Goal: Task Accomplishment & Management: Manage account settings

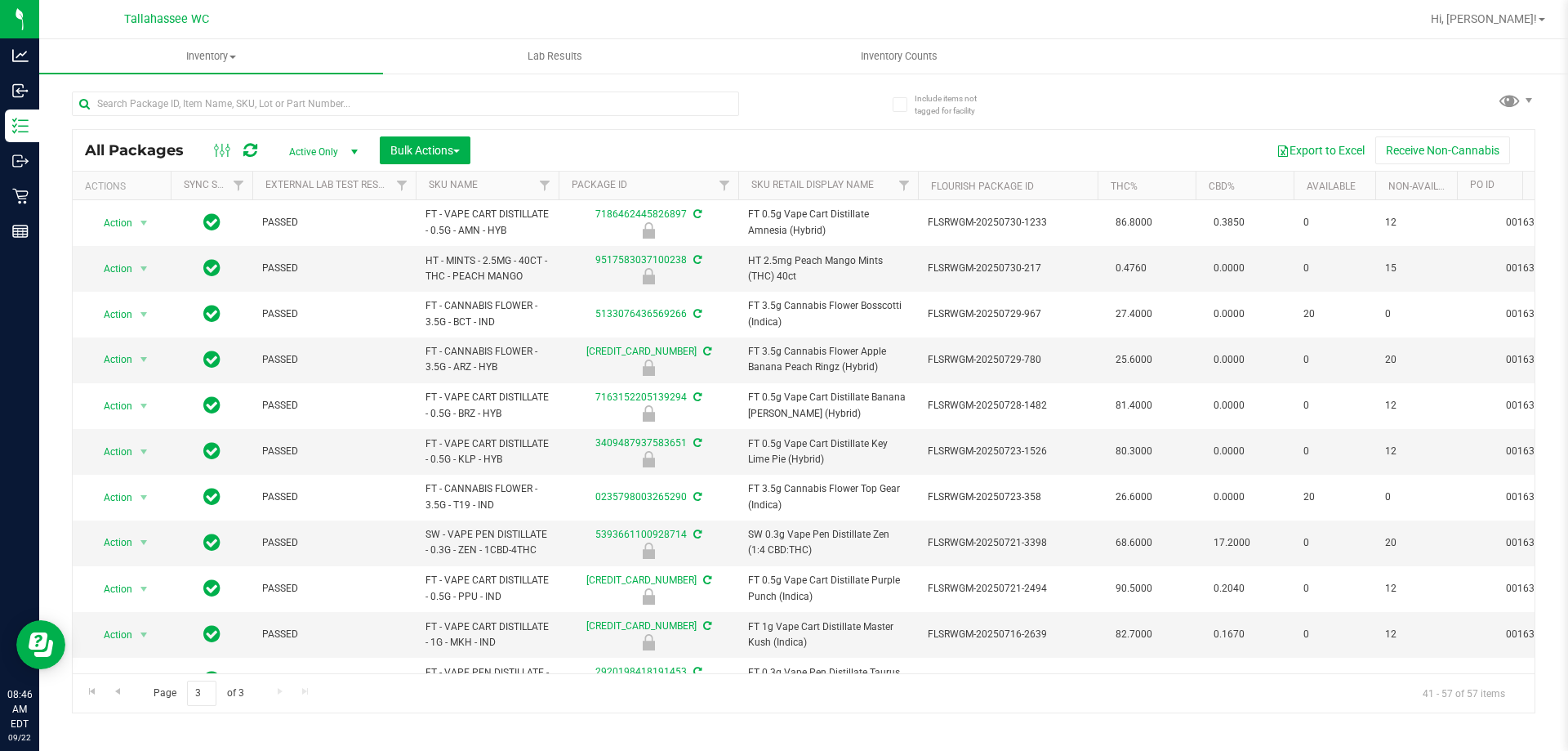
scroll to position [346, 0]
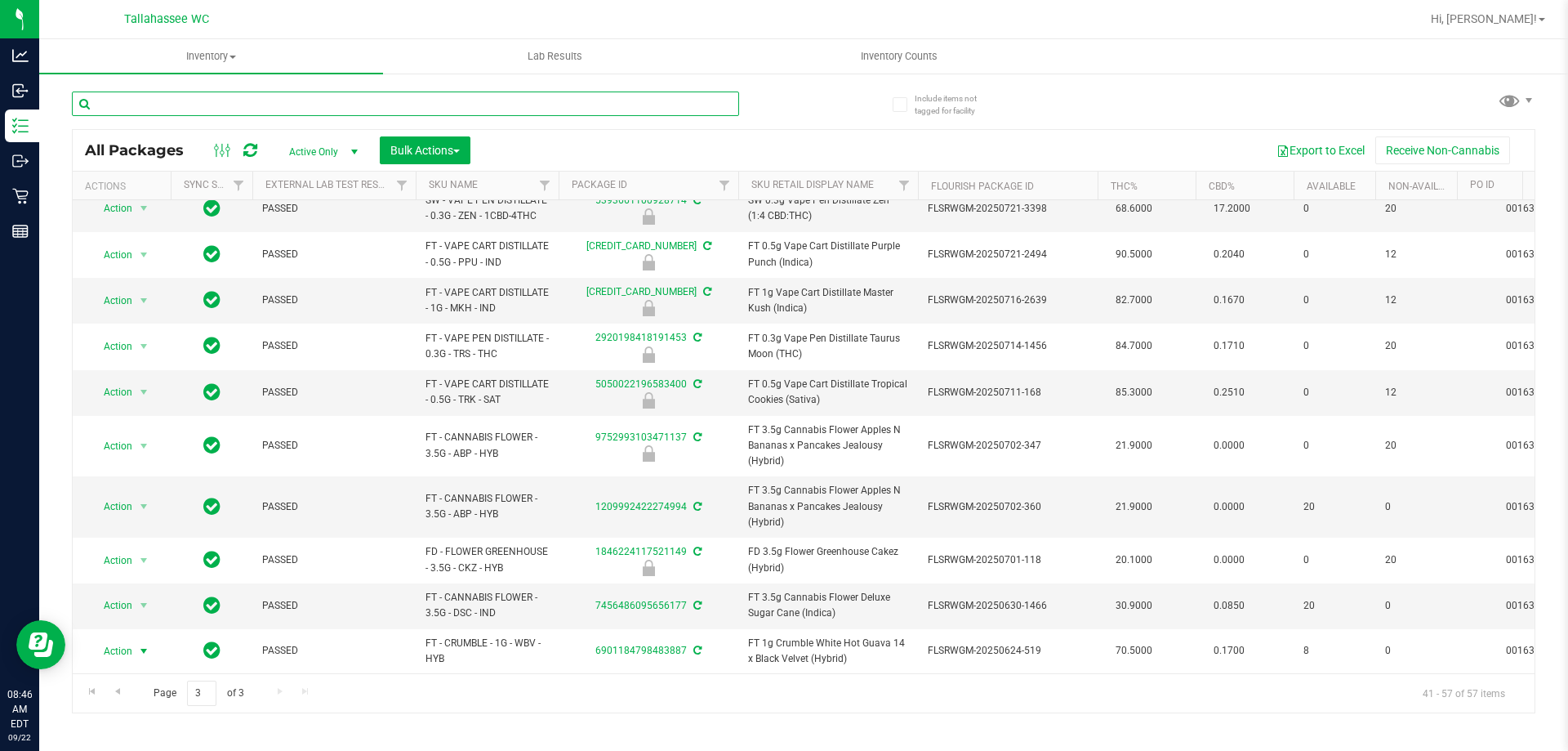
click at [295, 114] on input "text" at bounding box center [405, 103] width 667 height 25
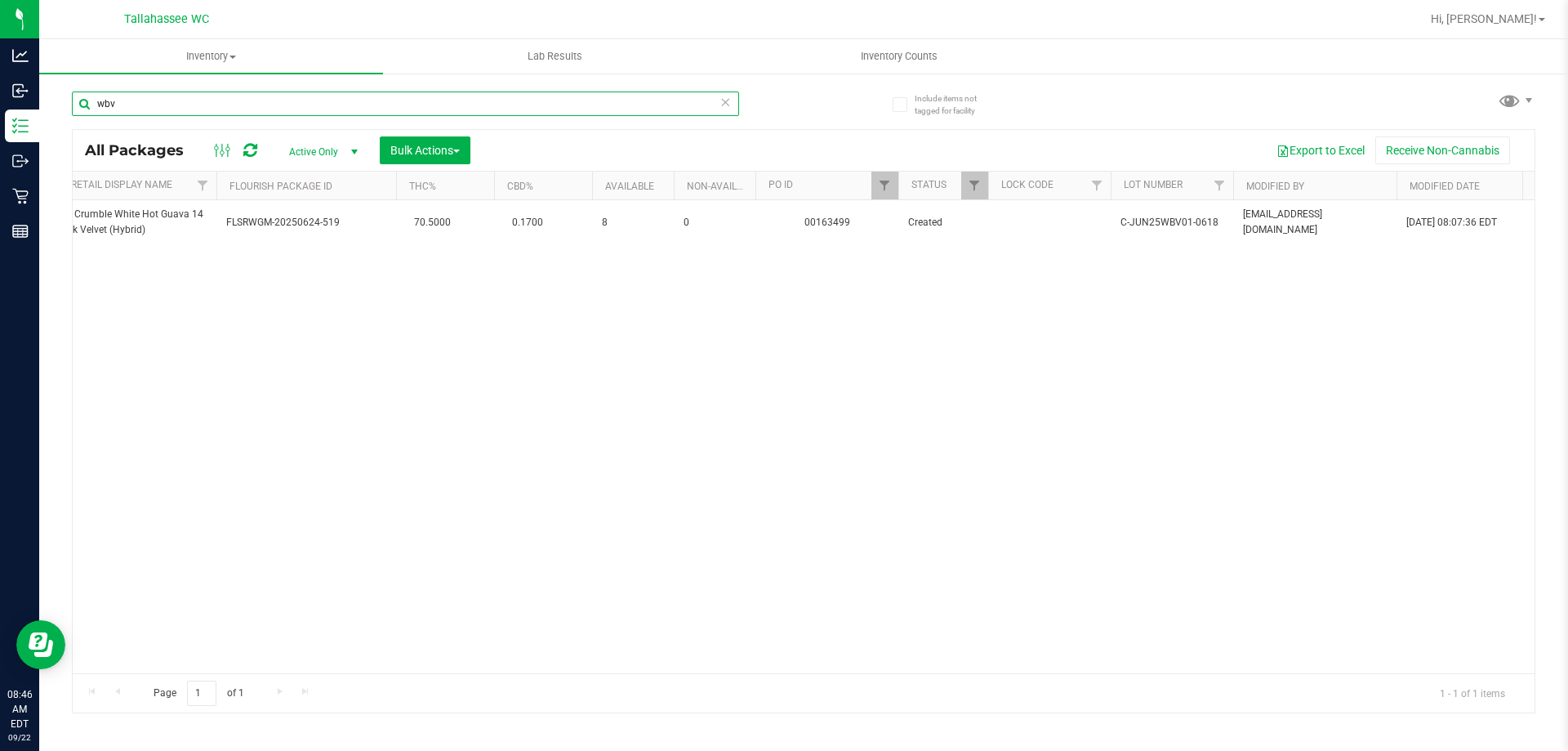
scroll to position [0, 699]
type input "wbv"
click at [887, 186] on span "Filter" at bounding box center [887, 185] width 13 height 13
click at [1012, 269] on button "Clear" at bounding box center [1012, 264] width 79 height 36
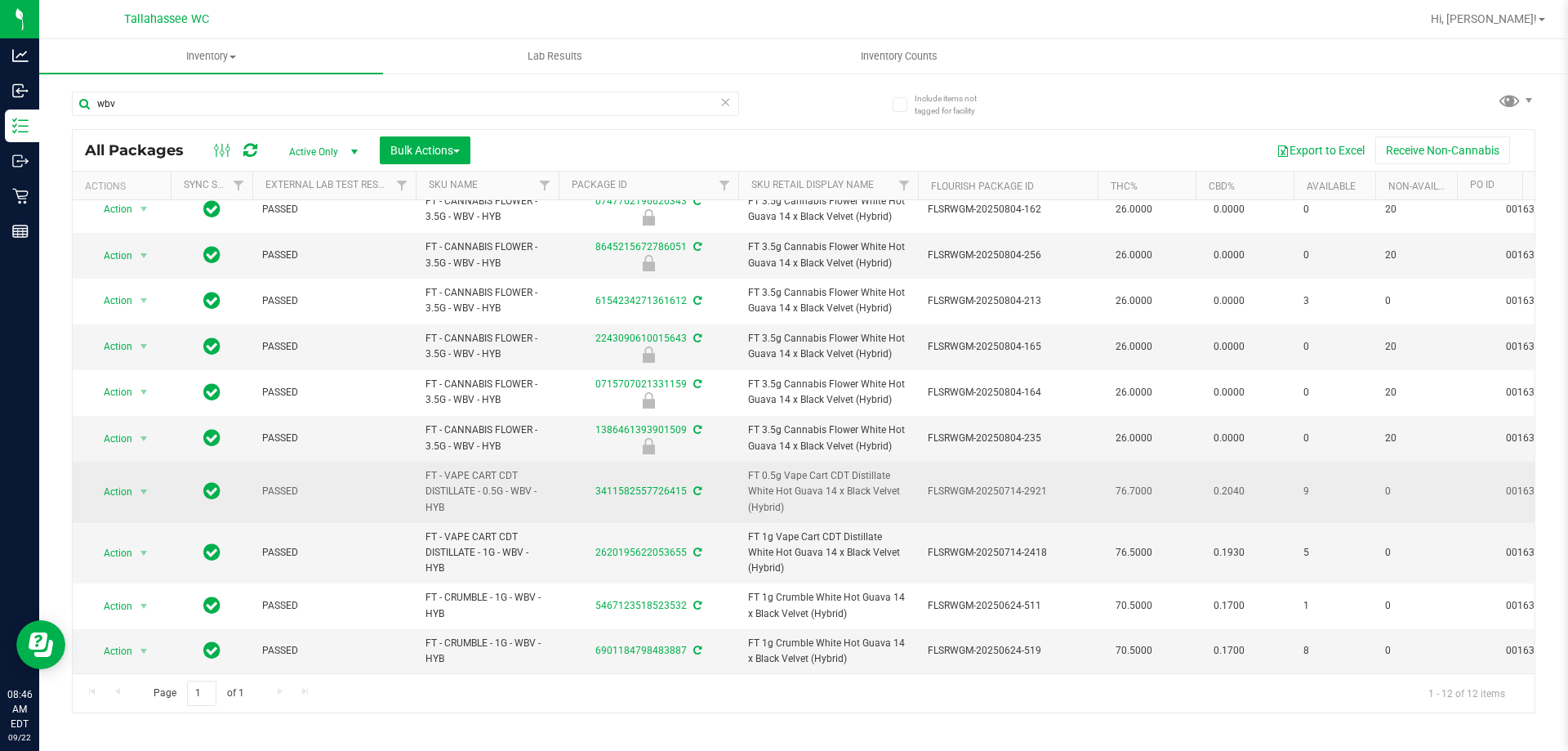
scroll to position [116, 0]
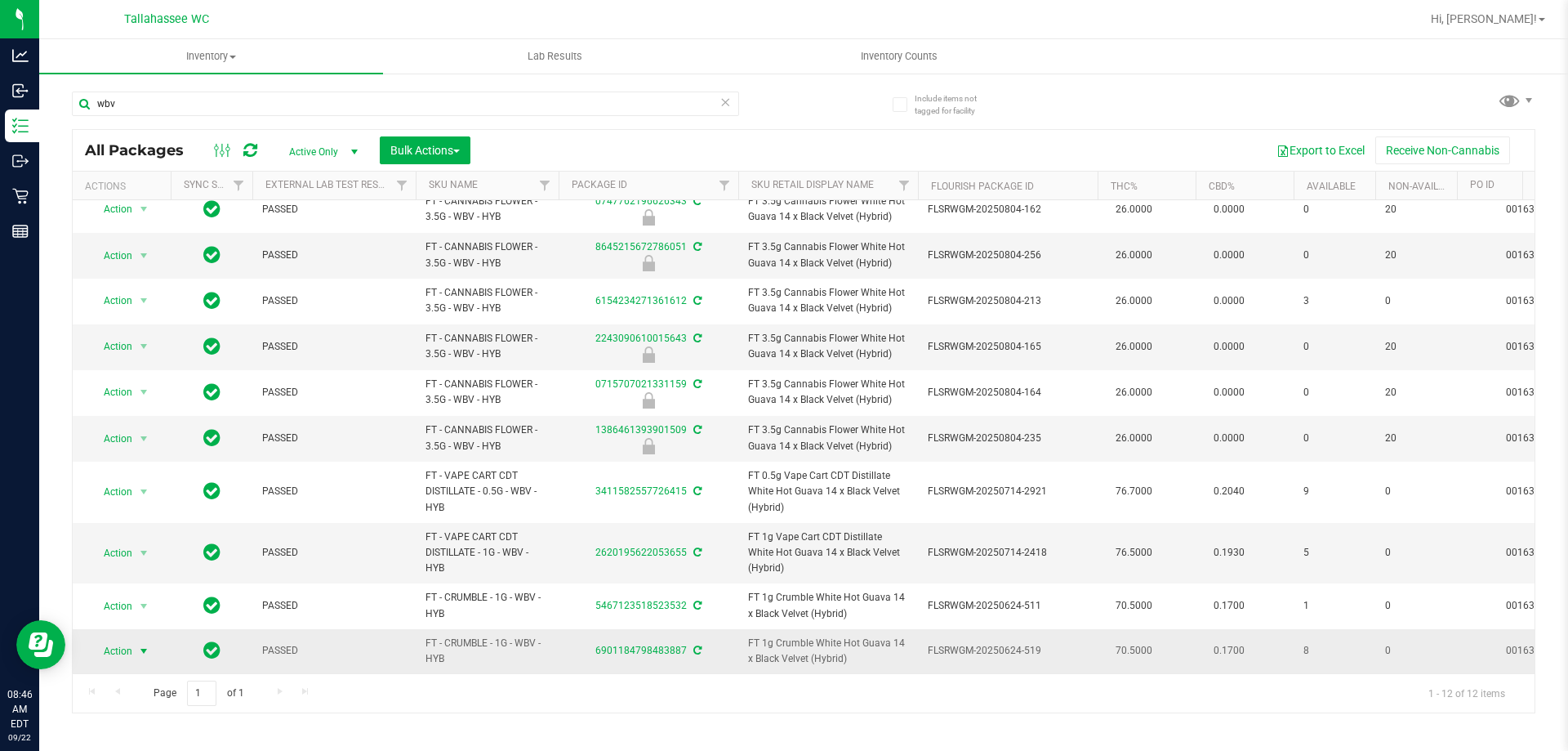
click at [135, 646] on span "select" at bounding box center [144, 650] width 20 height 23
click at [187, 512] on li "Lock package" at bounding box center [153, 515] width 126 height 25
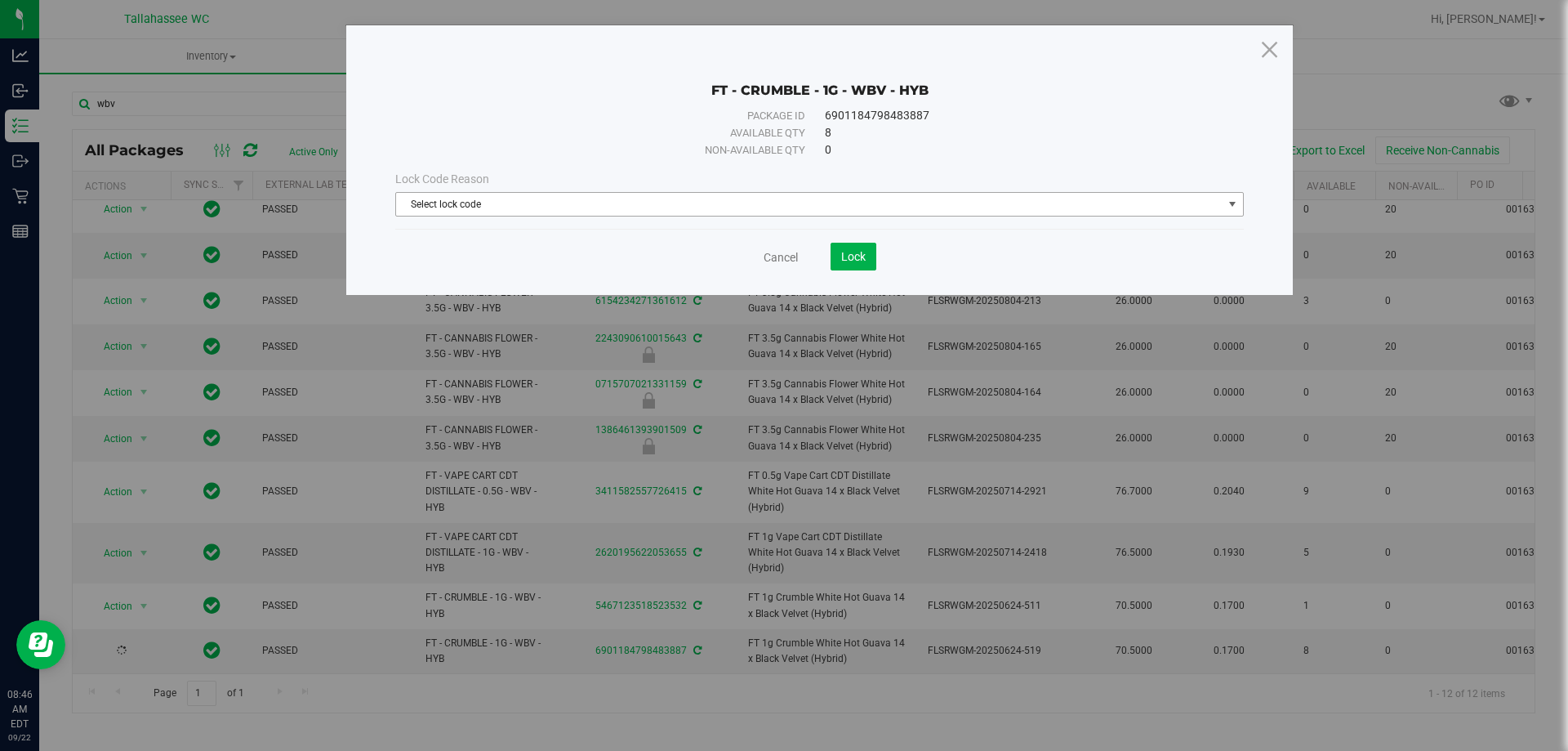
click at [1093, 209] on span "Select lock code" at bounding box center [809, 204] width 827 height 23
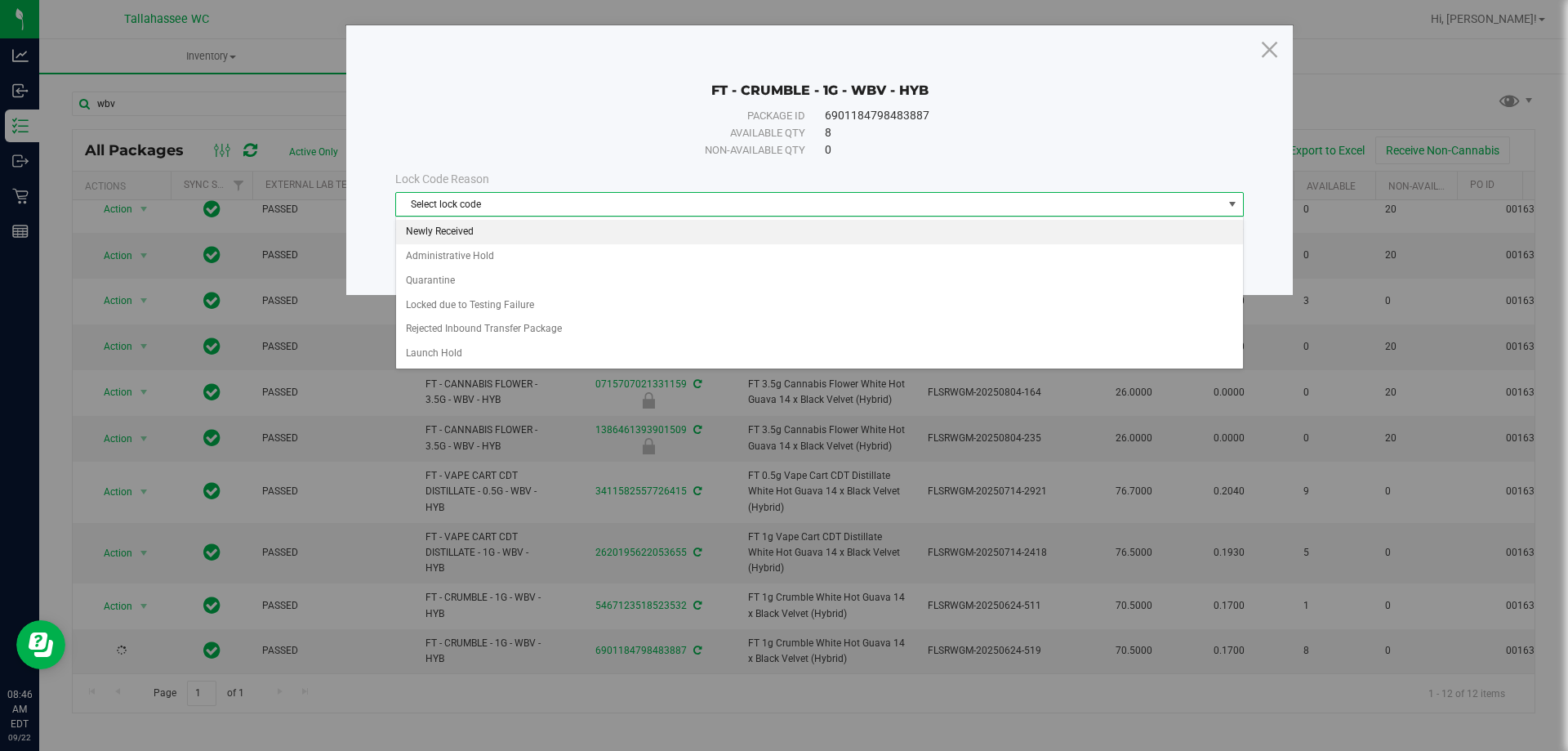
click at [623, 235] on li "Newly Received" at bounding box center [819, 232] width 847 height 25
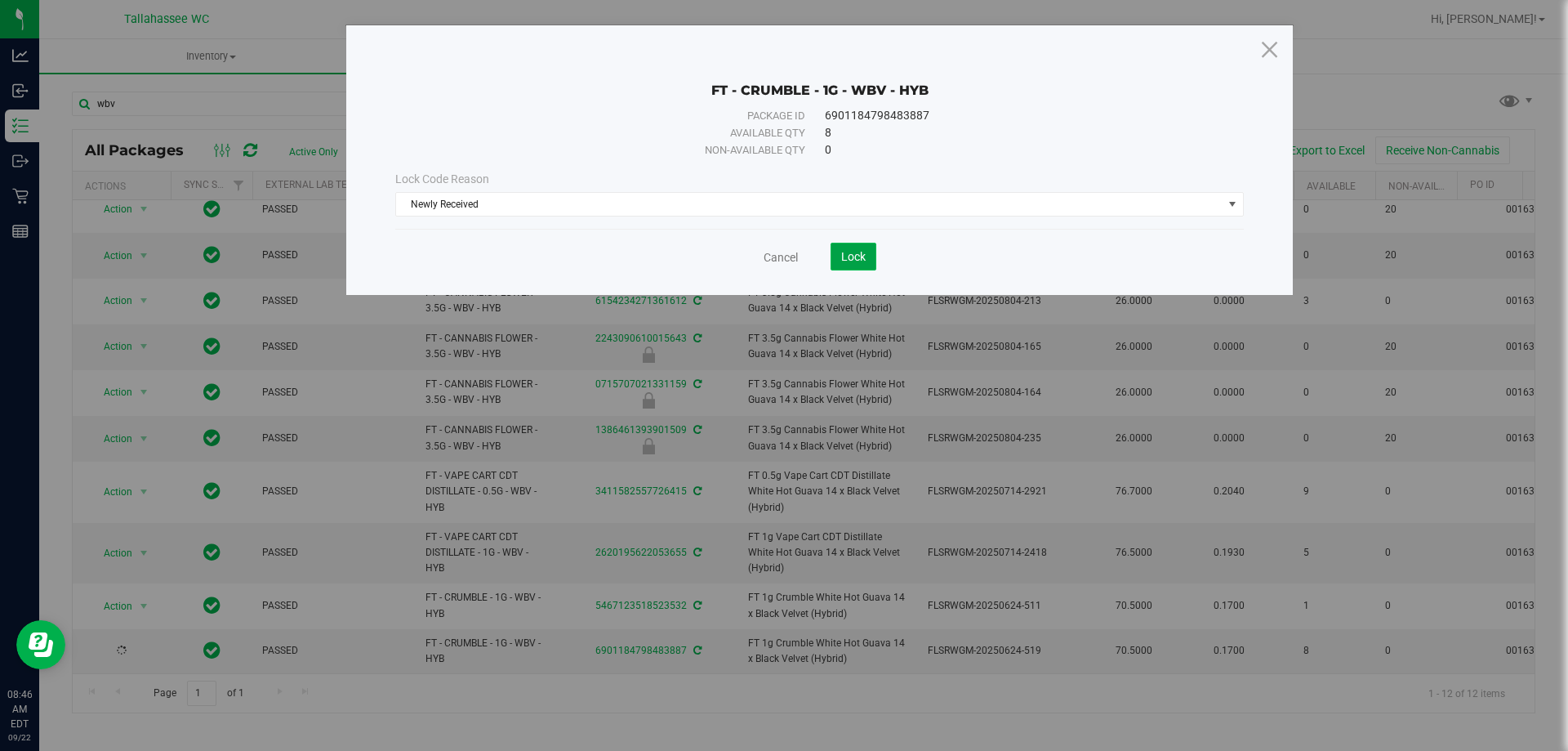
click at [860, 254] on span "Lock" at bounding box center [853, 256] width 25 height 13
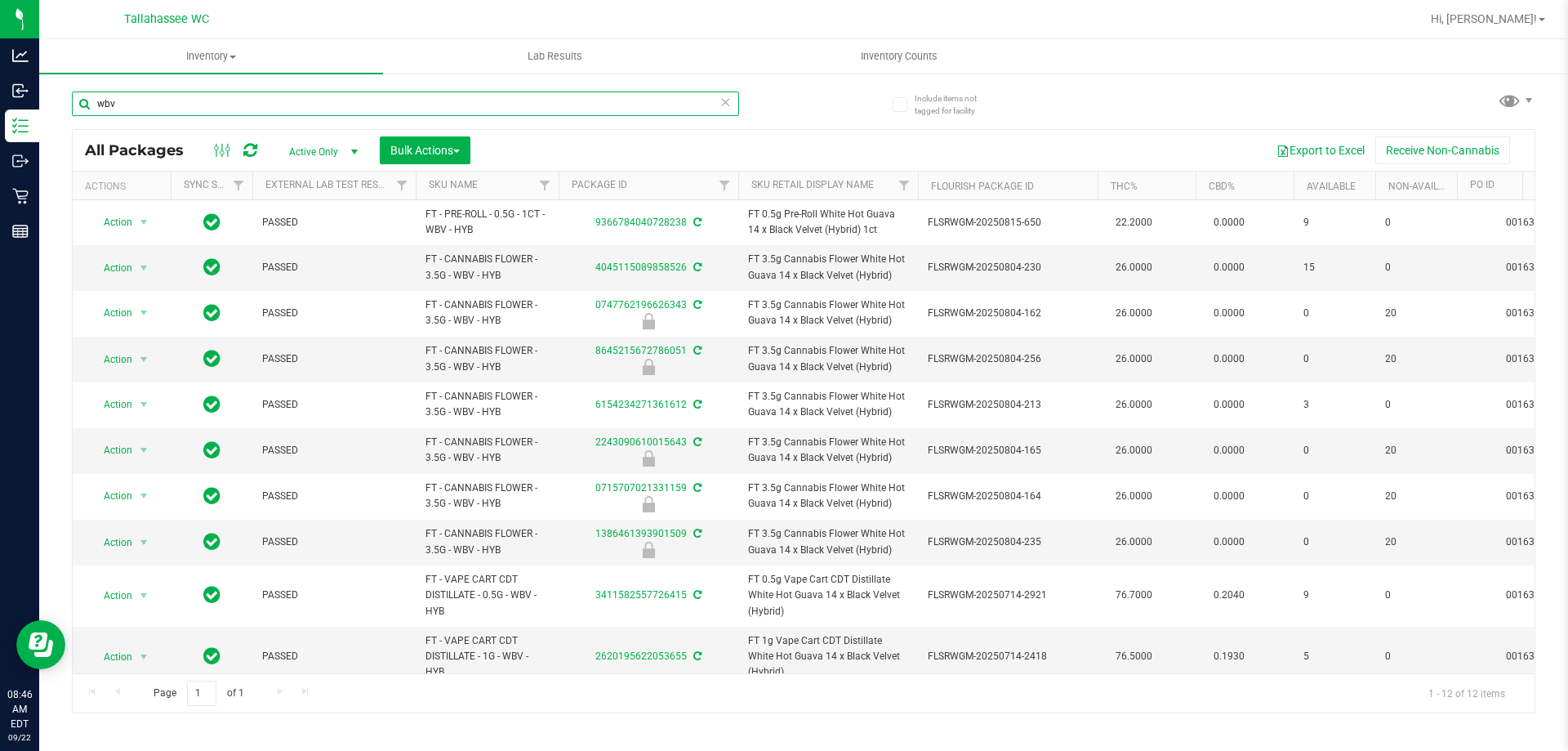
click at [274, 96] on input "wbv" at bounding box center [405, 103] width 667 height 25
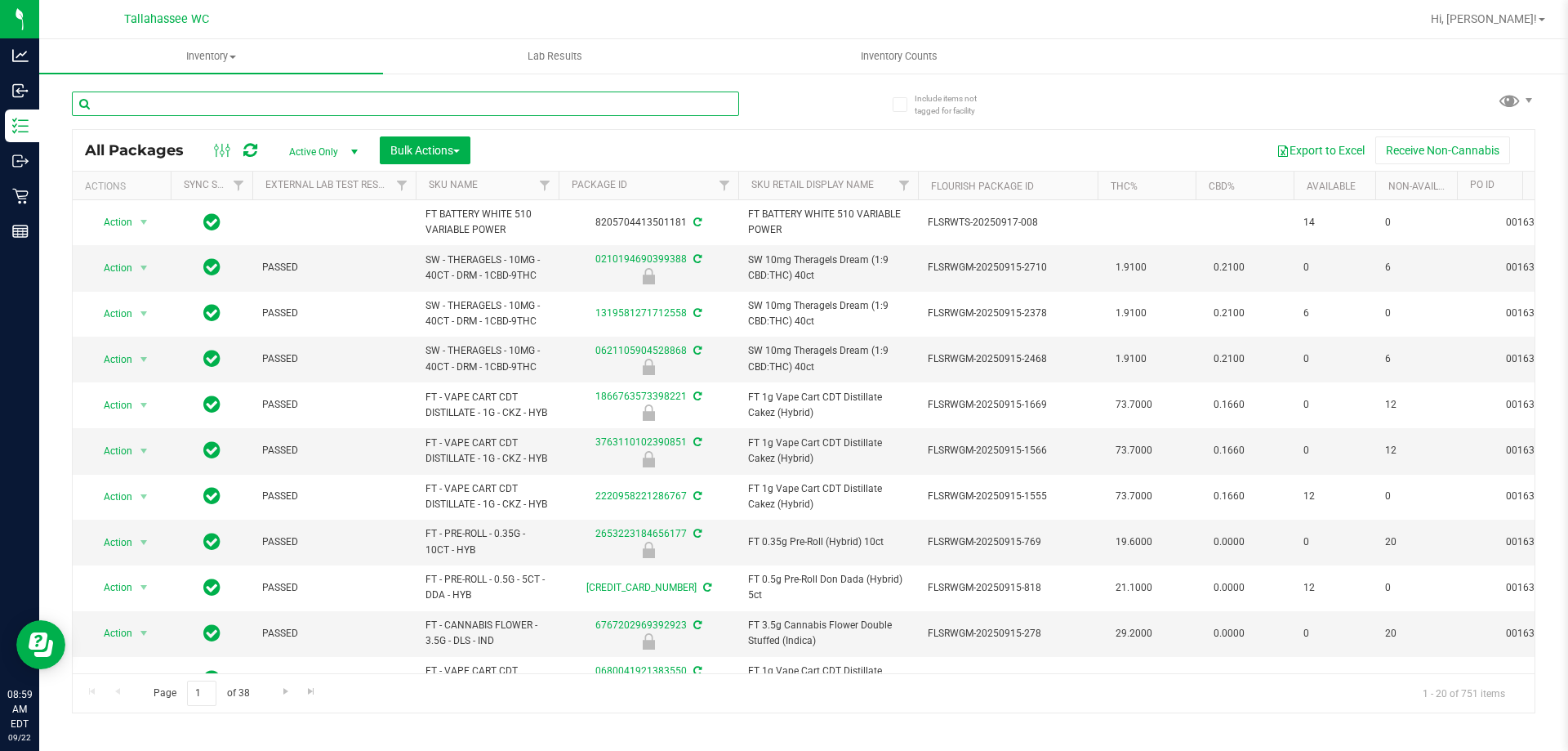
click at [427, 102] on input "text" at bounding box center [405, 103] width 667 height 25
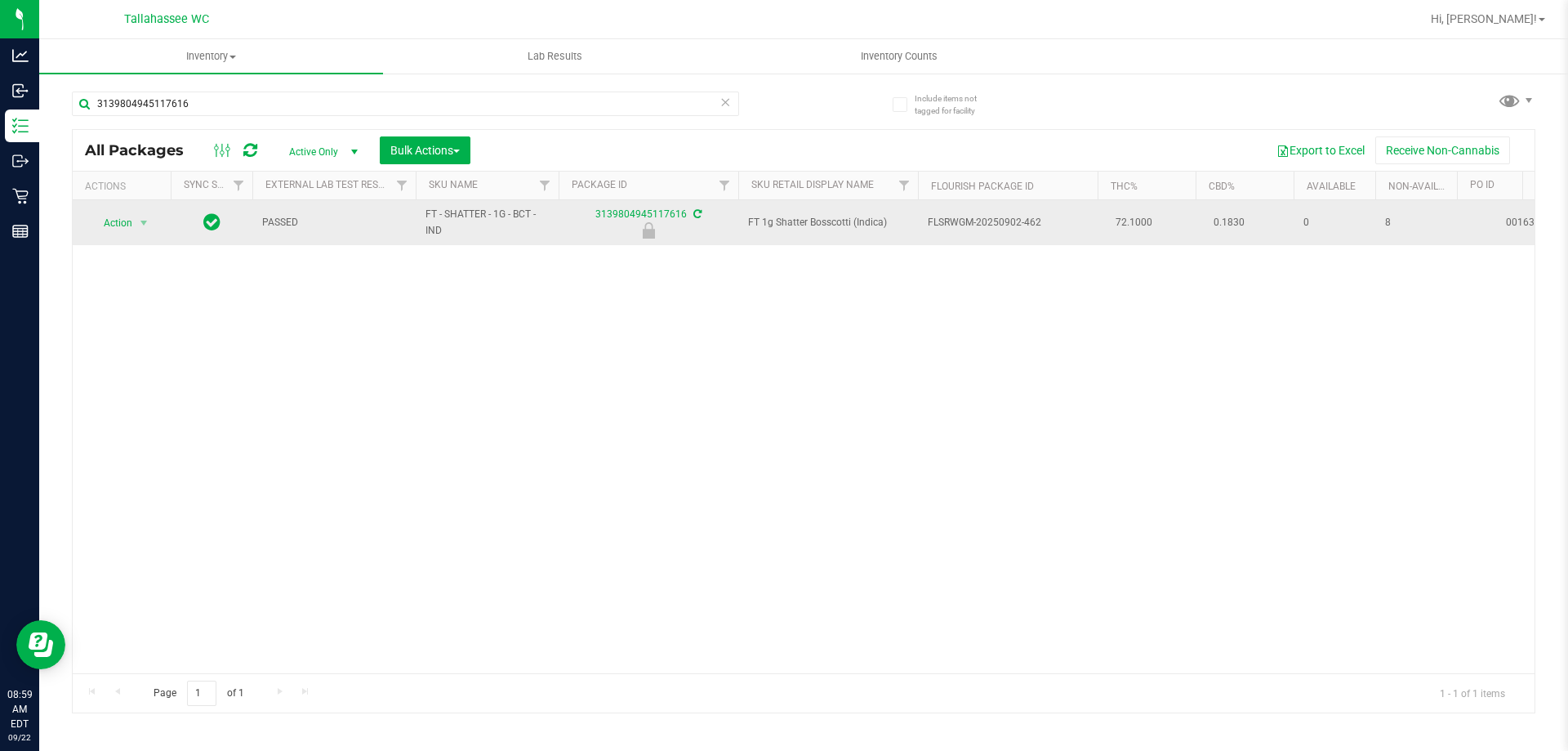
drag, startPoint x: 460, startPoint y: 238, endPoint x: 442, endPoint y: 232, distance: 19.0
click at [442, 232] on td "FT - SHATTER - 1G - BCT - IND" at bounding box center [487, 223] width 143 height 45
copy span "FT - SHATTER - 1G - BCT - IND"
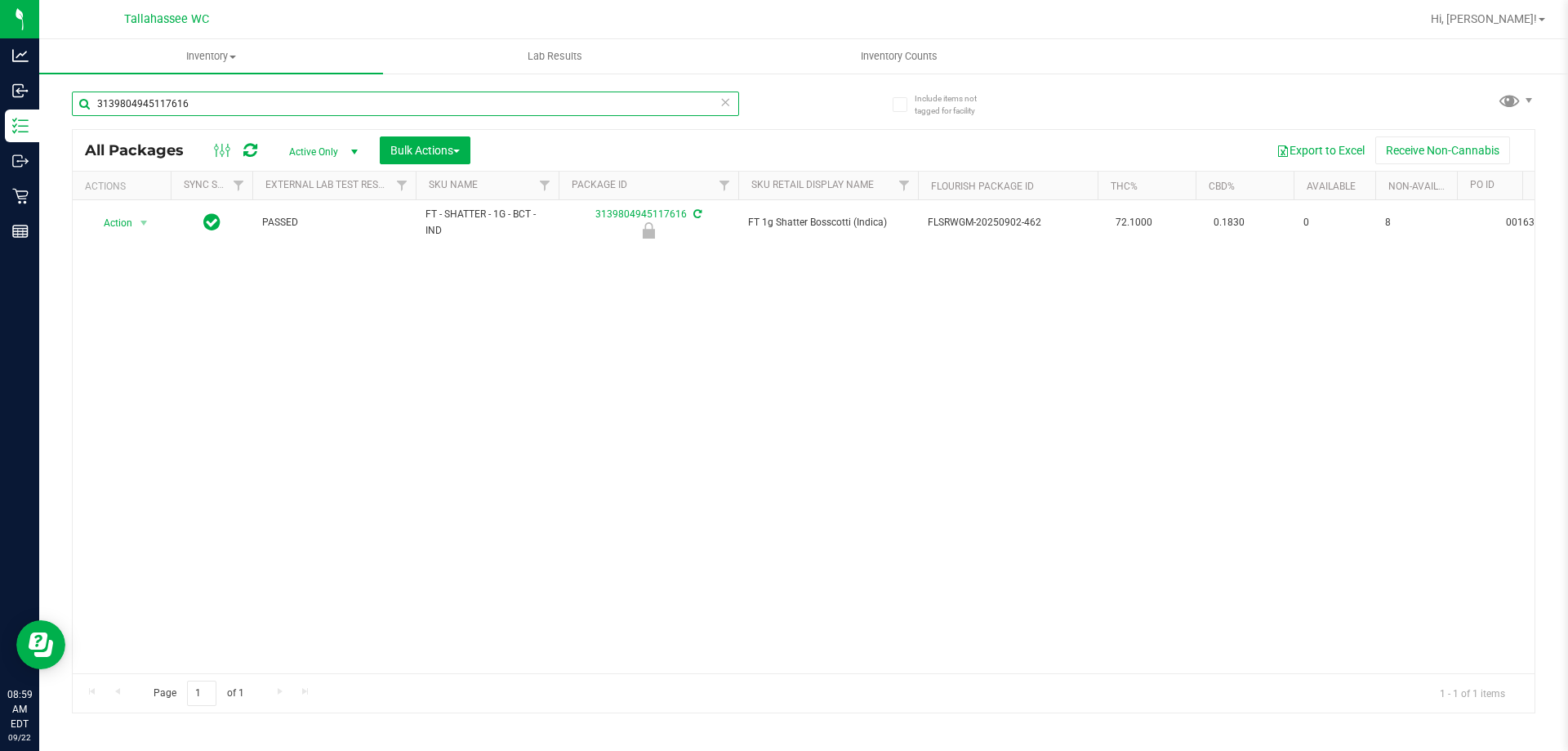
click at [468, 110] on input "3139804945117616" at bounding box center [405, 103] width 667 height 25
paste input "FT - SHATTER - 1G - BCT - IND"
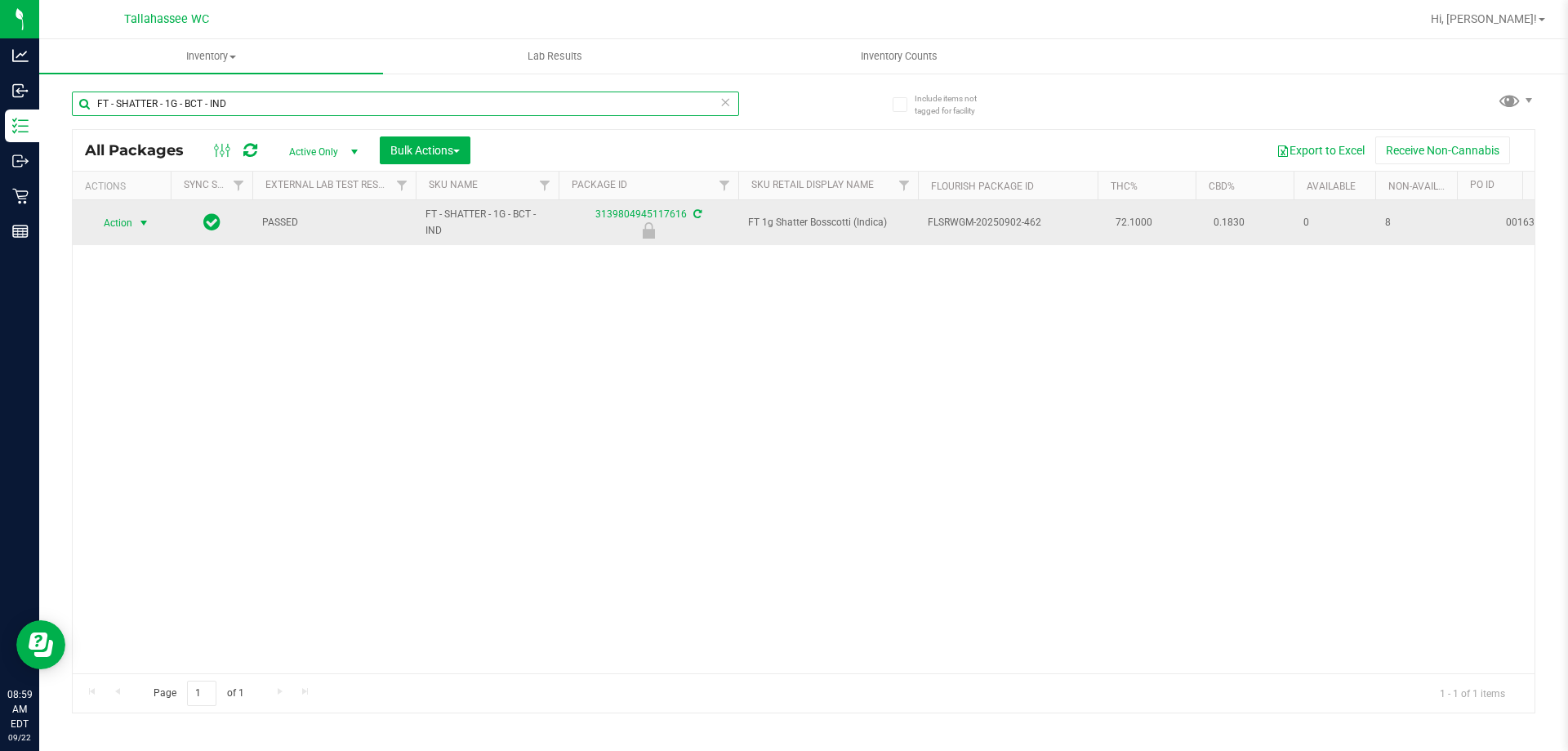
type input "FT - SHATTER - 1G - BCT - IND"
click at [124, 227] on span "Action" at bounding box center [111, 223] width 44 height 23
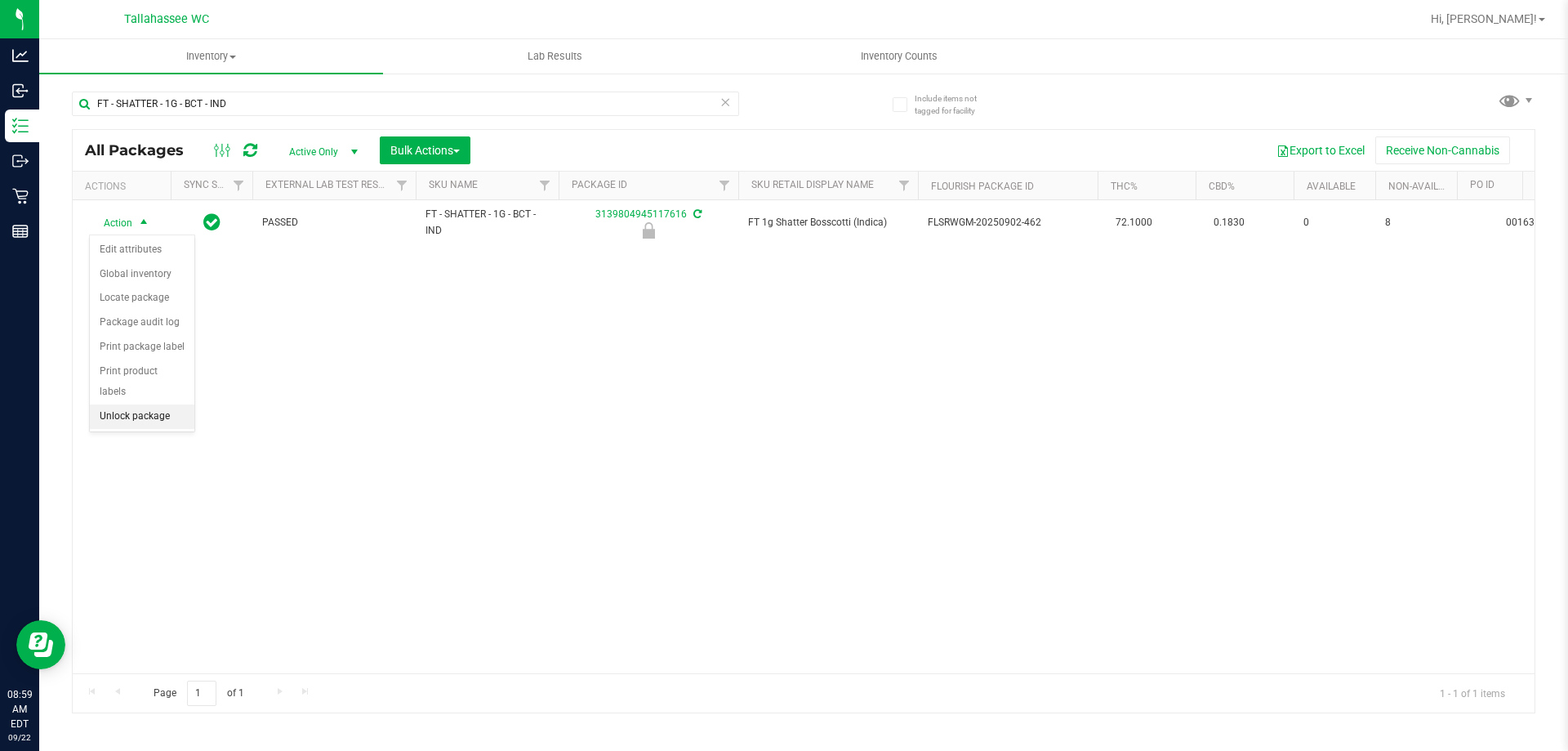
click at [160, 405] on li "Unlock package" at bounding box center [142, 417] width 104 height 25
click at [135, 223] on span "select" at bounding box center [144, 222] width 20 height 23
click at [194, 419] on li "Print package label" at bounding box center [153, 419] width 126 height 25
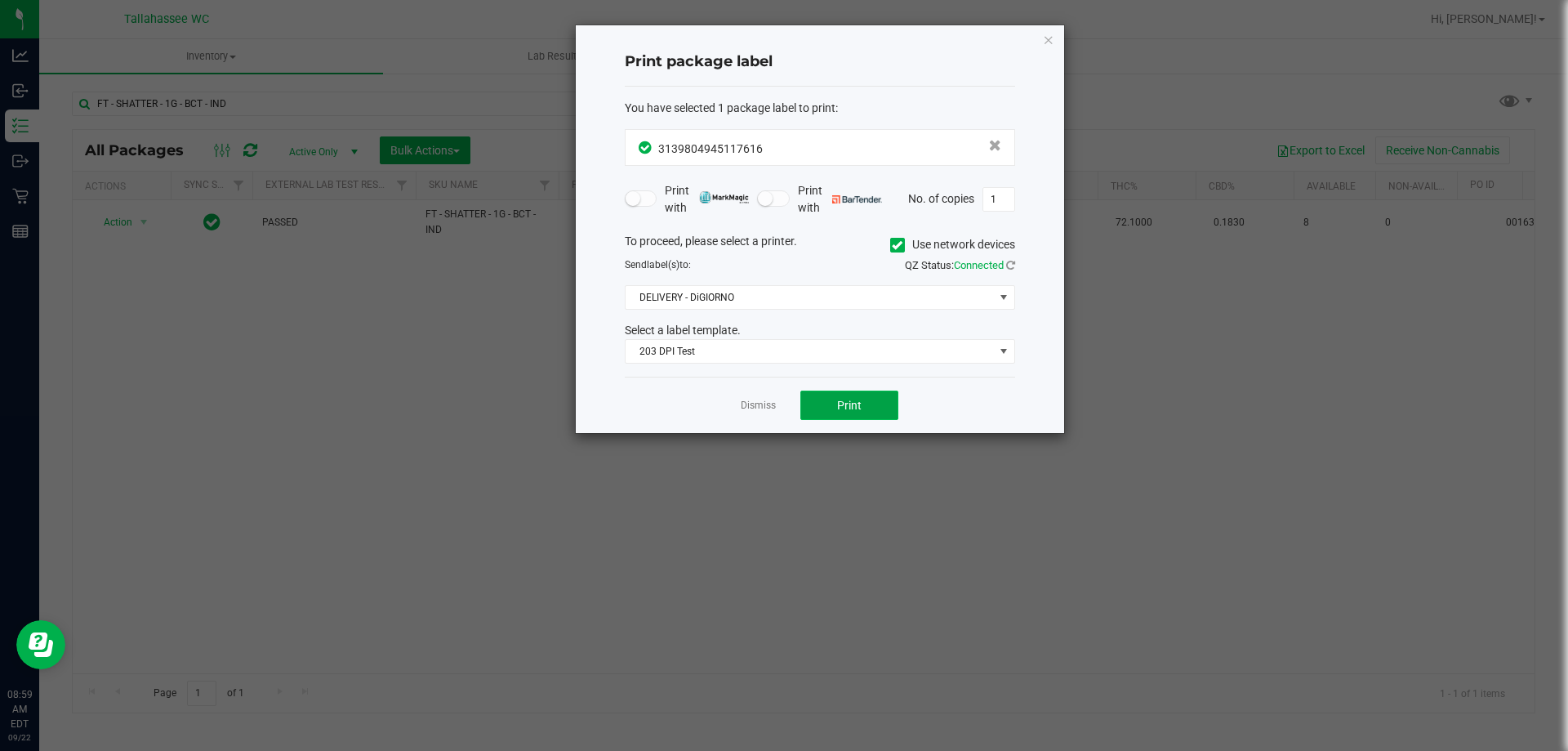
click at [843, 412] on span "Print" at bounding box center [849, 405] width 25 height 13
click at [747, 398] on link "Dismiss" at bounding box center [758, 405] width 35 height 14
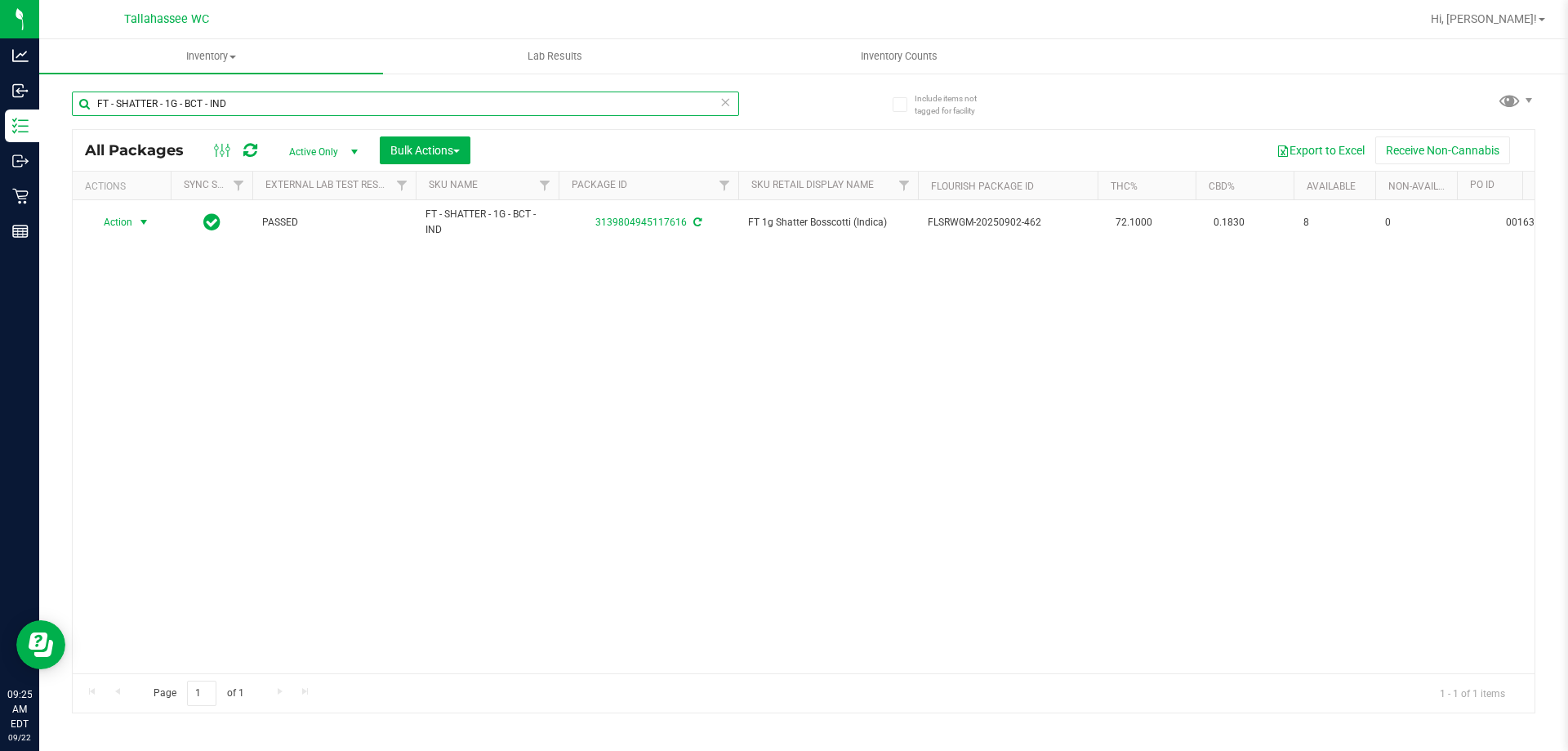
click at [524, 101] on input "FT - SHATTER - 1G - BCT - IND" at bounding box center [405, 103] width 667 height 25
click at [516, 112] on input "FT - SHATTER - 1G - BCT - IND" at bounding box center [405, 103] width 667 height 25
click at [516, 110] on input "FT - SHATTER - 1G - BCT - IND" at bounding box center [405, 103] width 667 height 25
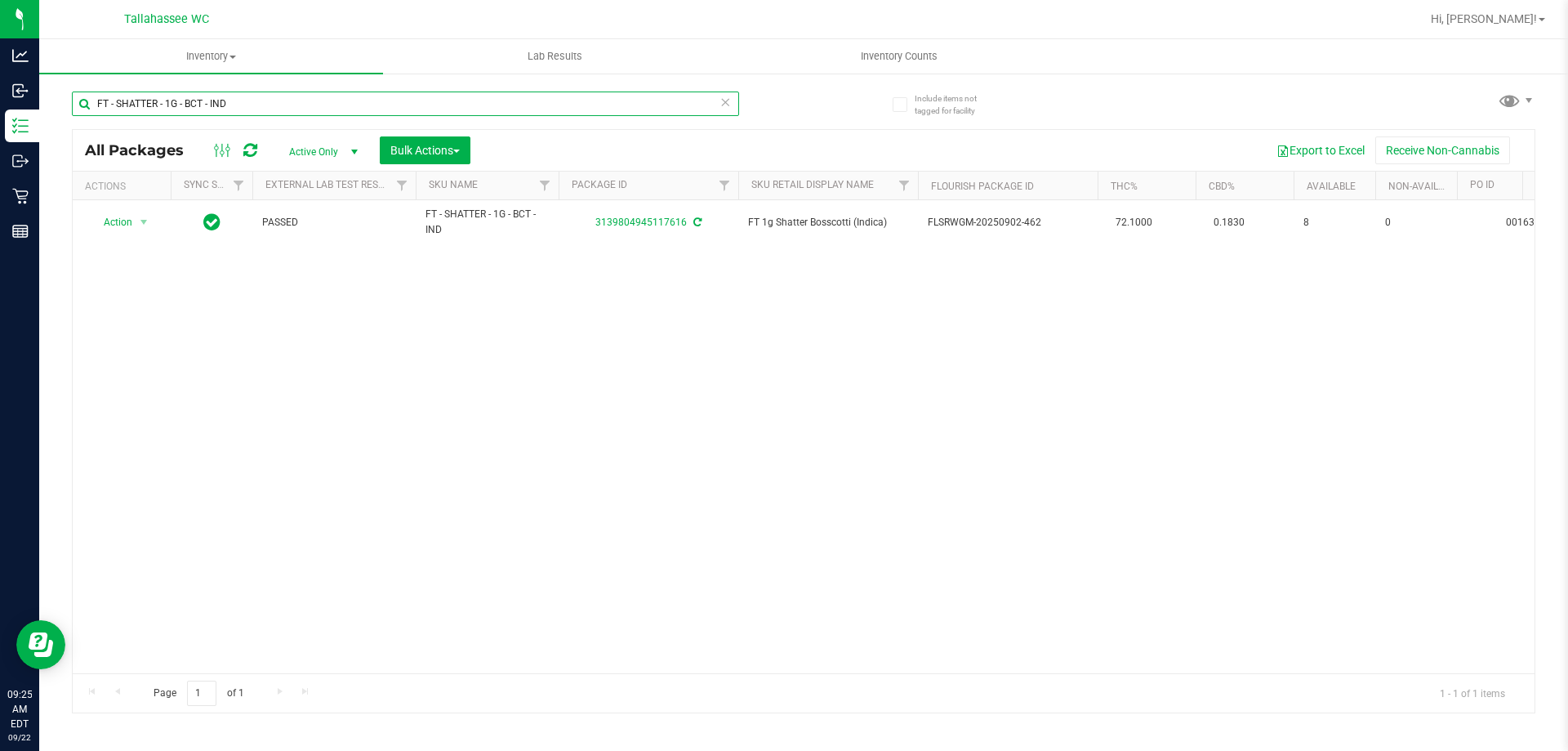
click at [516, 110] on input "FT - SHATTER - 1G - BCT - IND" at bounding box center [405, 103] width 667 height 25
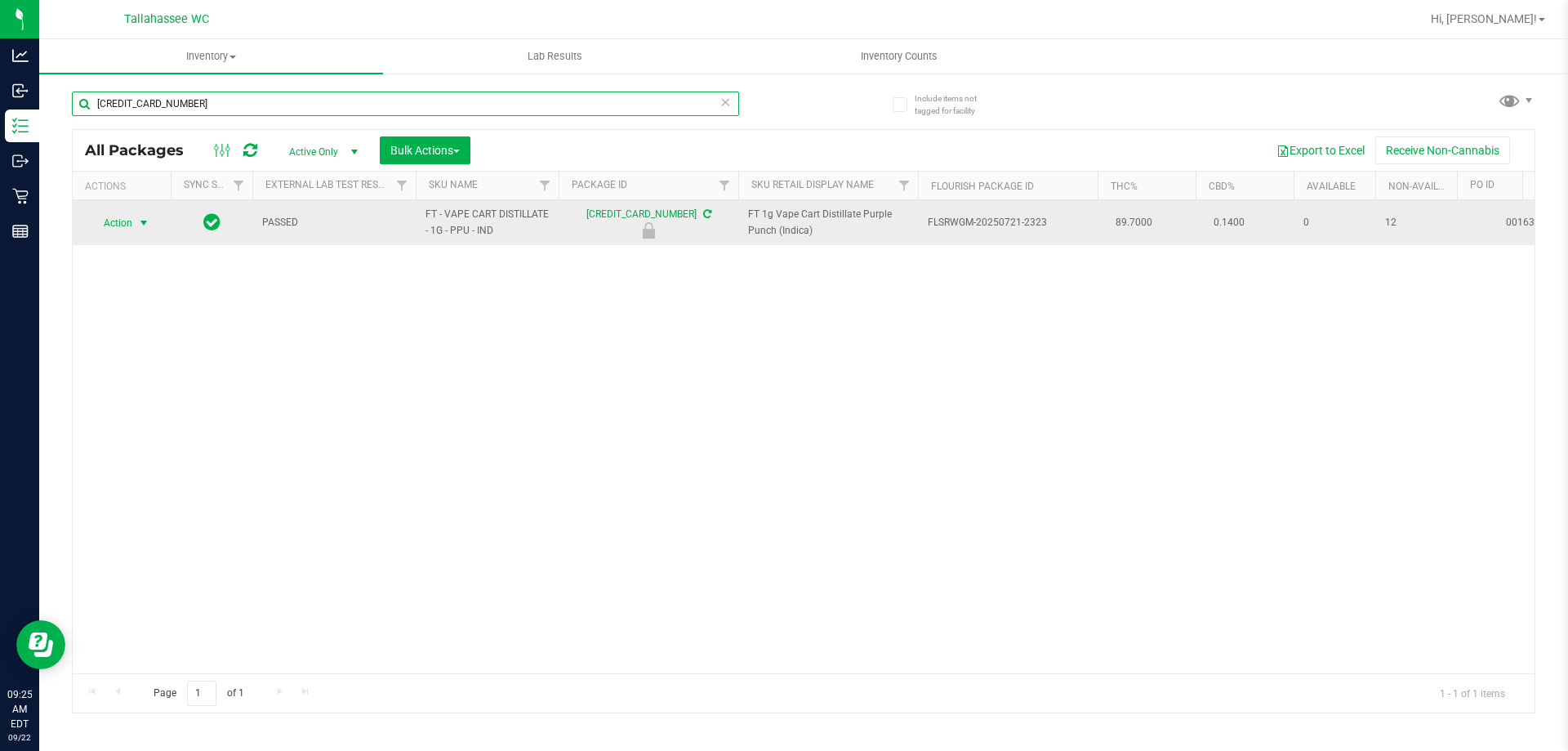
type input "6714160982983807"
click at [139, 223] on span "select" at bounding box center [144, 223] width 13 height 13
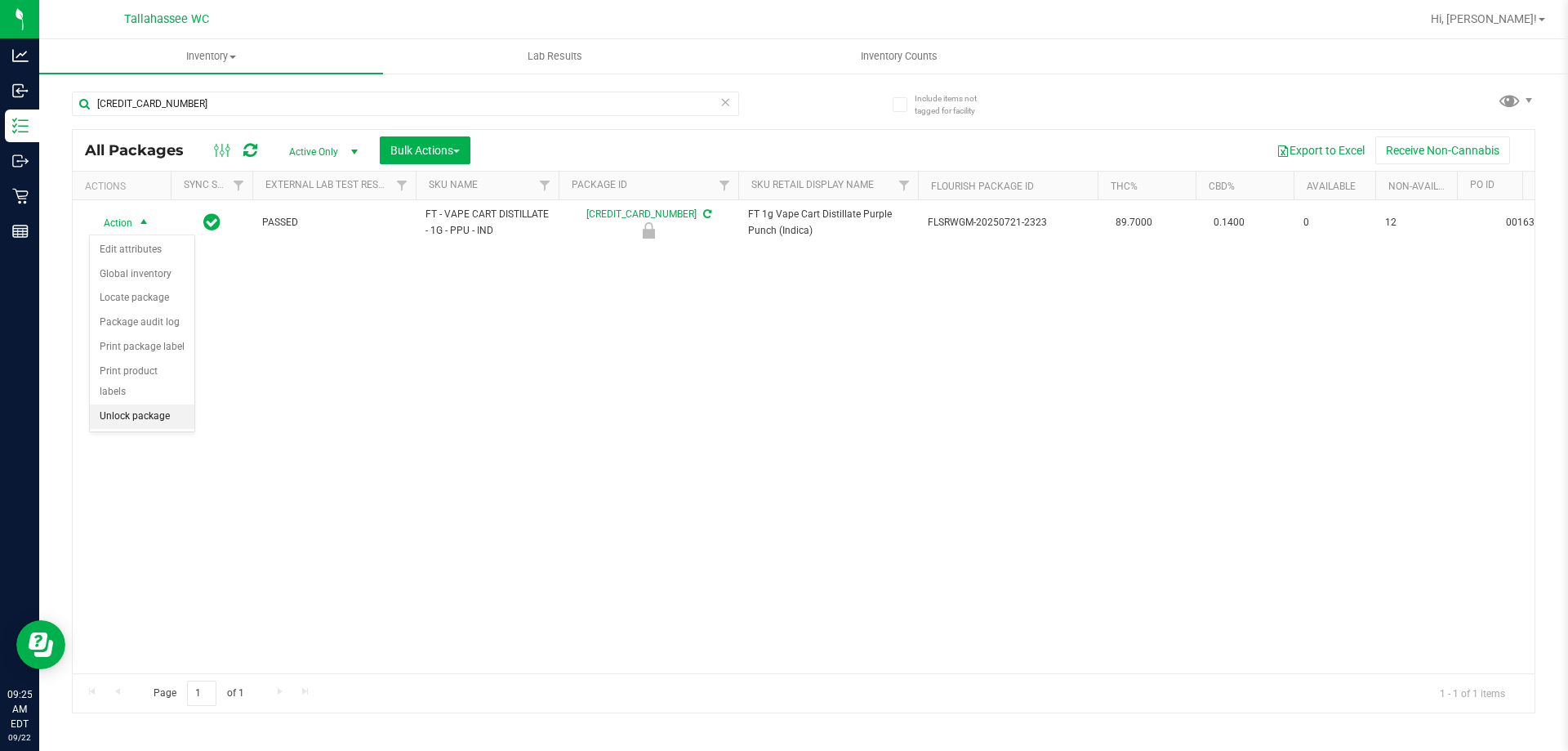
click at [185, 405] on li "Unlock package" at bounding box center [142, 417] width 104 height 25
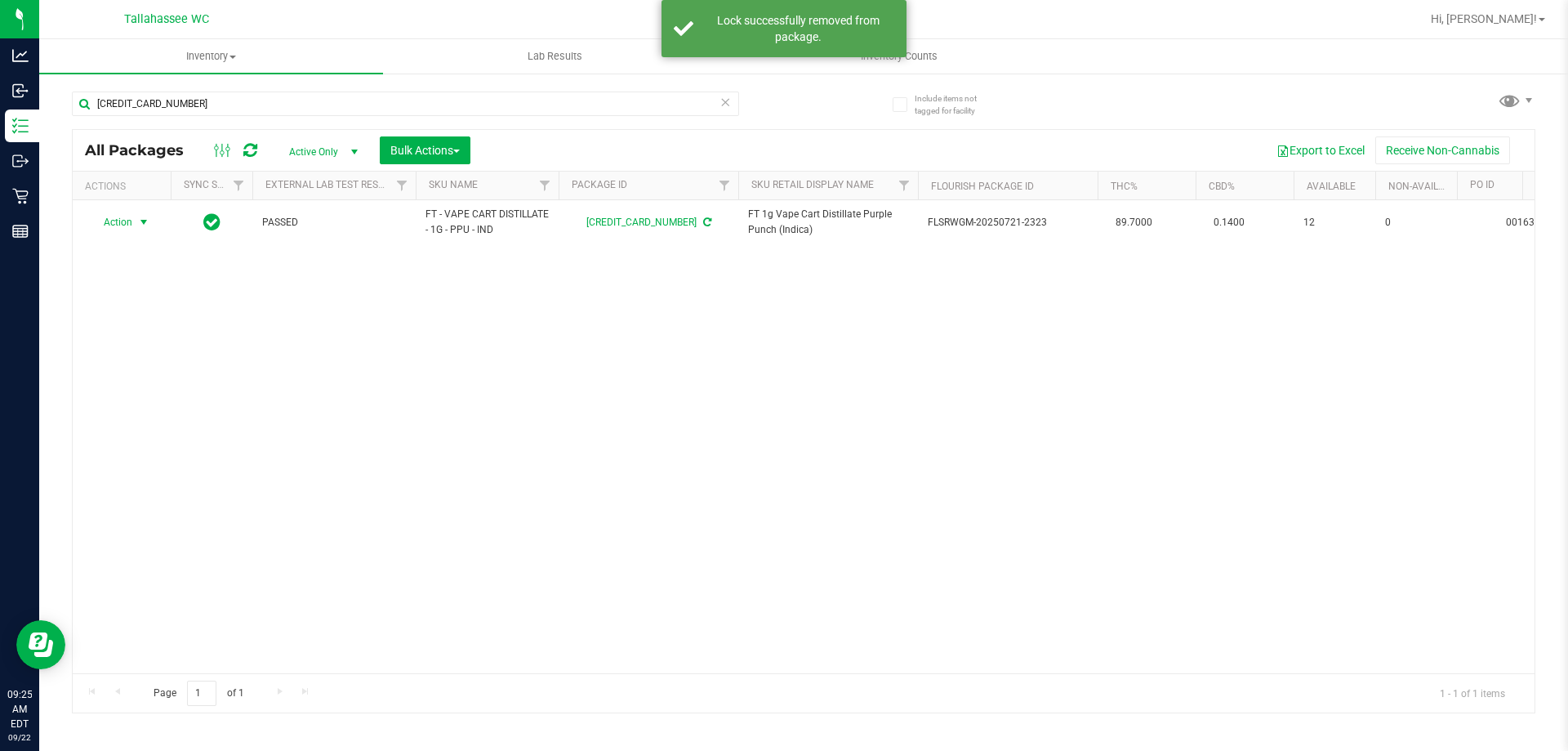
click at [130, 226] on span "Action" at bounding box center [111, 222] width 44 height 23
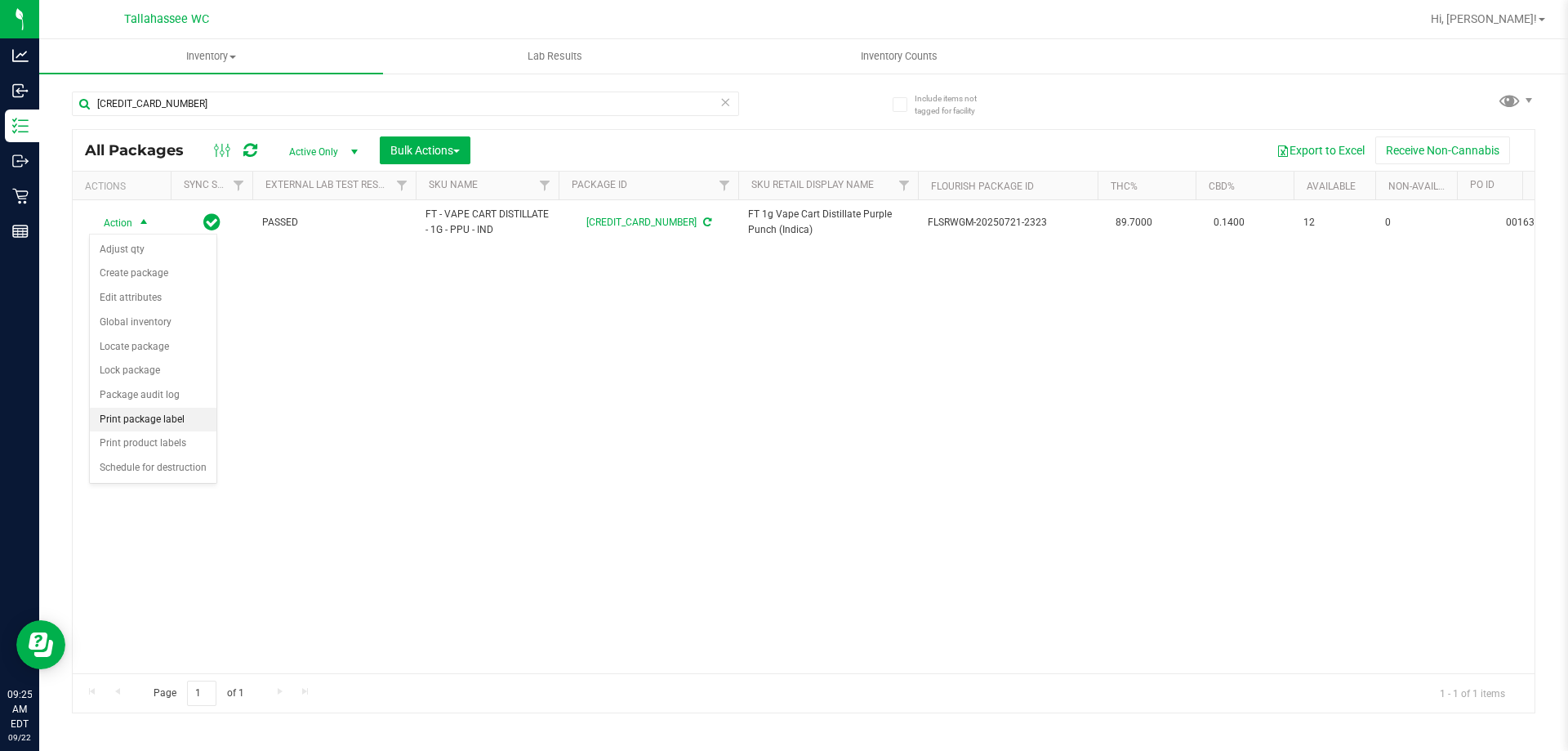
click at [197, 419] on li "Print package label" at bounding box center [153, 419] width 126 height 25
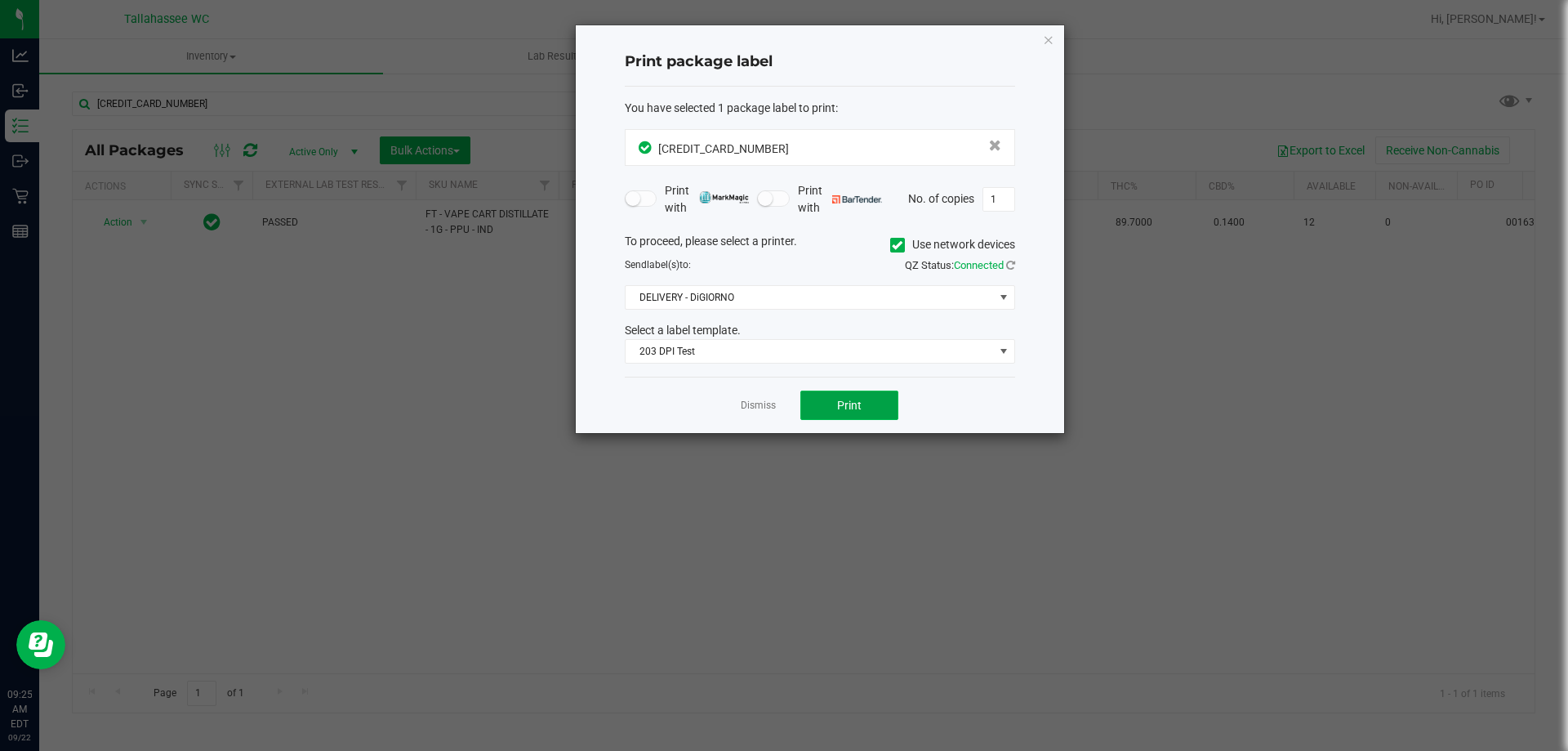
click at [824, 393] on button "Print" at bounding box center [849, 405] width 98 height 29
drag, startPoint x: 755, startPoint y: 412, endPoint x: 673, endPoint y: 313, distance: 128.5
click at [755, 412] on link "Dismiss" at bounding box center [758, 405] width 35 height 14
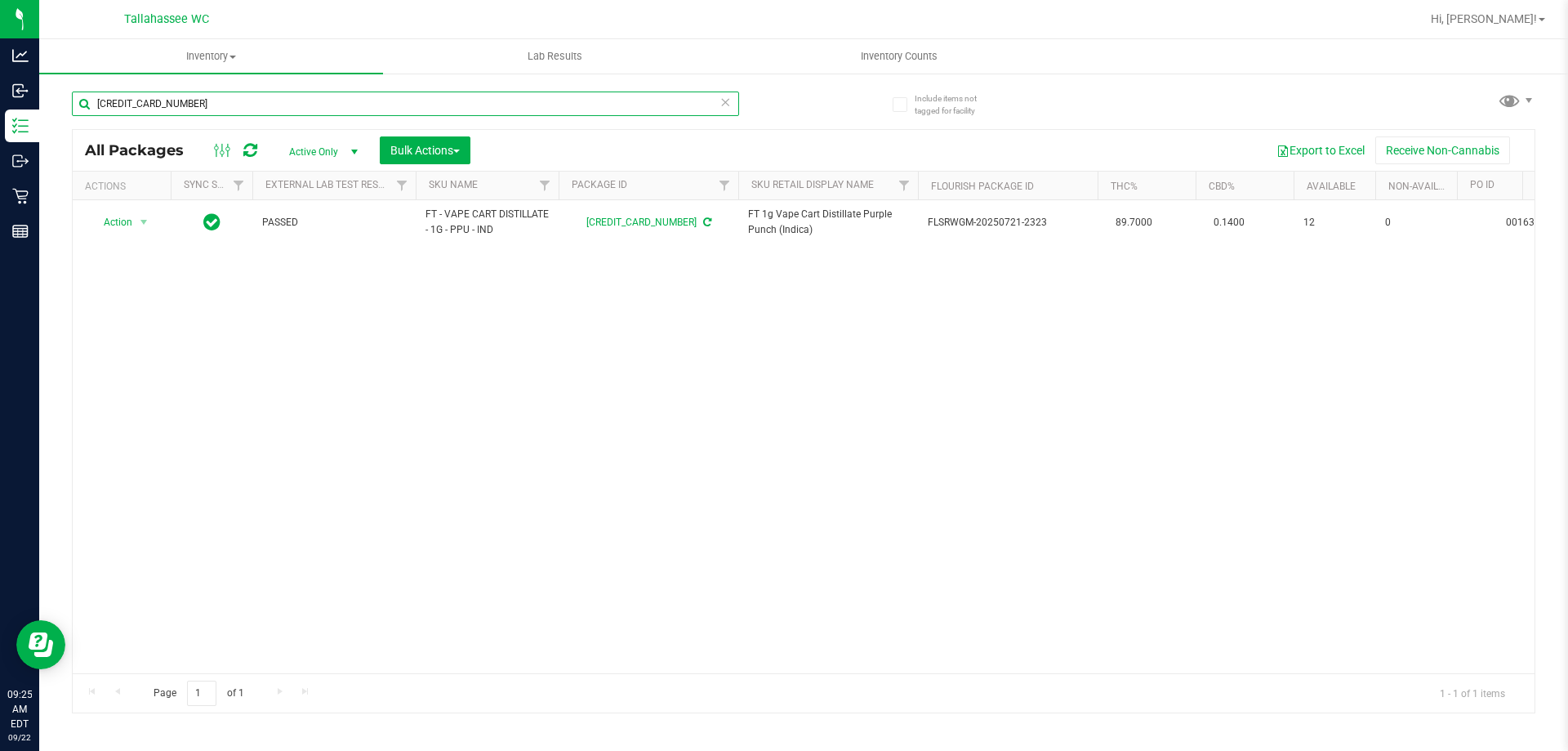
click at [592, 105] on input "6714160982983807" at bounding box center [405, 103] width 667 height 25
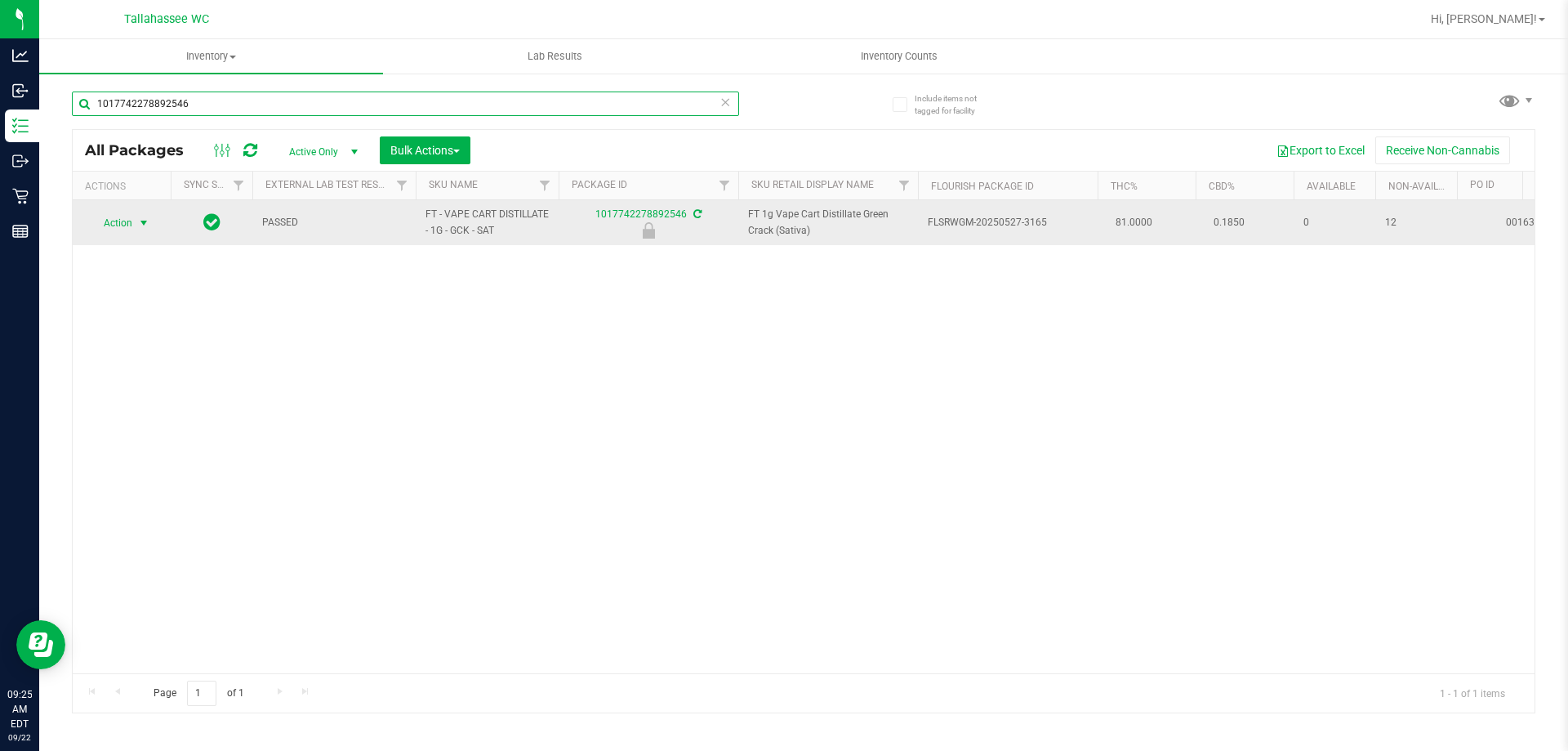
type input "1017742278892546"
click at [138, 230] on span "select" at bounding box center [144, 223] width 20 height 23
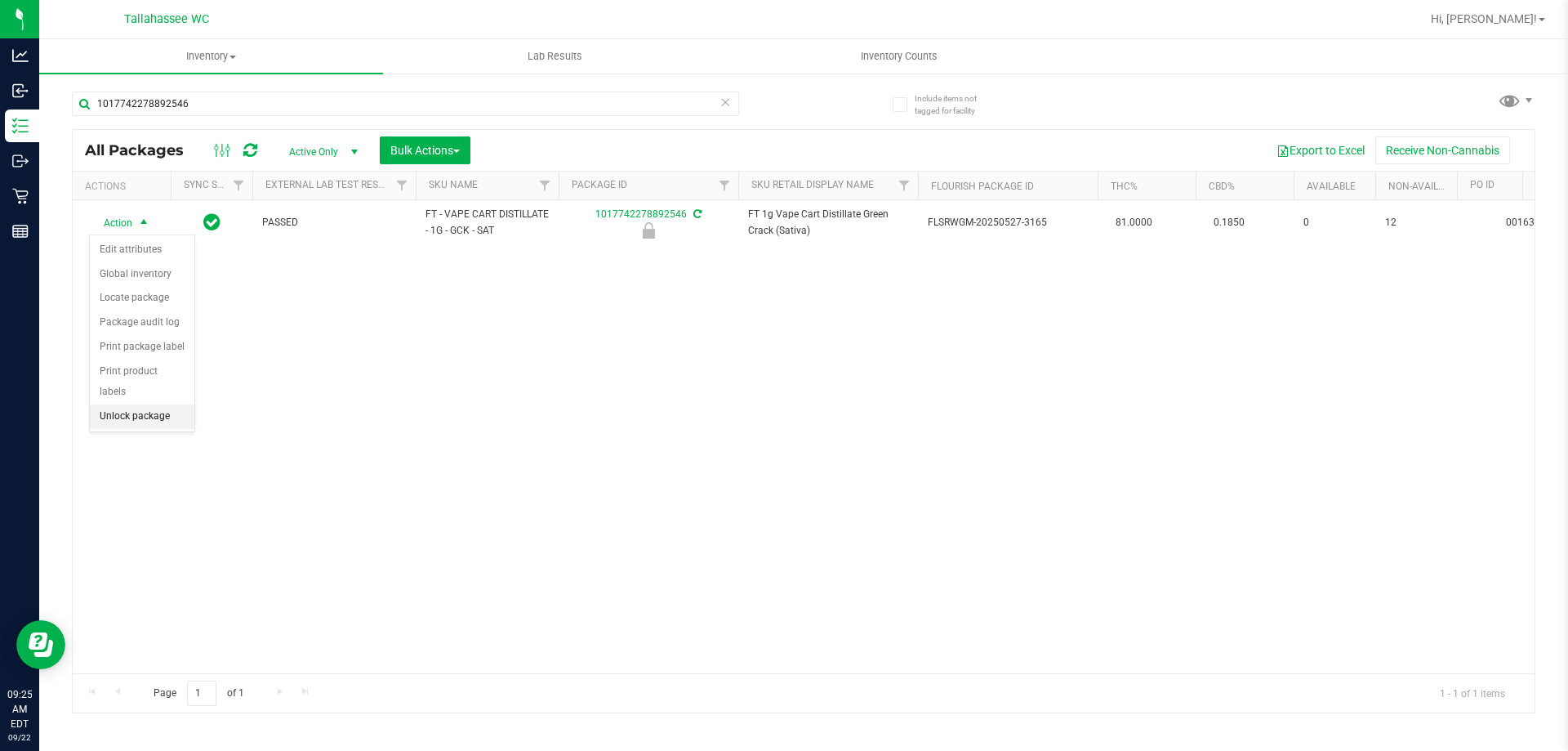
click at [160, 407] on li "Unlock package" at bounding box center [142, 417] width 104 height 25
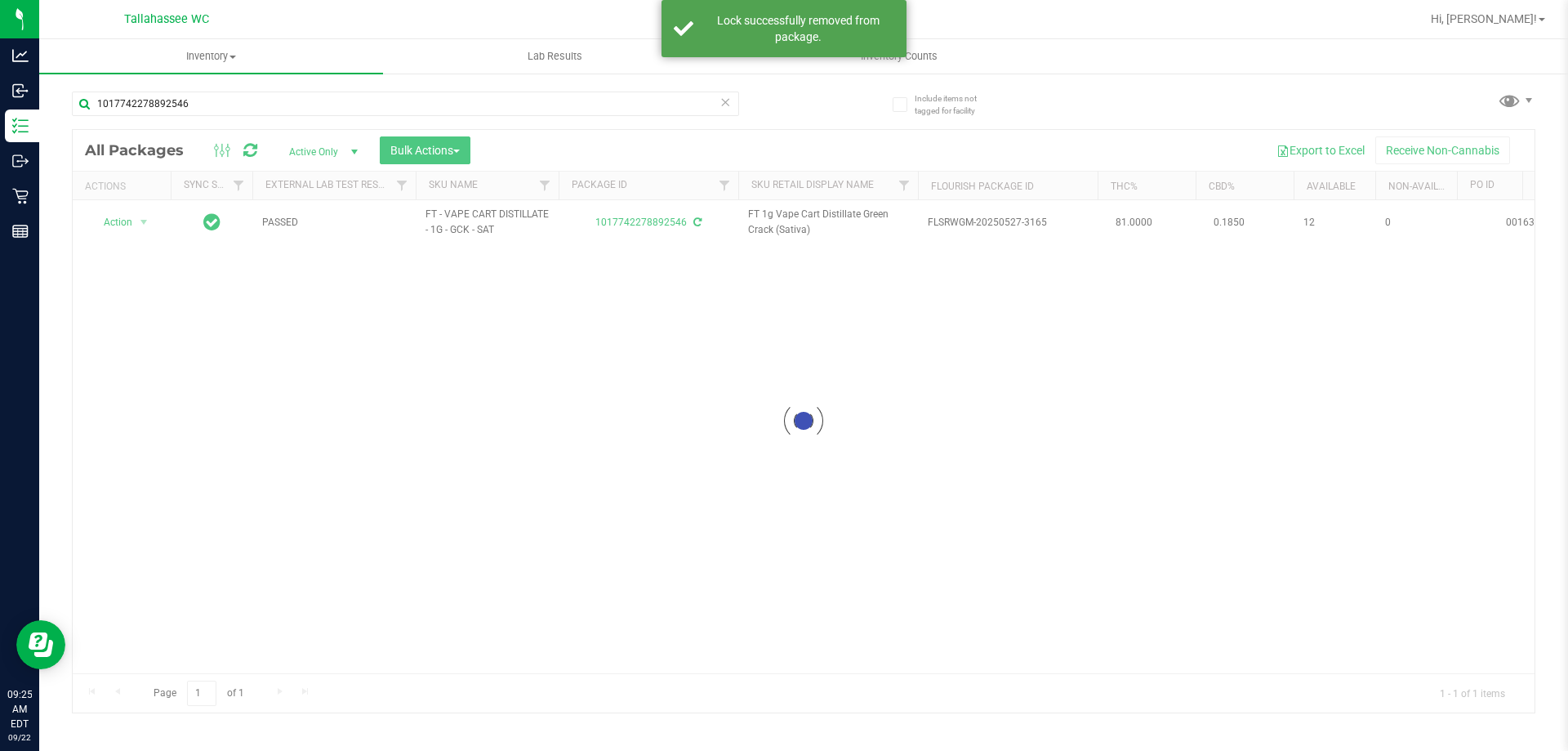
click at [140, 224] on div at bounding box center [803, 421] width 1462 height 582
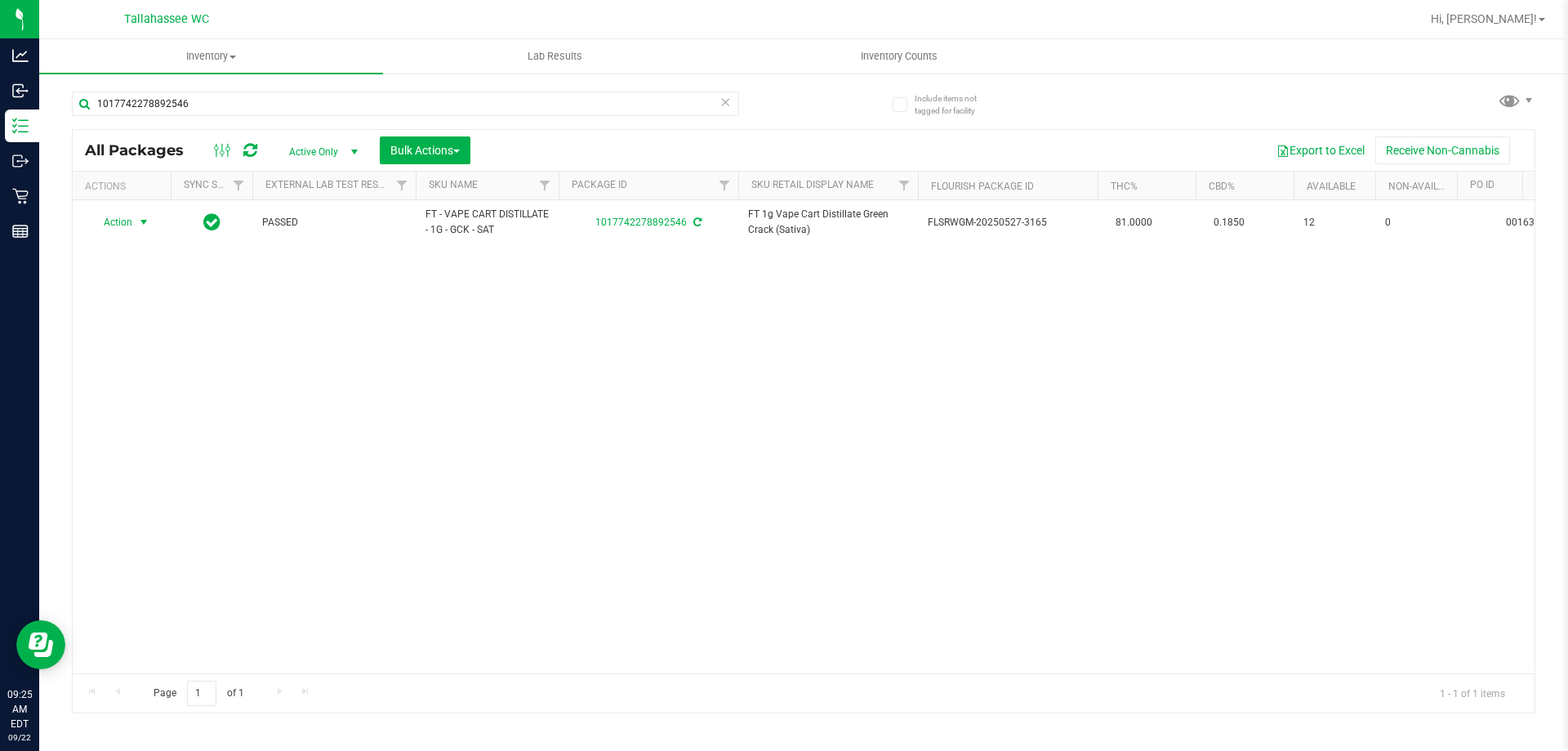
click at [140, 224] on span "select" at bounding box center [144, 222] width 13 height 13
click at [189, 428] on li "Print package label" at bounding box center [153, 419] width 126 height 25
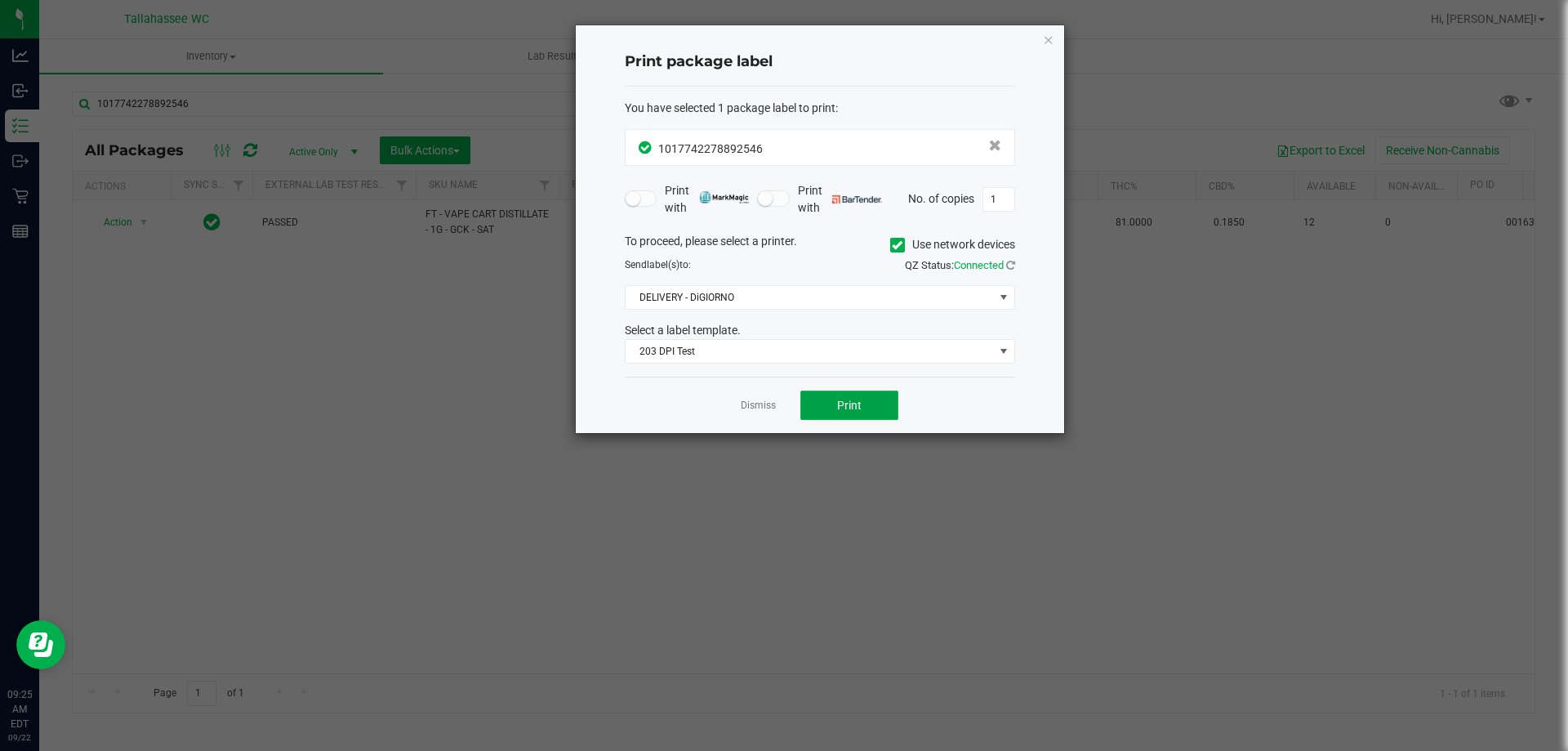
click at [851, 410] on span "Print" at bounding box center [849, 405] width 25 height 13
click at [767, 411] on link "Dismiss" at bounding box center [758, 405] width 35 height 14
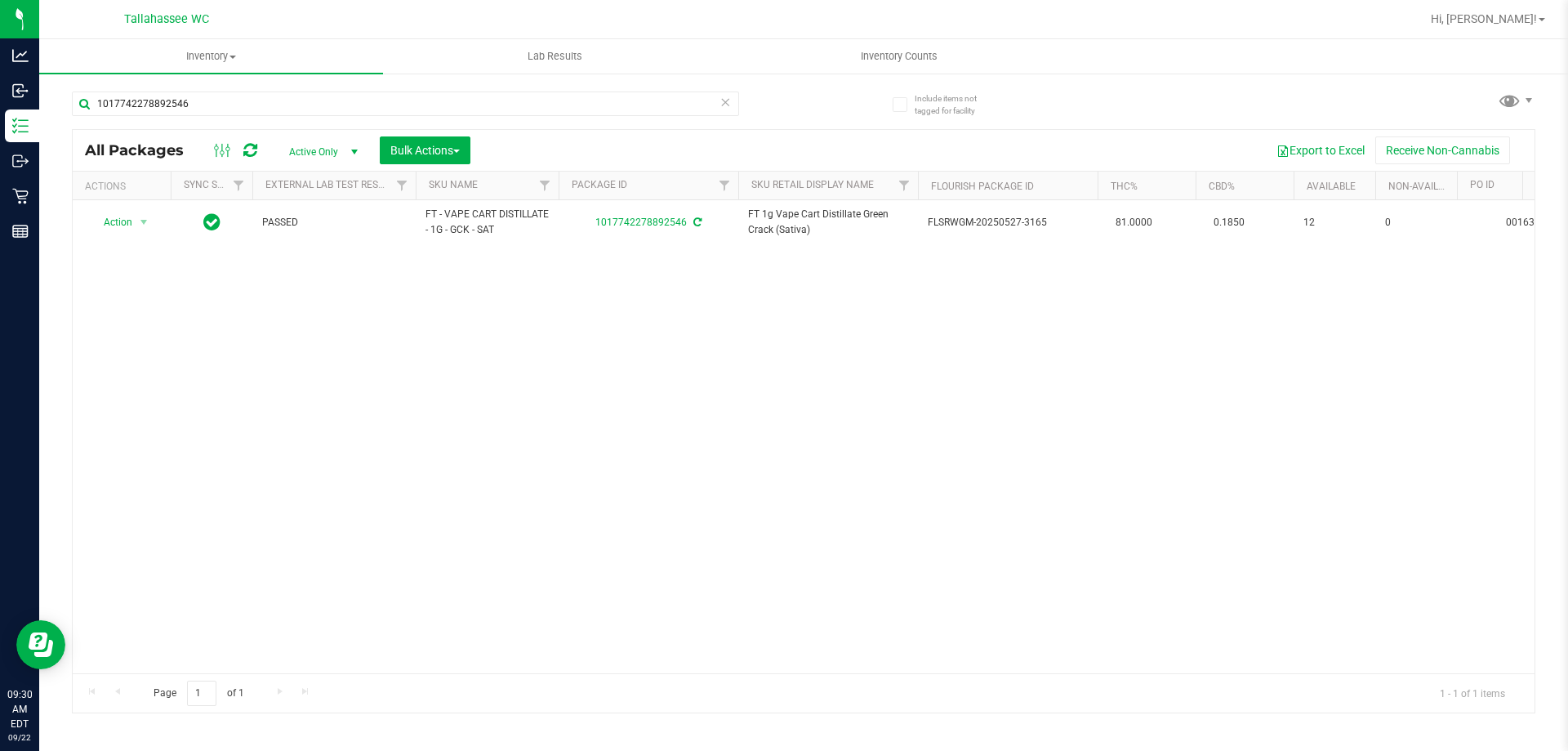
click at [470, 117] on div "1017742278892546" at bounding box center [405, 110] width 667 height 38
click at [471, 100] on input "1017742278892546" at bounding box center [405, 103] width 667 height 25
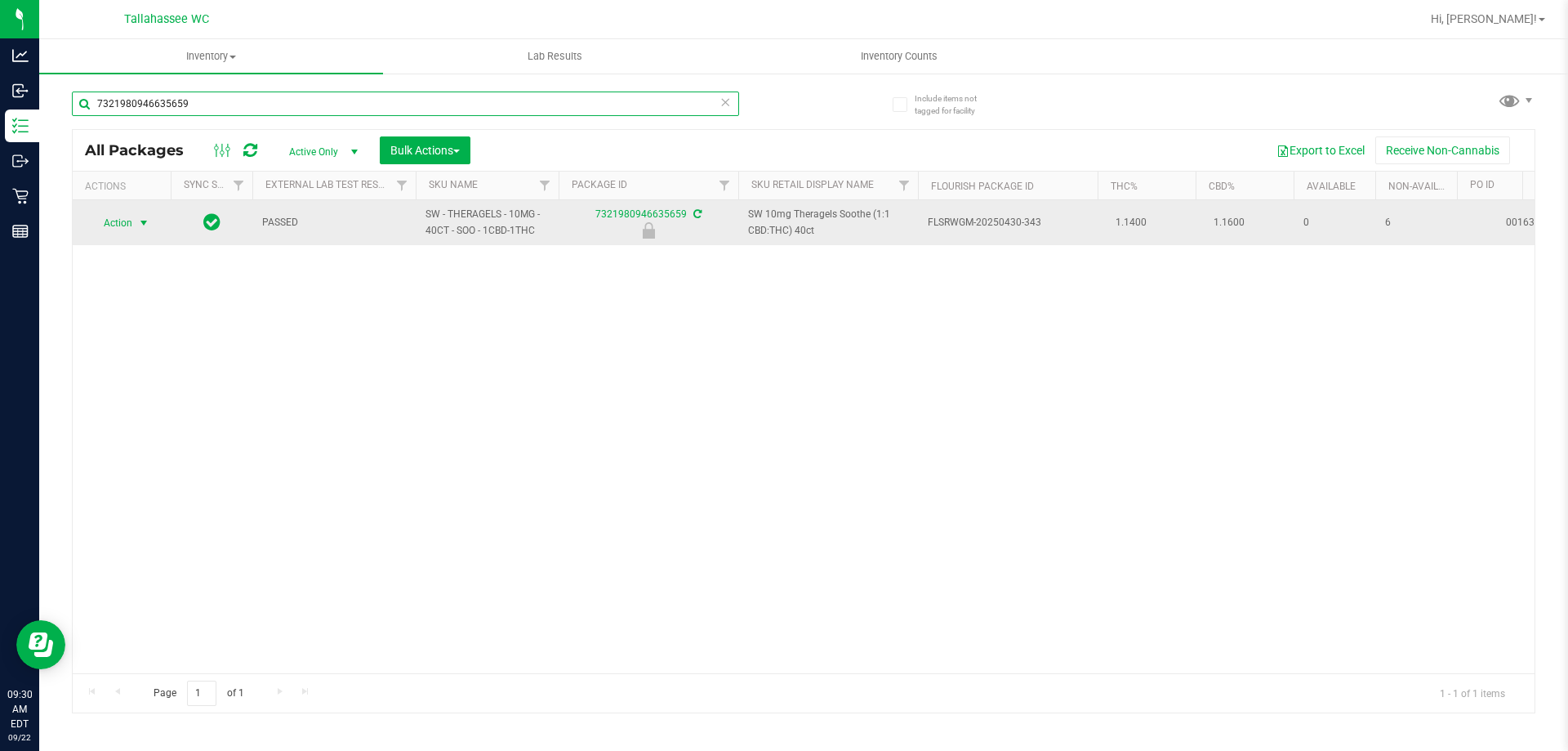
type input "7321980946635659"
click at [141, 231] on span "select" at bounding box center [144, 223] width 20 height 23
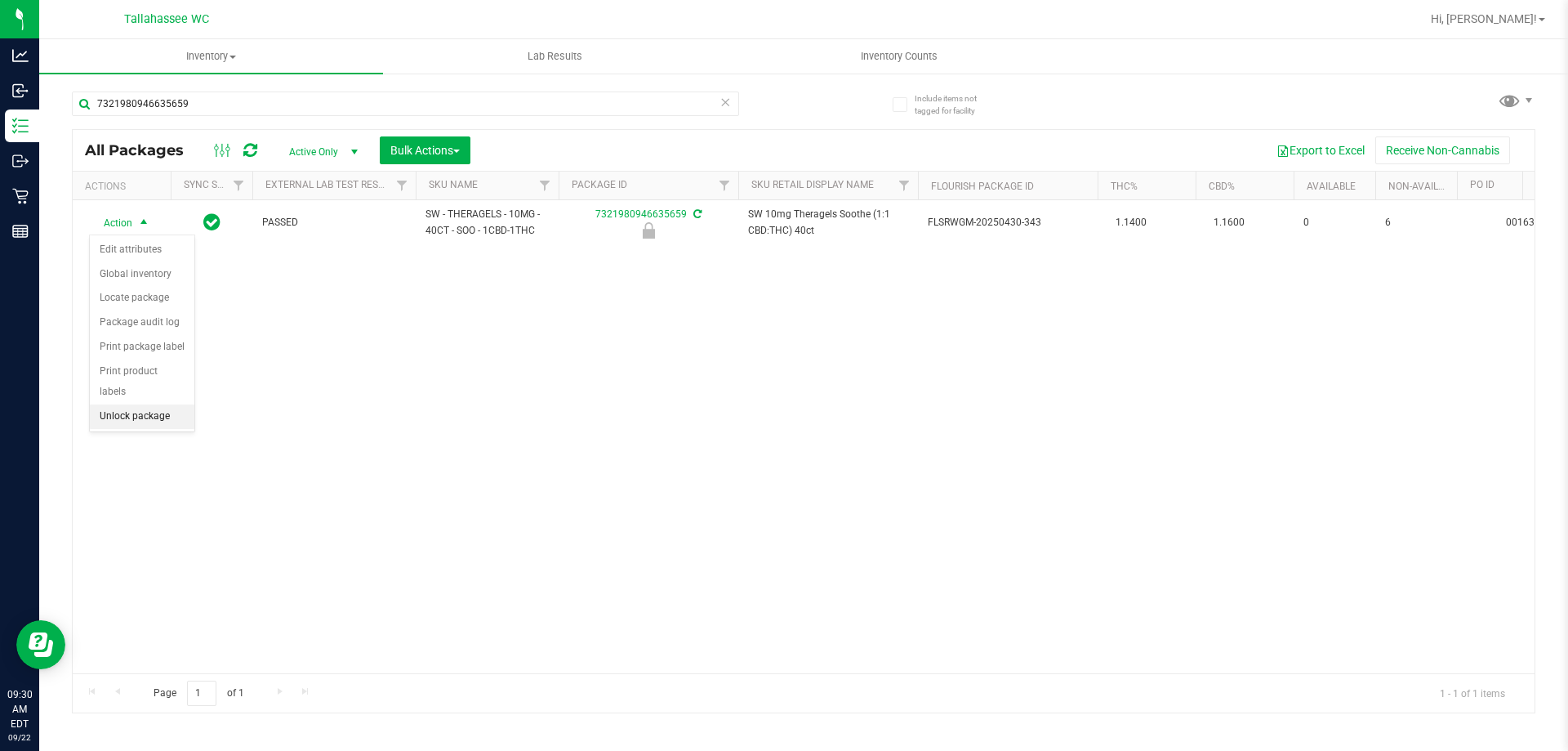
click at [138, 405] on li "Unlock package" at bounding box center [142, 417] width 104 height 25
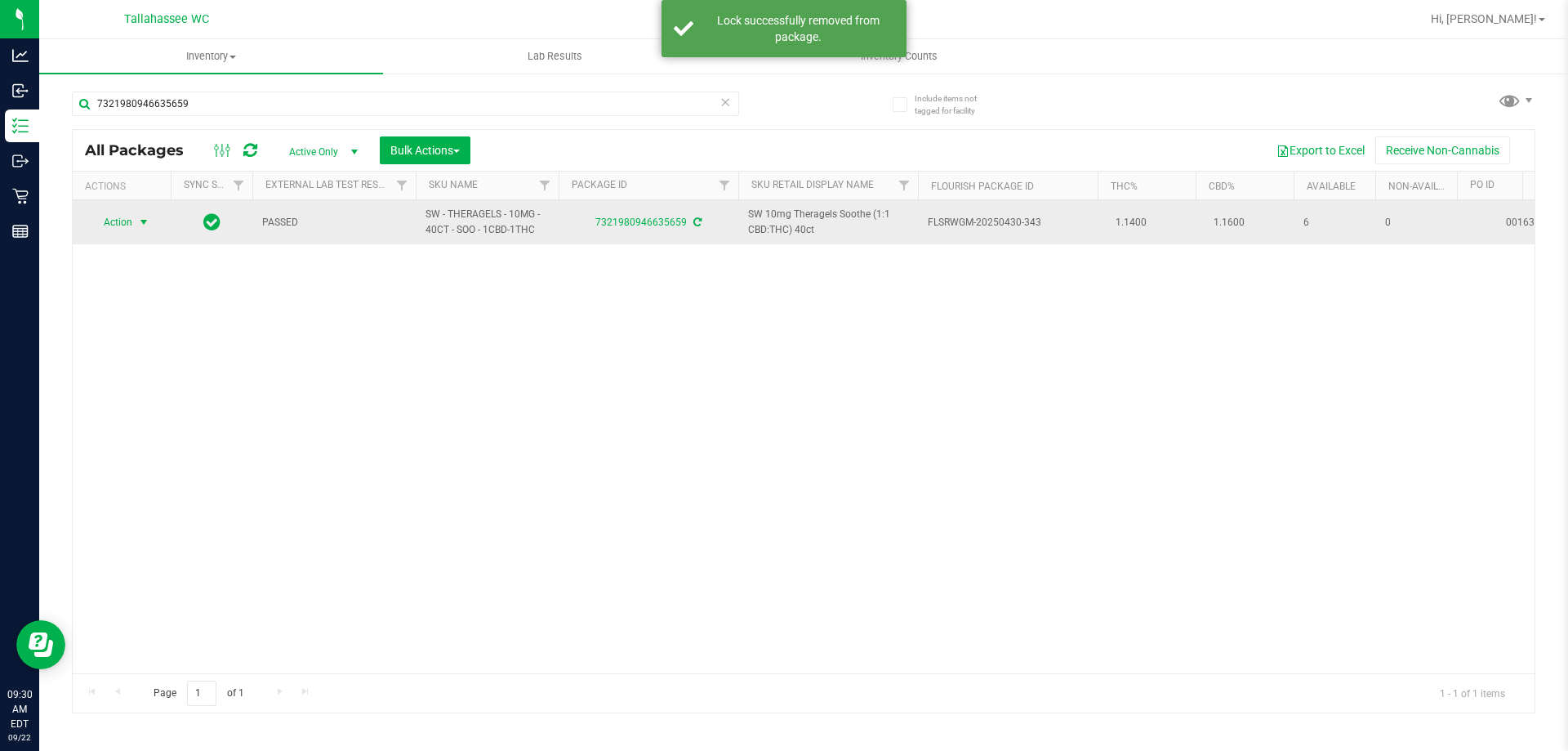
click at [146, 220] on span "select" at bounding box center [144, 222] width 13 height 13
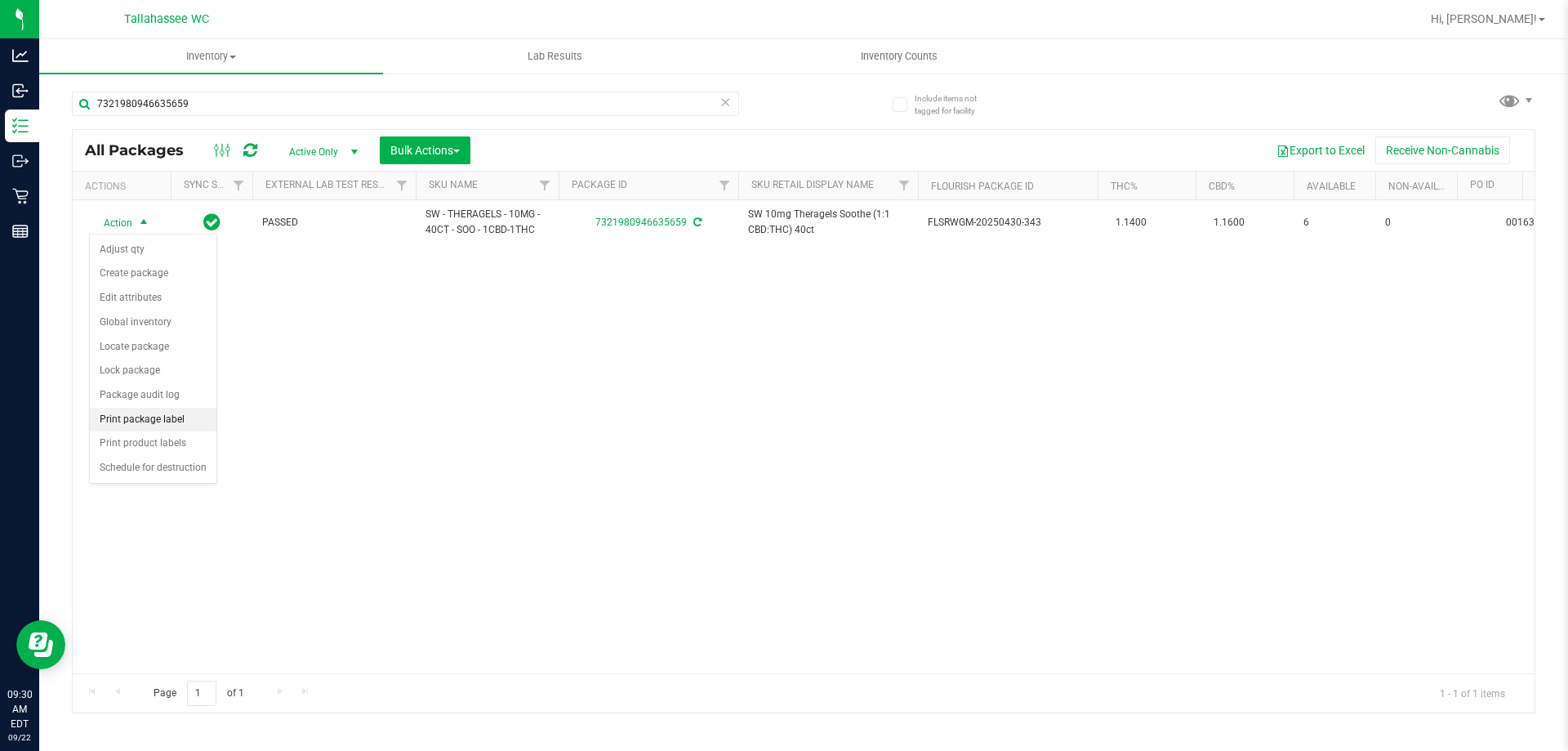
click at [194, 421] on li "Print package label" at bounding box center [153, 419] width 126 height 25
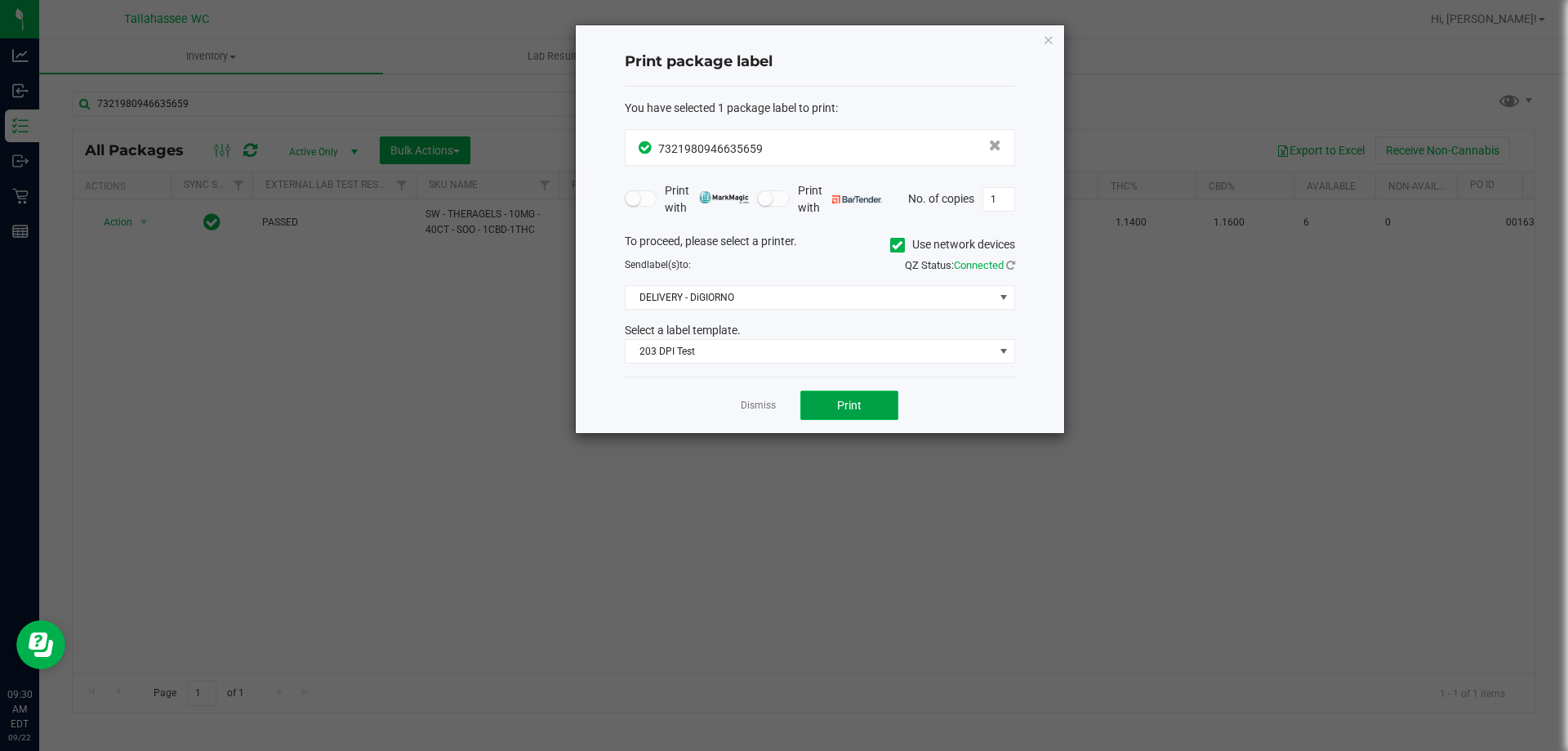
click at [818, 403] on button "Print" at bounding box center [849, 405] width 98 height 29
click at [751, 397] on app-cancel-button "Dismiss" at bounding box center [758, 406] width 35 height 17
click at [761, 405] on link "Dismiss" at bounding box center [758, 405] width 35 height 14
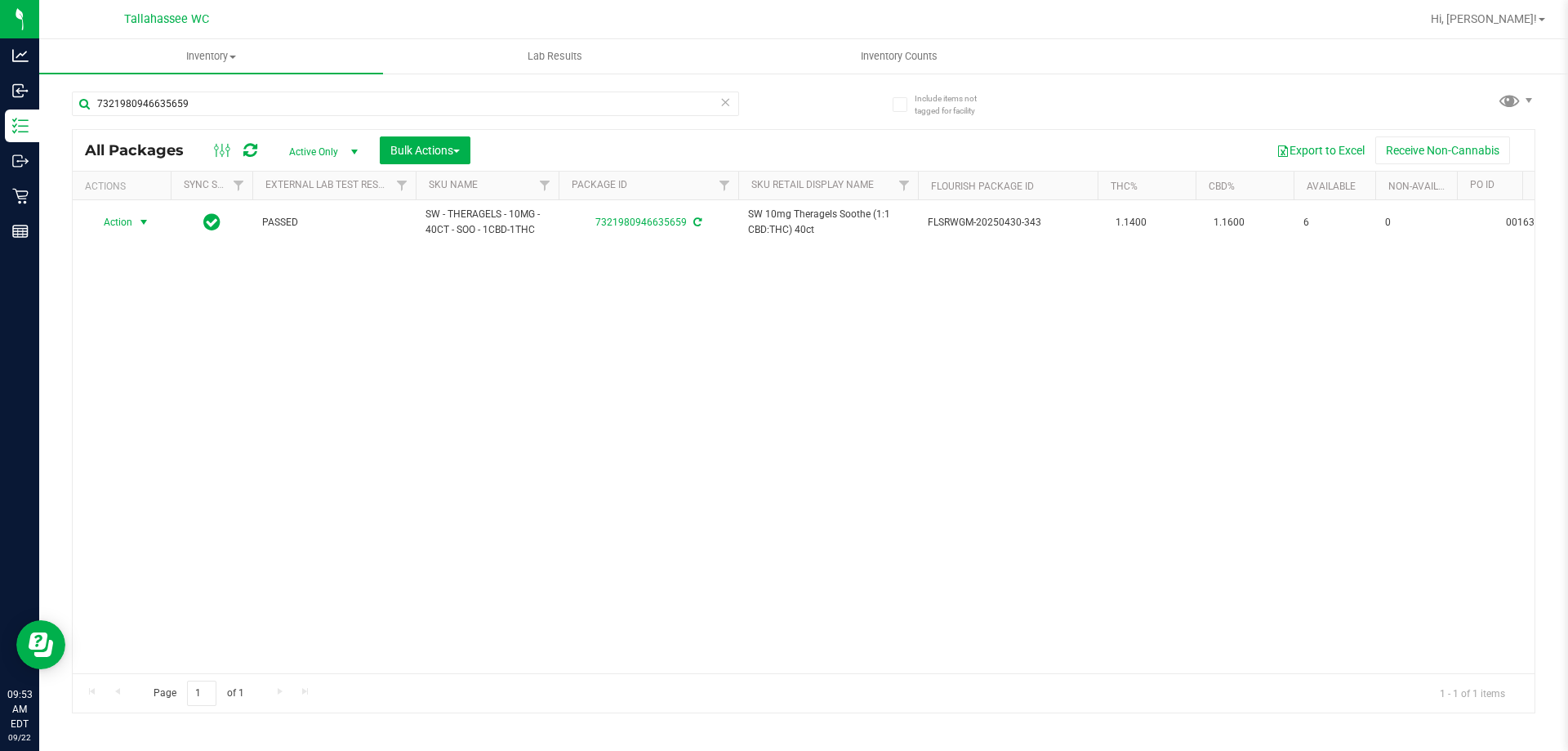
click at [499, 89] on div "7321980946635659" at bounding box center [437, 103] width 731 height 52
click at [500, 98] on input "7321980946635659" at bounding box center [405, 103] width 667 height 25
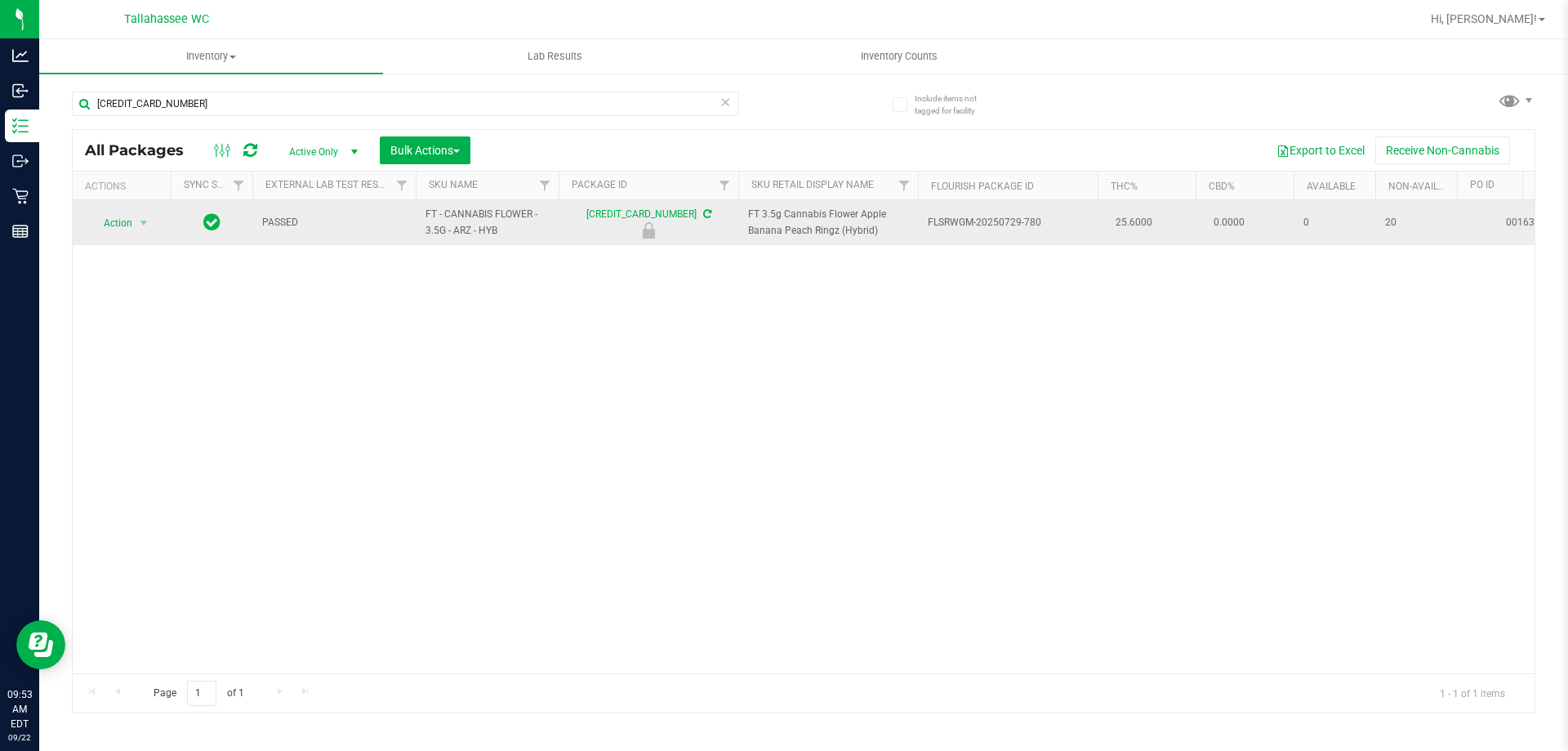
drag, startPoint x: 503, startPoint y: 234, endPoint x: 427, endPoint y: 211, distance: 79.4
click at [427, 211] on span "FT - CANNABIS FLOWER - 3.5G - ARZ - HYB" at bounding box center [487, 223] width 124 height 31
copy span "FT - CANNABIS FLOWER - 3.5G - ARZ - HYB"
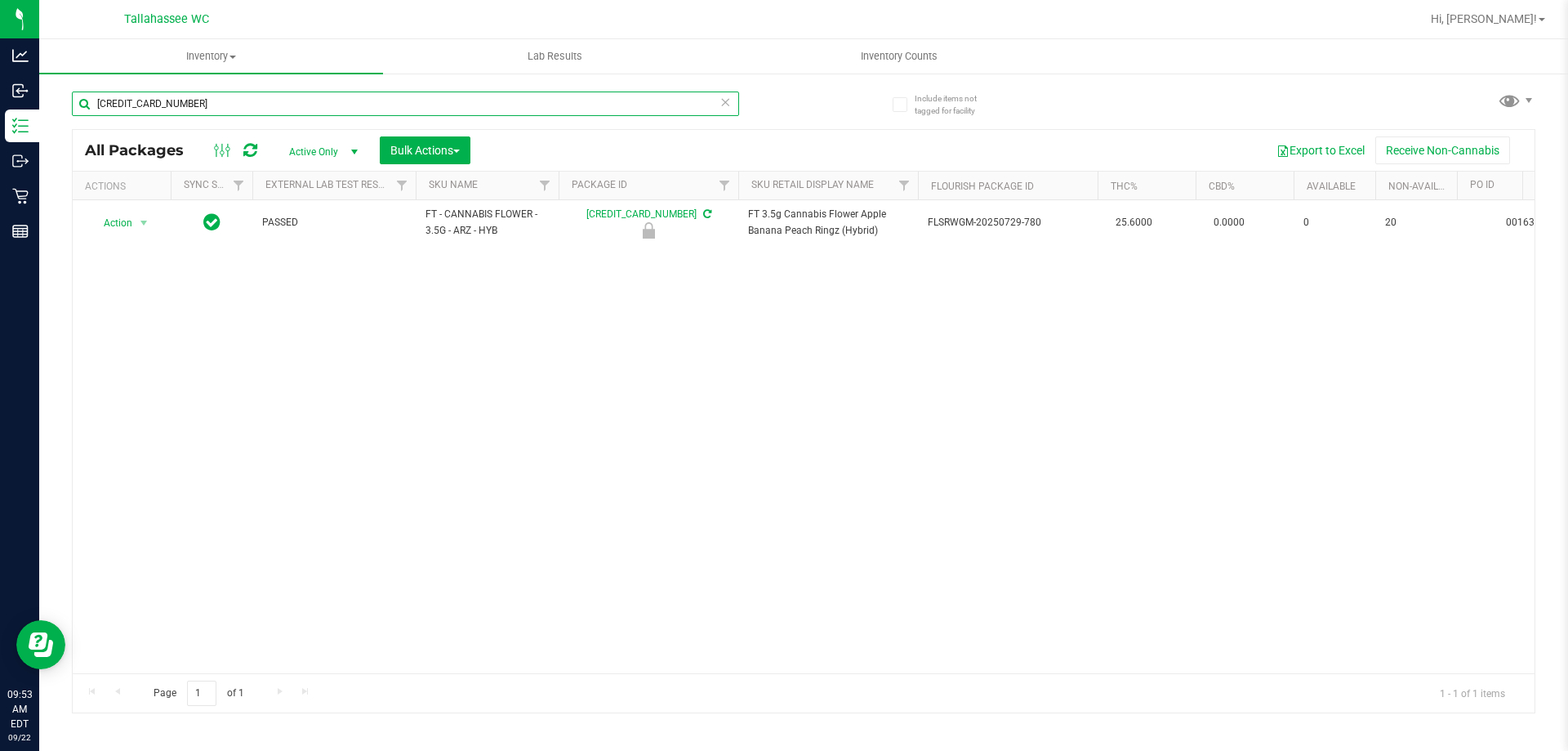
click at [474, 100] on input "5914844402199827" at bounding box center [405, 103] width 667 height 25
paste input "FT - CANNABIS FLOWER - 3.5G - ARZ - HYB"
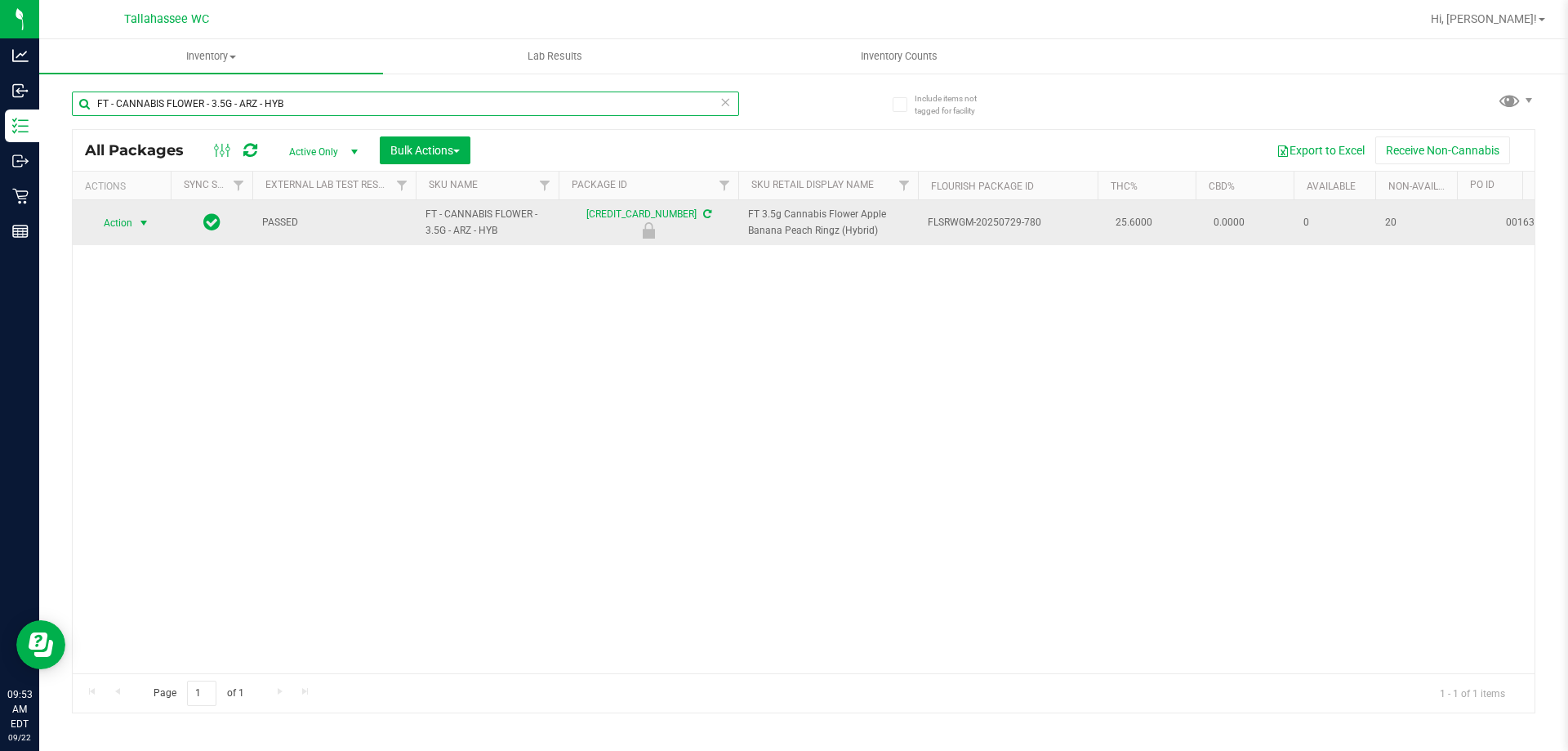
type input "FT - CANNABIS FLOWER - 3.5G - ARZ - HYB"
click at [124, 217] on span "Action" at bounding box center [111, 223] width 44 height 23
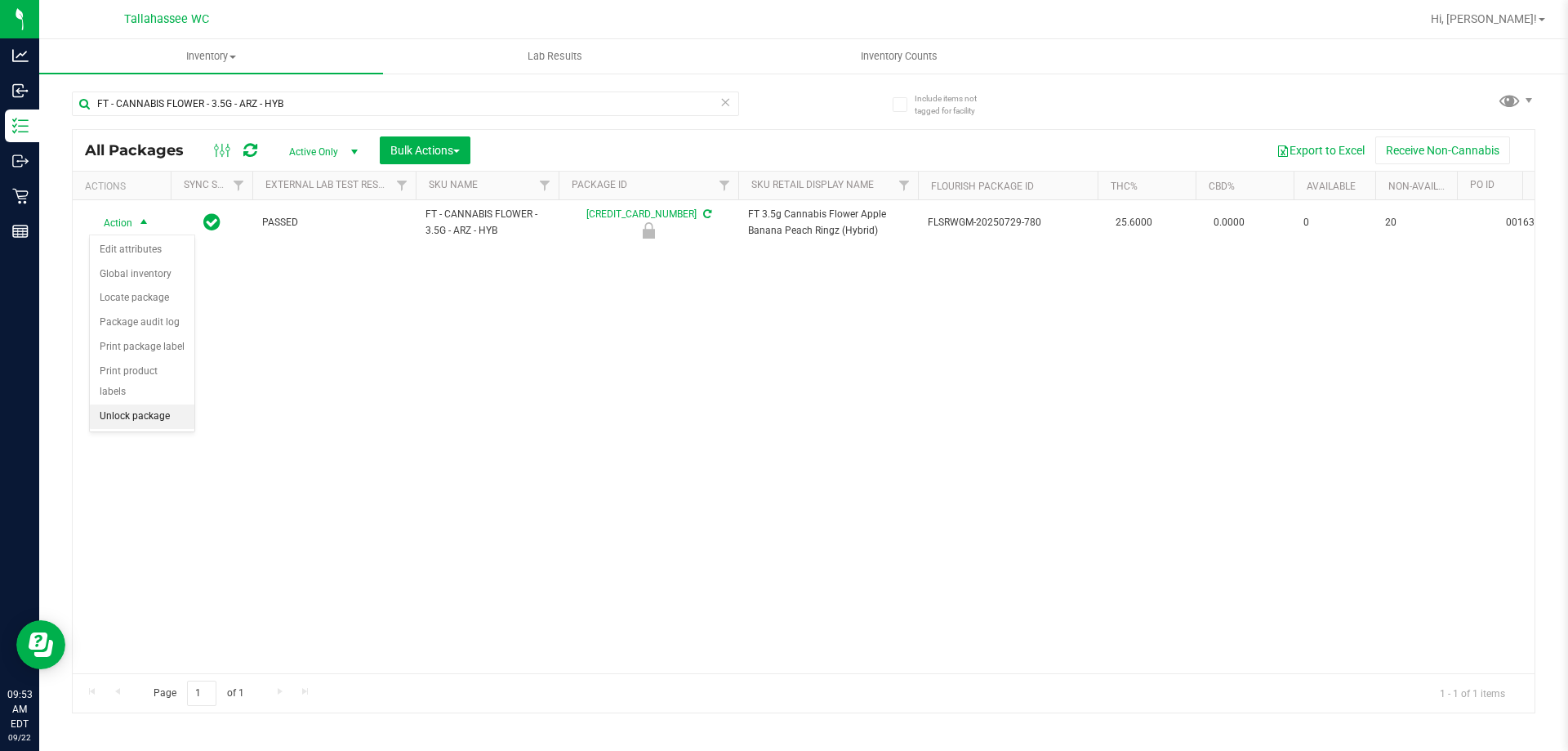
click at [154, 405] on li "Unlock package" at bounding box center [142, 417] width 104 height 25
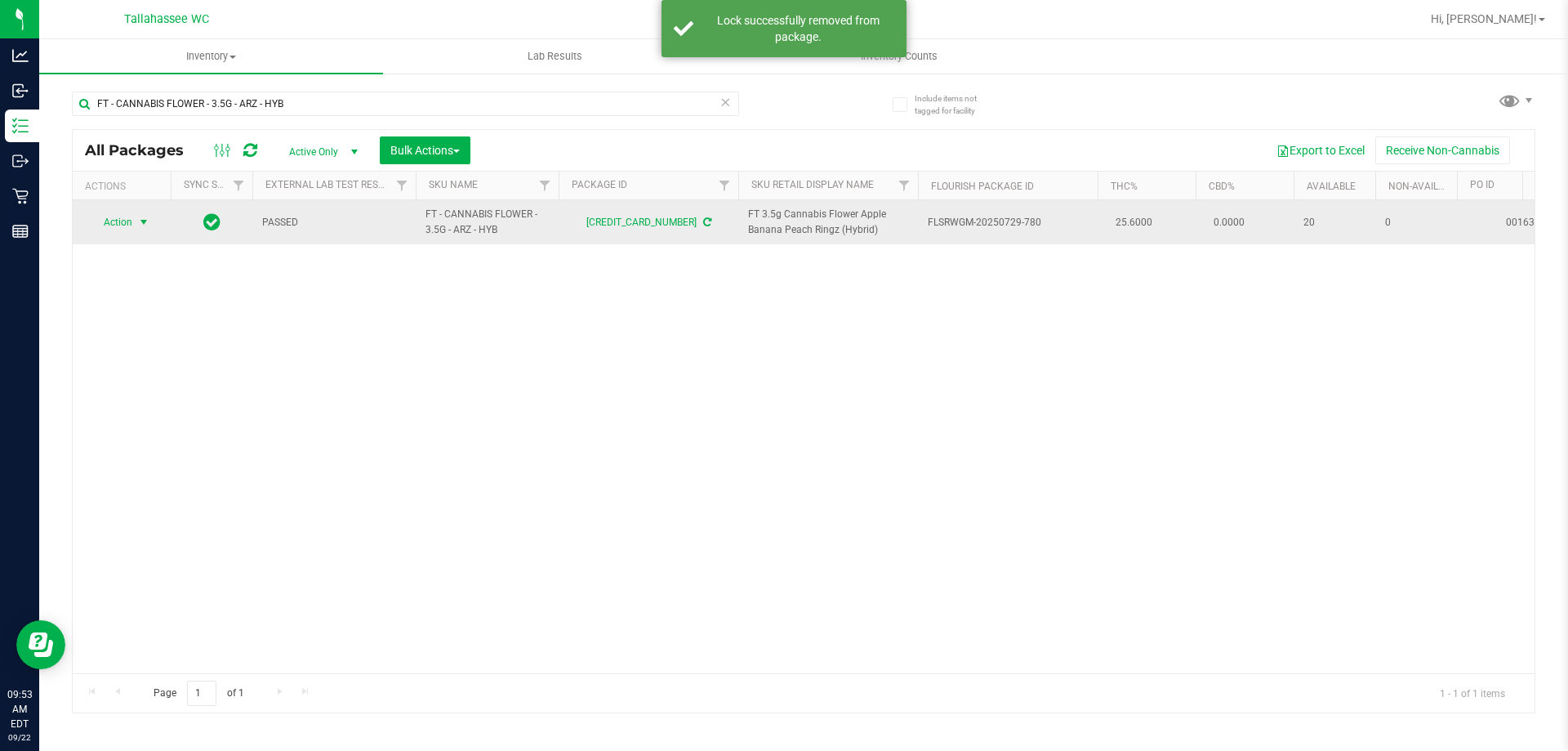
click at [135, 224] on span "select" at bounding box center [144, 222] width 20 height 23
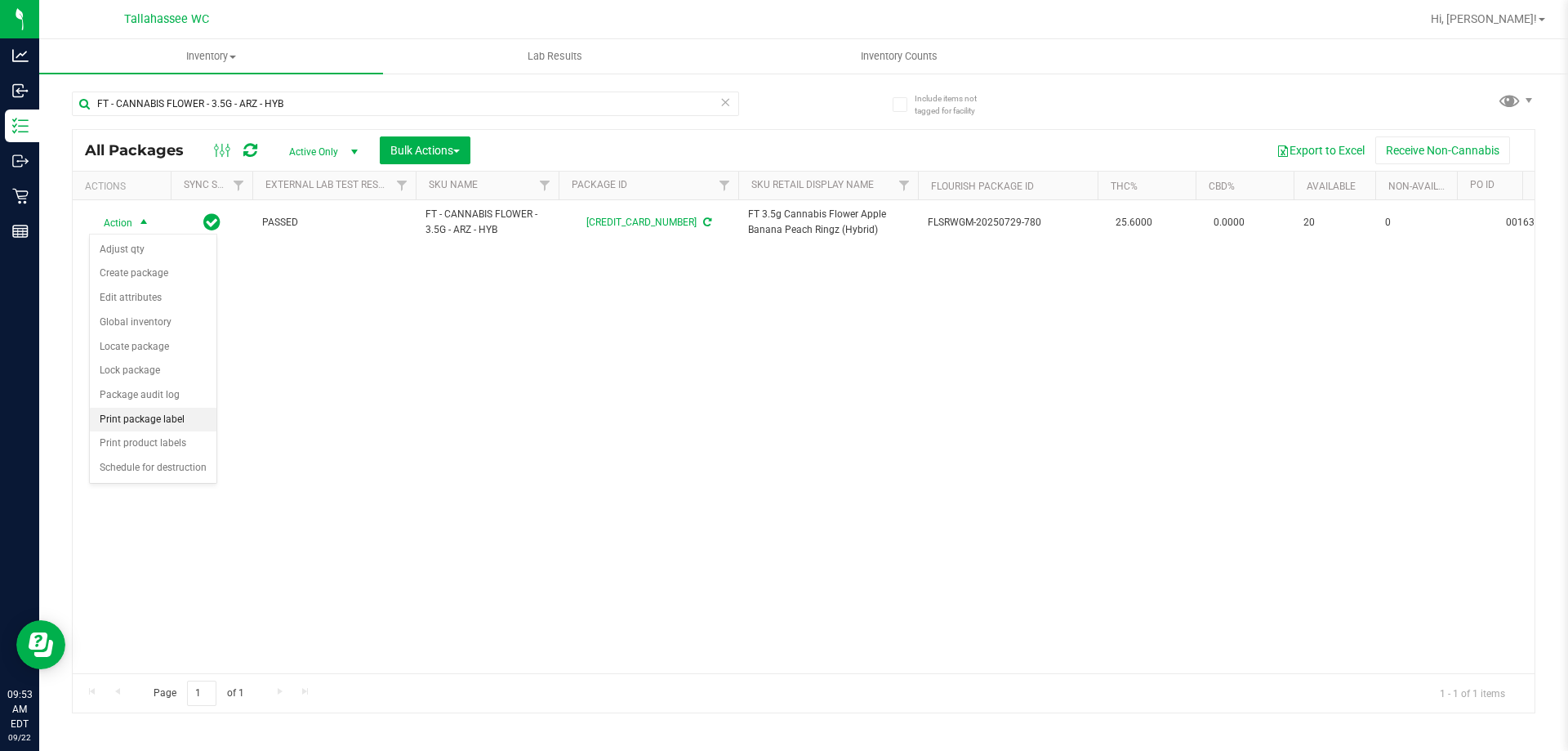
click at [196, 417] on li "Print package label" at bounding box center [153, 419] width 126 height 25
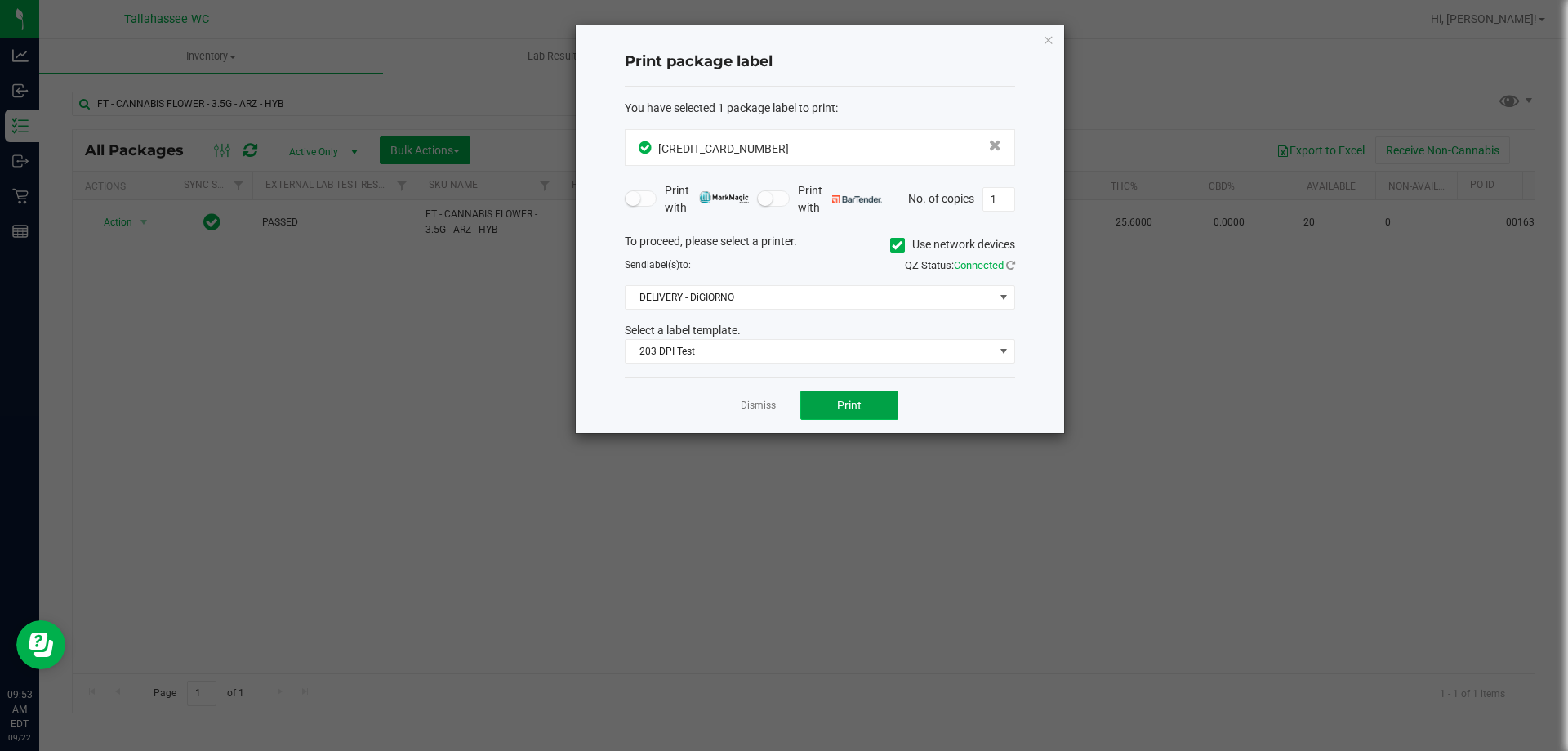
click at [883, 397] on button "Print" at bounding box center [849, 405] width 98 height 29
drag, startPoint x: 752, startPoint y: 402, endPoint x: 756, endPoint y: 378, distance: 24.3
click at [755, 398] on link "Dismiss" at bounding box center [758, 405] width 35 height 14
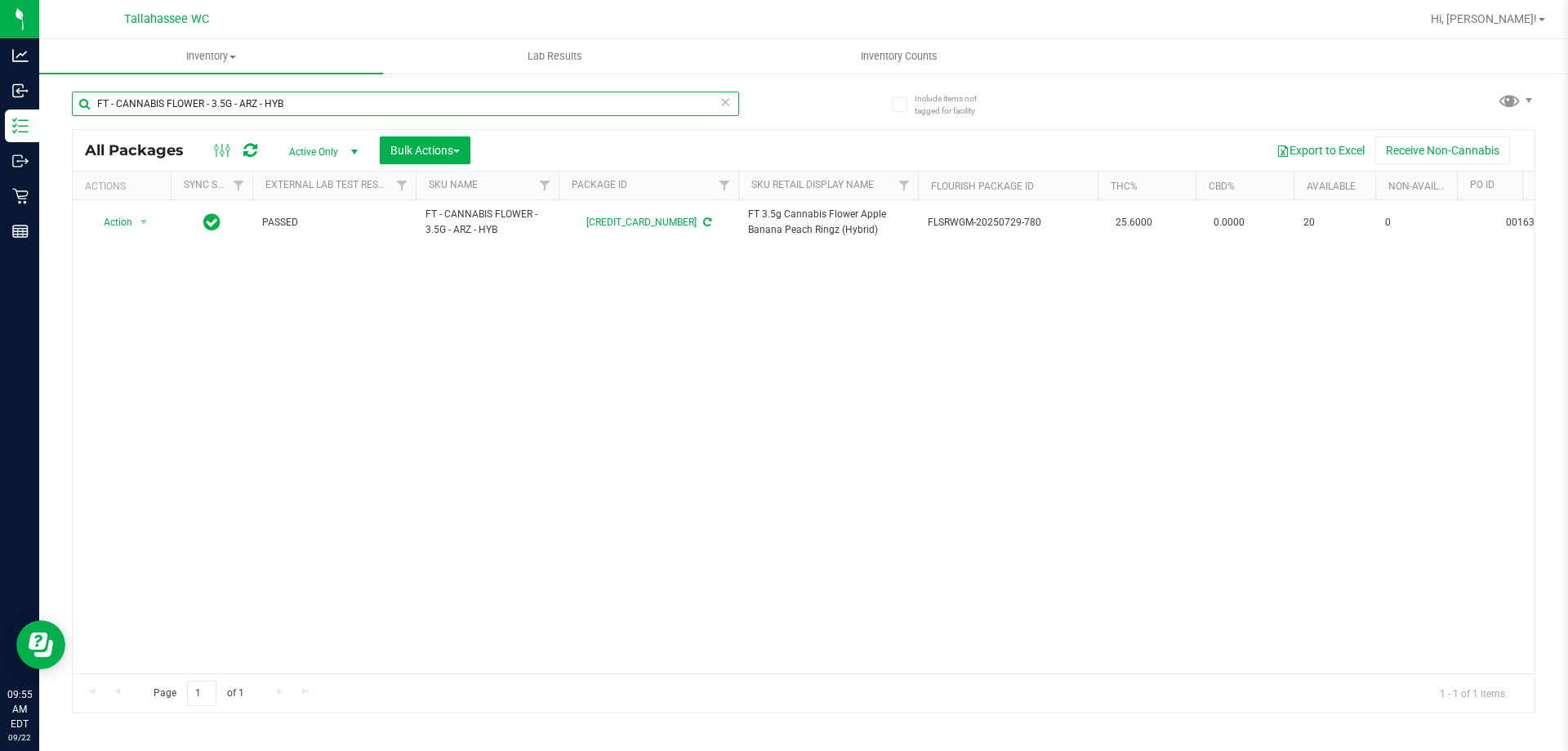
click at [541, 96] on input "FT - CANNABIS FLOWER - 3.5G - ARZ - HYB" at bounding box center [405, 103] width 667 height 25
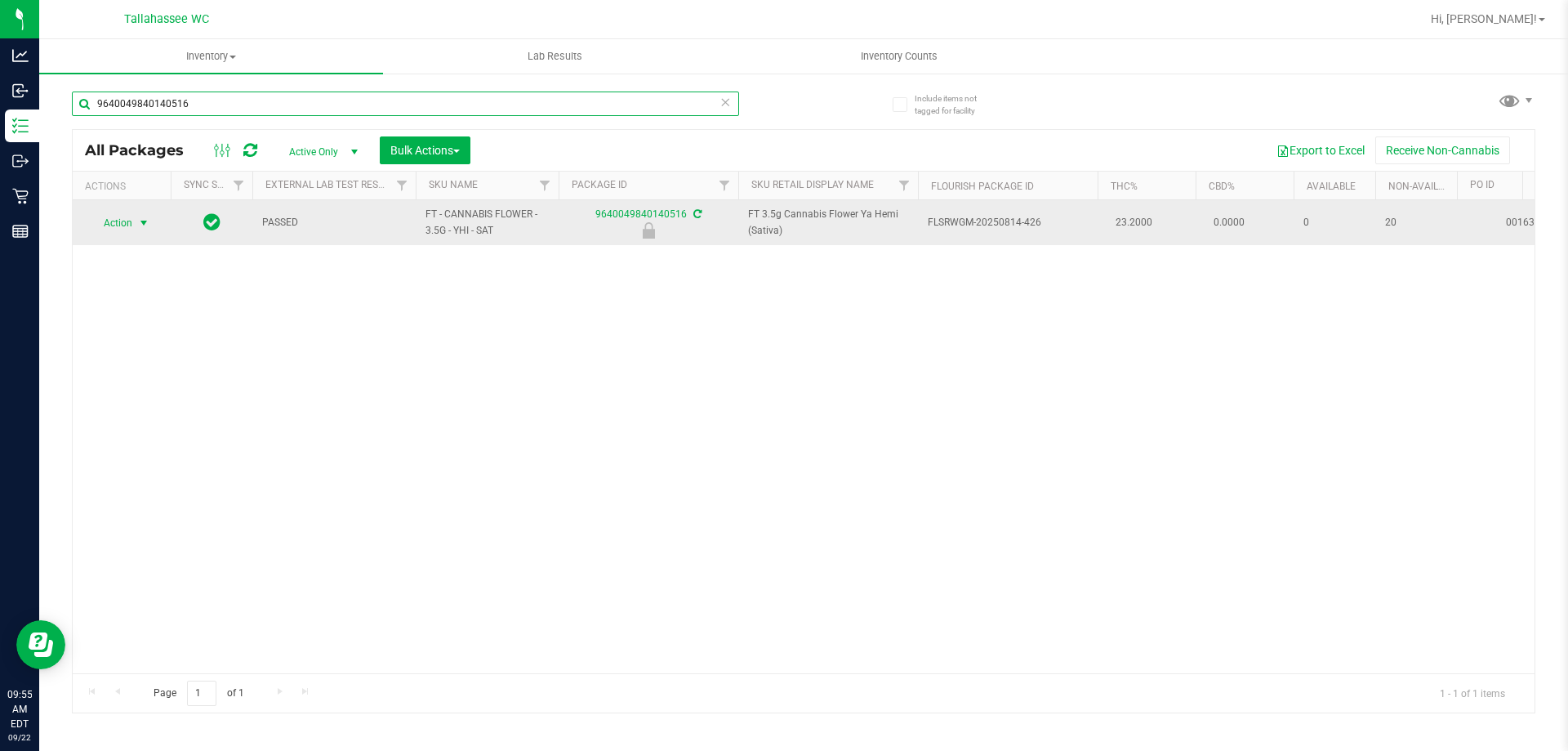
type input "9640049840140516"
click at [134, 223] on span "select" at bounding box center [144, 223] width 20 height 23
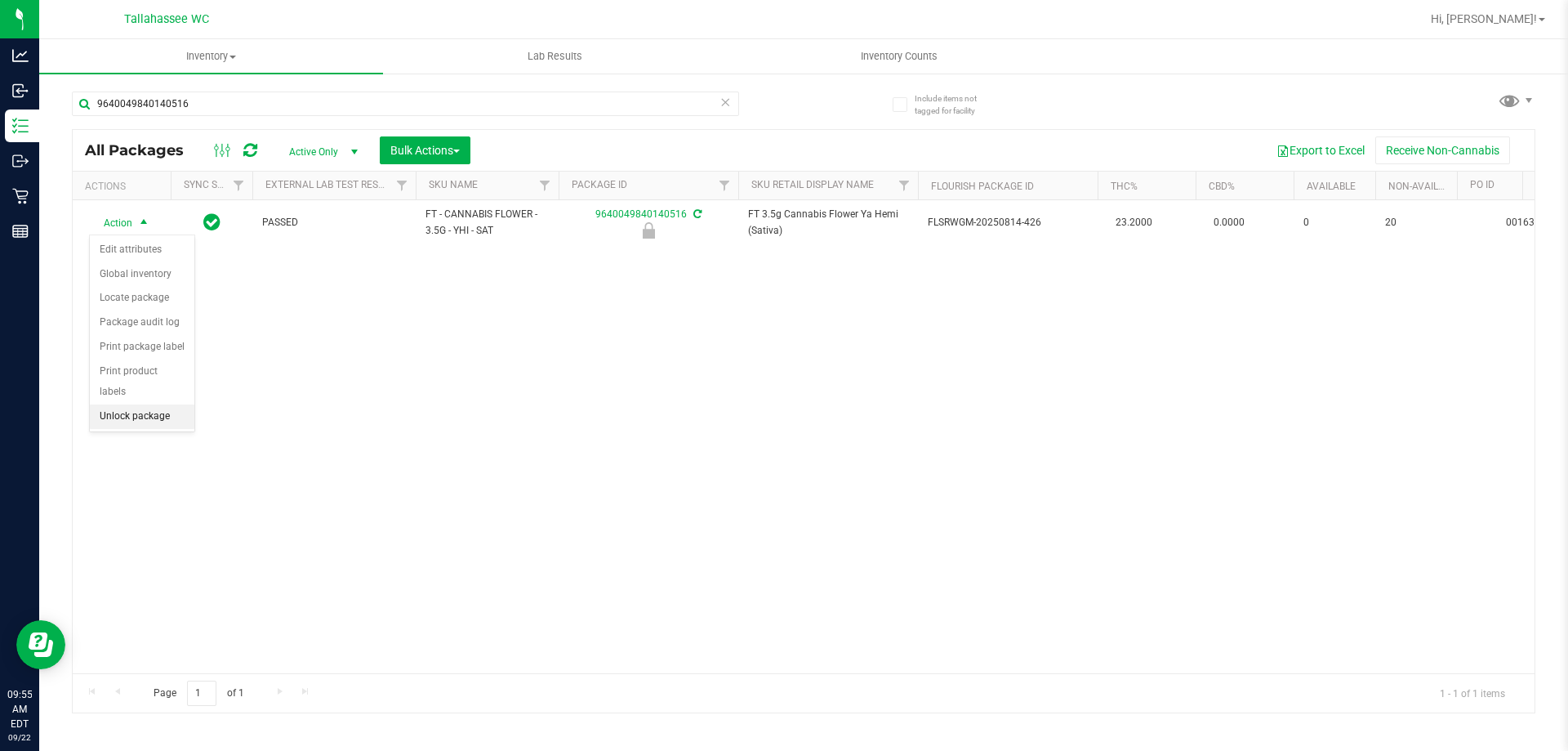
drag, startPoint x: 193, startPoint y: 388, endPoint x: 190, endPoint y: 376, distance: 12.4
click at [192, 405] on li "Unlock package" at bounding box center [142, 417] width 104 height 25
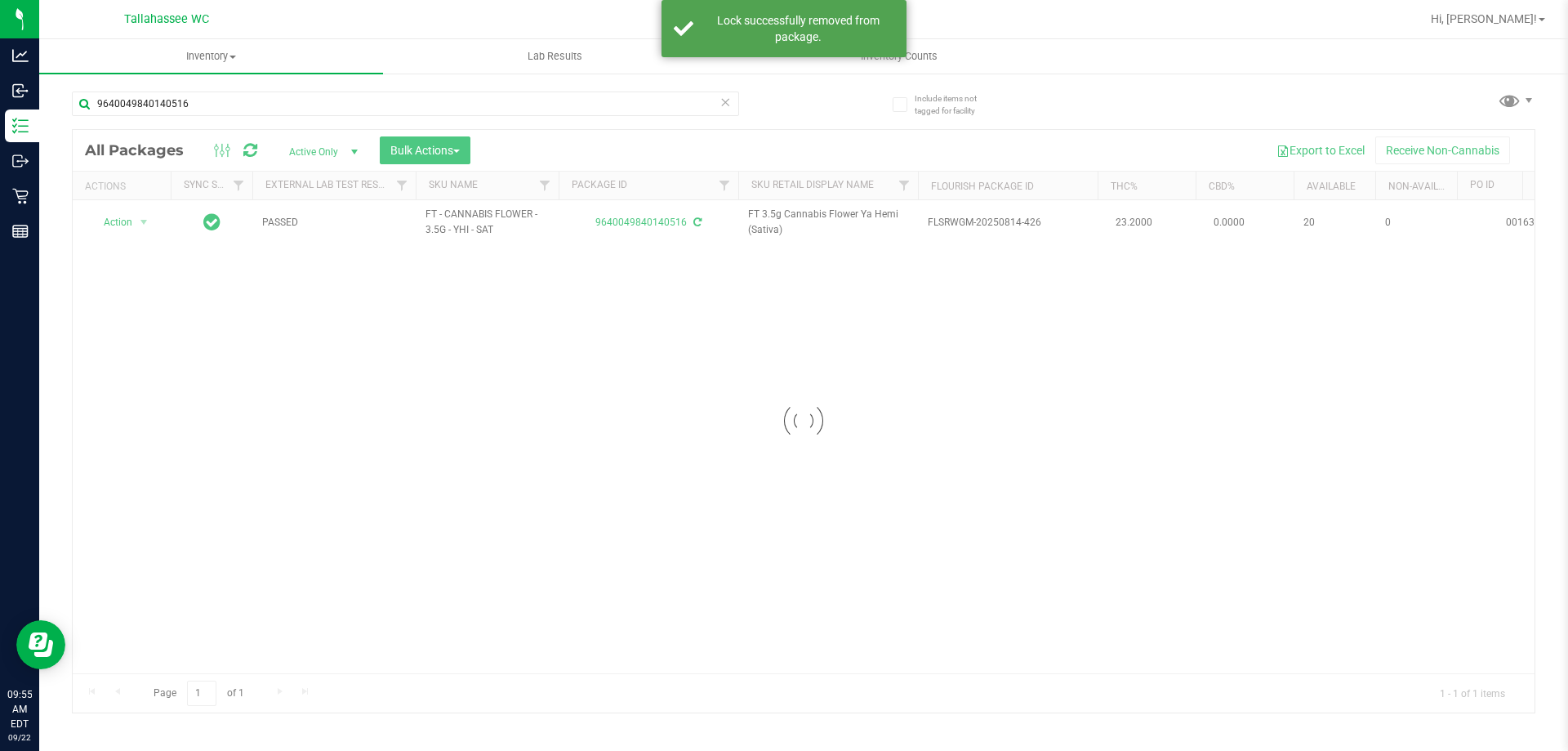
click at [138, 225] on div at bounding box center [803, 421] width 1462 height 582
click at [138, 225] on span "select" at bounding box center [144, 222] width 13 height 13
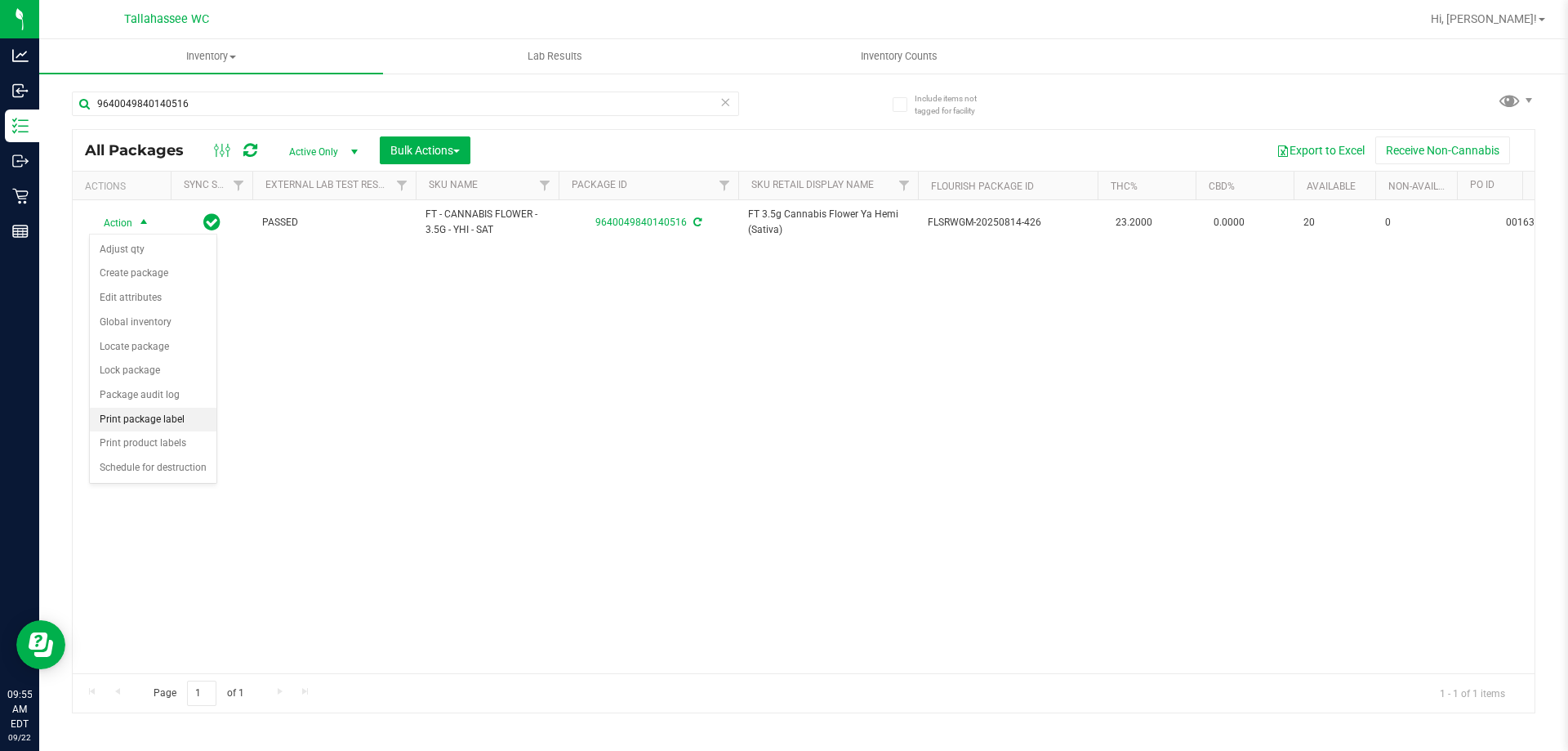
drag, startPoint x: 187, startPoint y: 420, endPoint x: 215, endPoint y: 405, distance: 31.8
click at [186, 420] on li "Print package label" at bounding box center [153, 419] width 126 height 25
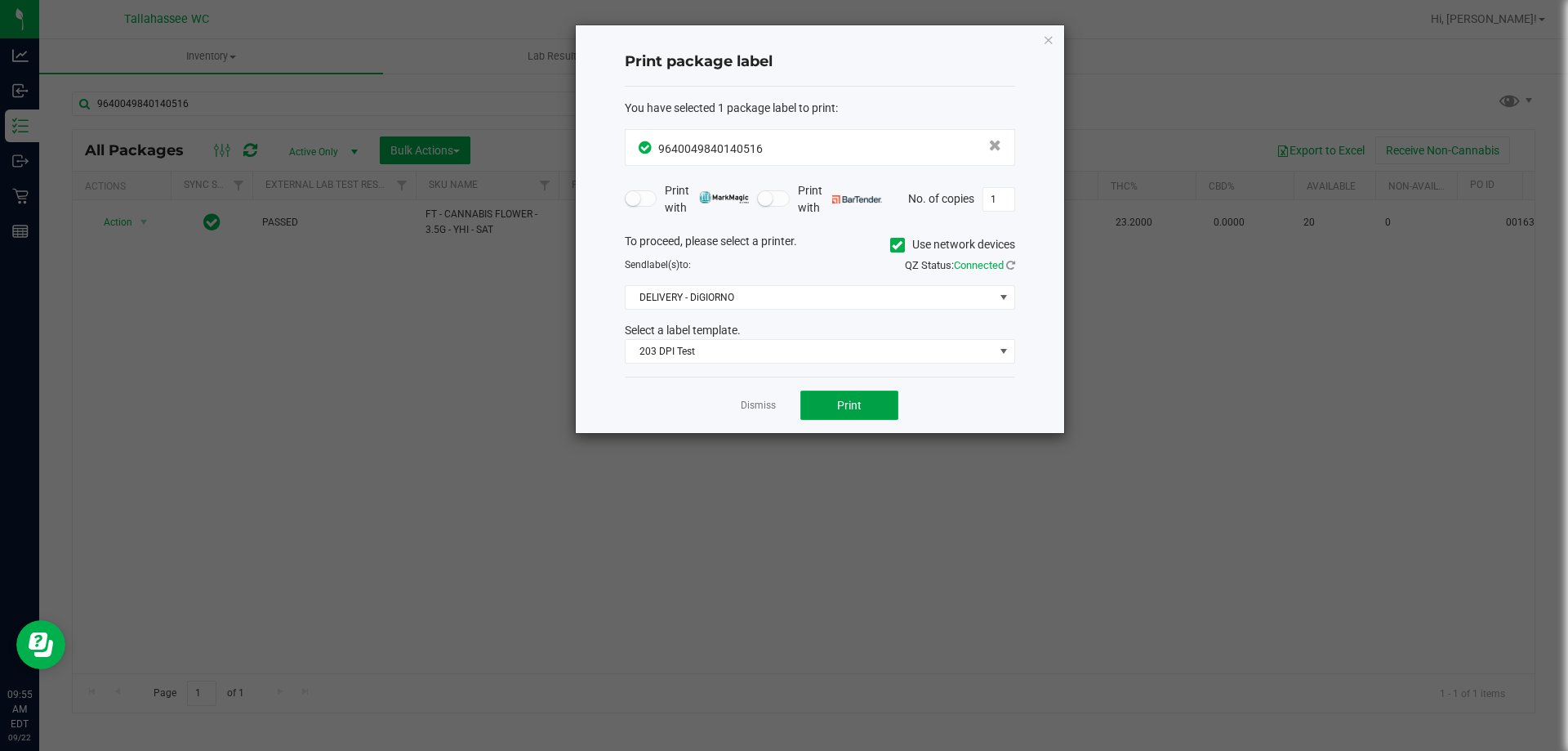
click at [852, 398] on span "Print" at bounding box center [849, 405] width 25 height 13
click at [760, 406] on link "Dismiss" at bounding box center [758, 405] width 35 height 14
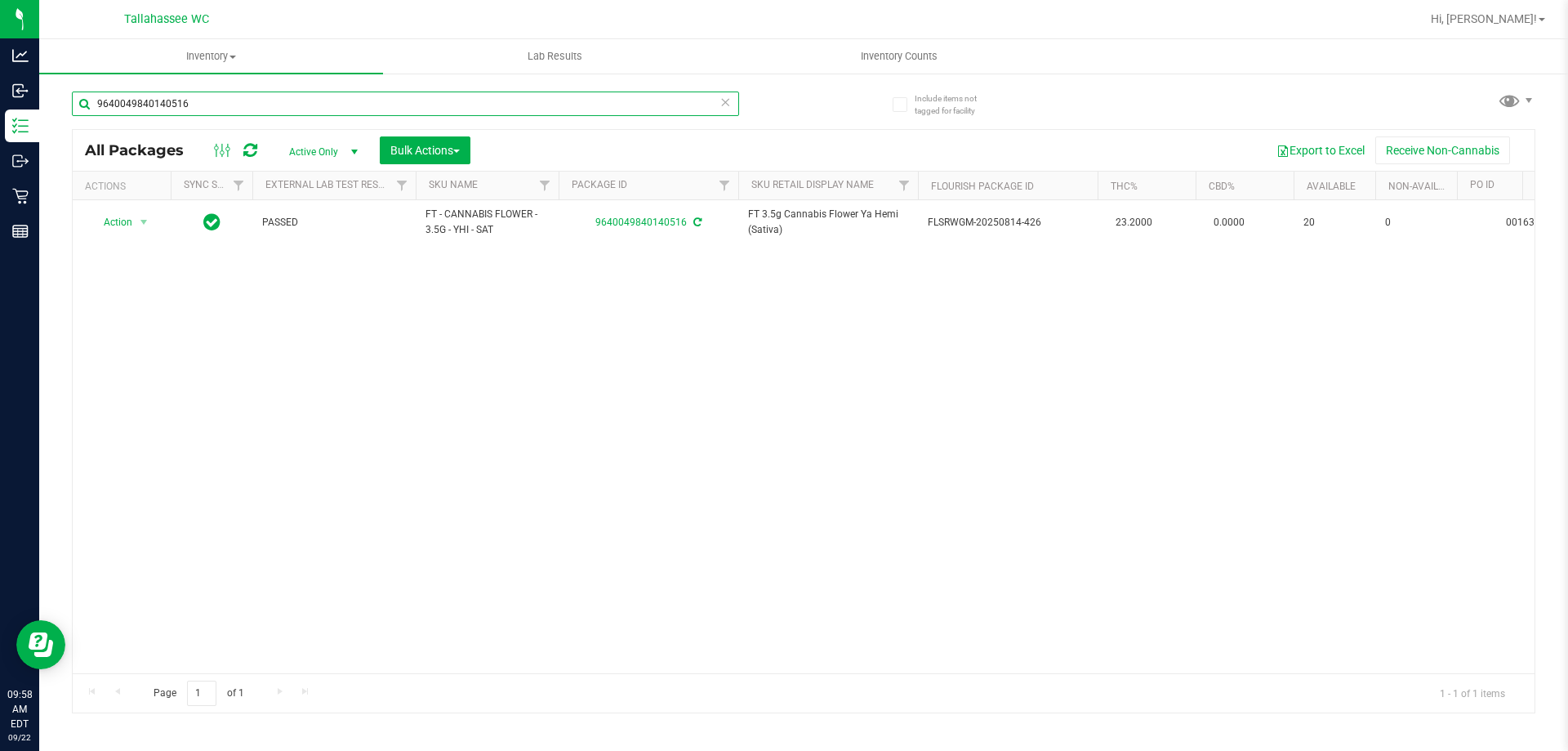
click at [540, 101] on input "9640049840140516" at bounding box center [405, 103] width 667 height 25
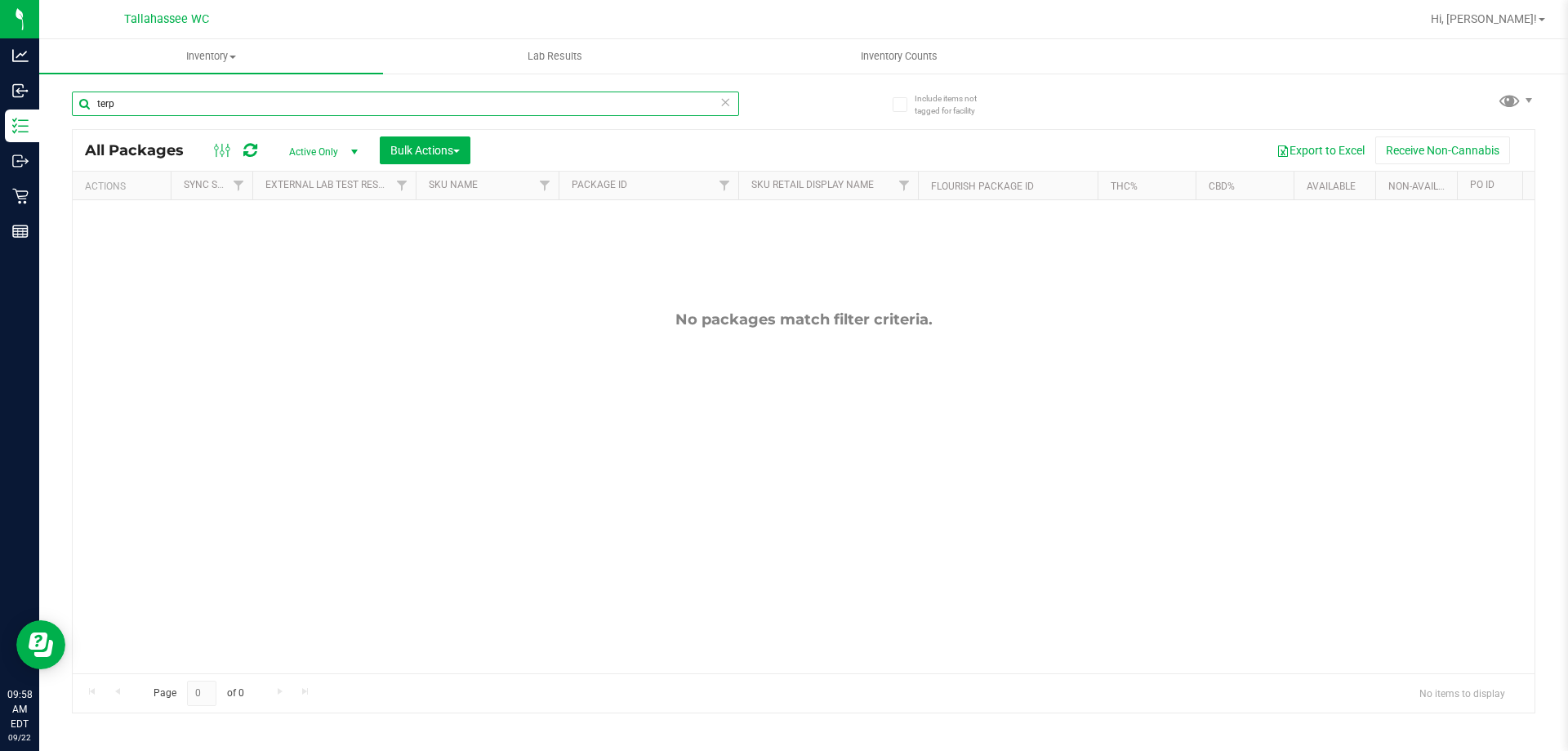
type input "terp"
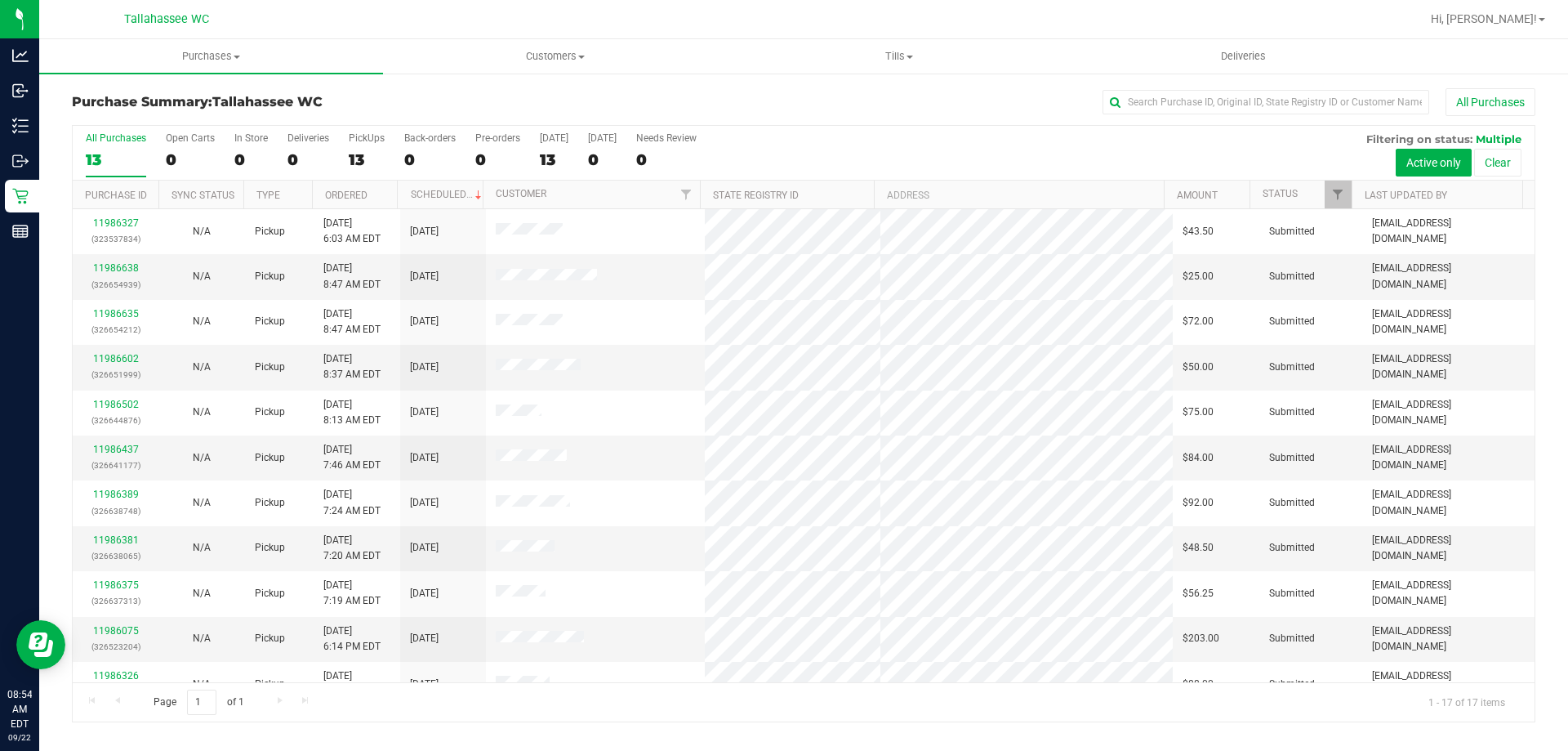
click at [379, 193] on th "Ordered" at bounding box center [355, 194] width 86 height 28
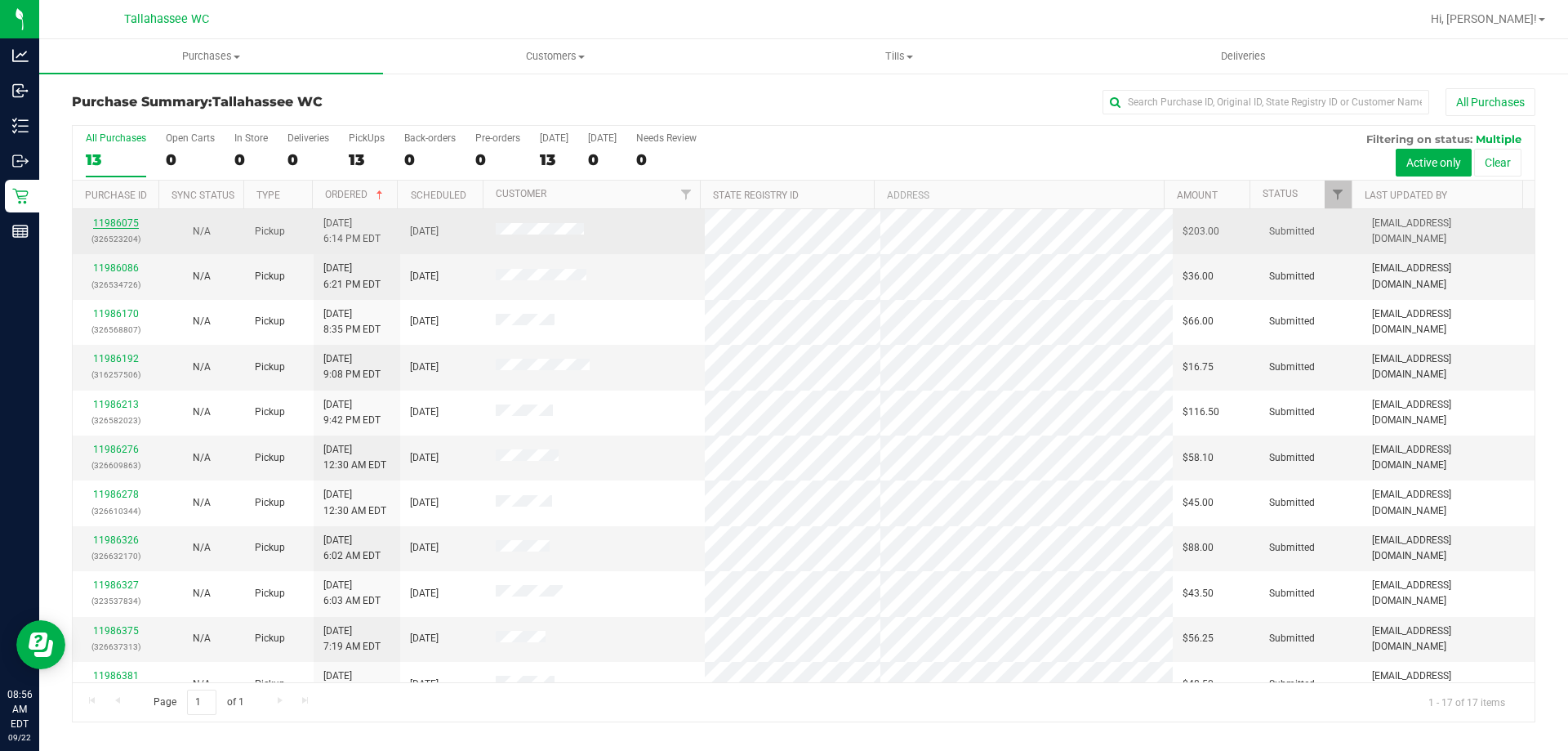
click at [122, 218] on link "11986075" at bounding box center [116, 223] width 46 height 11
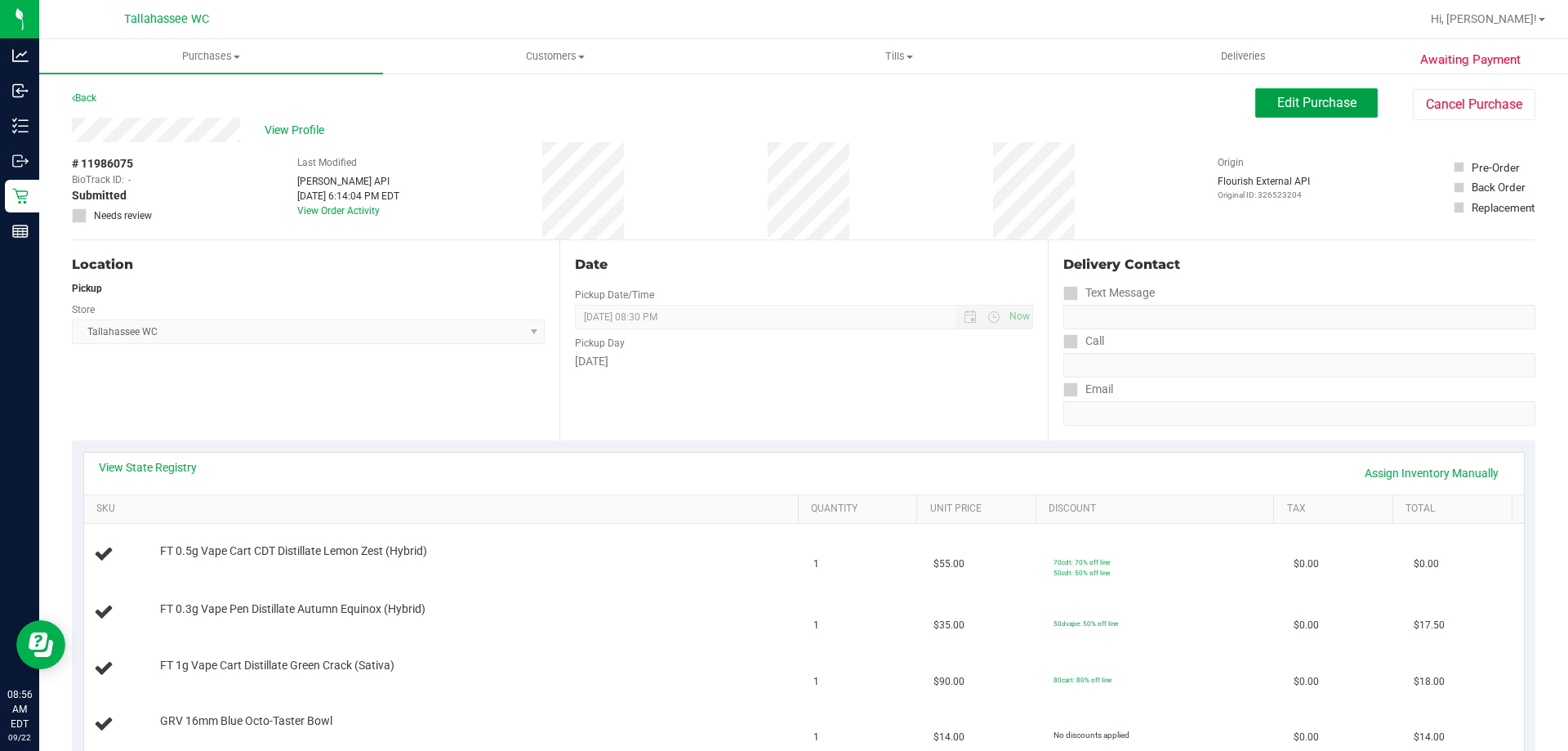
click at [1316, 100] on span "Edit Purchase" at bounding box center [1316, 102] width 80 height 16
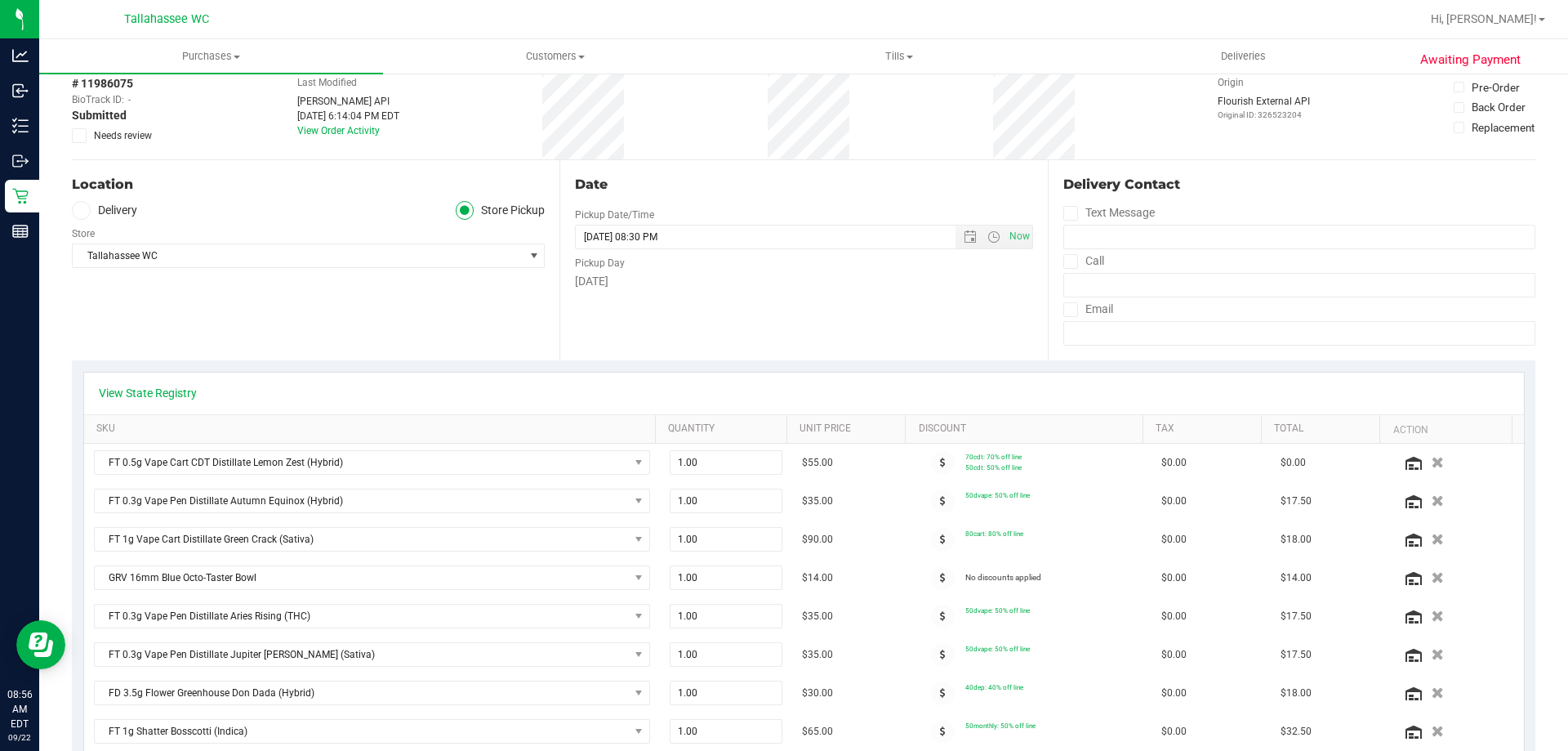
scroll to position [245, 0]
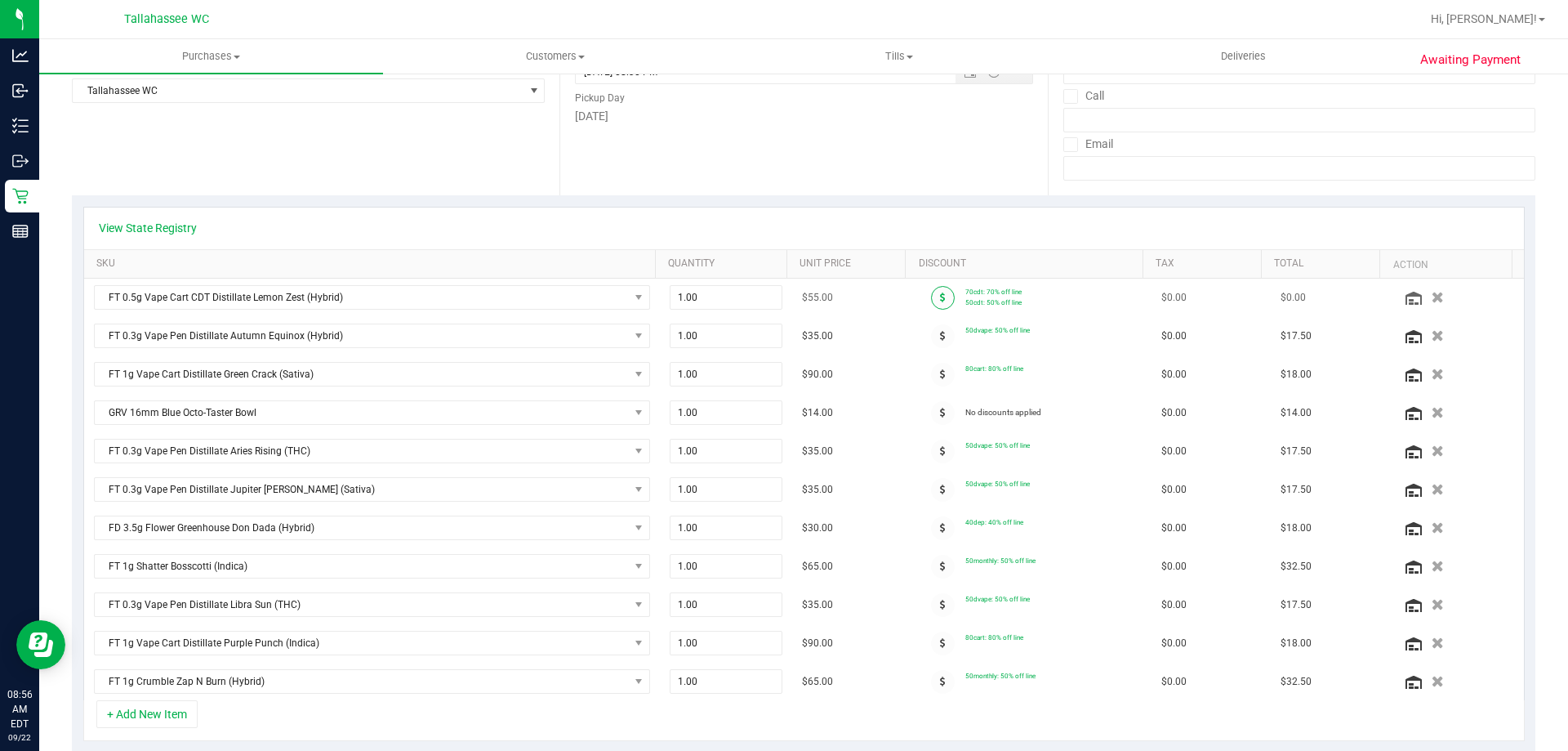
click at [931, 291] on span at bounding box center [943, 298] width 24 height 24
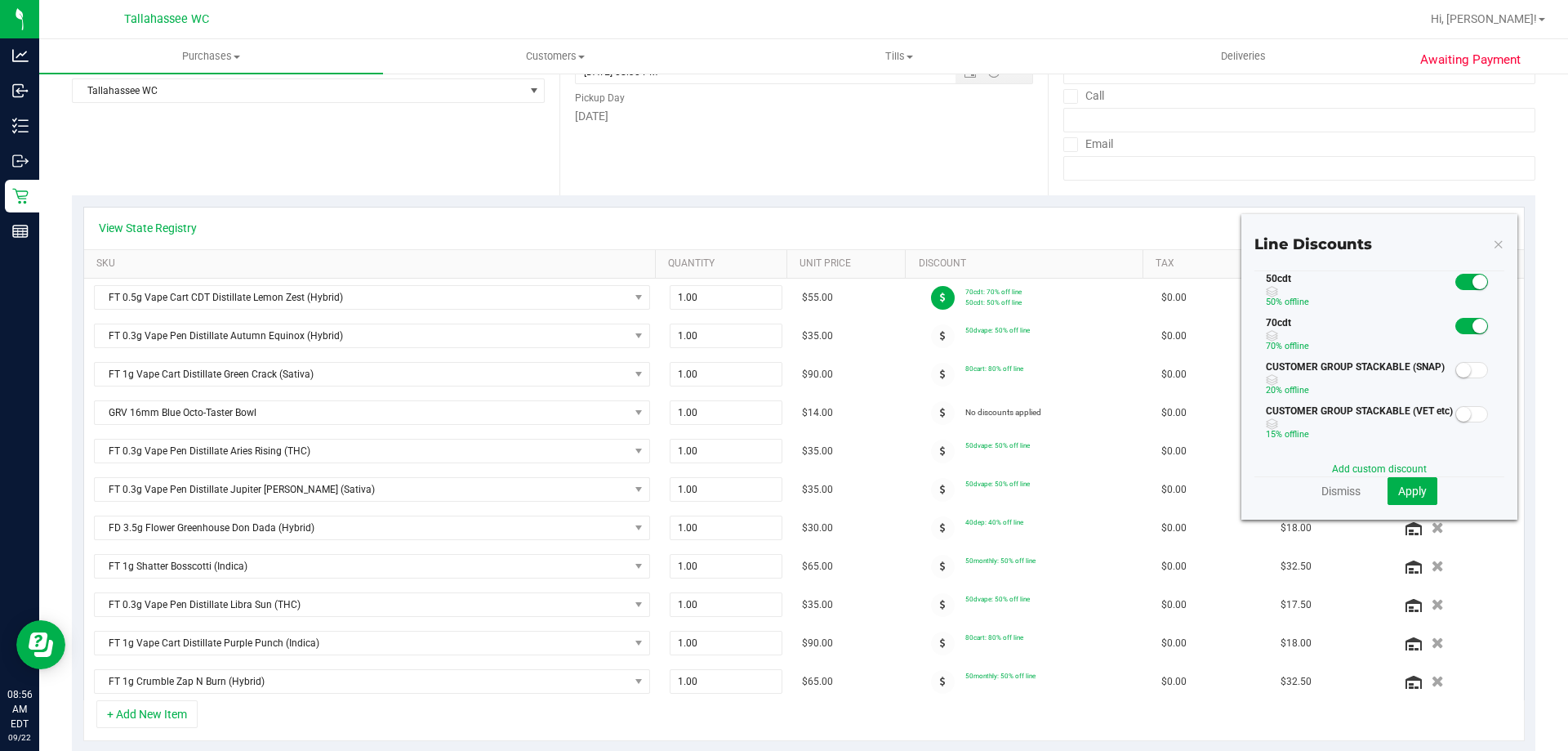
click at [1472, 324] on small at bounding box center [1479, 326] width 15 height 15
click at [1406, 496] on span "Apply" at bounding box center [1411, 491] width 28 height 13
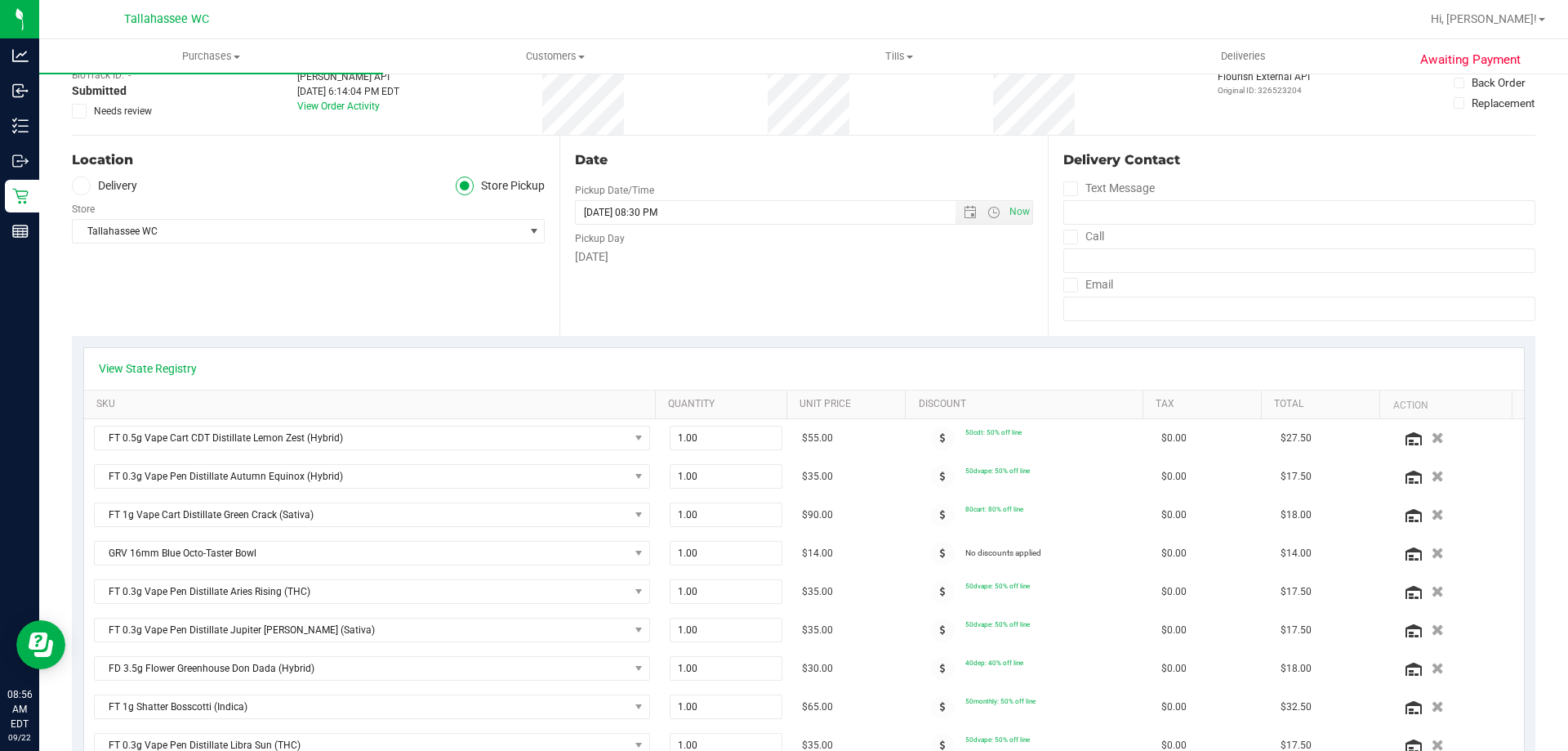
scroll to position [0, 0]
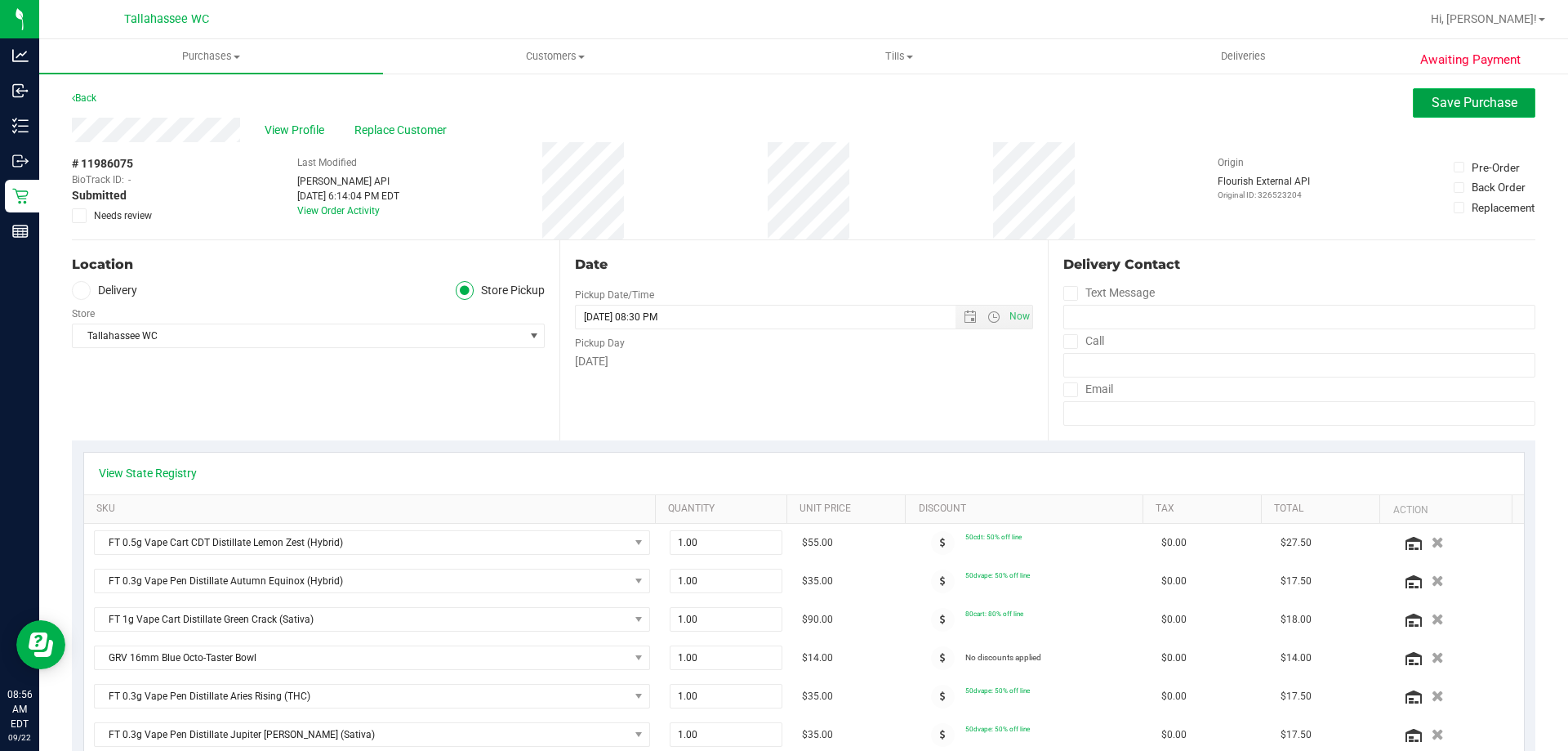
click at [1446, 101] on span "Save Purchase" at bounding box center [1475, 102] width 86 height 16
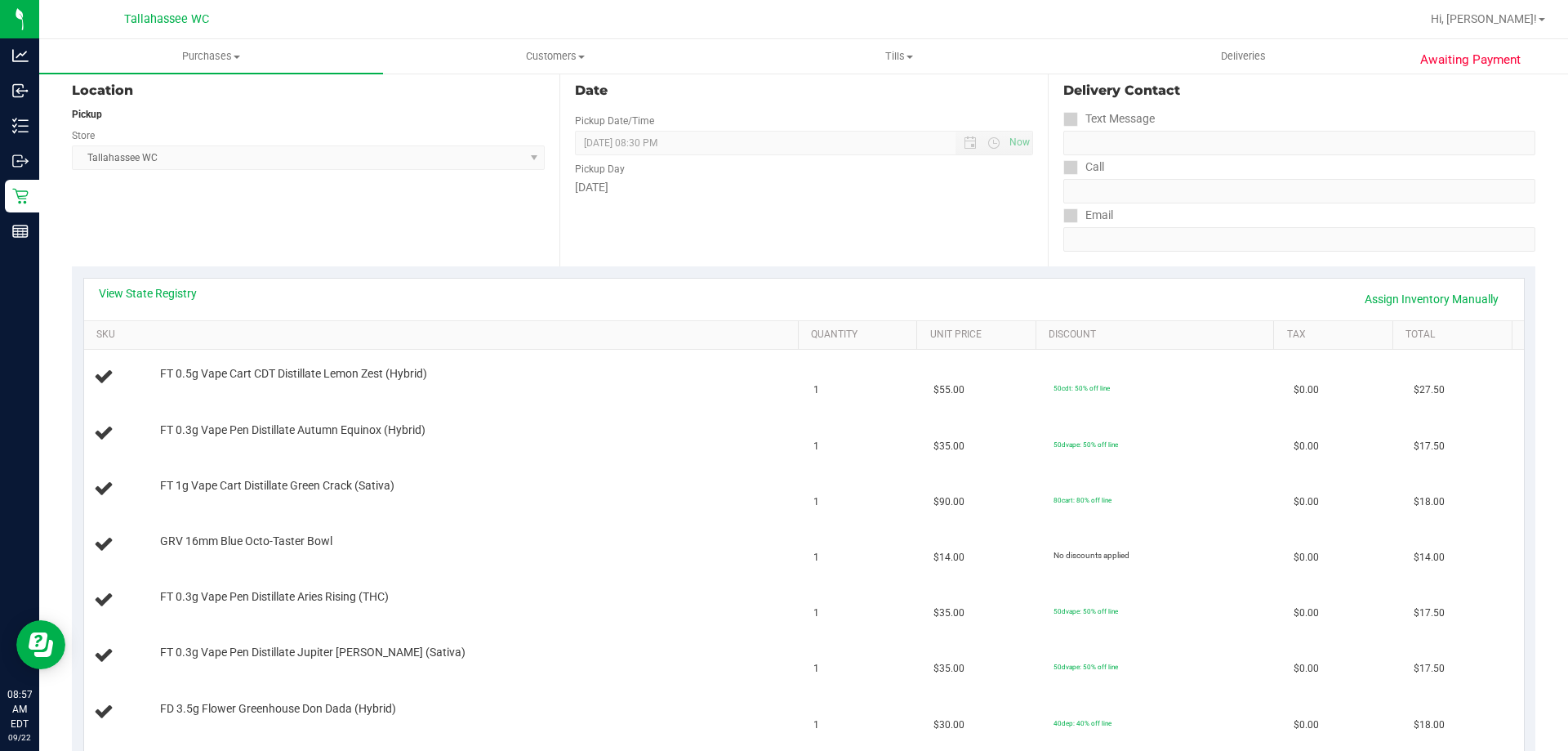
scroll to position [327, 0]
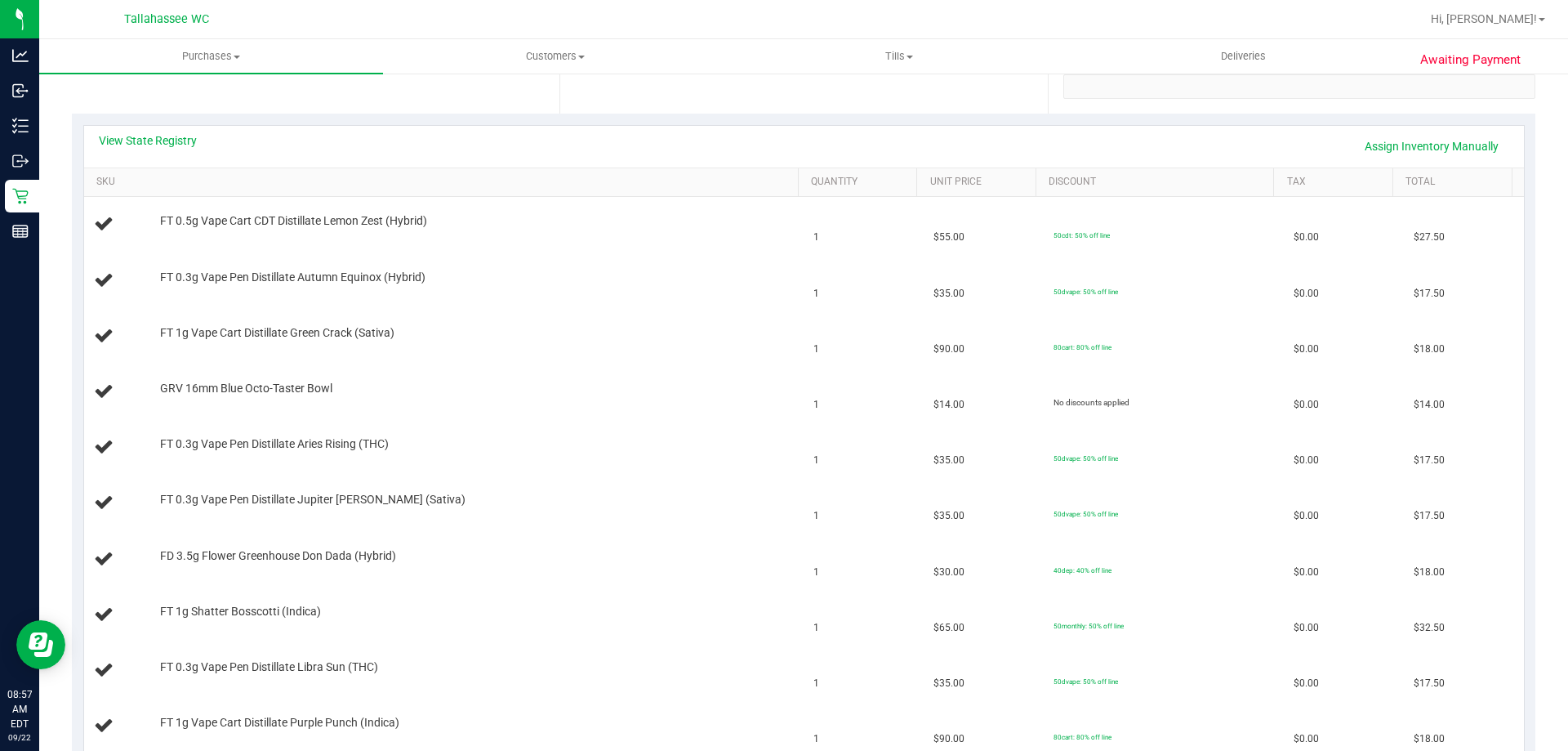
click at [167, 148] on div "View State Registry Assign Inventory Manually" at bounding box center [804, 147] width 1410 height 27
click at [178, 135] on link "View State Registry" at bounding box center [147, 141] width 98 height 16
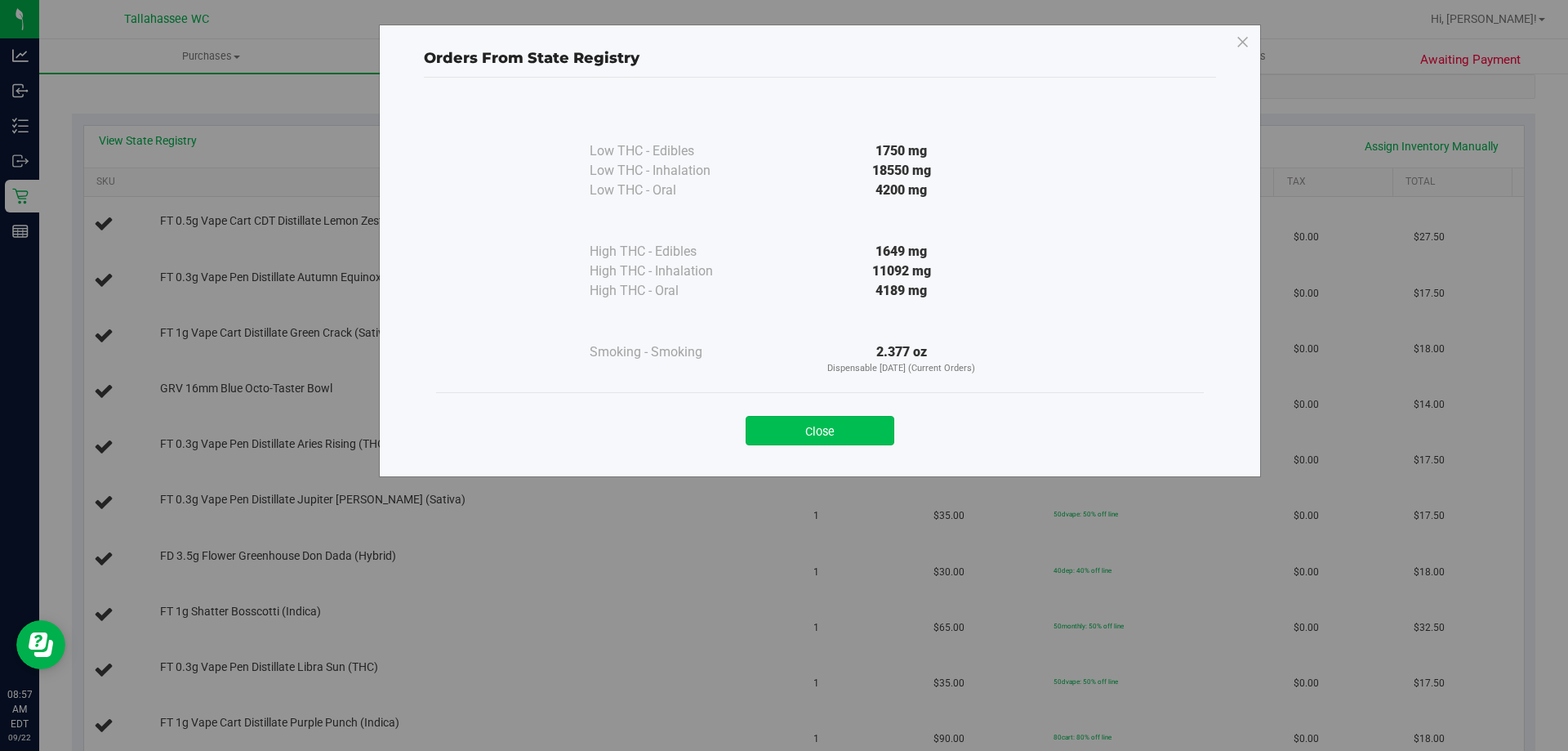
click at [836, 419] on button "Close" at bounding box center [819, 430] width 148 height 29
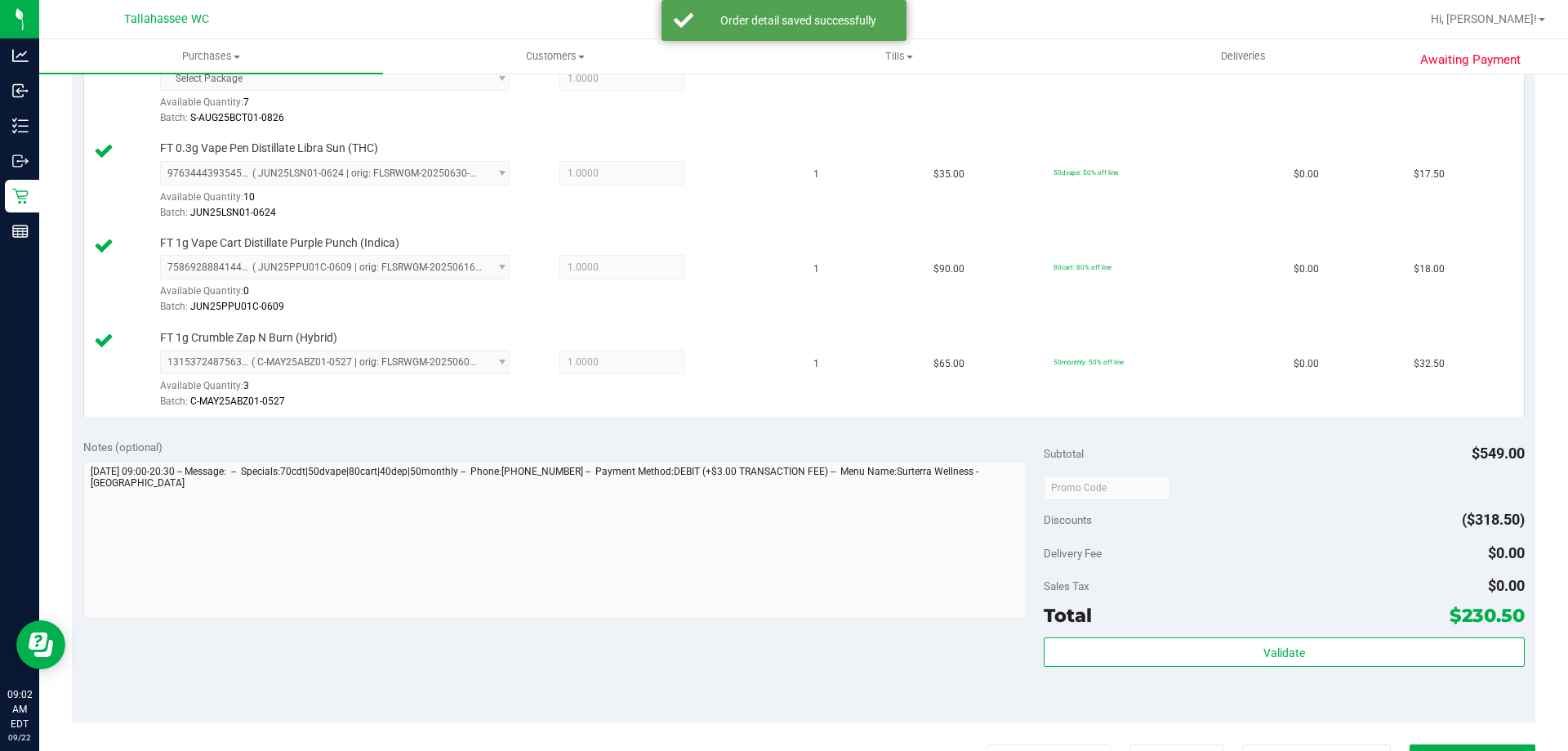
scroll to position [1307, 0]
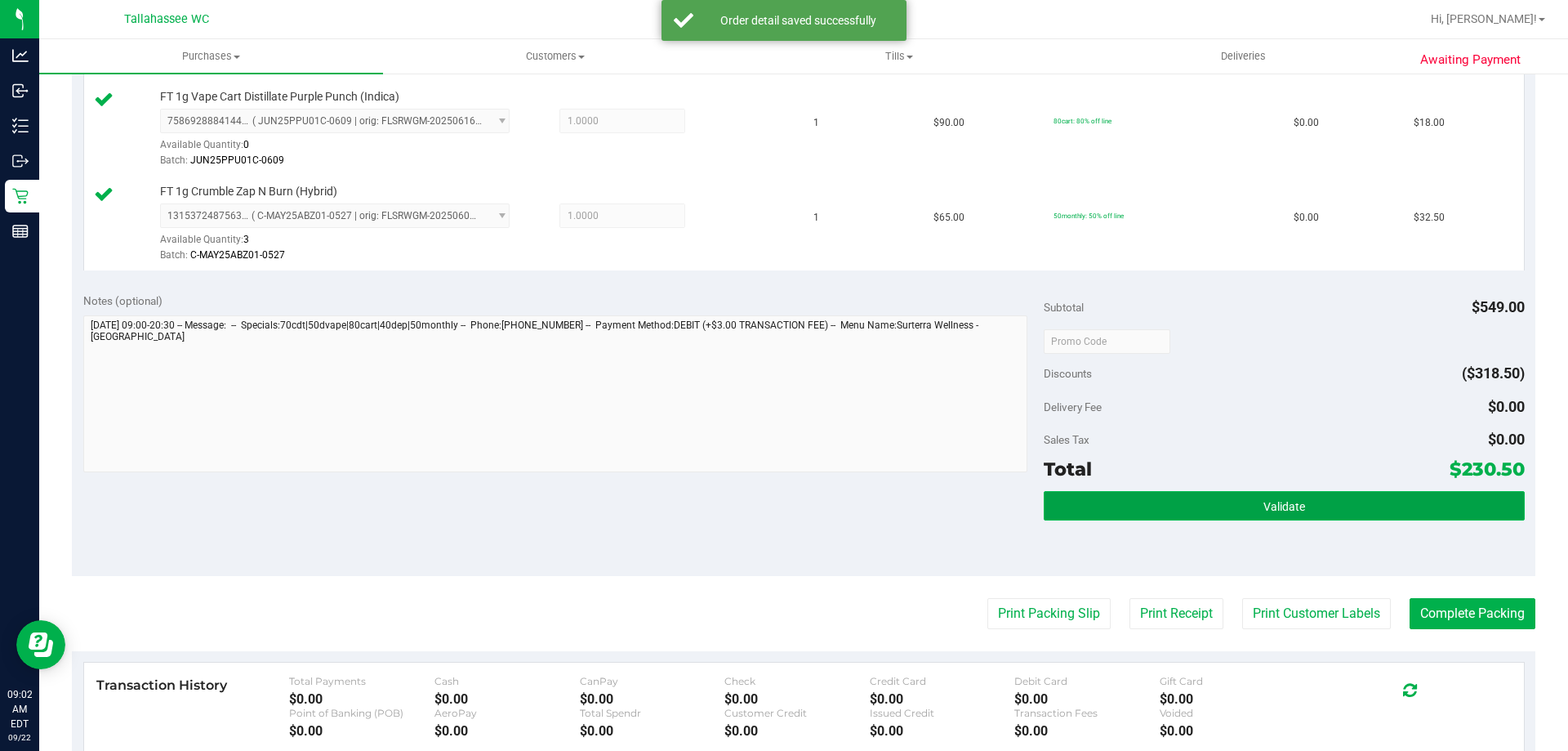
click at [1182, 517] on button "Validate" at bounding box center [1283, 506] width 480 height 29
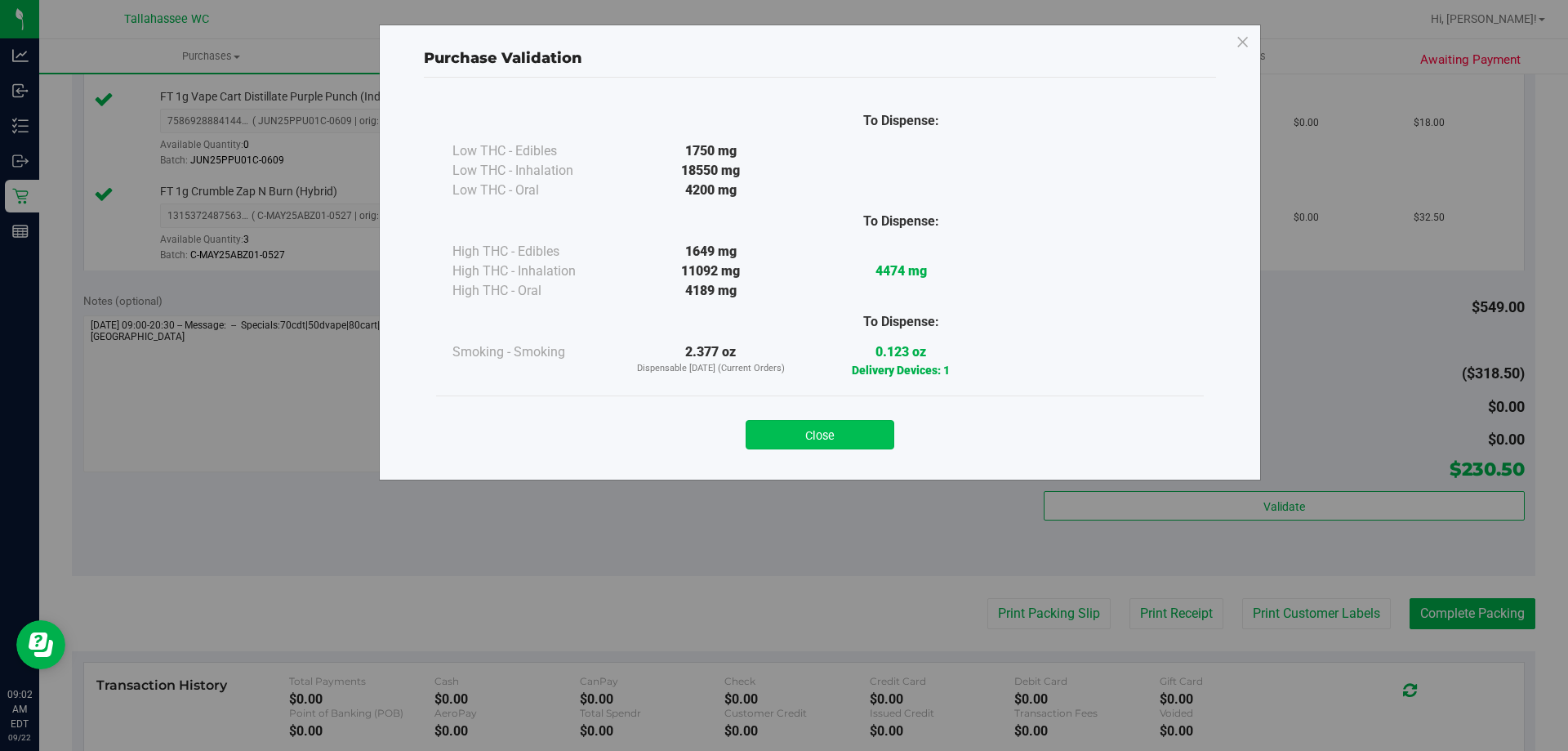
click at [879, 439] on button "Close" at bounding box center [819, 434] width 148 height 29
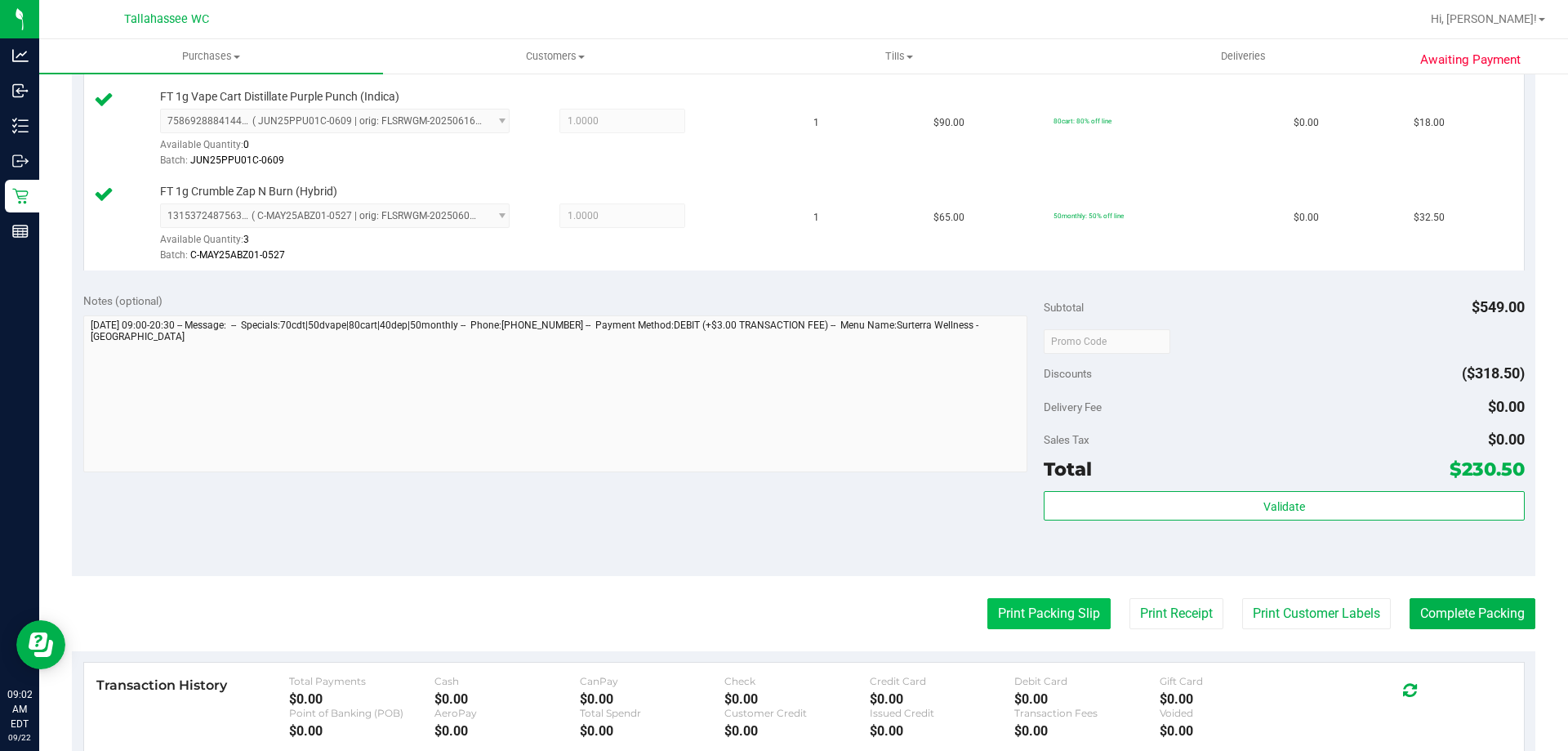
click at [1064, 624] on button "Print Packing Slip" at bounding box center [1048, 614] width 124 height 31
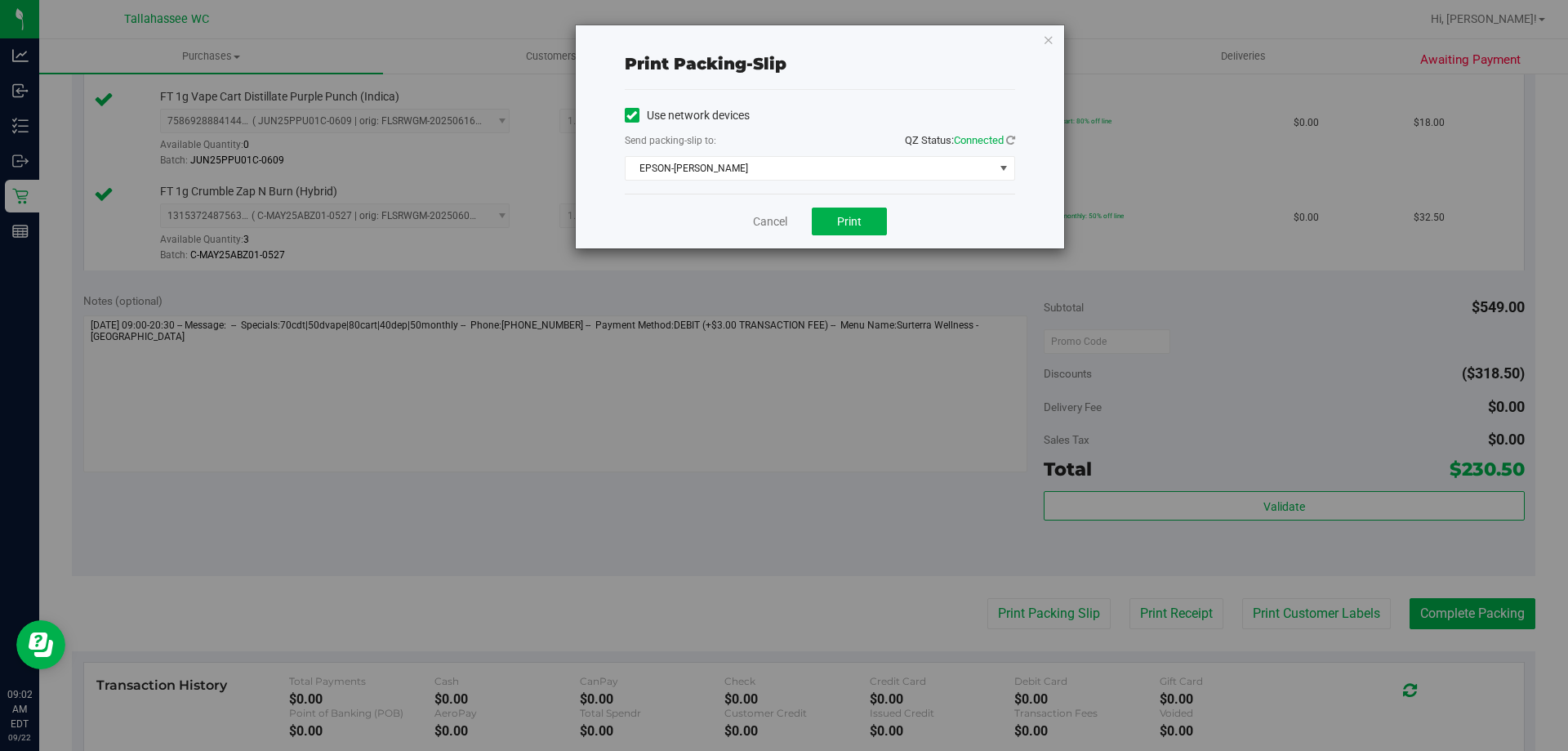
click at [872, 184] on div "Use network devices Send packing-slip to: QZ Status: Connected EPSON-AKON Choos…" at bounding box center [819, 141] width 390 height 103
click at [896, 168] on span "EPSON-[PERSON_NAME]" at bounding box center [809, 168] width 368 height 23
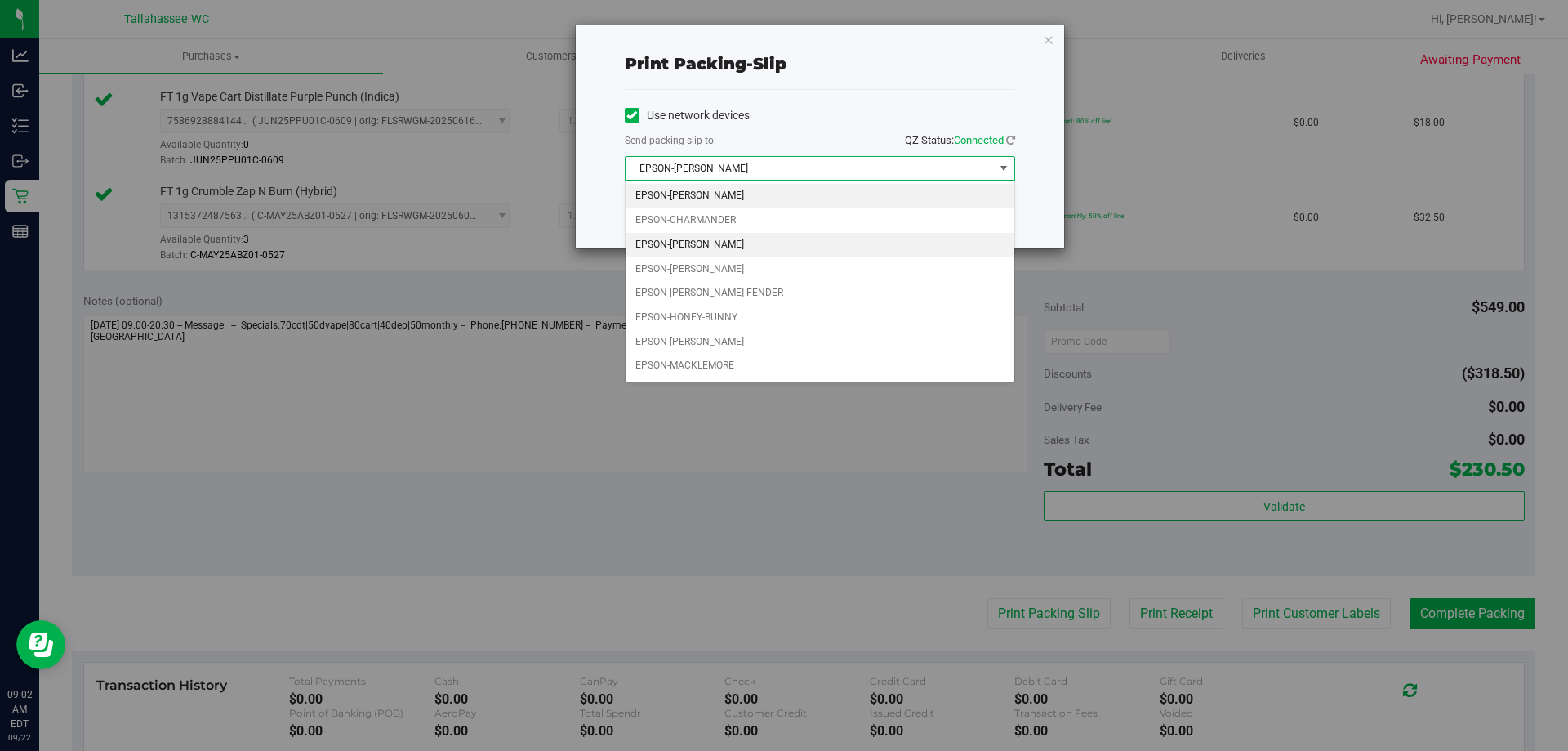
click at [784, 248] on li "EPSON-[PERSON_NAME]" at bounding box center [819, 245] width 389 height 25
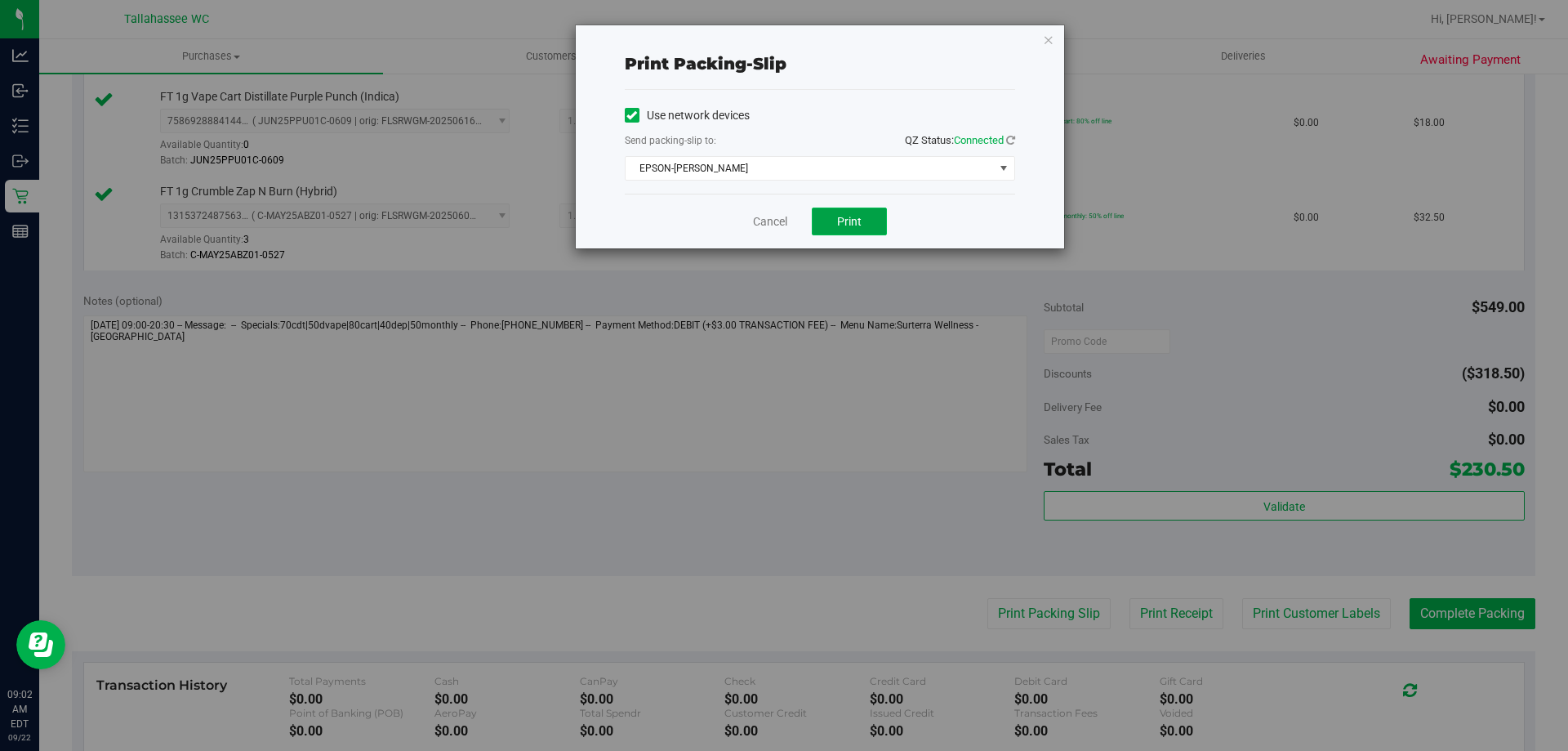
click at [871, 229] on button "Print" at bounding box center [849, 222] width 75 height 27
click at [780, 234] on div "Cancel Print" at bounding box center [819, 221] width 390 height 55
click at [780, 233] on div "Cancel Print" at bounding box center [819, 221] width 390 height 55
click at [778, 226] on link "Cancel" at bounding box center [769, 222] width 34 height 17
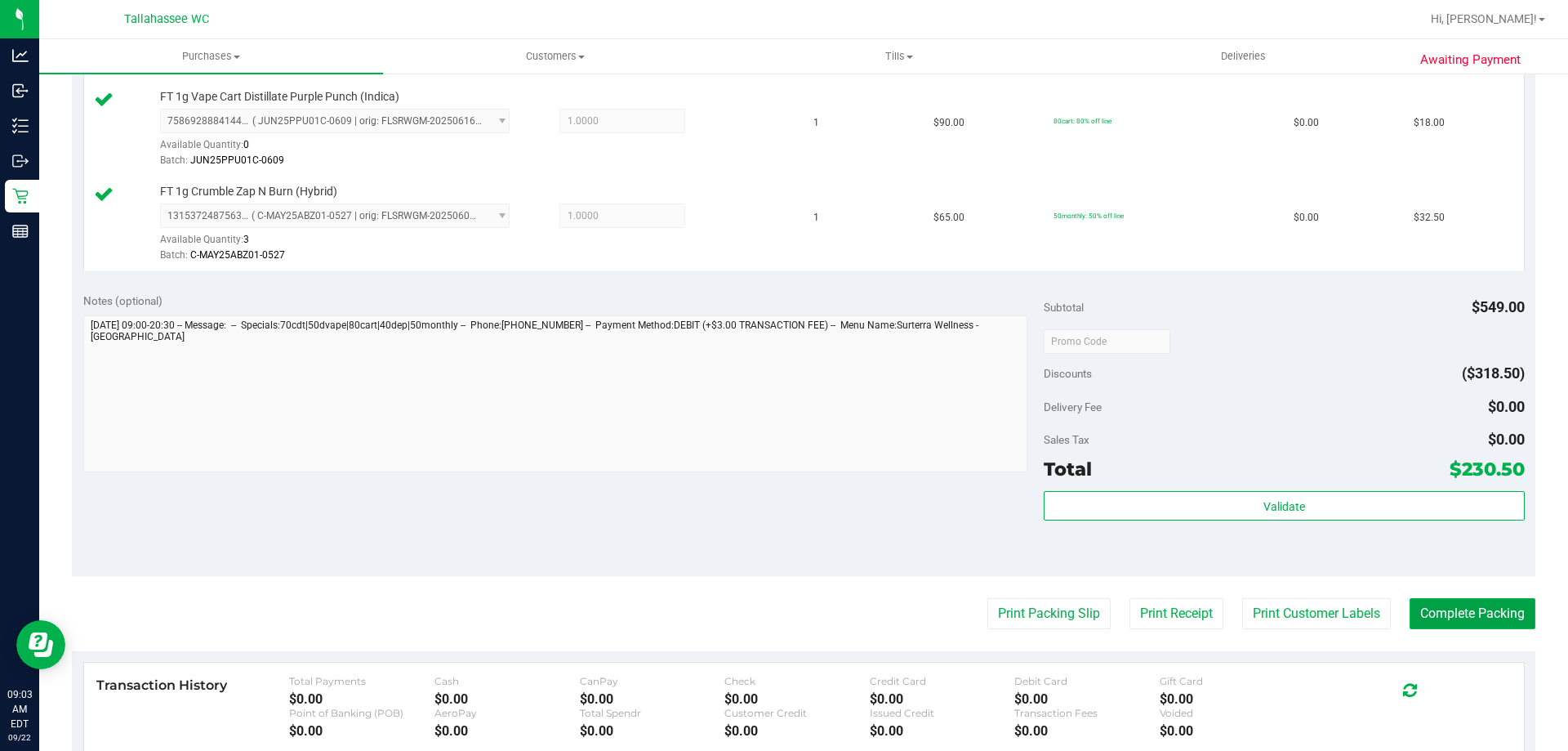
click at [1491, 626] on button "Complete Packing" at bounding box center [1472, 614] width 125 height 31
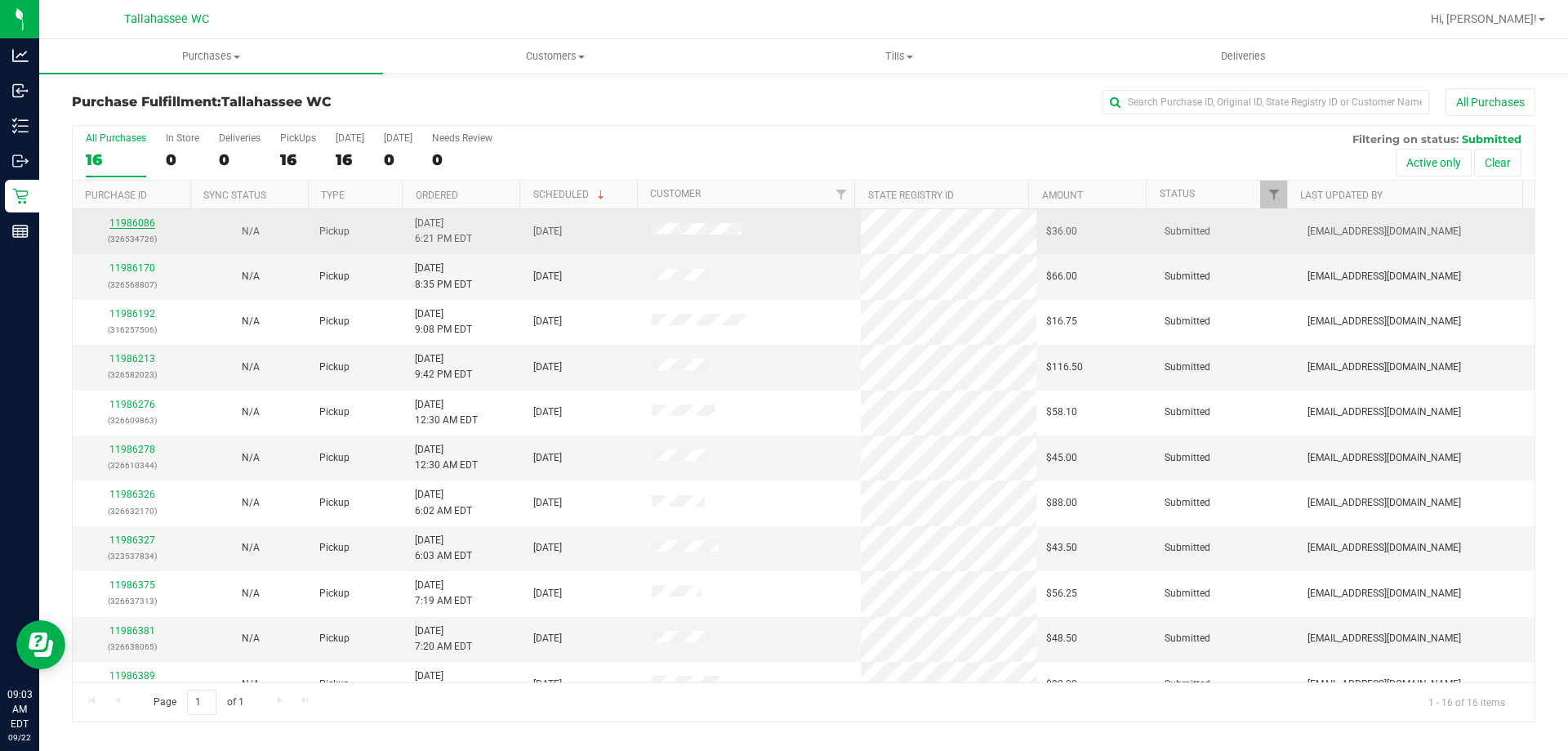
click at [135, 223] on link "11986086" at bounding box center [133, 223] width 46 height 11
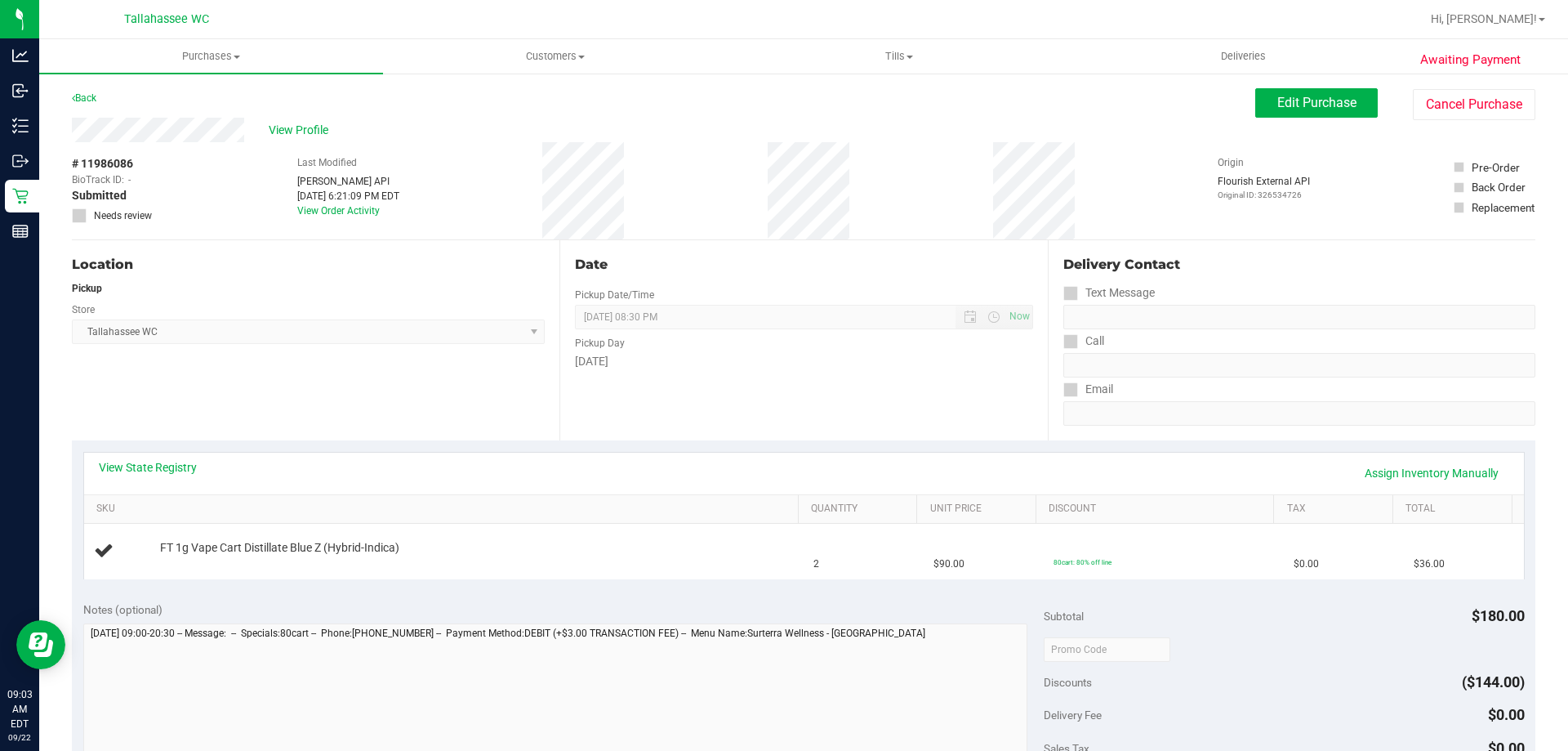
click at [120, 458] on div "View State Registry Assign Inventory Manually" at bounding box center [804, 473] width 1440 height 41
click at [163, 468] on link "View State Registry" at bounding box center [147, 467] width 98 height 16
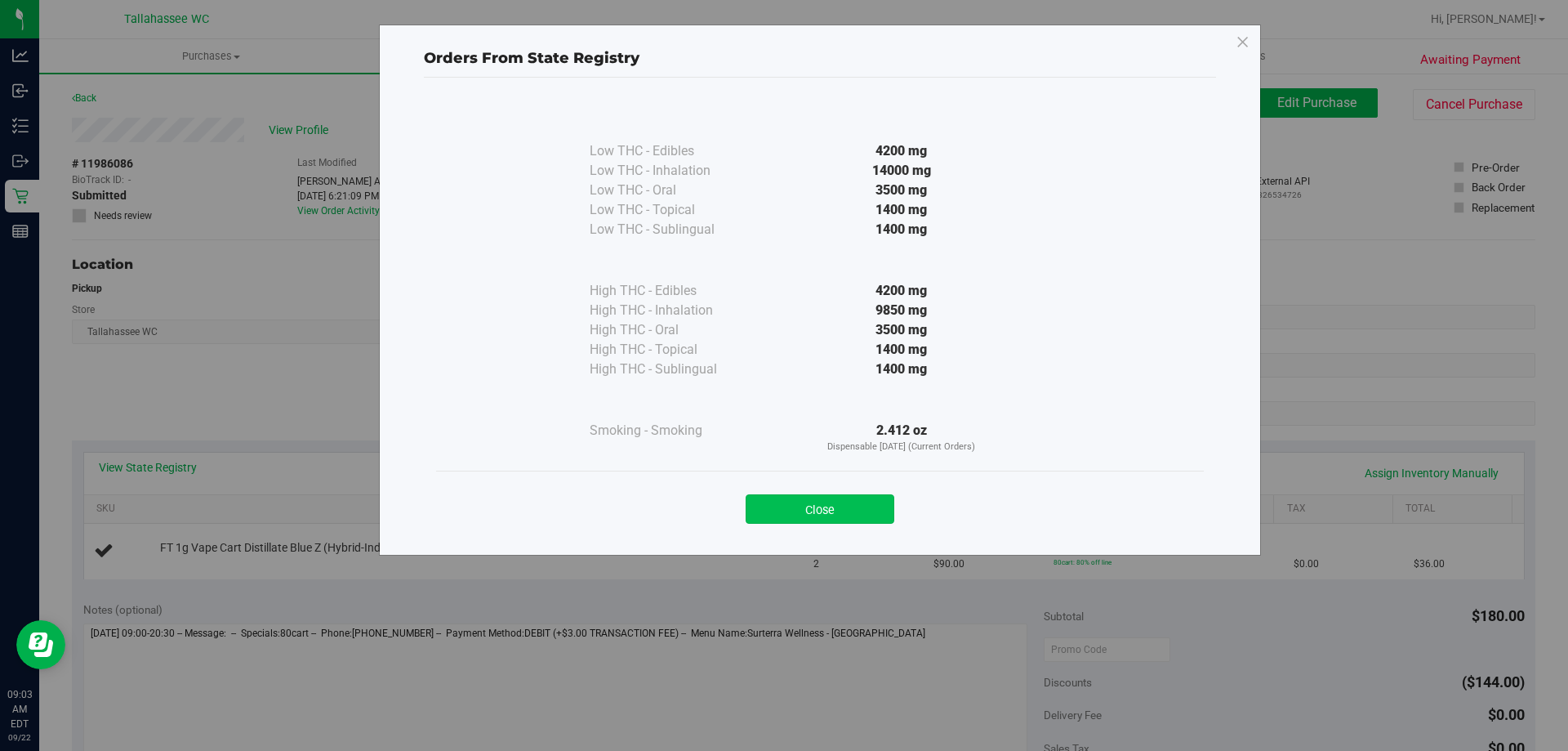
click at [858, 510] on button "Close" at bounding box center [819, 509] width 148 height 29
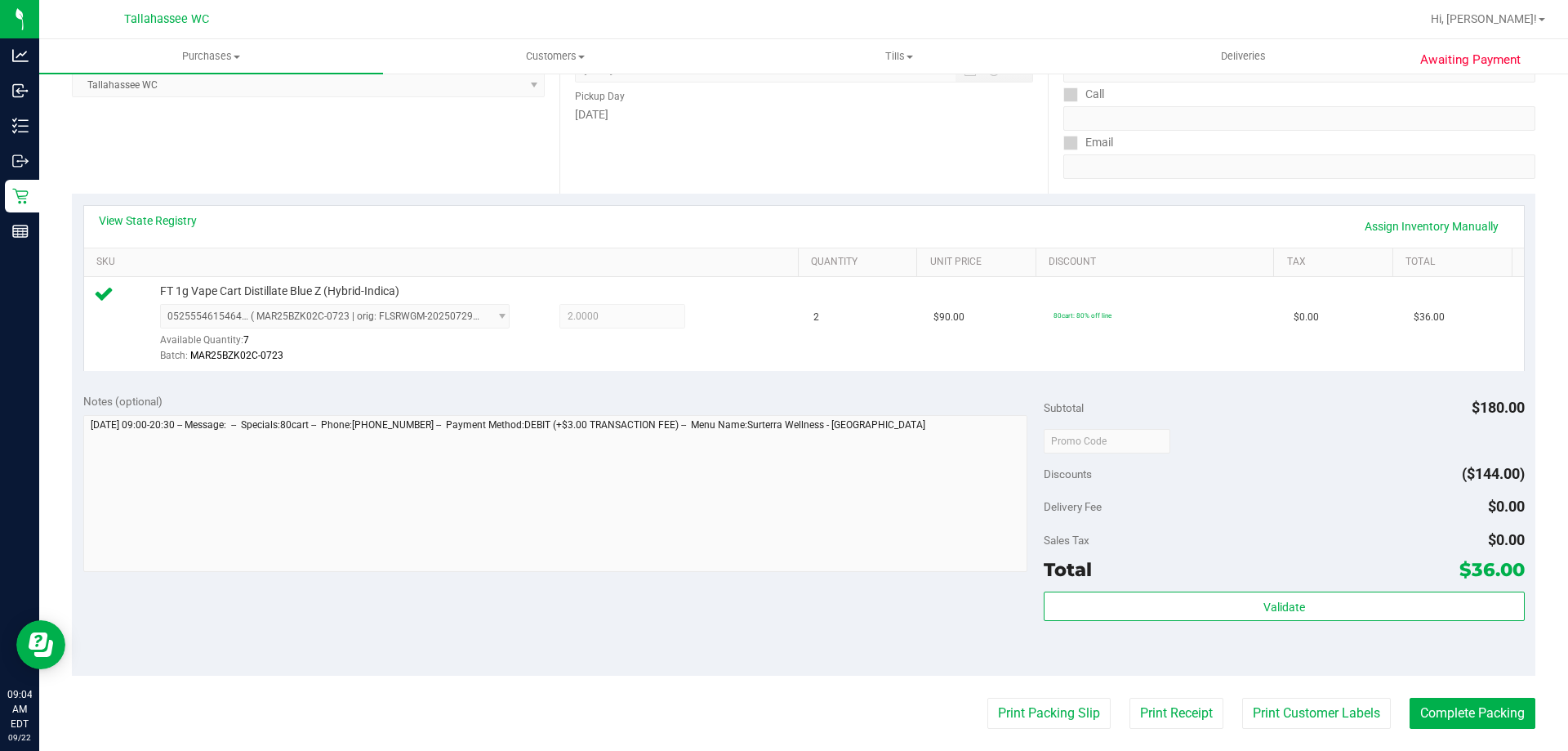
scroll to position [490, 0]
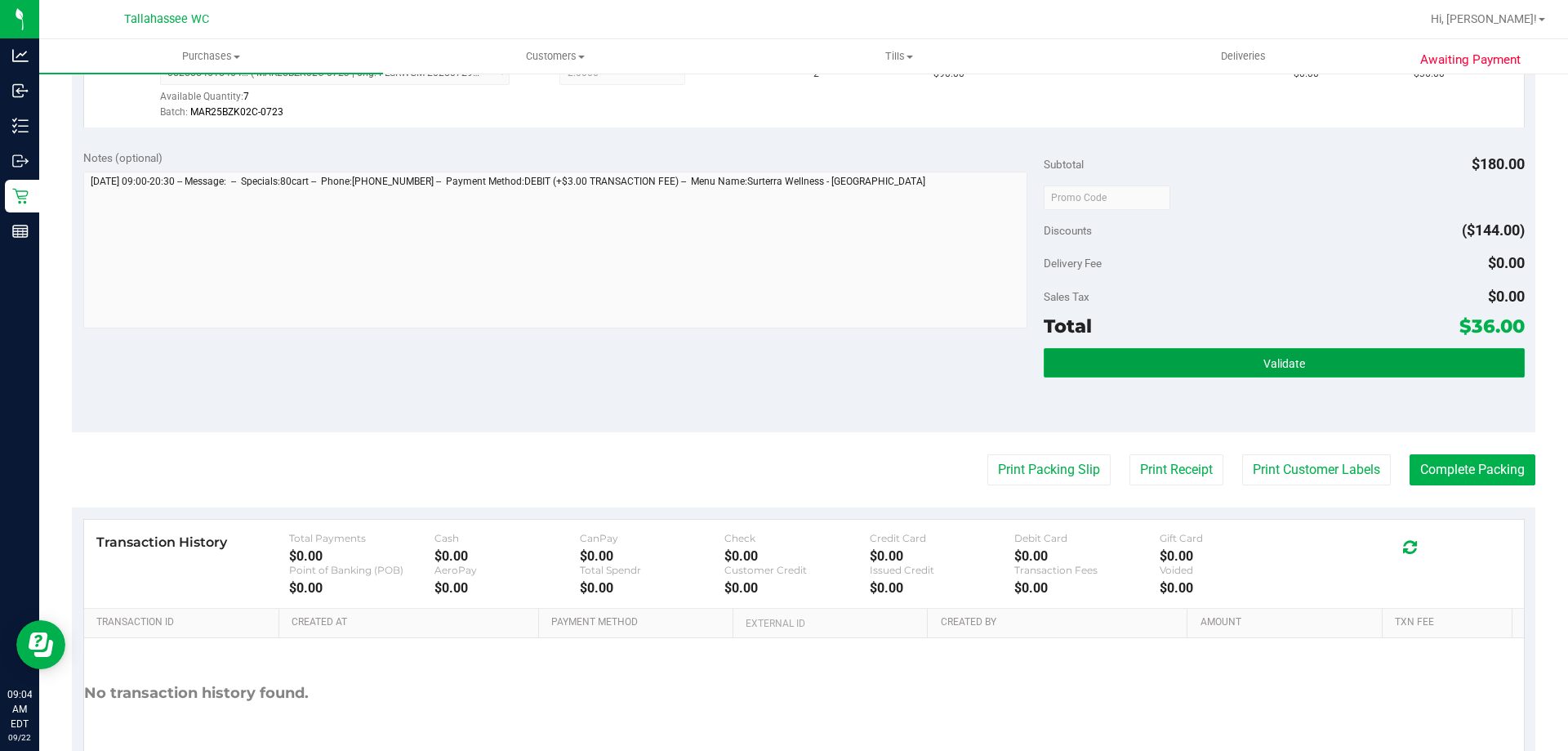
click at [1304, 365] on button "Validate" at bounding box center [1283, 363] width 480 height 29
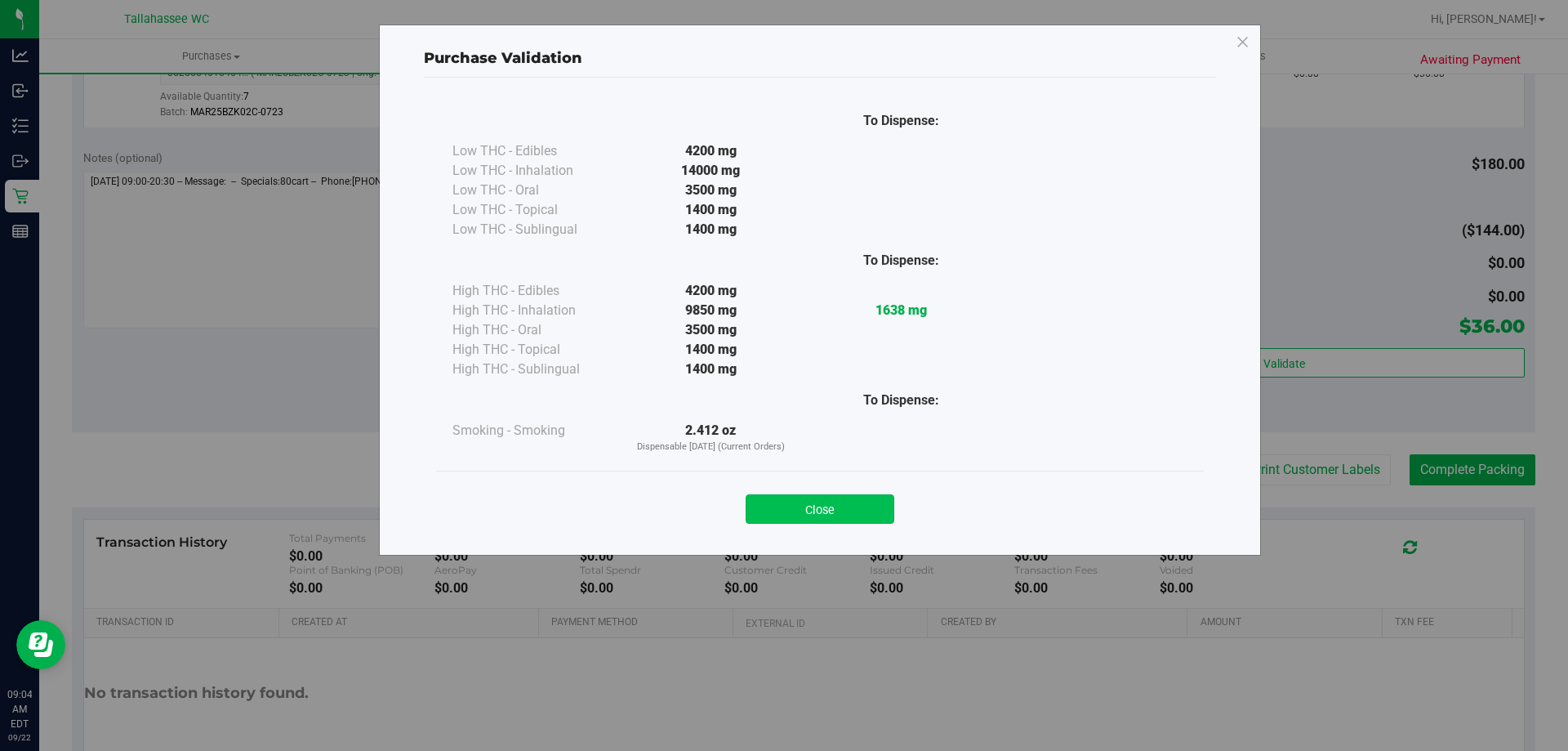
click at [842, 504] on button "Close" at bounding box center [819, 509] width 148 height 29
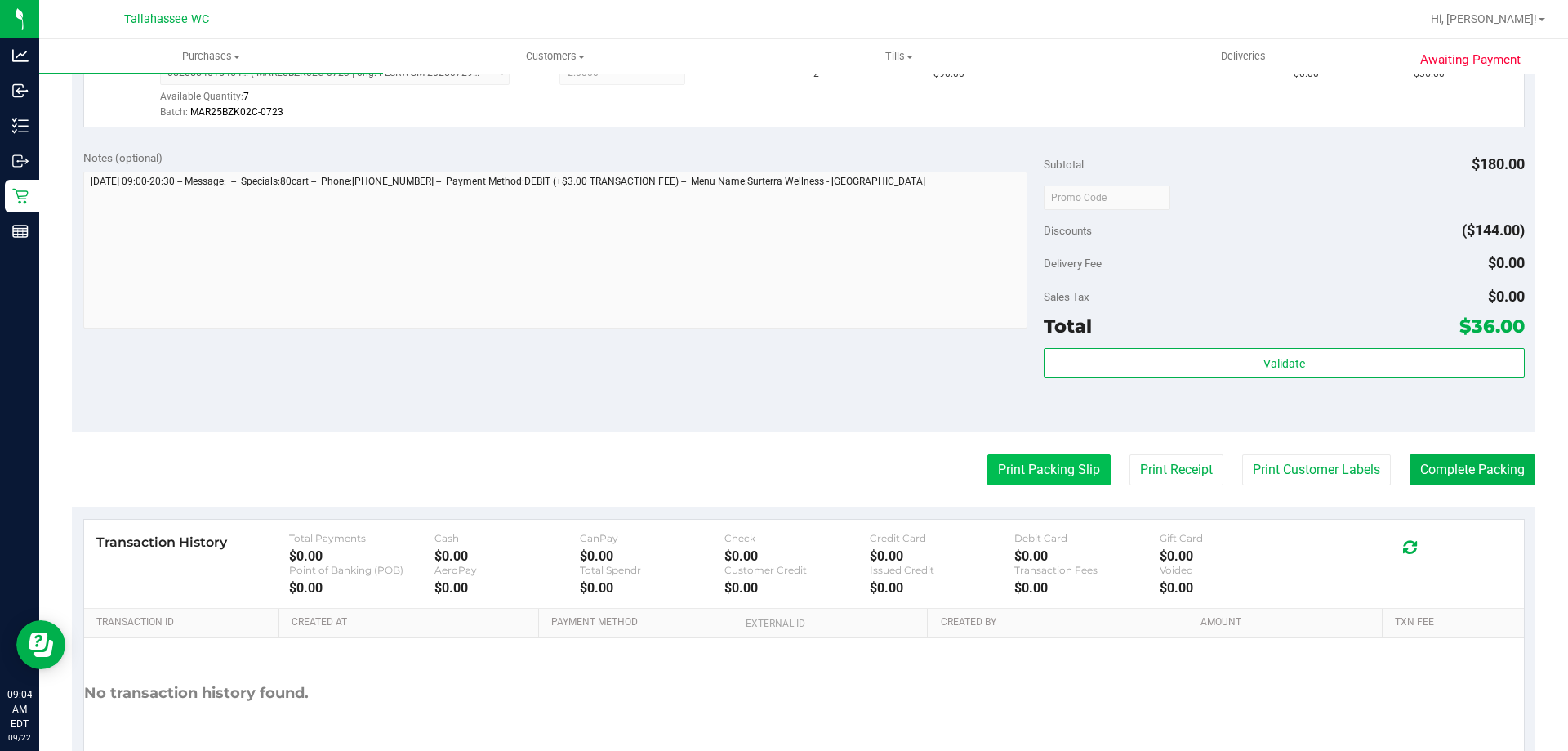
click at [1032, 477] on button "Print Packing Slip" at bounding box center [1048, 470] width 124 height 31
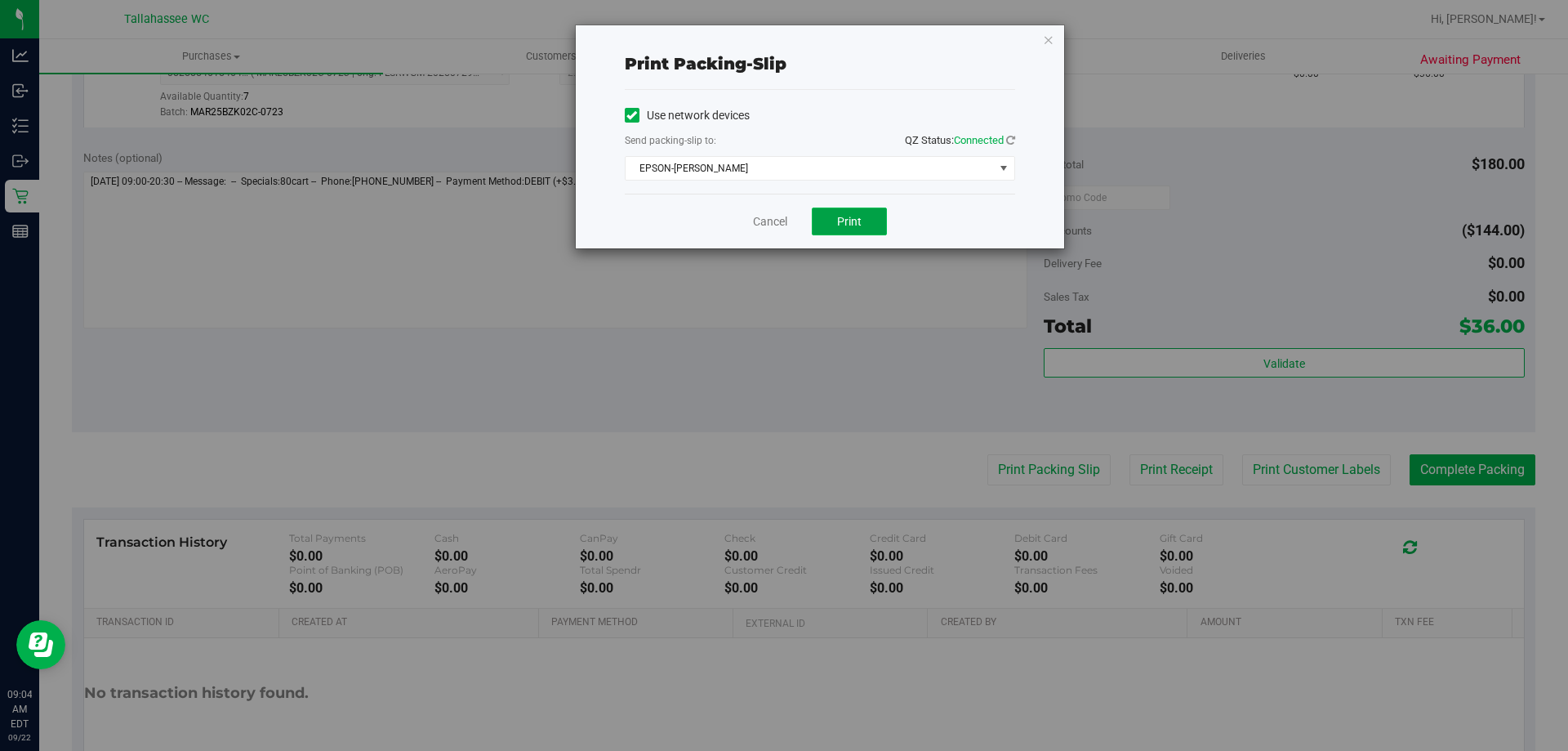
click at [858, 221] on span "Print" at bounding box center [849, 222] width 25 height 13
click at [760, 218] on link "Cancel" at bounding box center [769, 222] width 34 height 17
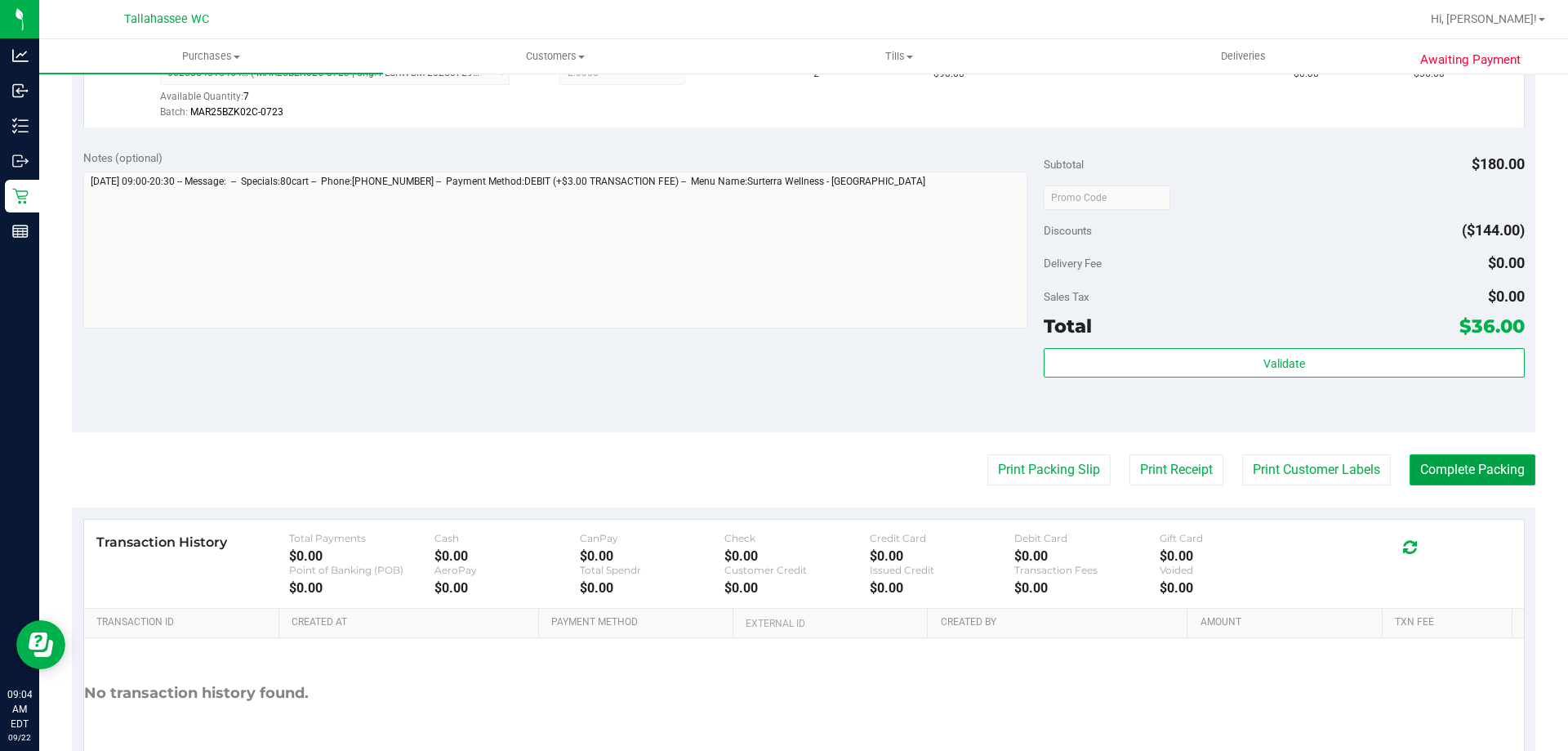
click at [1433, 473] on button "Complete Packing" at bounding box center [1472, 470] width 125 height 31
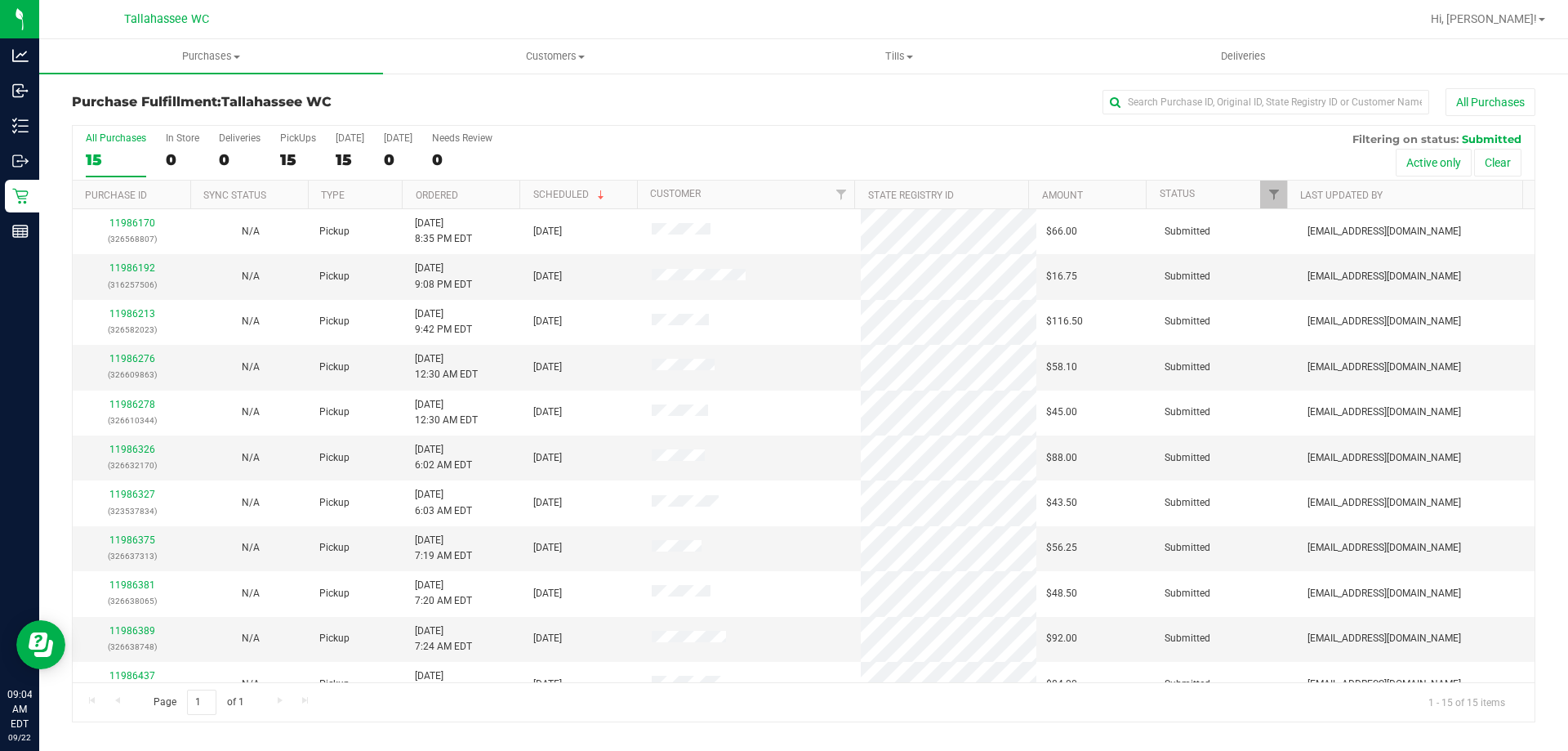
click at [524, 189] on th "Scheduled" at bounding box center [578, 194] width 117 height 28
click at [511, 201] on th "Ordered" at bounding box center [460, 194] width 117 height 28
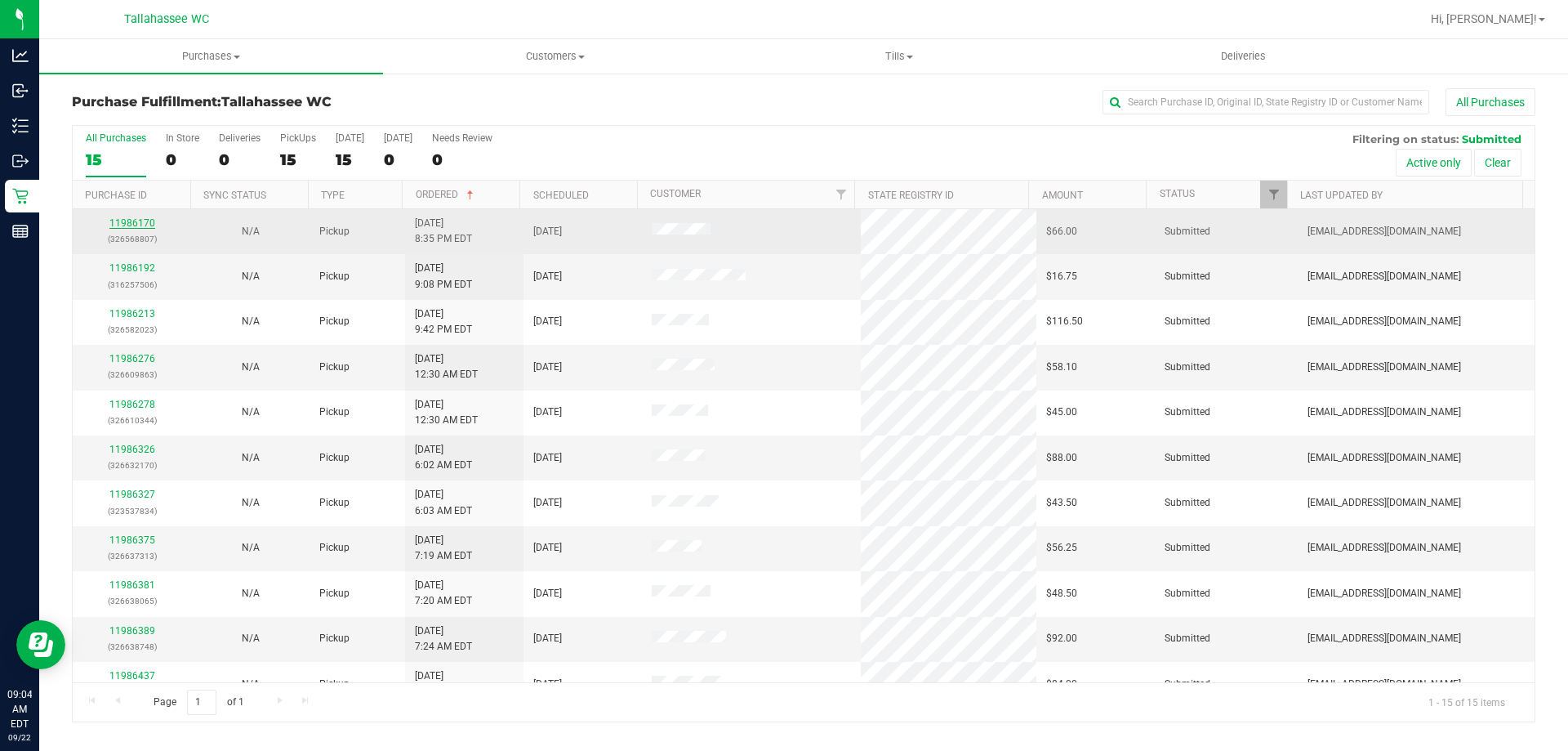
click at [147, 223] on link "11986170" at bounding box center [133, 223] width 46 height 11
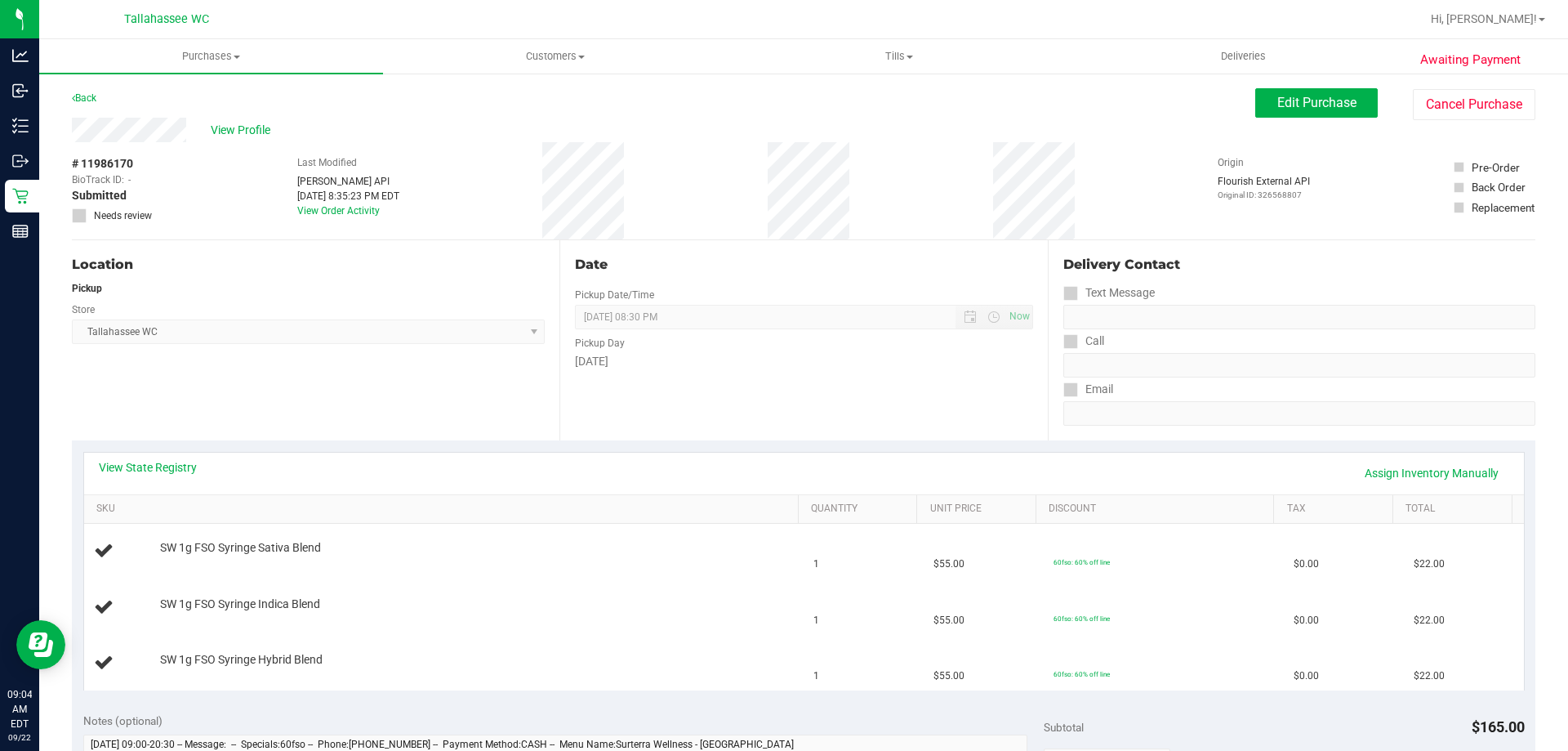
scroll to position [82, 0]
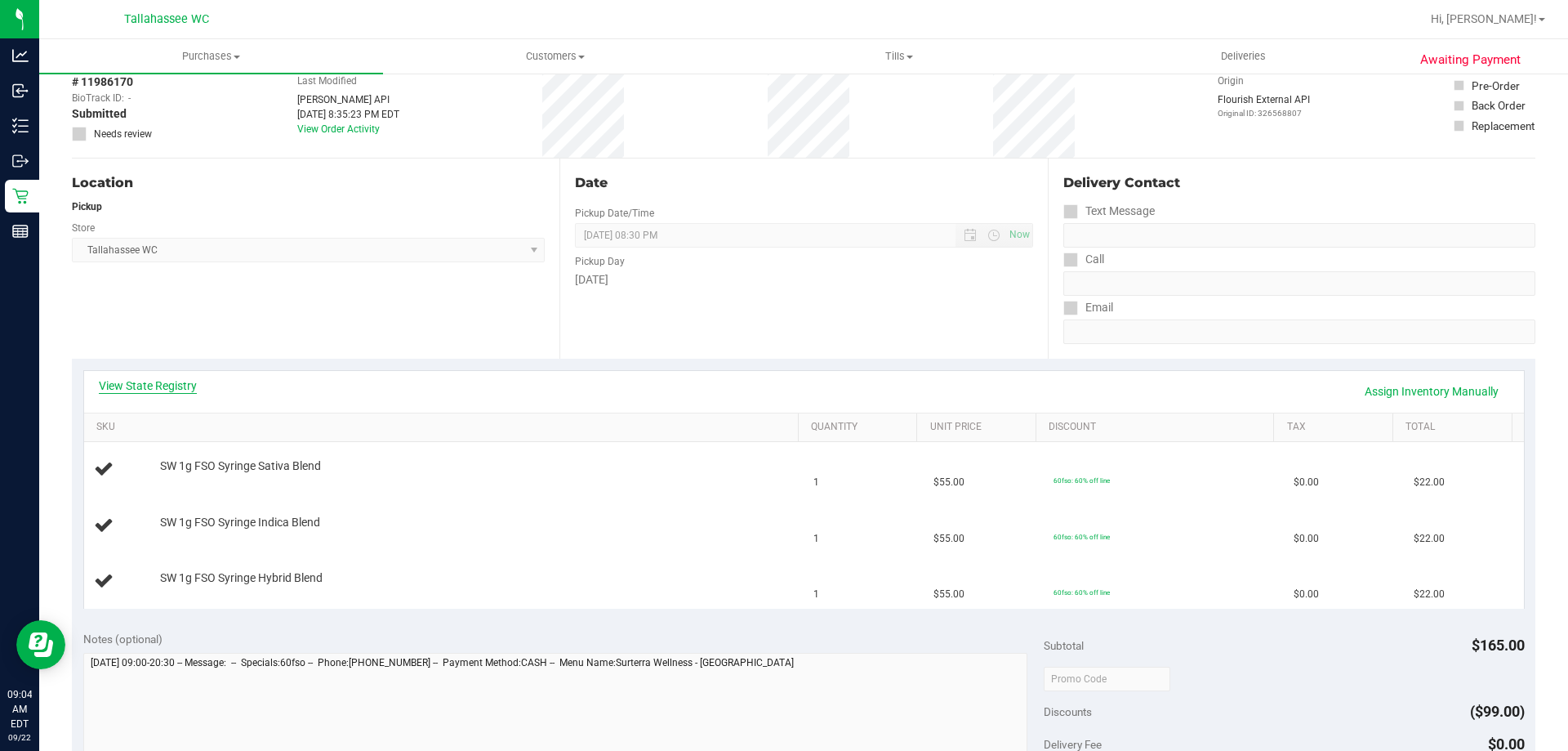
click at [152, 389] on link "View State Registry" at bounding box center [147, 386] width 98 height 16
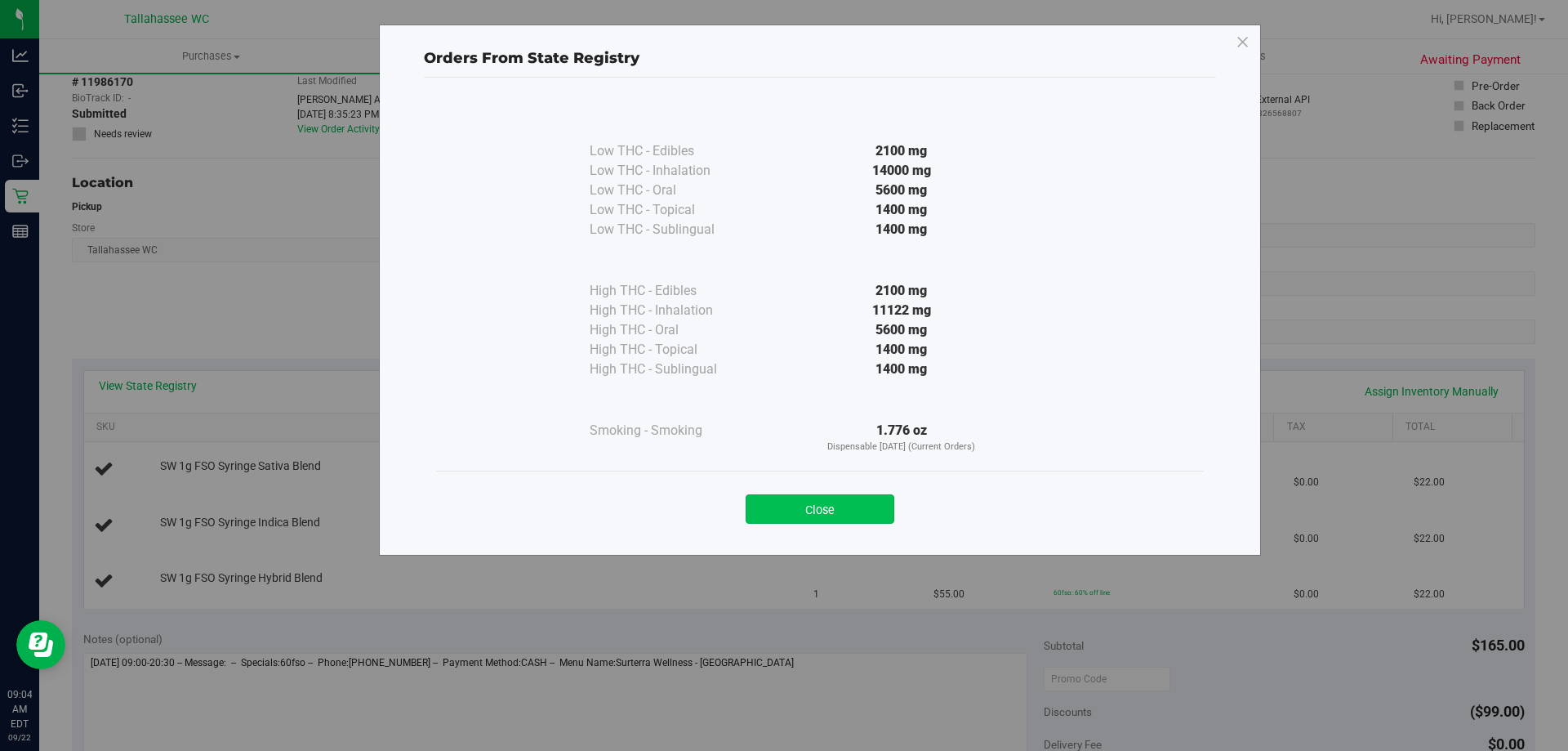
click at [843, 500] on button "Close" at bounding box center [819, 509] width 148 height 29
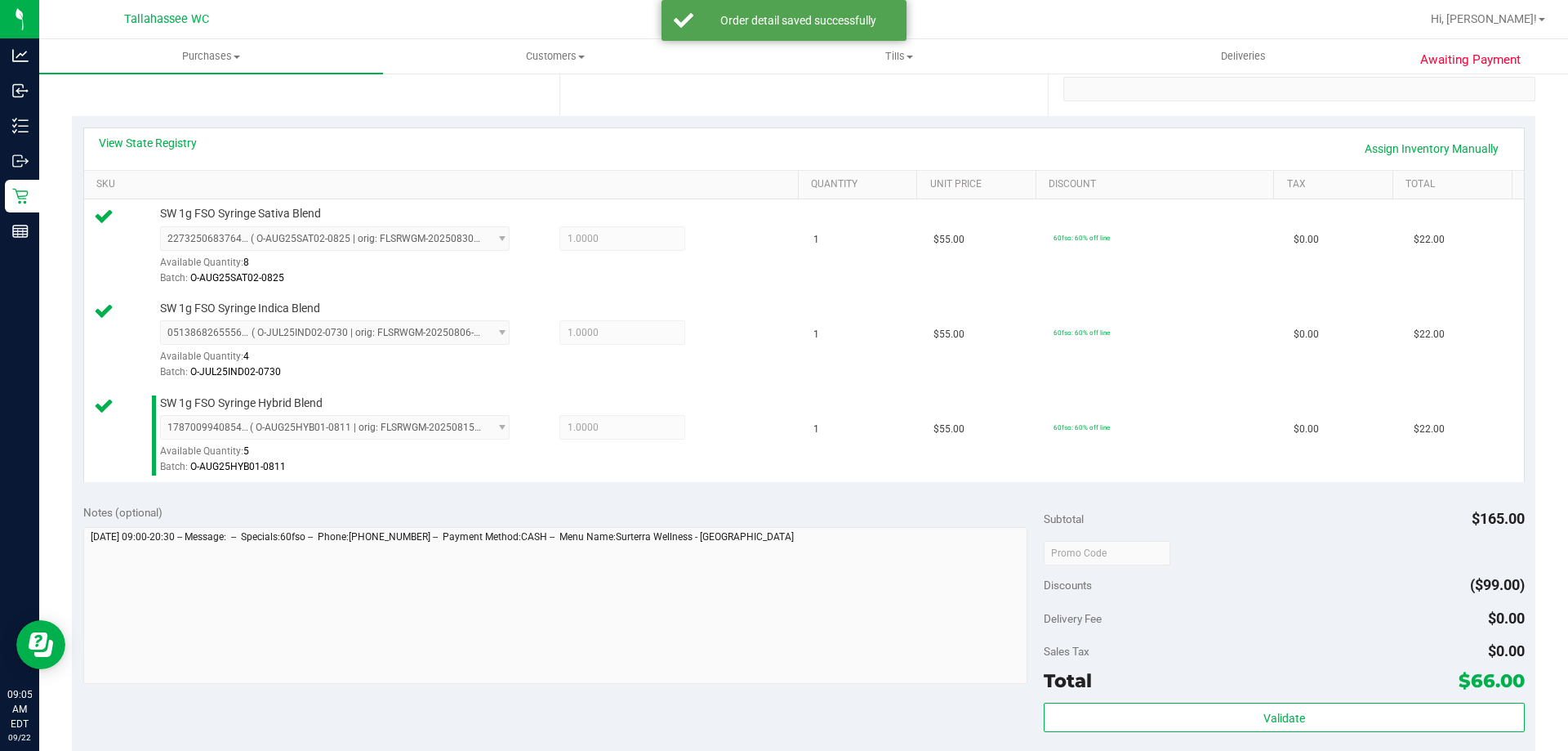
scroll to position [654, 0]
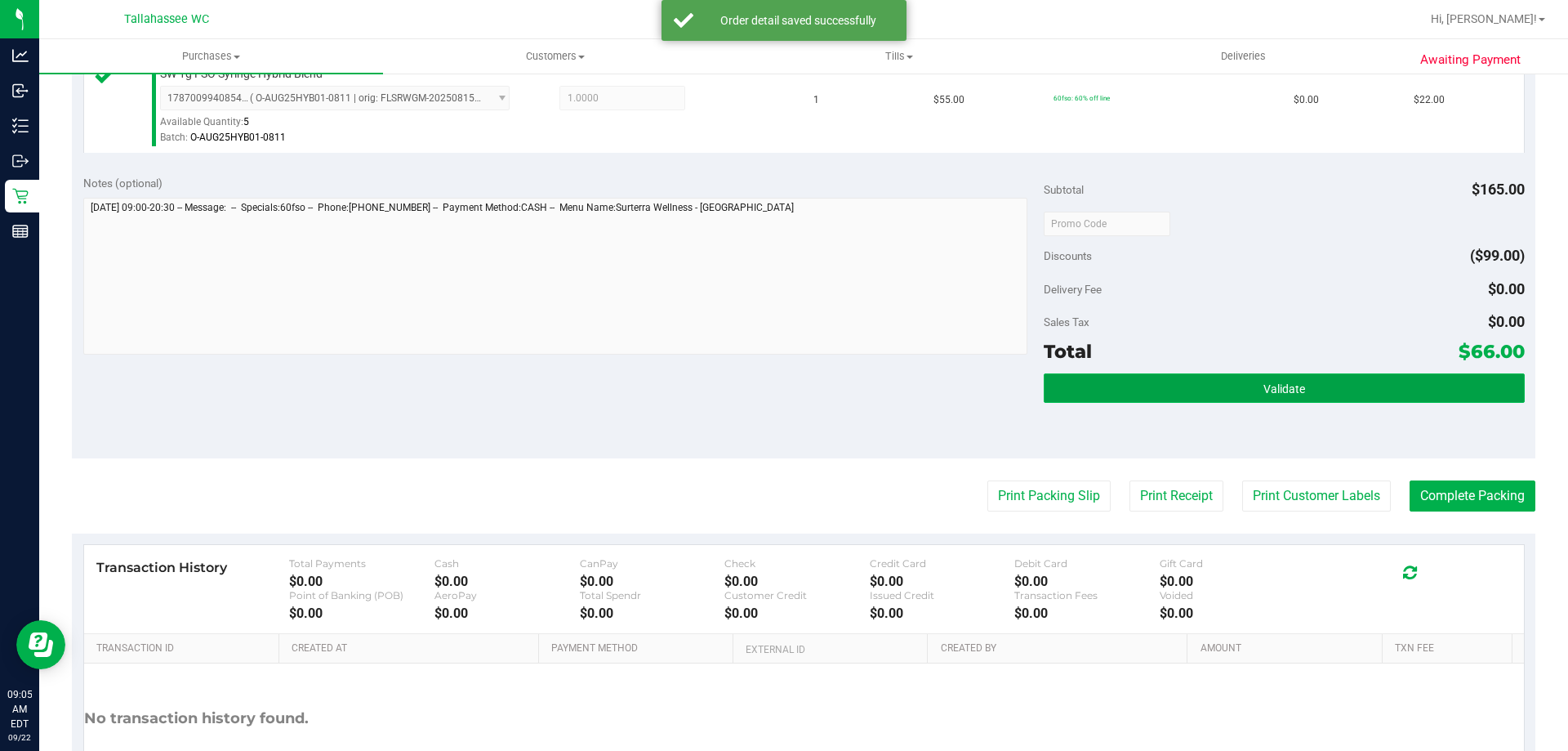
click at [1233, 388] on button "Validate" at bounding box center [1283, 388] width 480 height 29
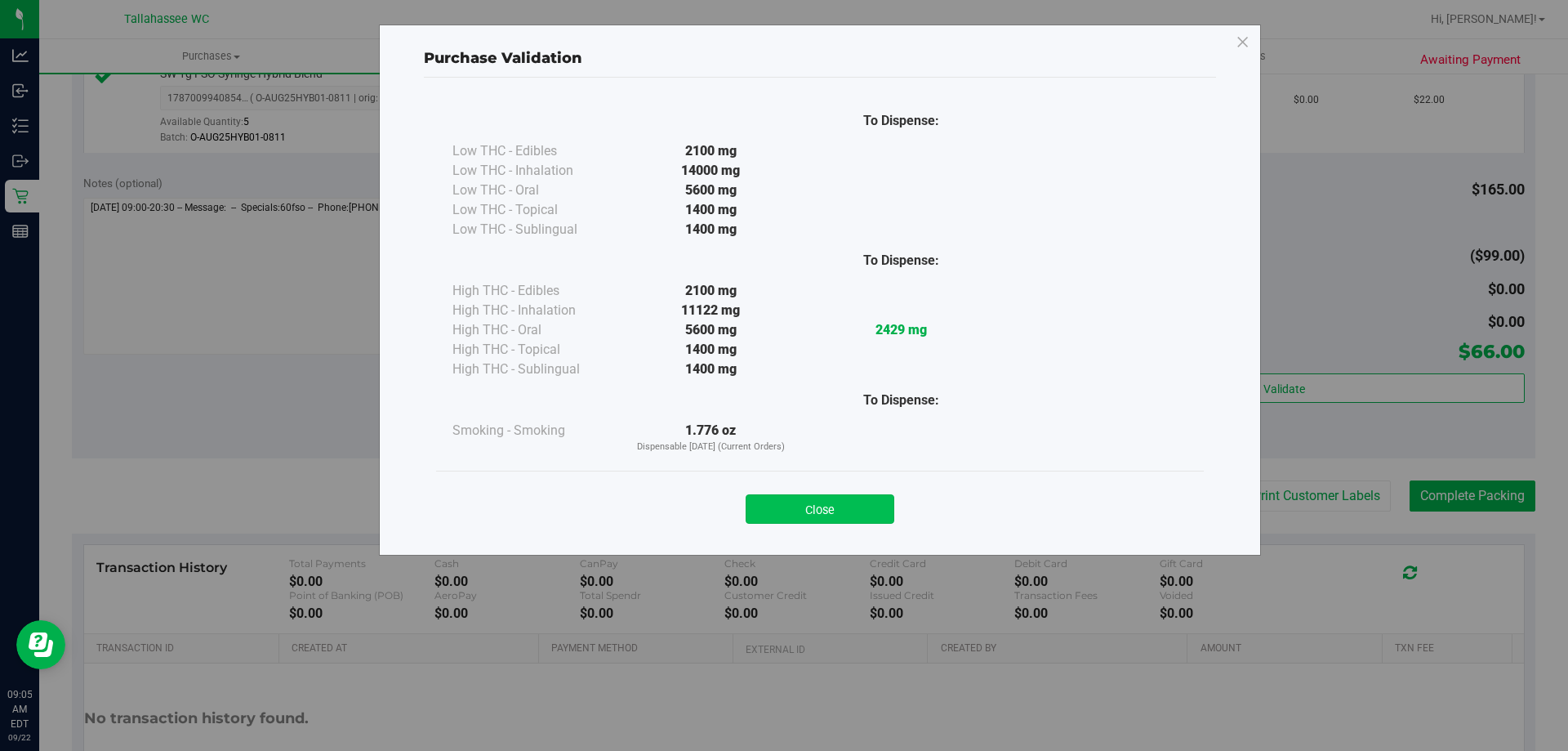
click at [856, 503] on button "Close" at bounding box center [819, 509] width 148 height 29
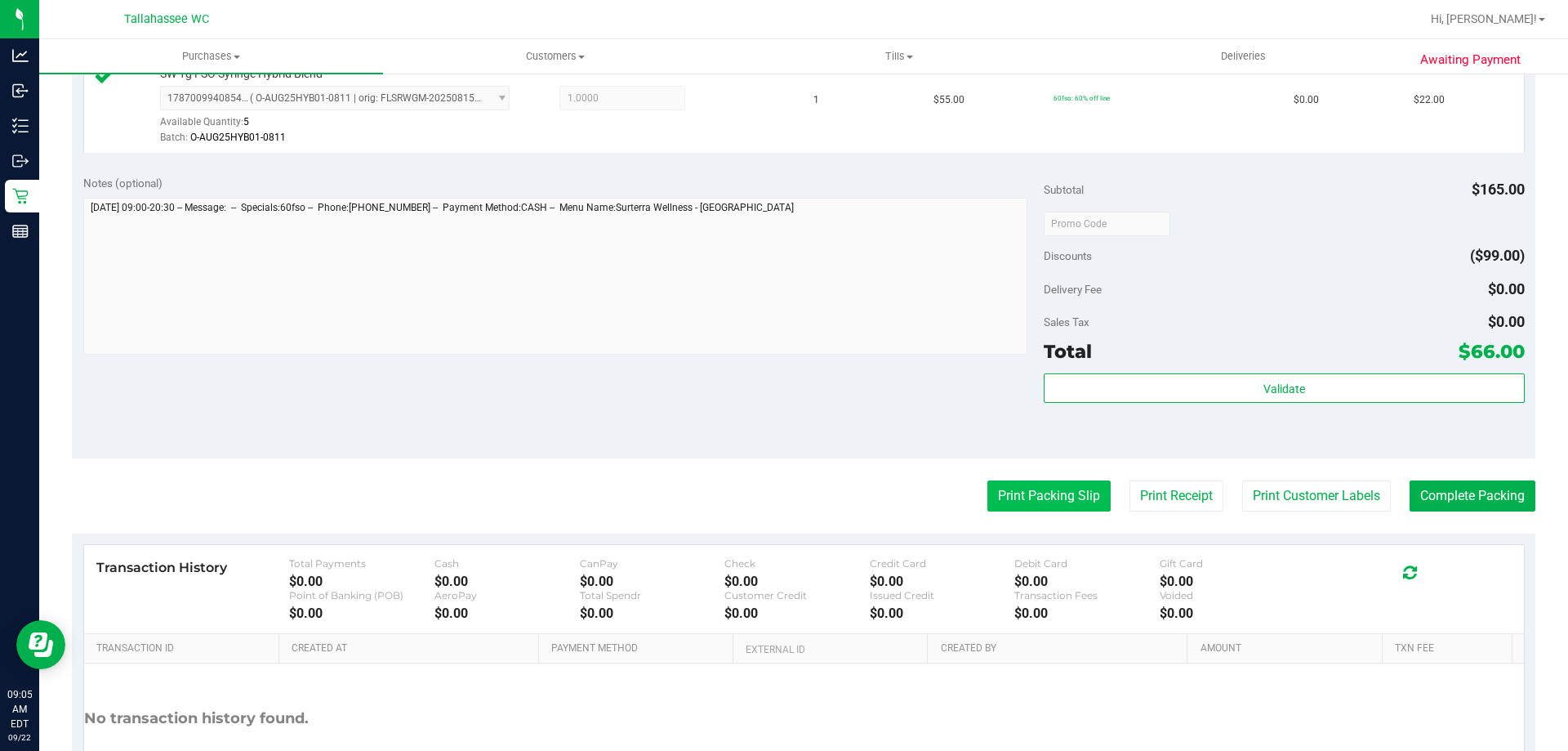
click at [1065, 506] on button "Print Packing Slip" at bounding box center [1048, 495] width 124 height 31
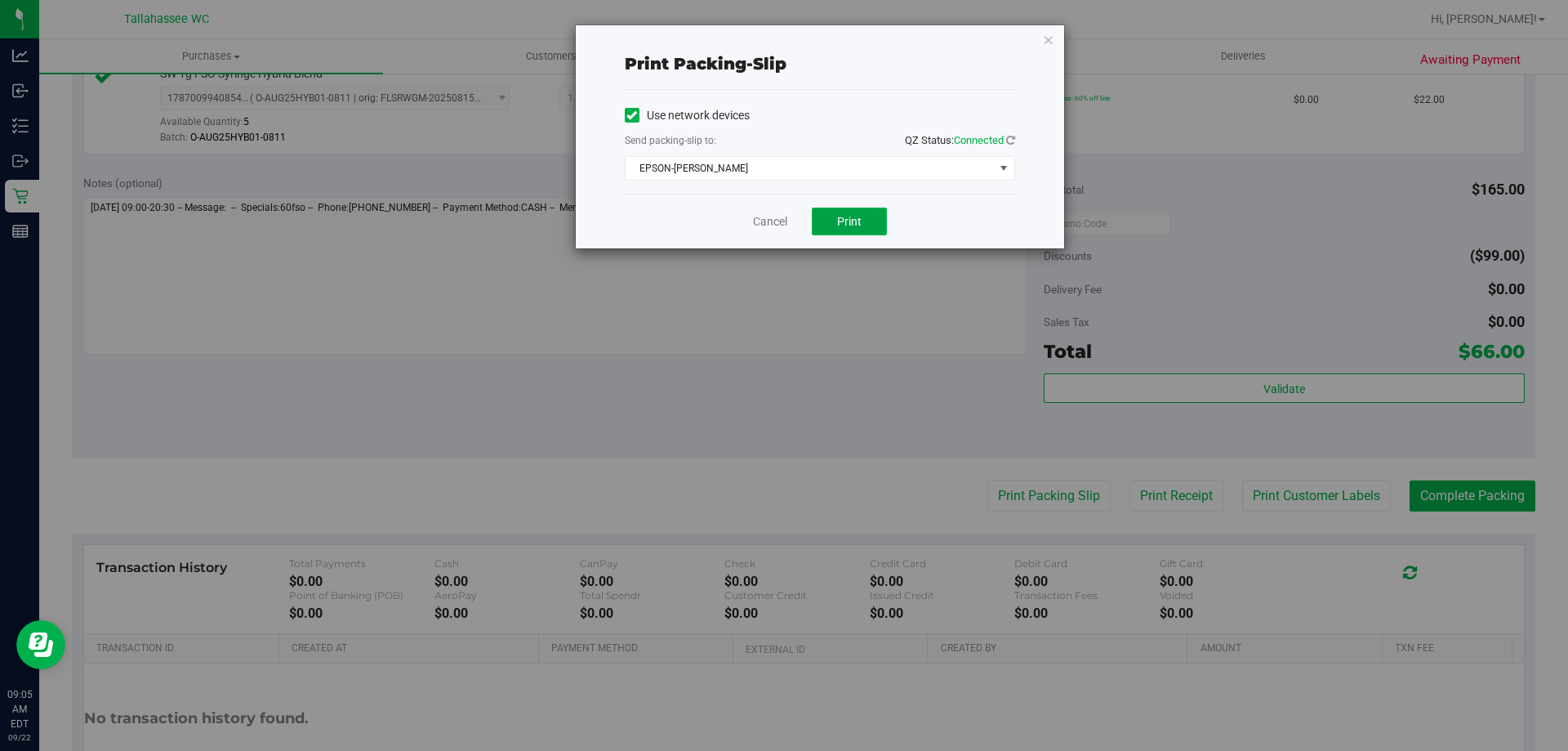
click at [838, 223] on span "Print" at bounding box center [849, 222] width 25 height 13
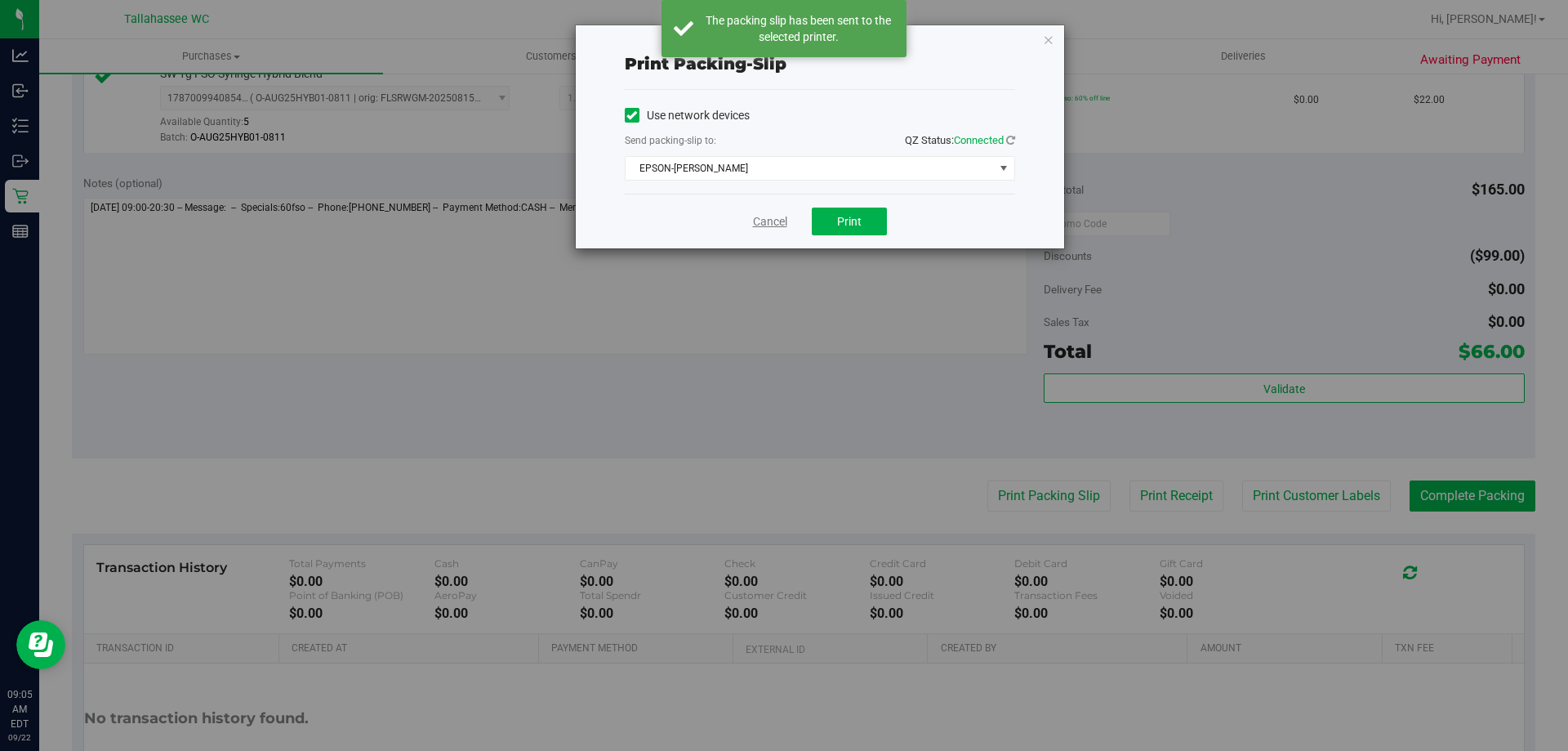
click at [772, 220] on link "Cancel" at bounding box center [769, 222] width 34 height 17
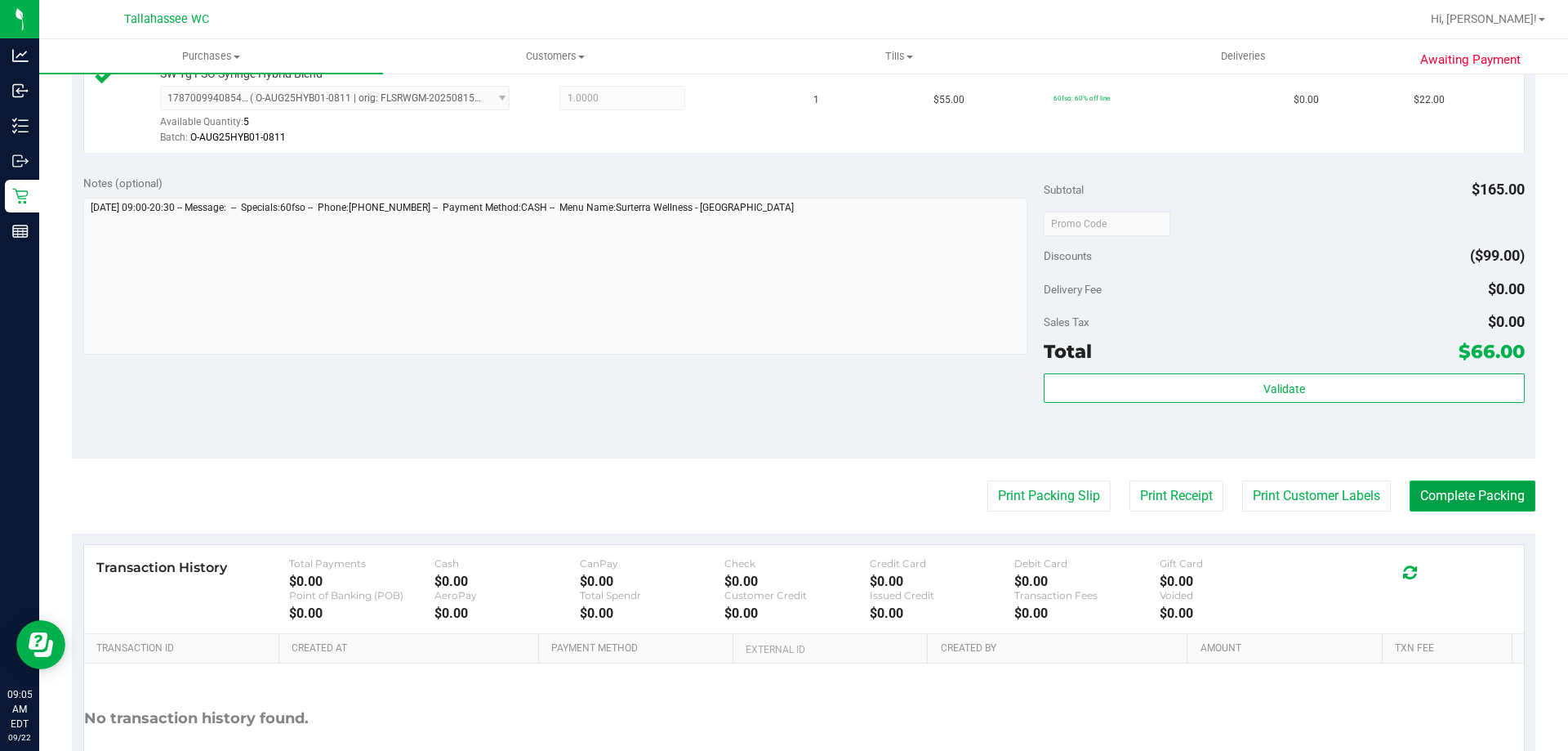
click at [1464, 495] on button "Complete Packing" at bounding box center [1472, 495] width 125 height 31
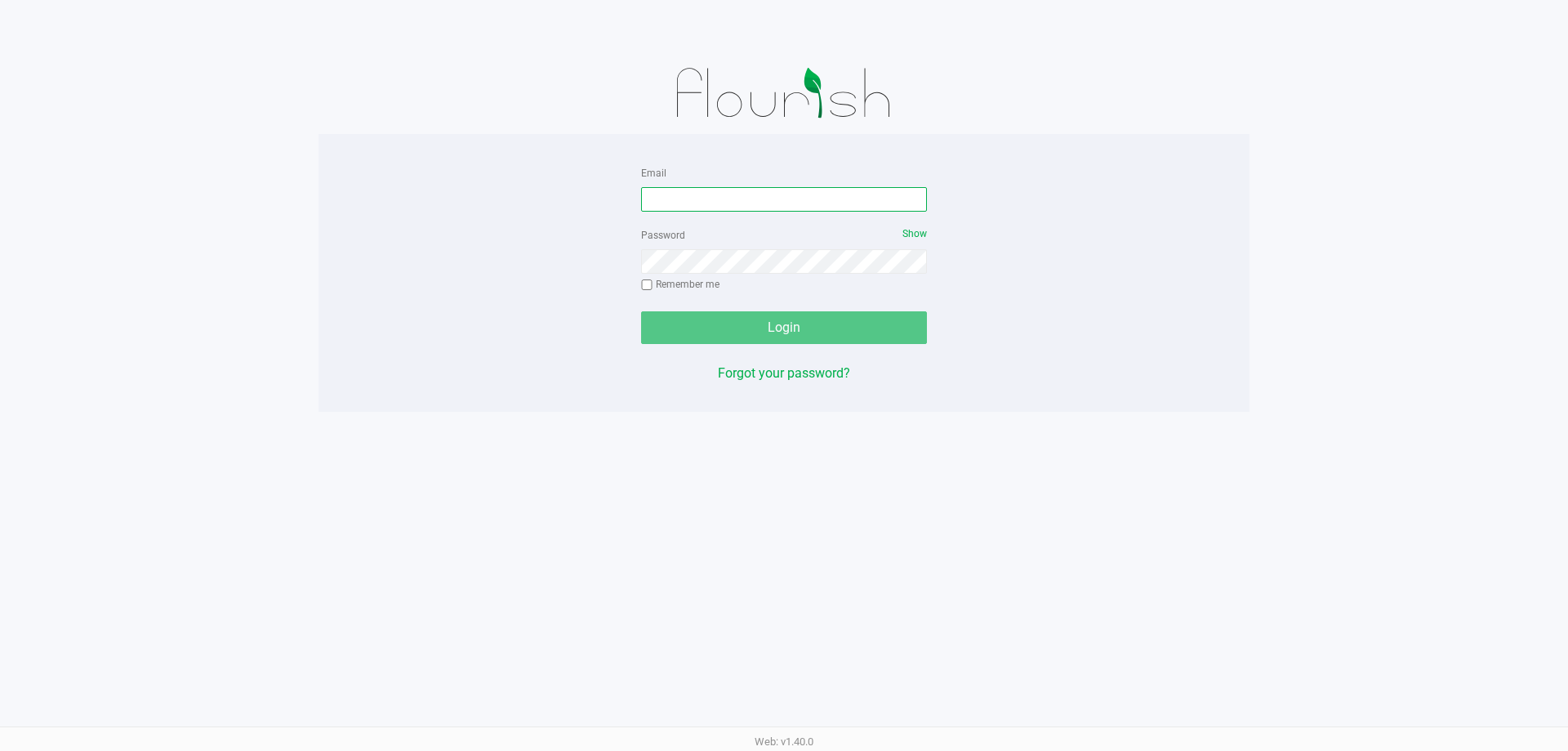
click at [844, 200] on input "Email" at bounding box center [784, 199] width 286 height 25
type input "mprescott@liveparallel.com"
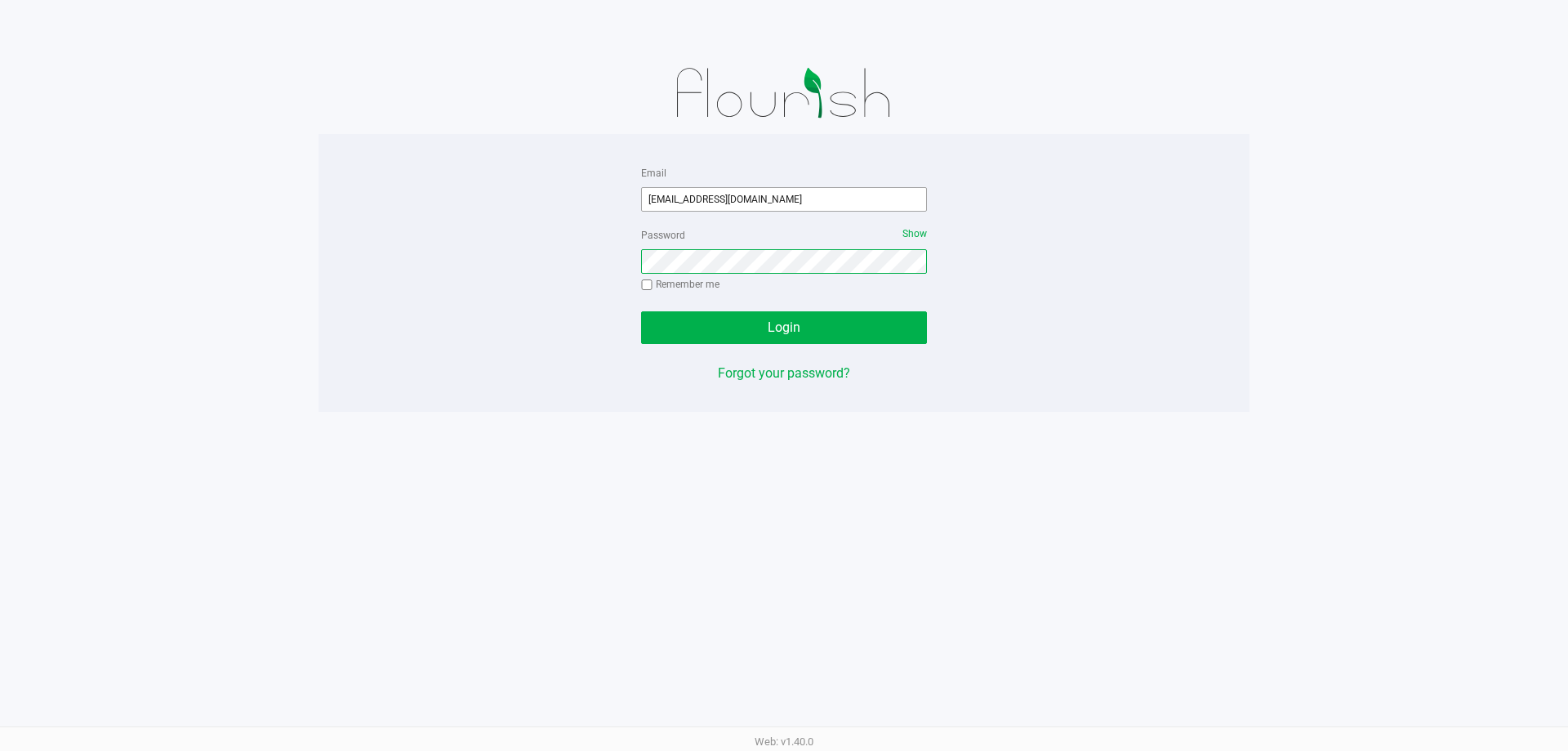
click at [641, 311] on button "Login" at bounding box center [784, 328] width 286 height 33
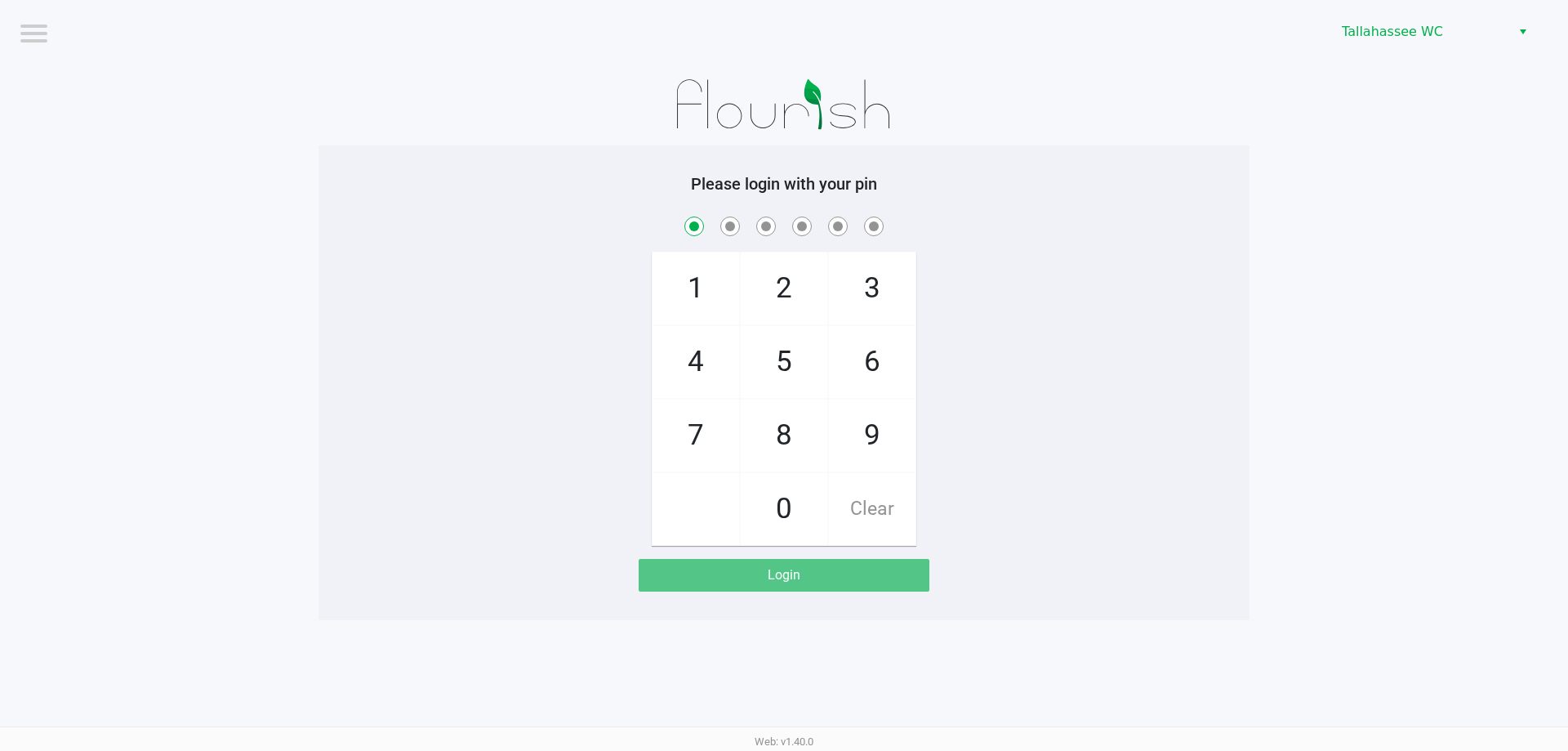
checkbox input "true"
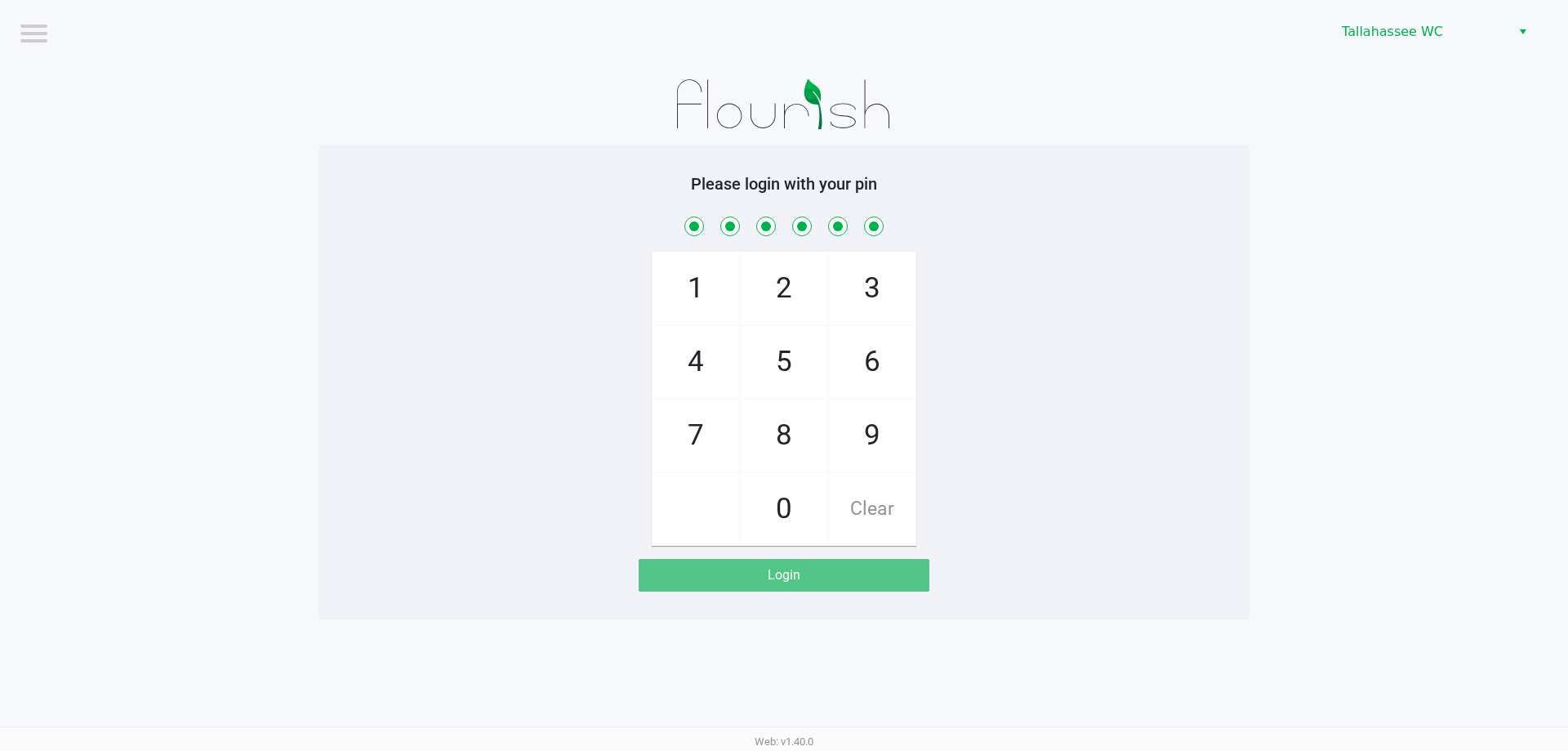
checkbox input "true"
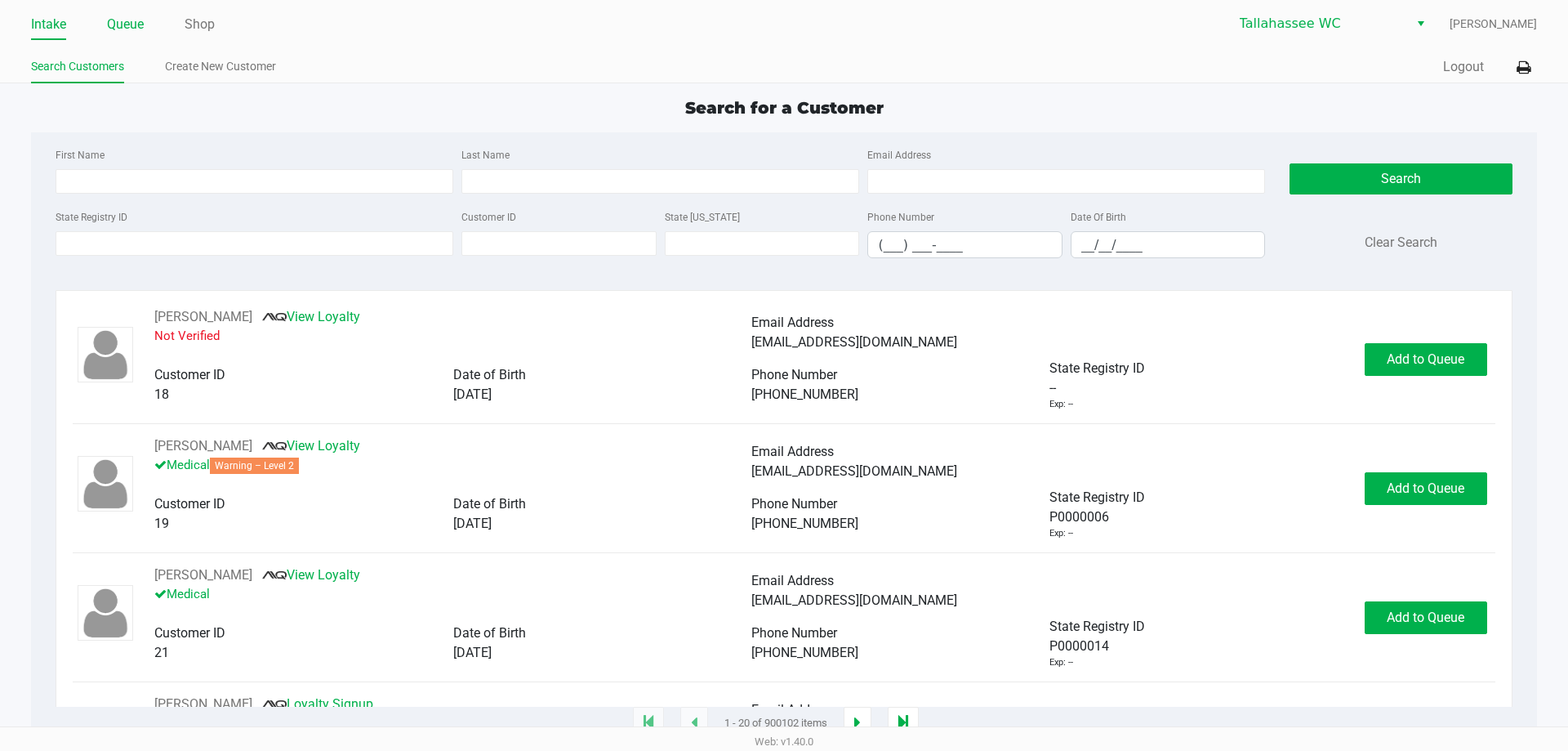
click at [135, 16] on link "Queue" at bounding box center [125, 24] width 37 height 23
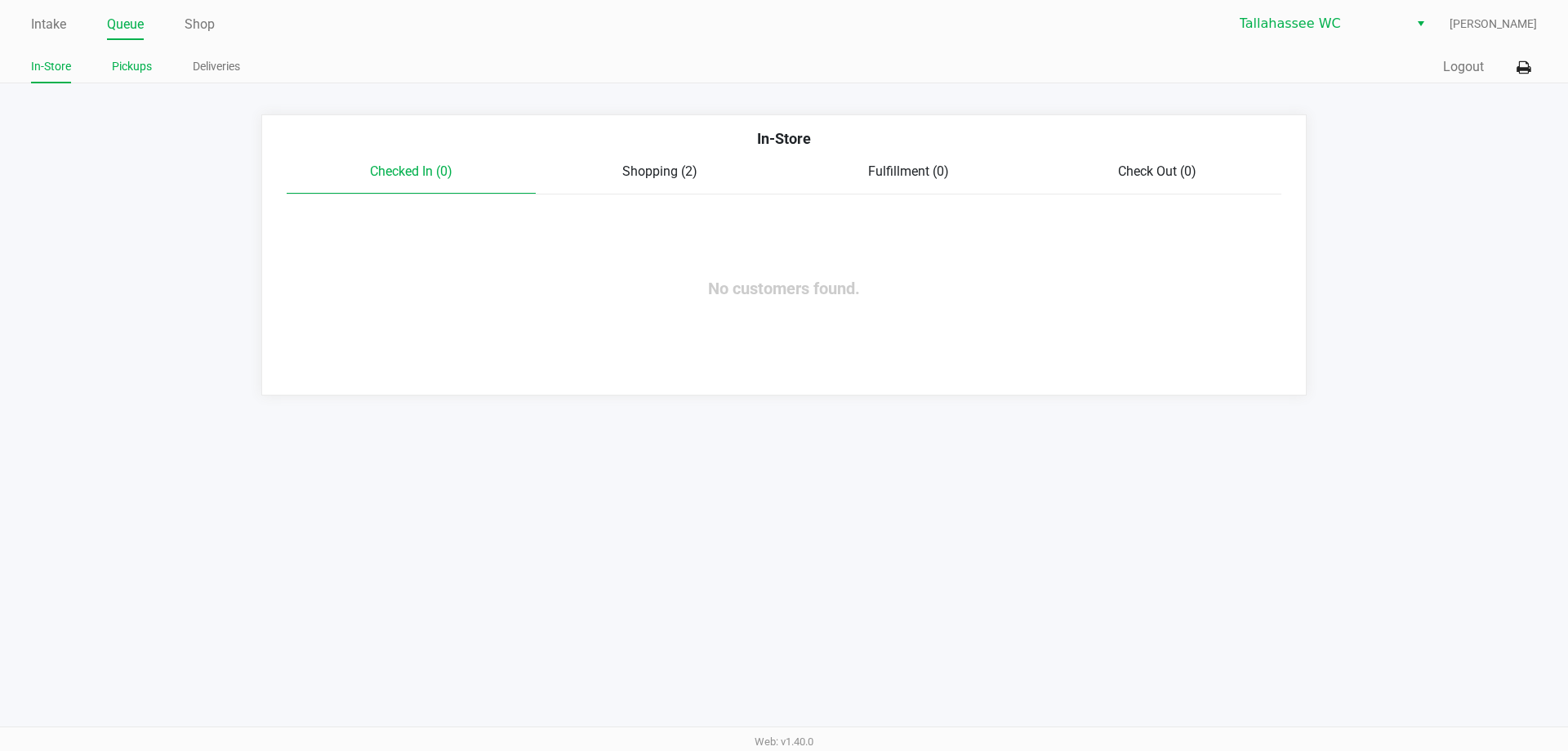
click at [145, 71] on link "Pickups" at bounding box center [132, 67] width 40 height 20
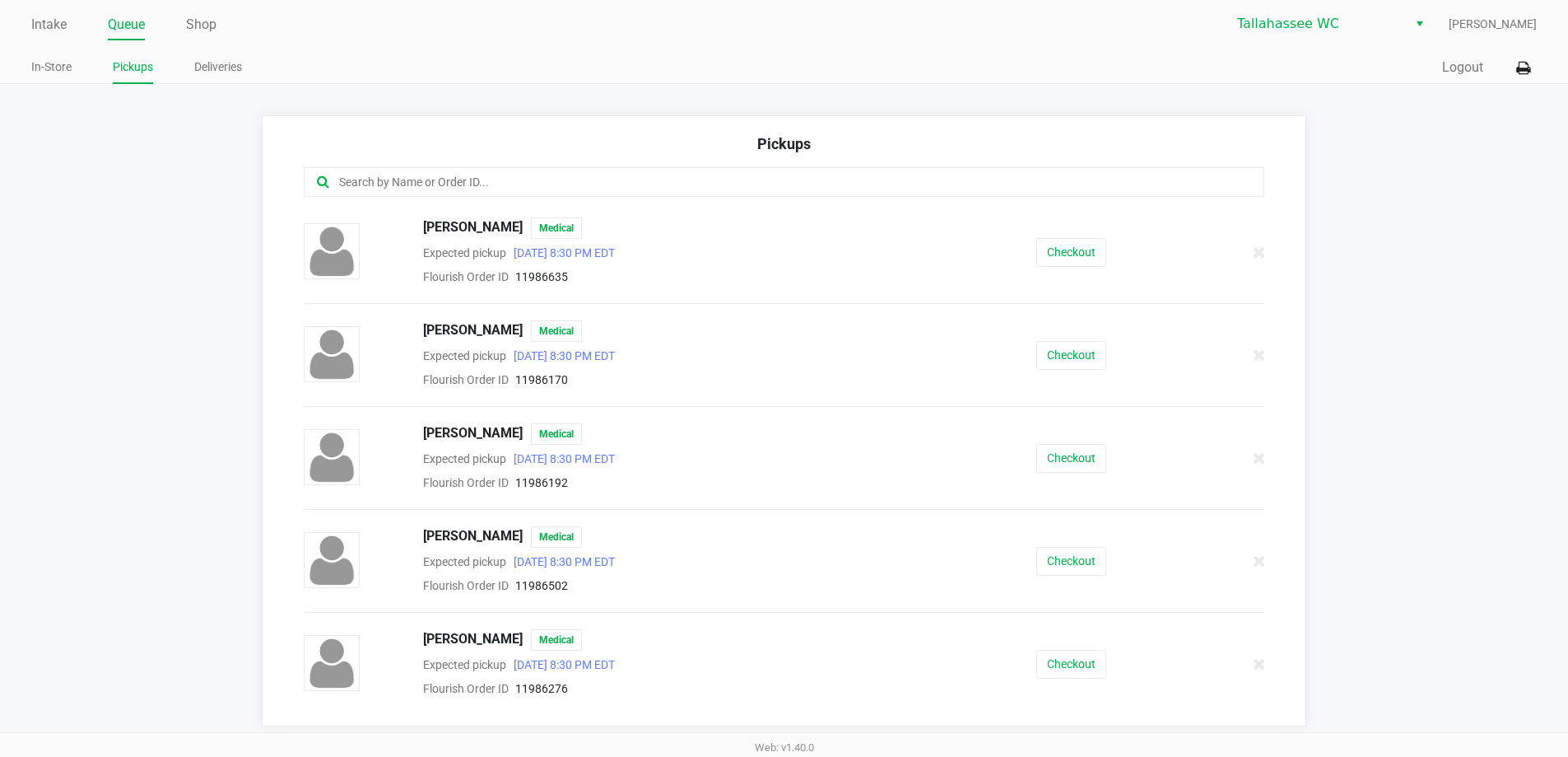
click at [558, 186] on input "text" at bounding box center [759, 182] width 842 height 19
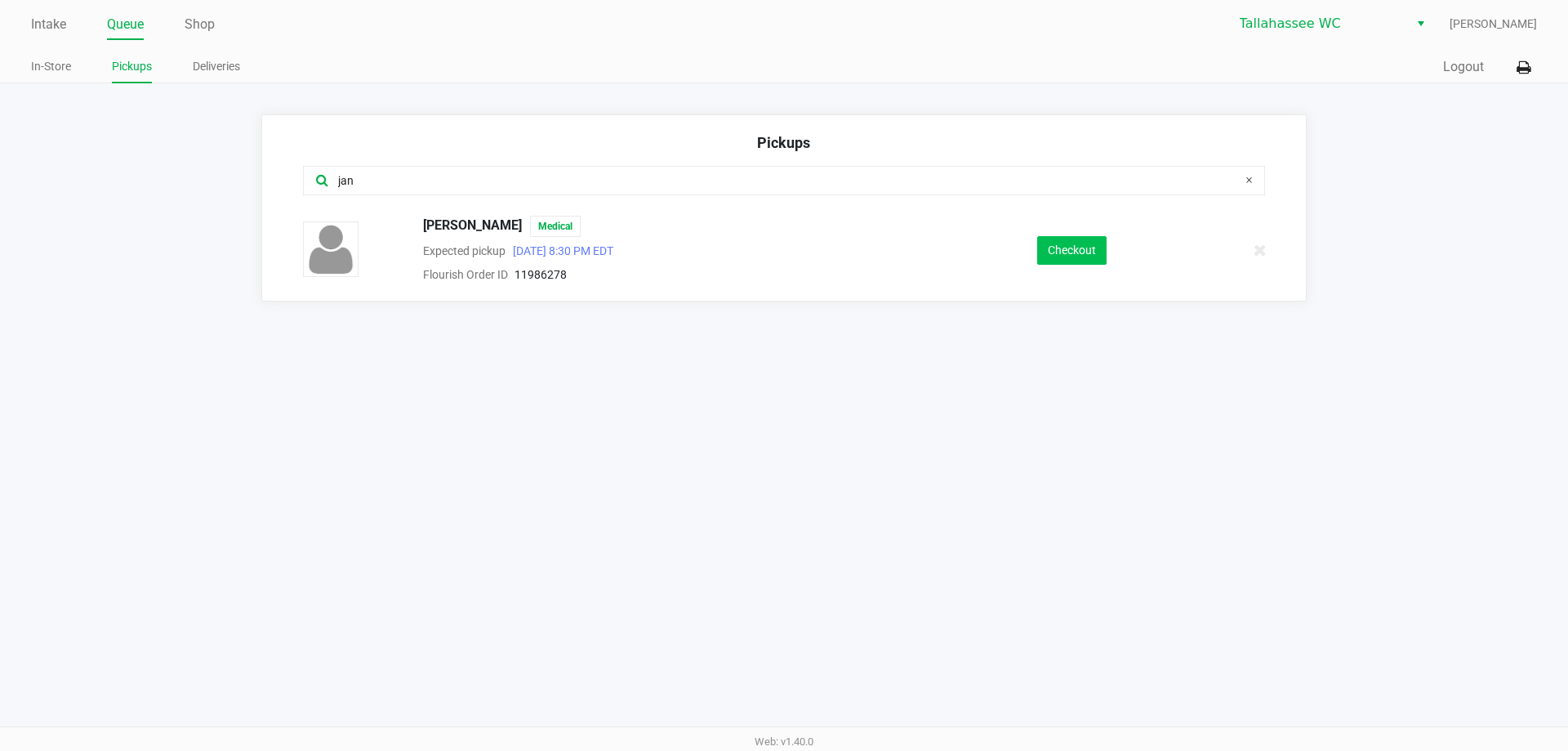
type input "jan"
click at [1063, 258] on button "Checkout" at bounding box center [1072, 250] width 70 height 28
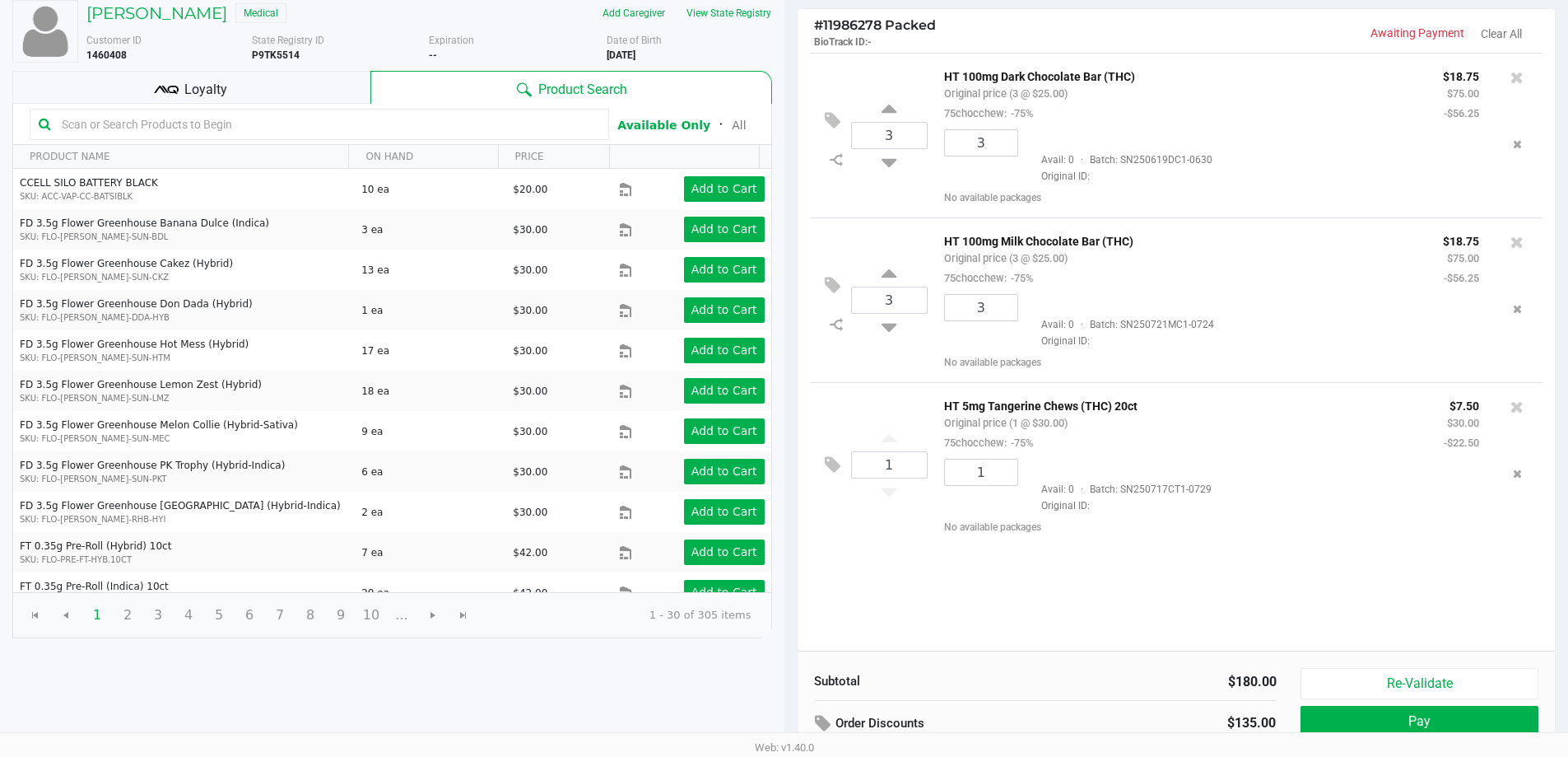
scroll to position [169, 0]
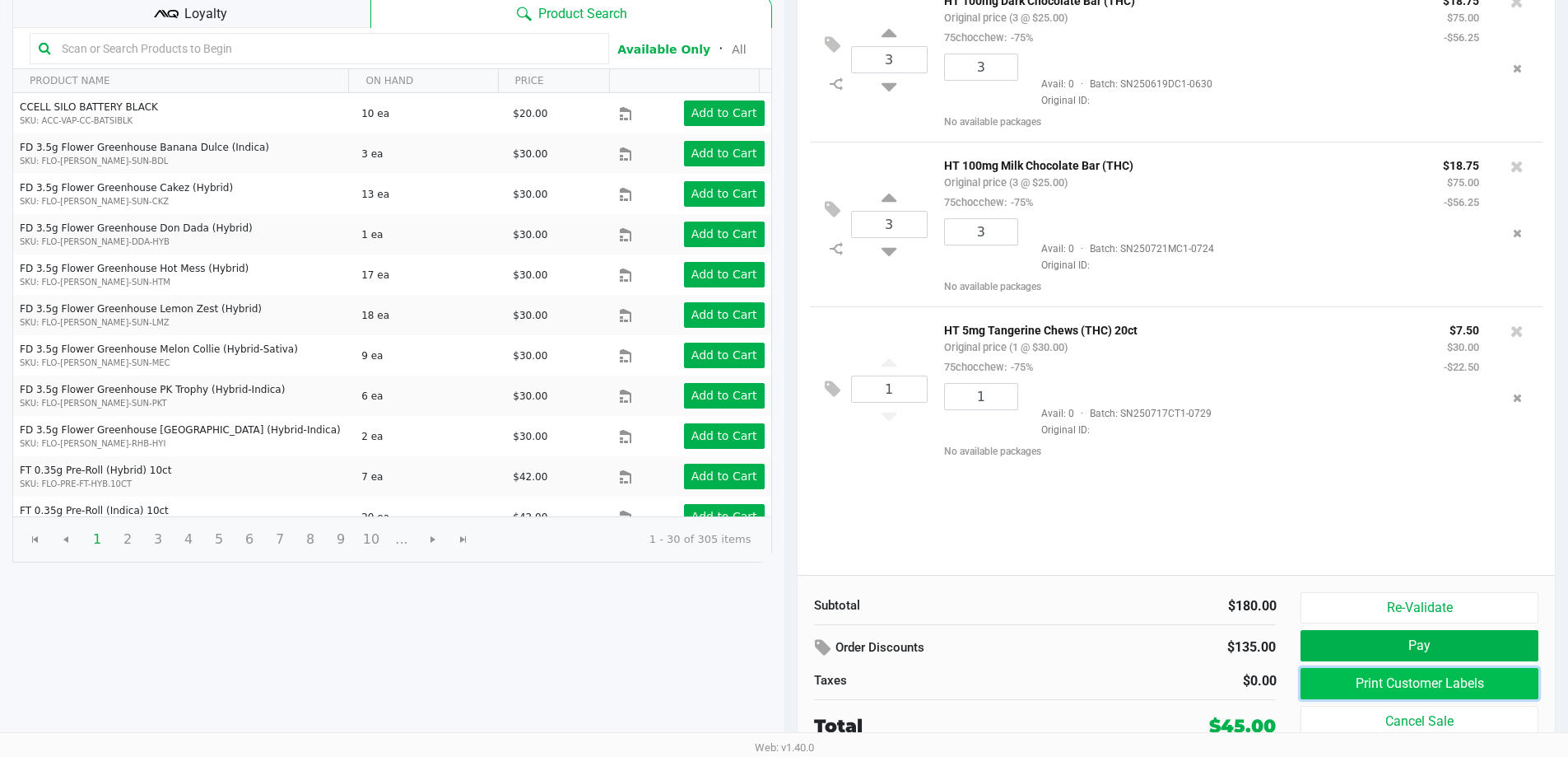
click at [1430, 679] on button "Print Customer Labels" at bounding box center [1418, 683] width 237 height 31
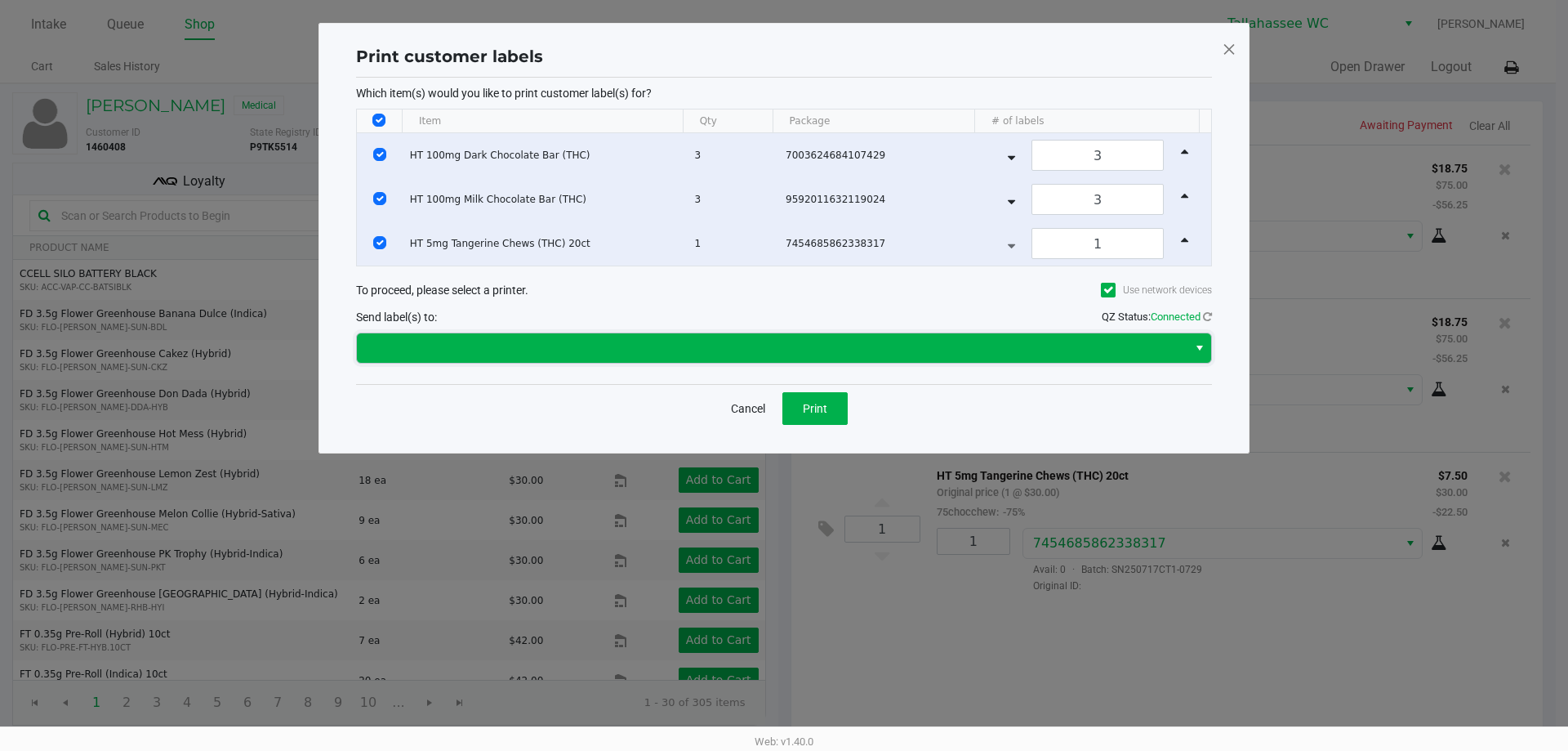
click at [843, 348] on span at bounding box center [773, 347] width 811 height 19
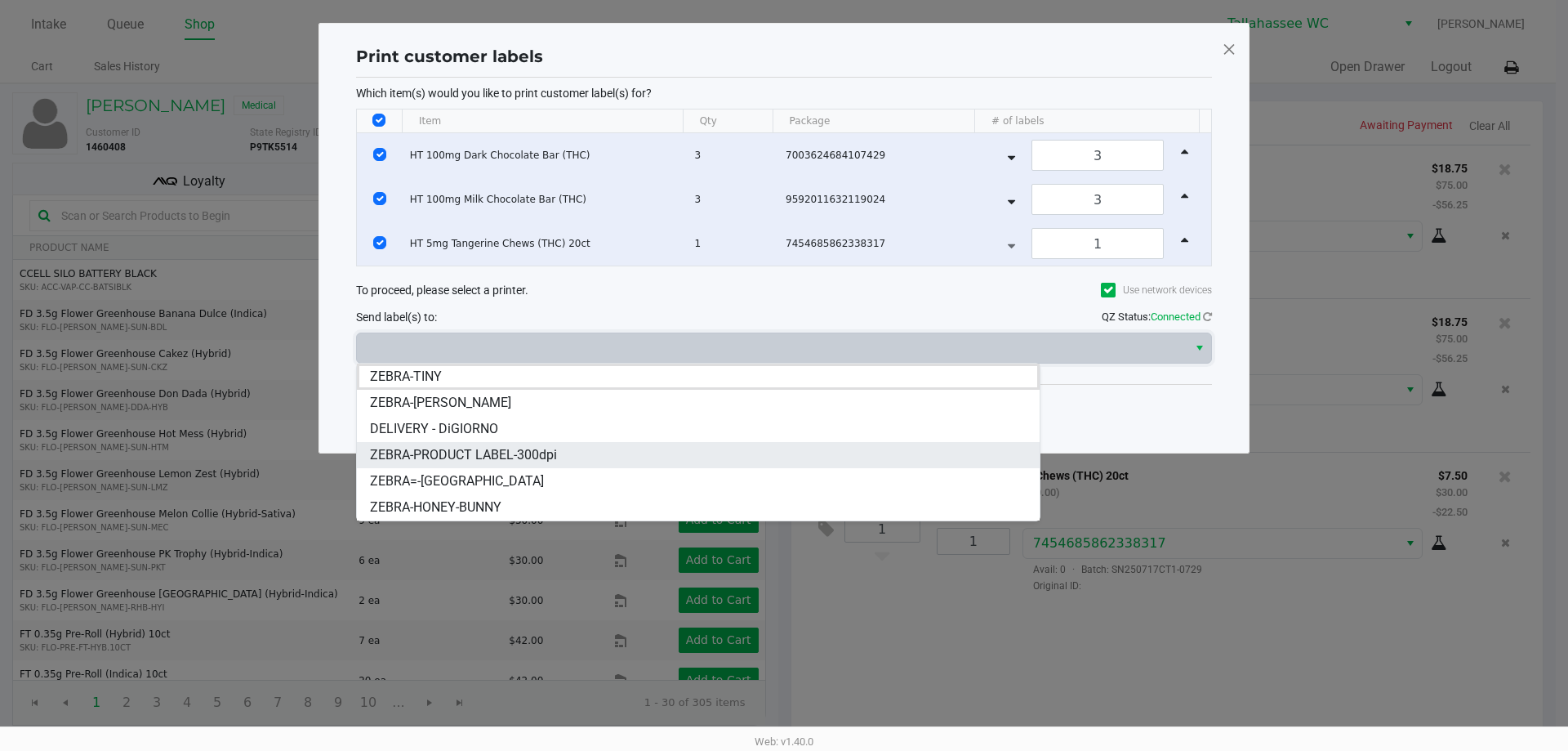
click at [457, 442] on li "ZEBRA-PRODUCT LABEL-300dpi" at bounding box center [698, 455] width 683 height 27
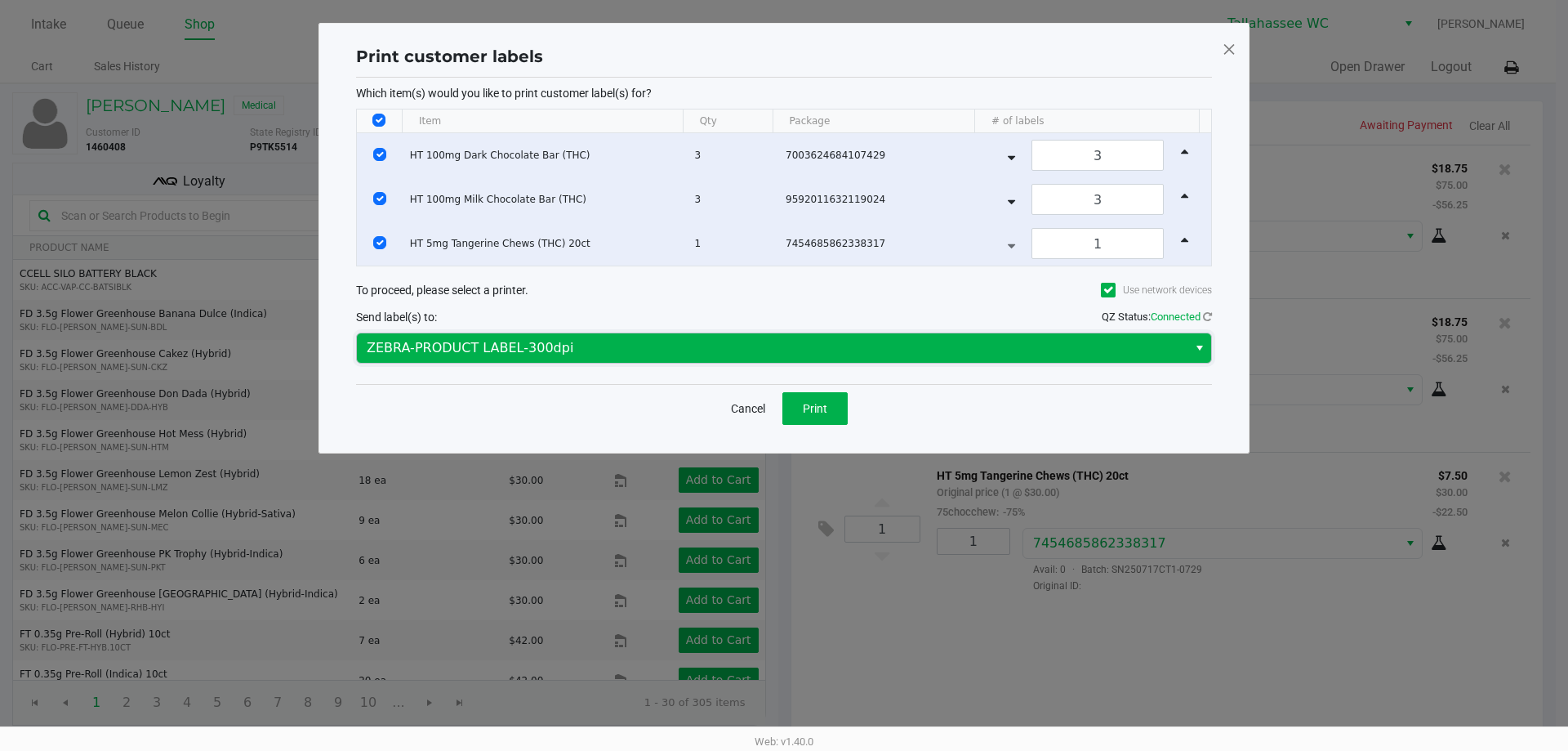
click at [582, 348] on span "ZEBRA-PRODUCT LABEL-300dpi" at bounding box center [773, 347] width 811 height 19
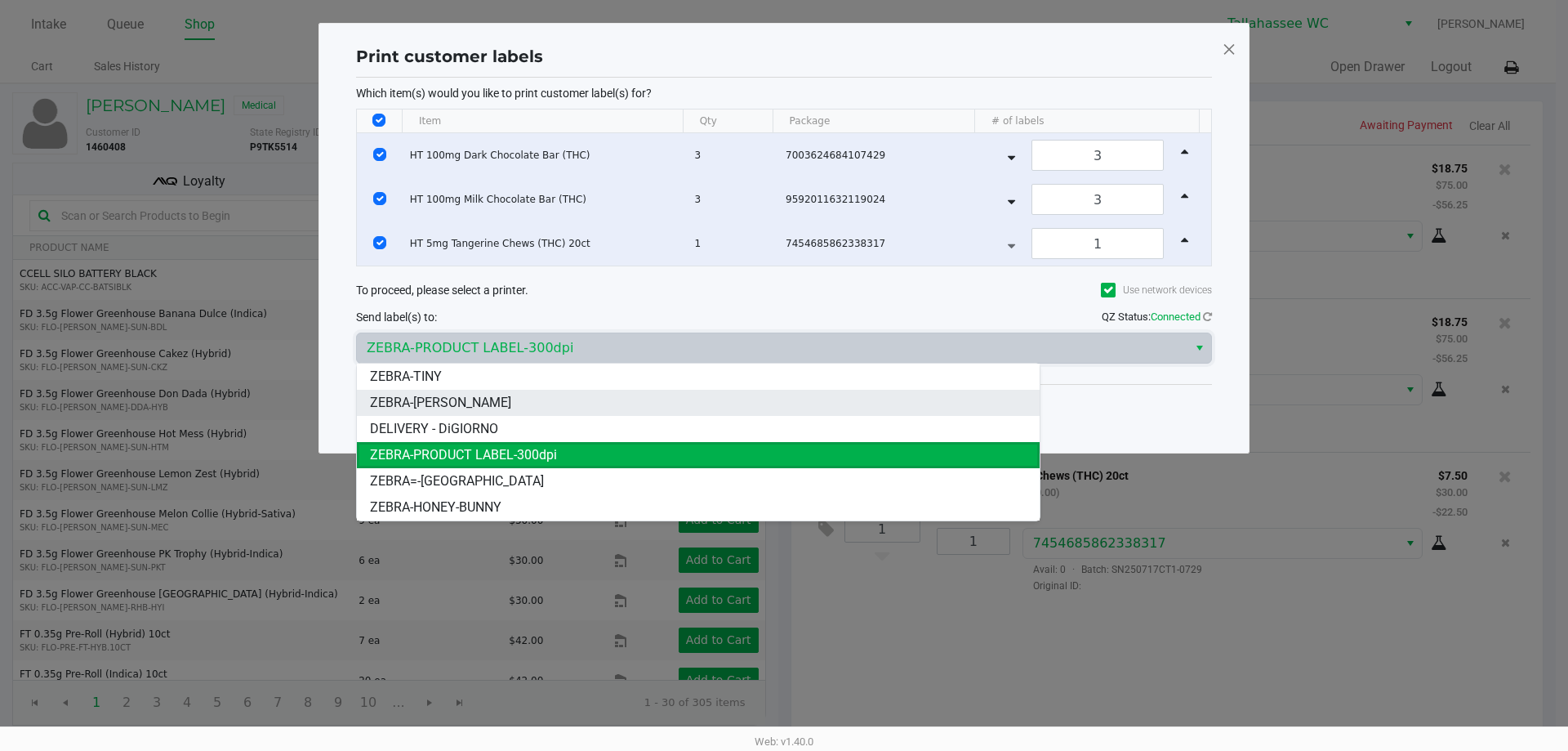
click at [532, 405] on li "ZEBRA-LEE-BRICE" at bounding box center [698, 402] width 683 height 27
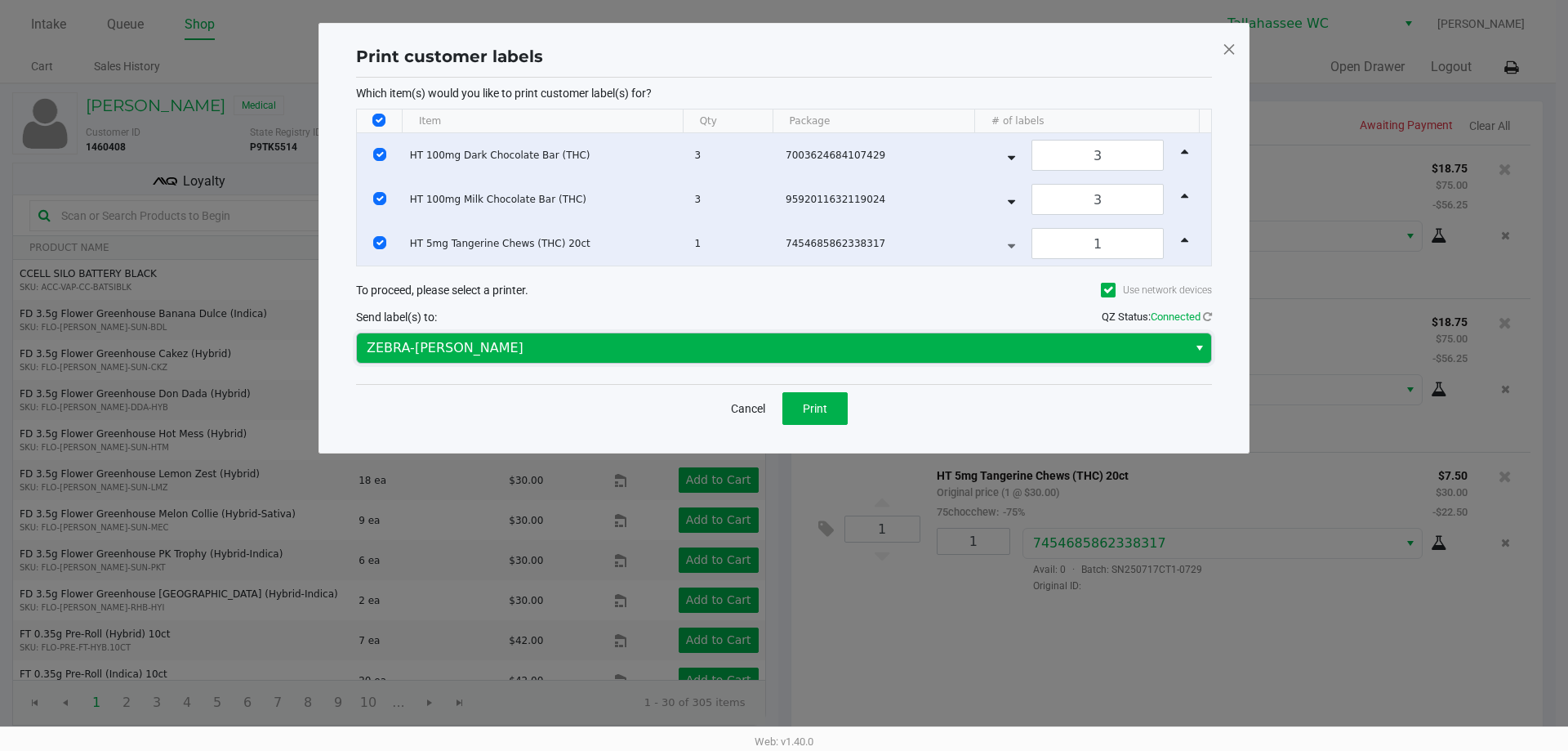
click at [562, 358] on span "ZEBRA-LEE-BRICE" at bounding box center [772, 348] width 830 height 29
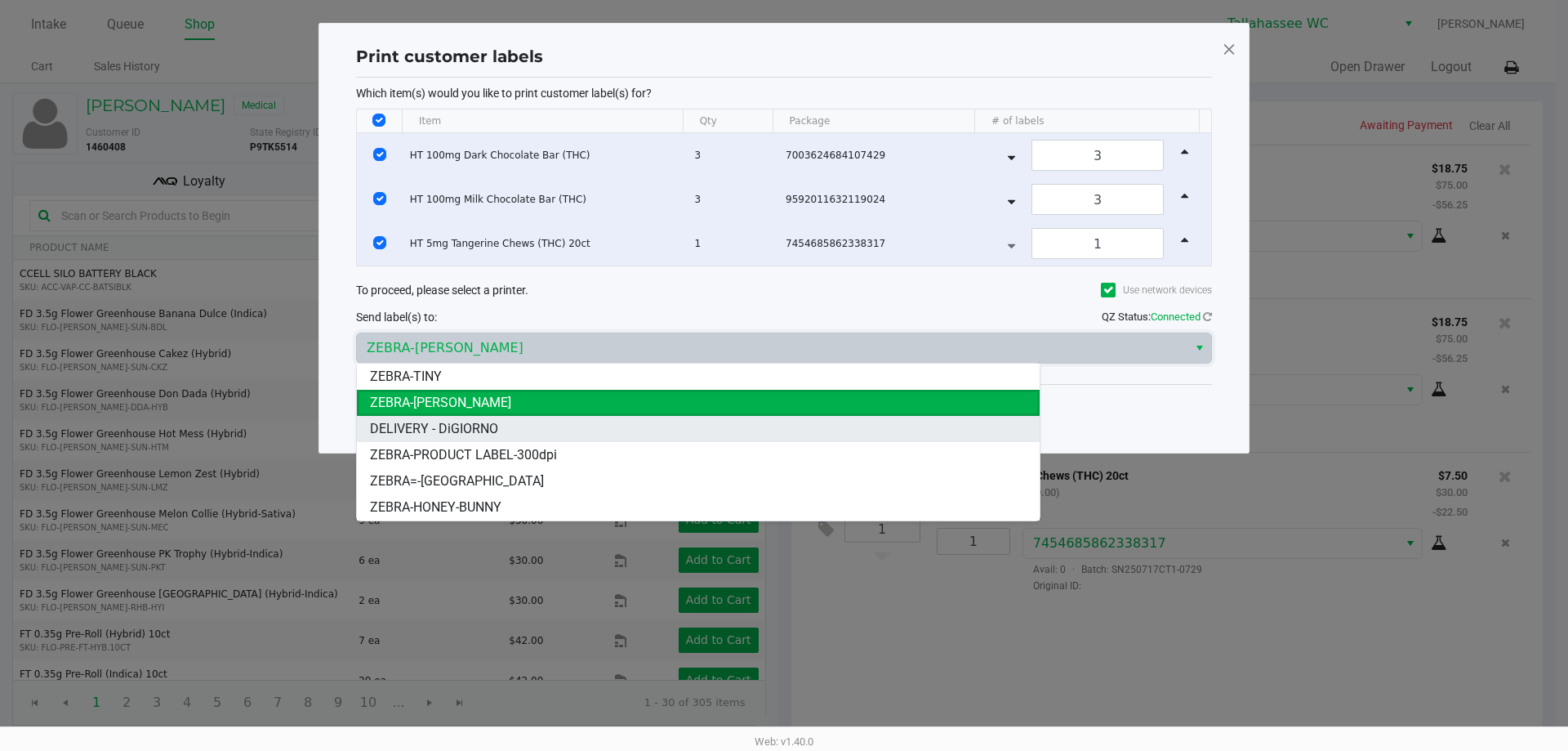
click at [525, 430] on li "DELIVERY - DiGIORNO" at bounding box center [698, 429] width 683 height 27
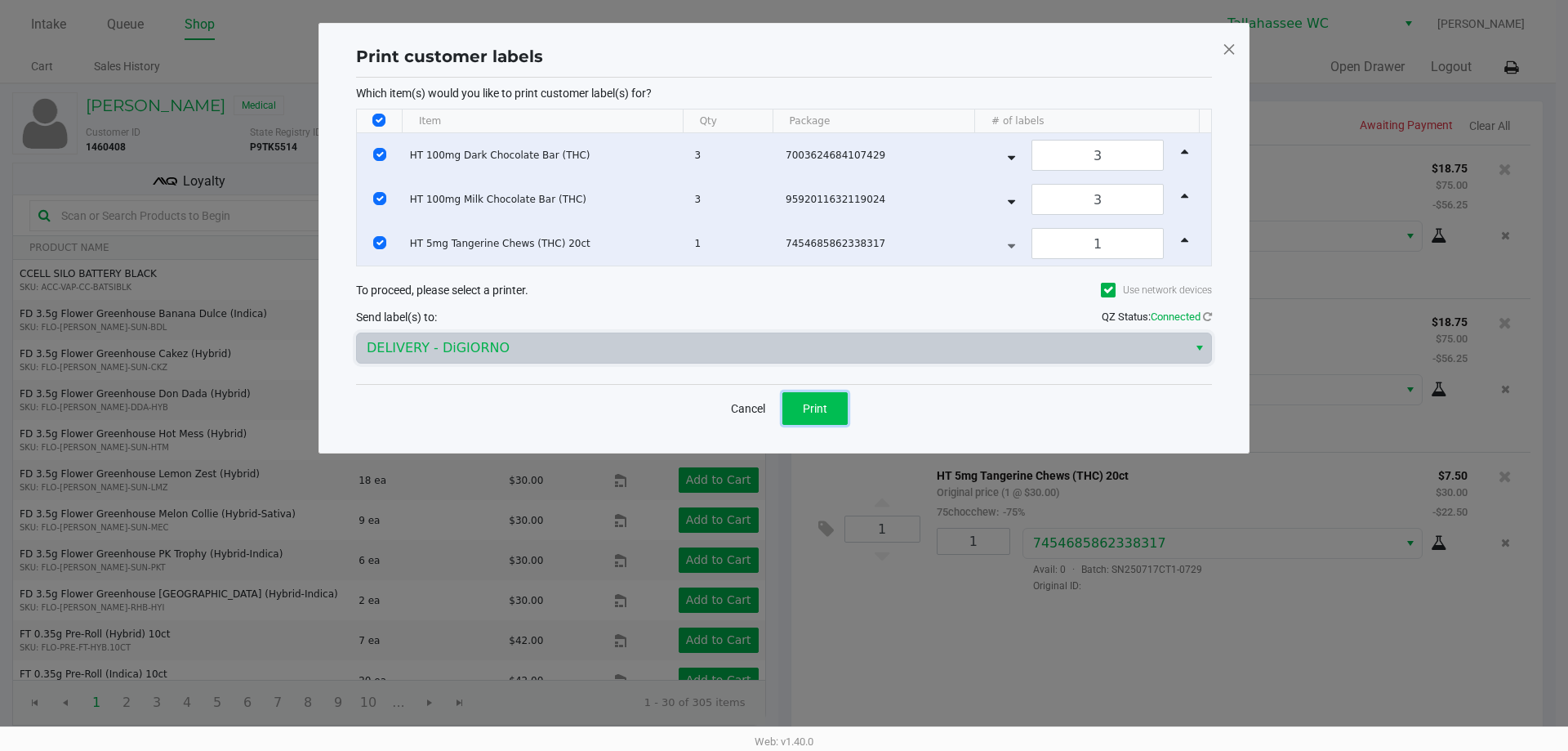
drag, startPoint x: 803, startPoint y: 402, endPoint x: 1091, endPoint y: 326, distance: 297.9
click at [804, 402] on span "Print" at bounding box center [815, 408] width 25 height 13
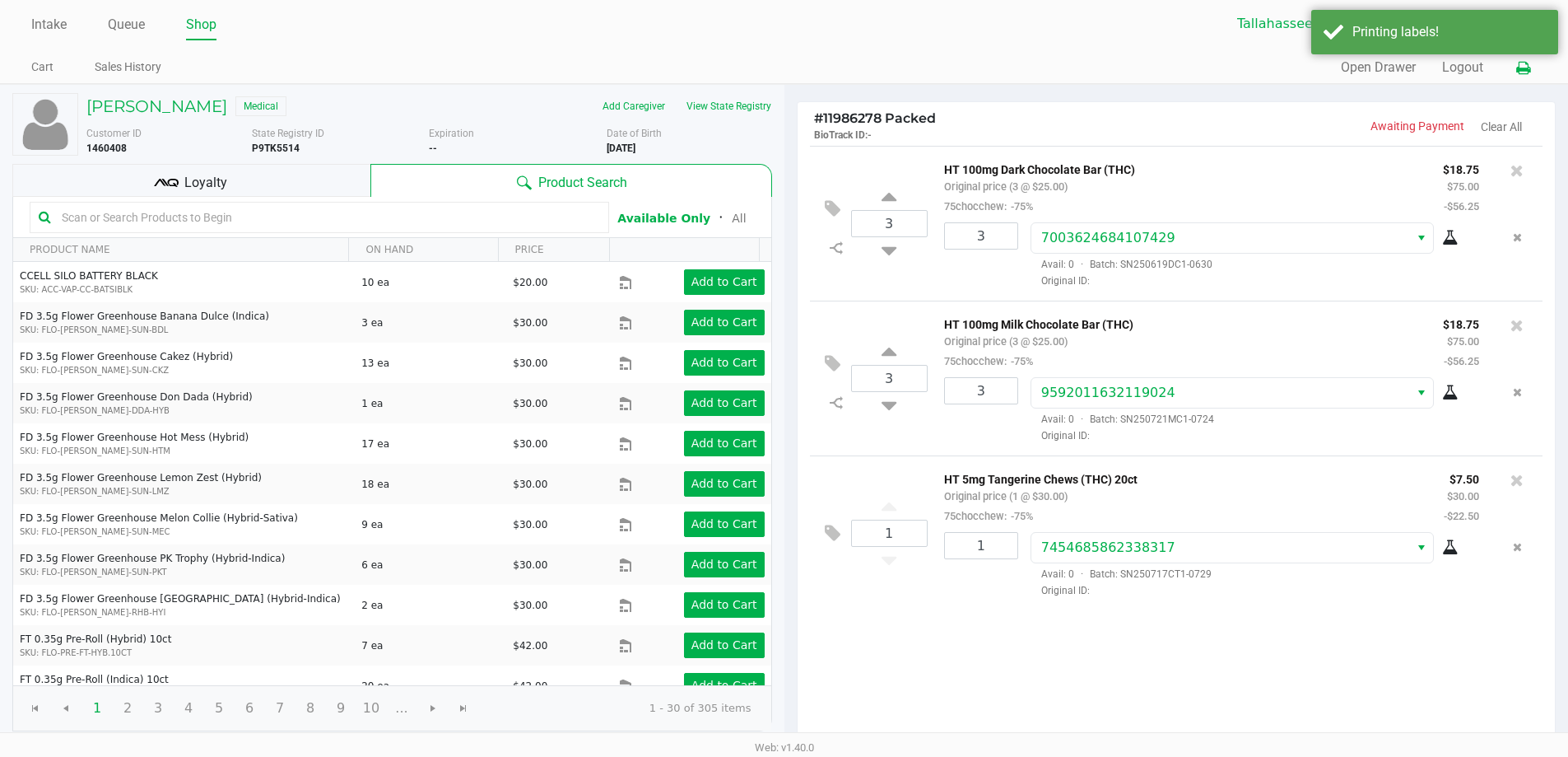
click at [1522, 67] on icon at bounding box center [1523, 68] width 14 height 11
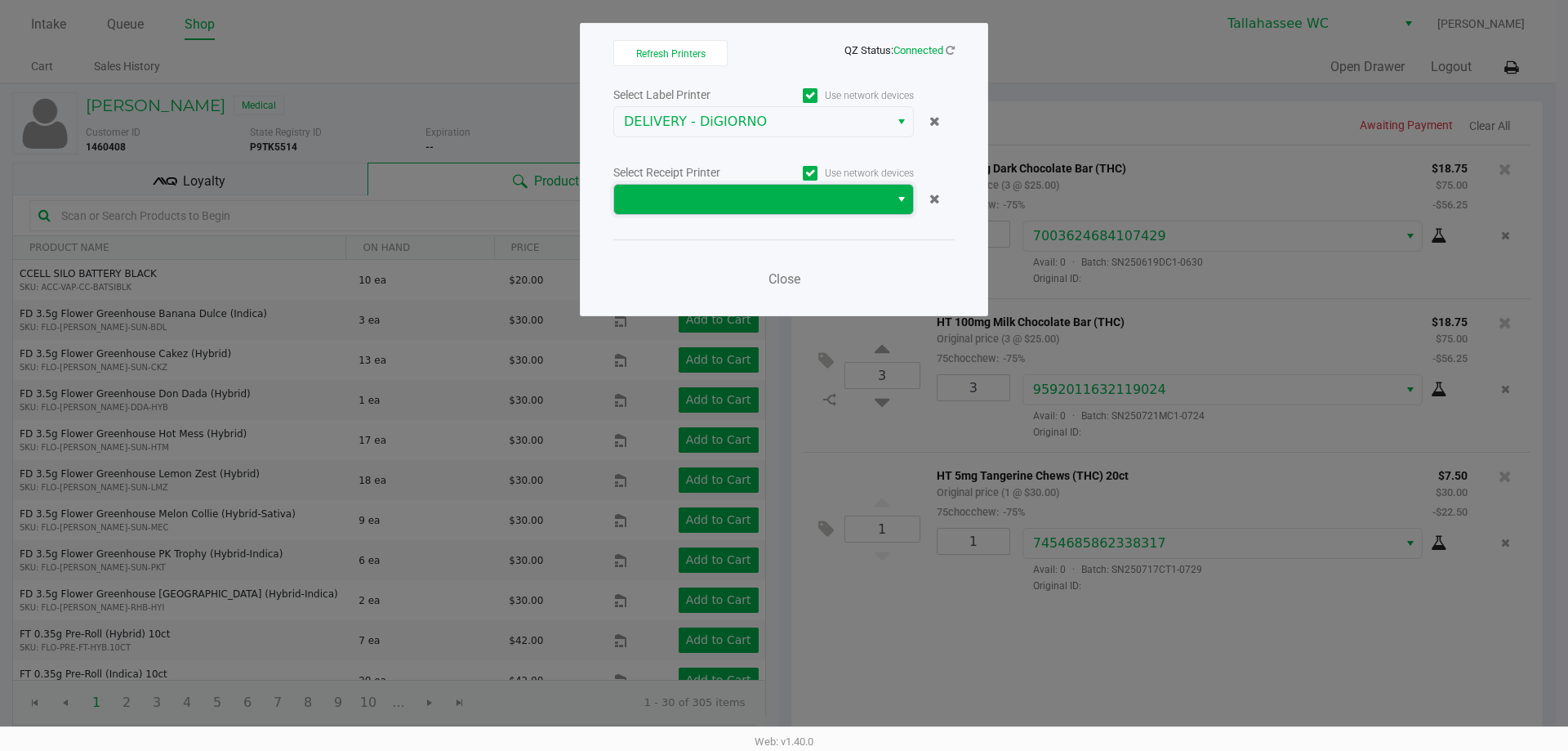
click at [785, 189] on span at bounding box center [752, 200] width 276 height 29
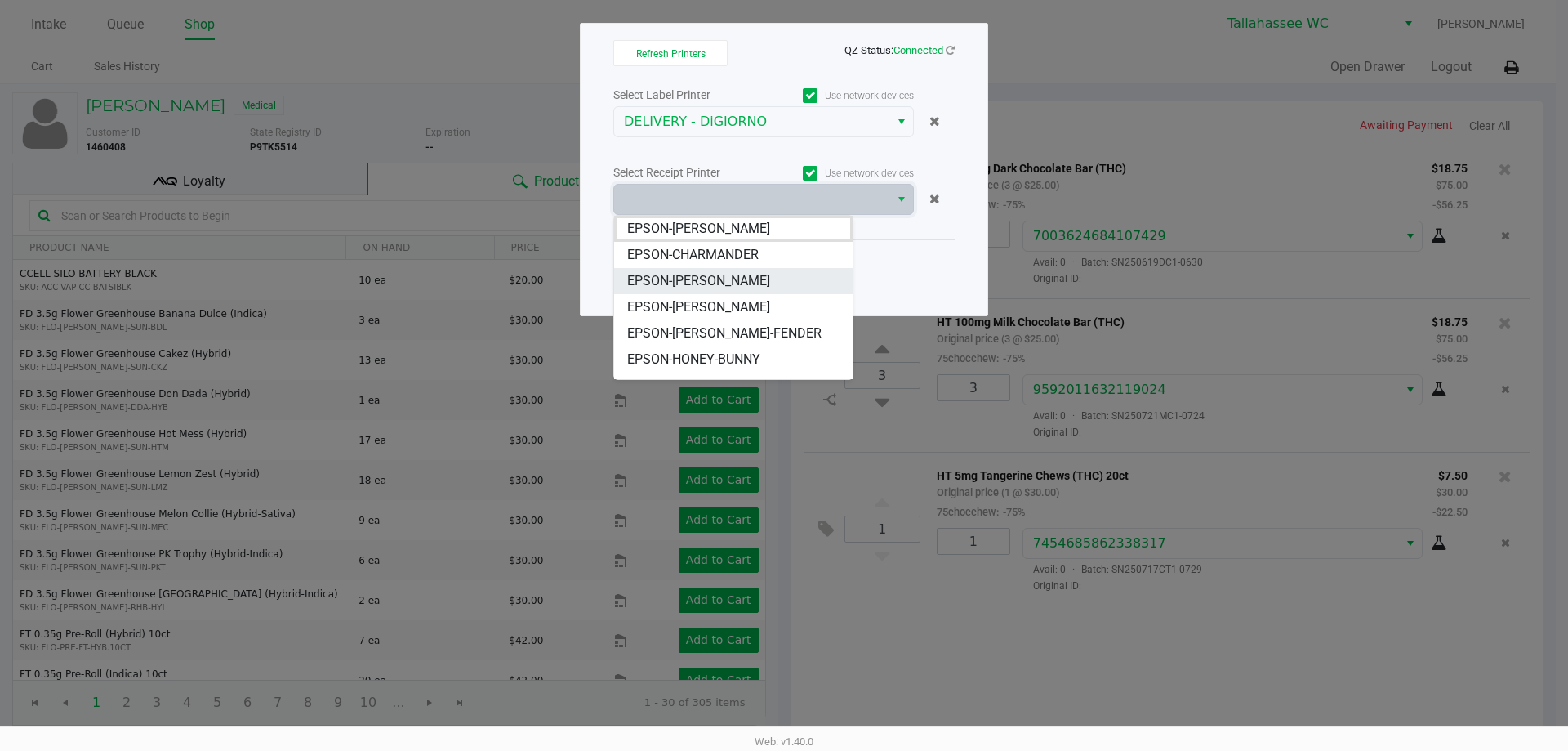
click at [707, 282] on li "EPSON-[PERSON_NAME]" at bounding box center [733, 281] width 238 height 27
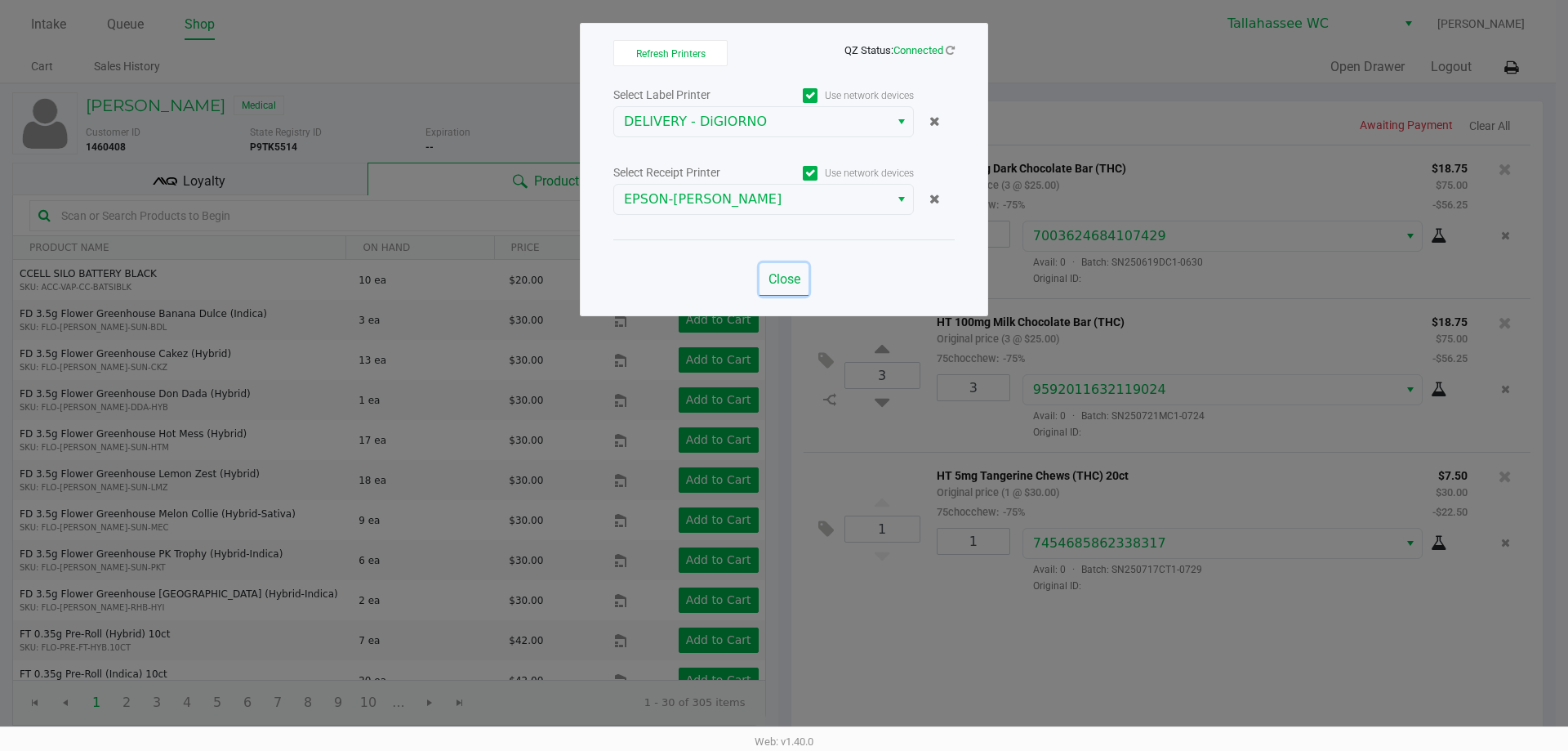
click at [795, 284] on span "Close" at bounding box center [784, 278] width 32 height 16
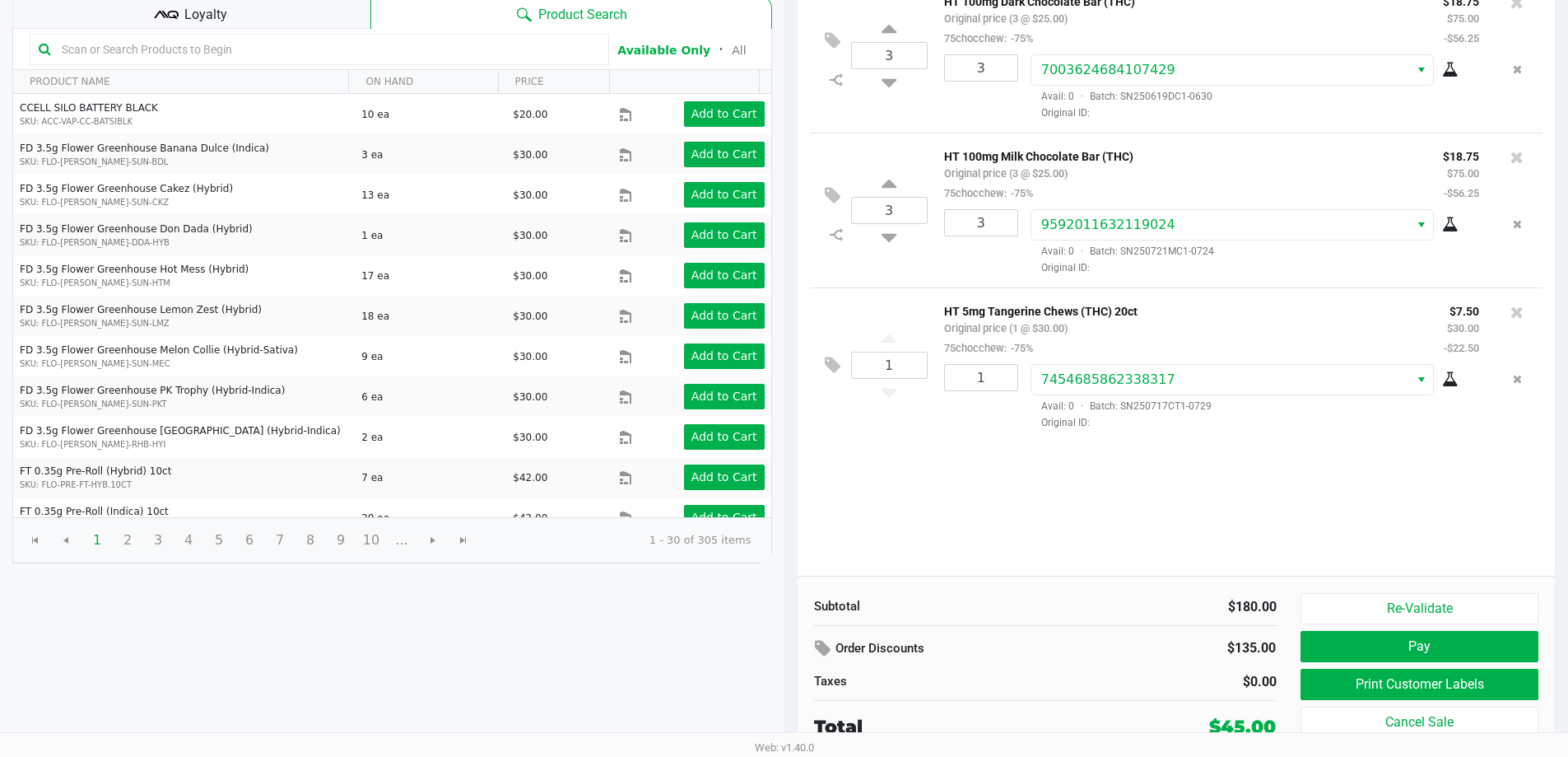
scroll to position [169, 0]
click at [1398, 644] on button "Pay" at bounding box center [1418, 645] width 237 height 31
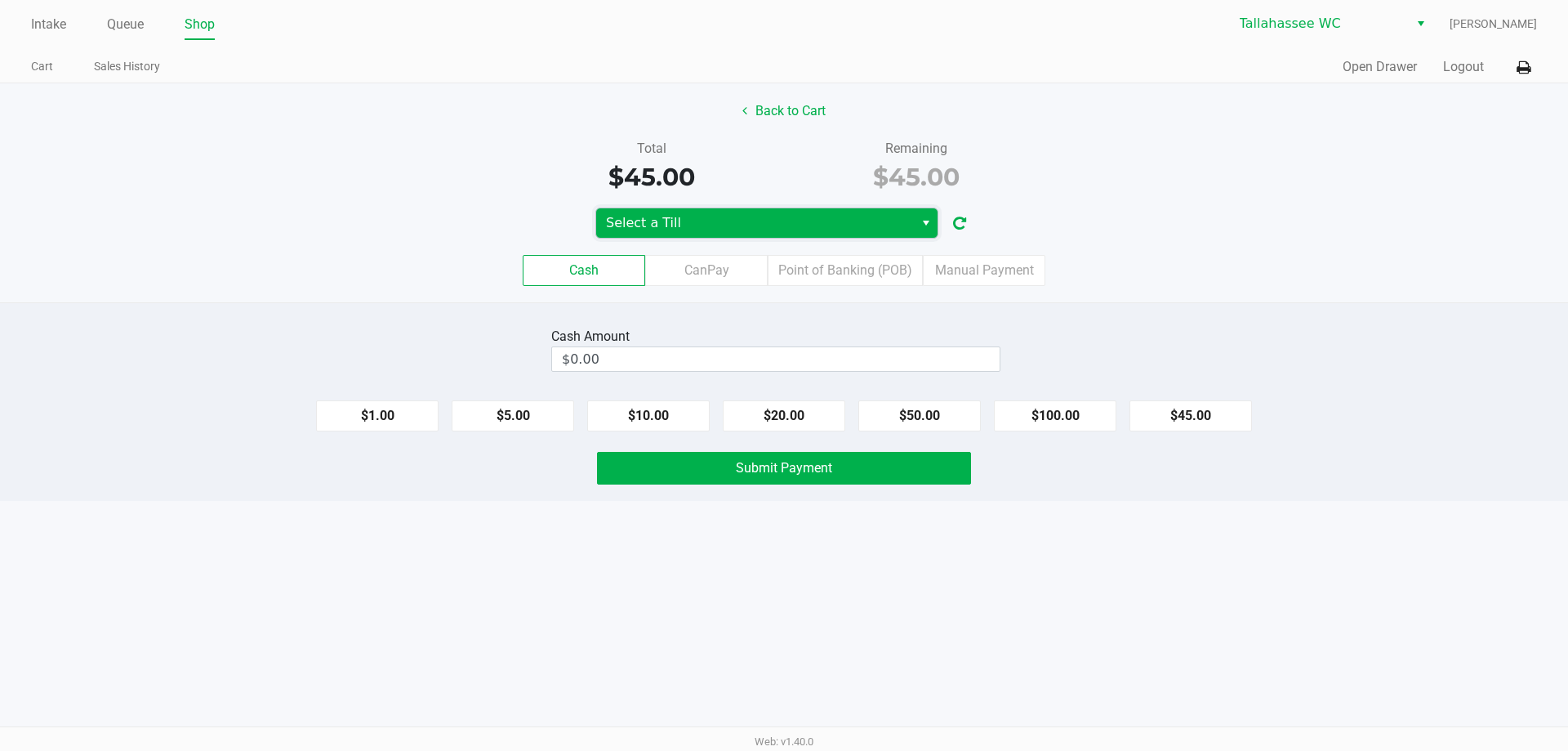
click at [874, 223] on span "Select a Till" at bounding box center [755, 223] width 298 height 19
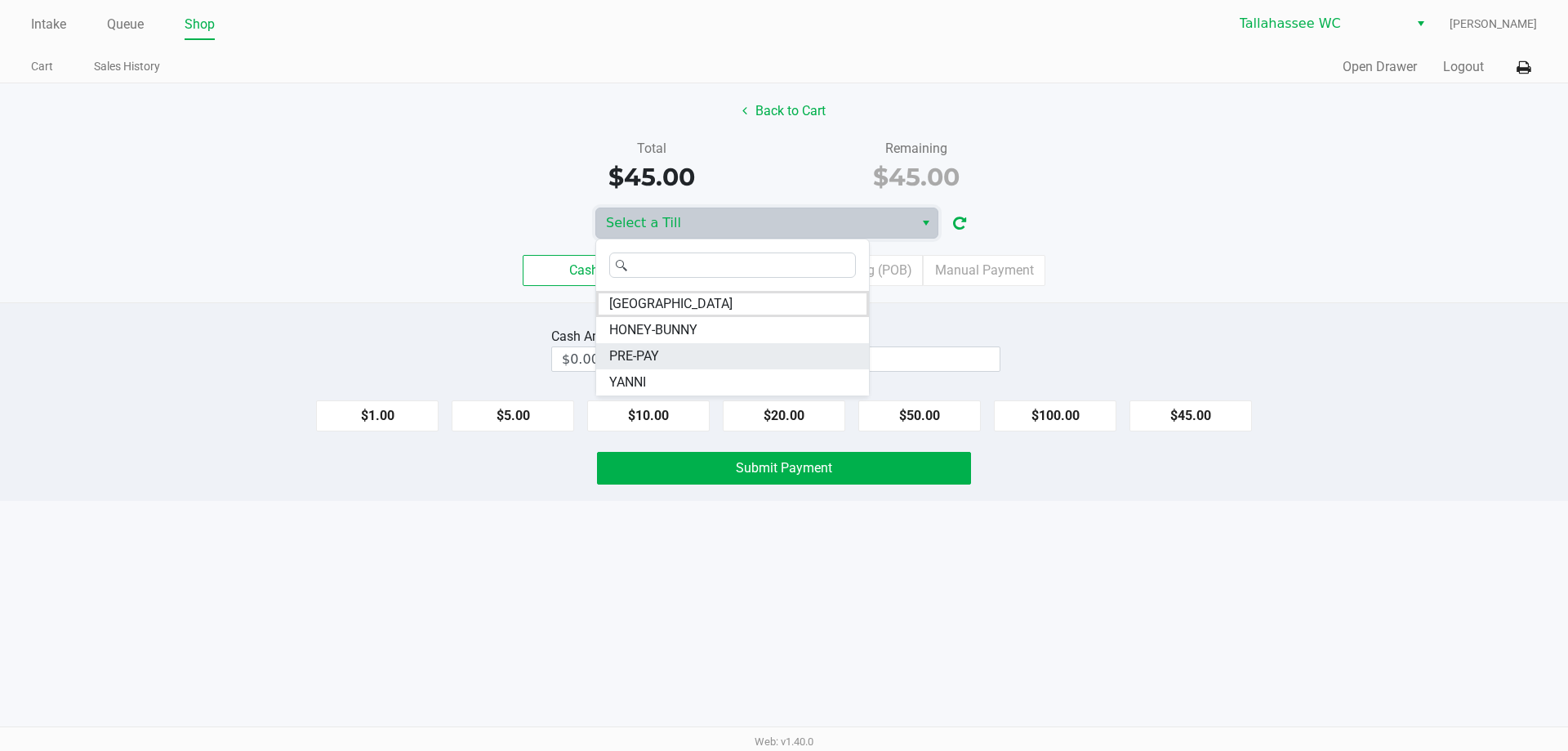
click at [719, 351] on li "PRE-PAY" at bounding box center [732, 356] width 273 height 27
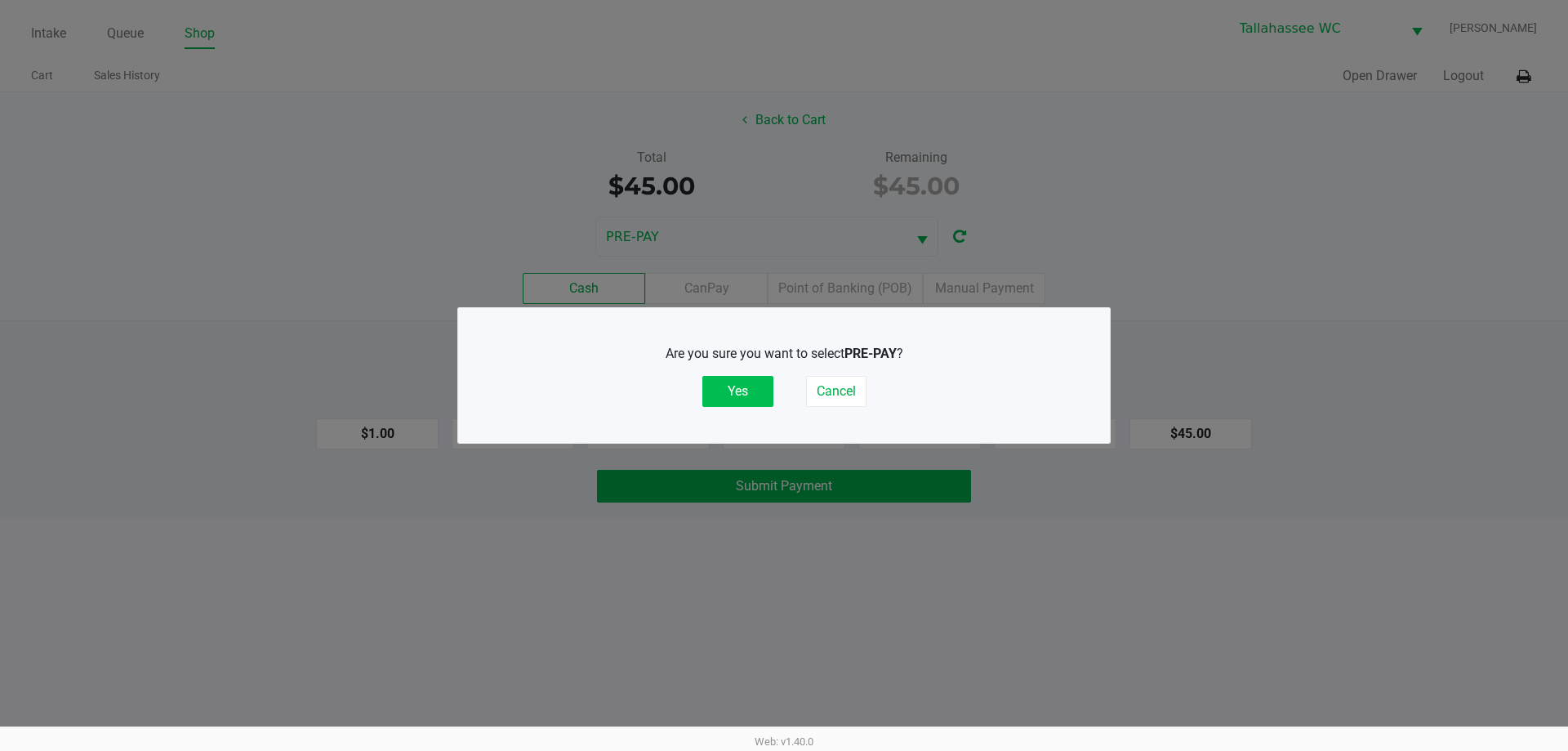
click at [729, 386] on button "Yes" at bounding box center [738, 391] width 71 height 31
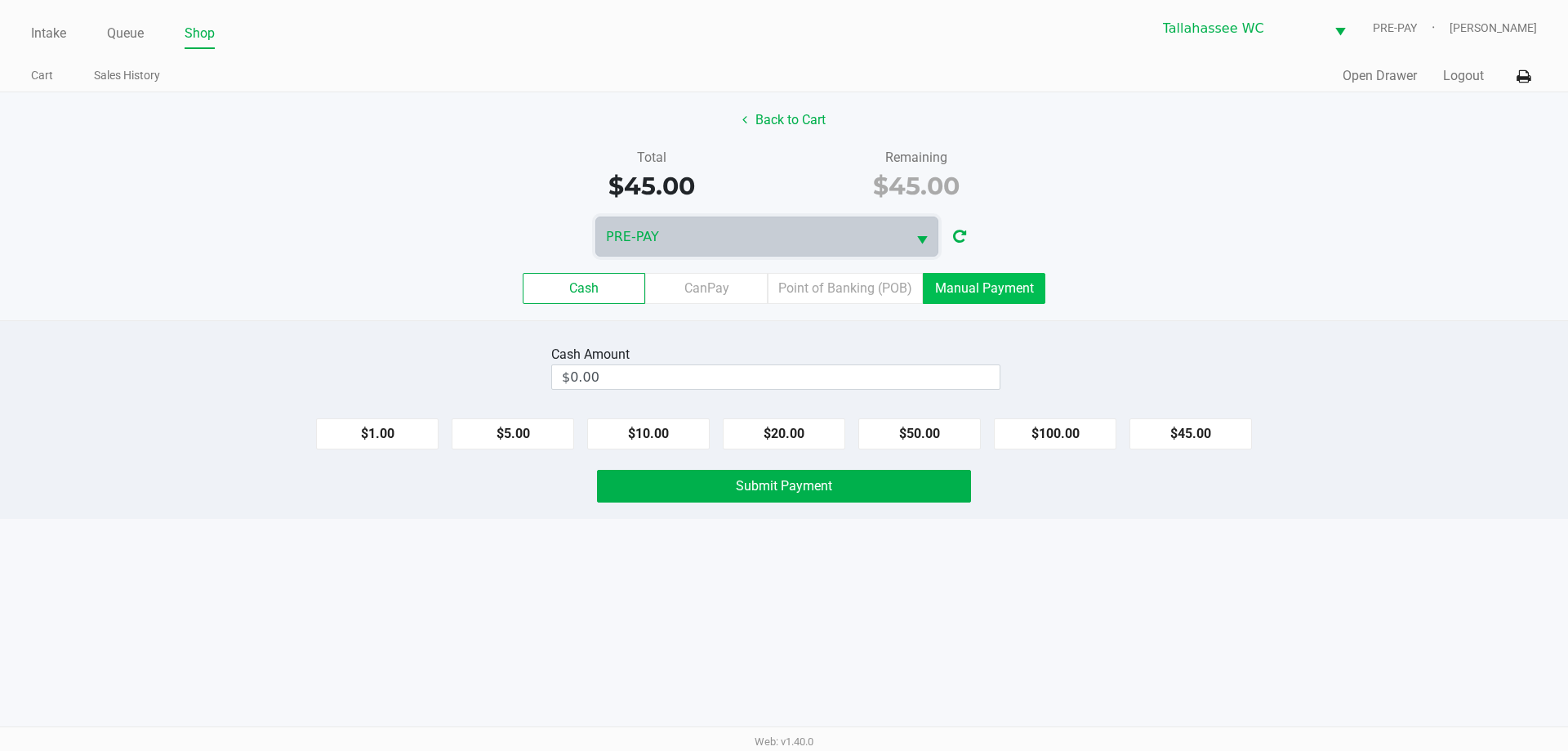
click at [979, 294] on label "Manual Payment" at bounding box center [984, 288] width 123 height 31
click at [0, 0] on 8 "Manual Payment" at bounding box center [0, 0] width 0 height 0
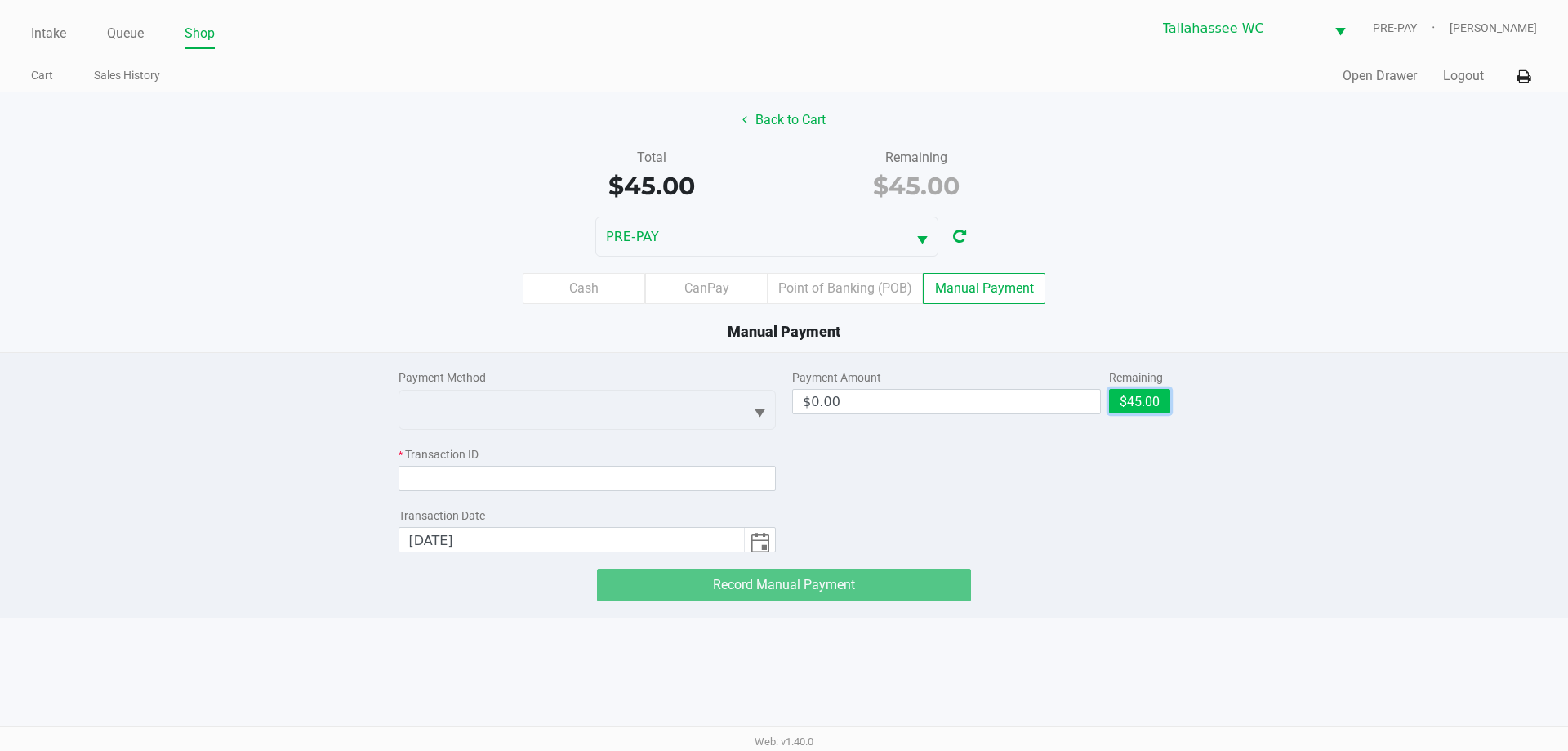
click at [1155, 396] on button "$45.00" at bounding box center [1139, 401] width 61 height 25
type input "$45.00"
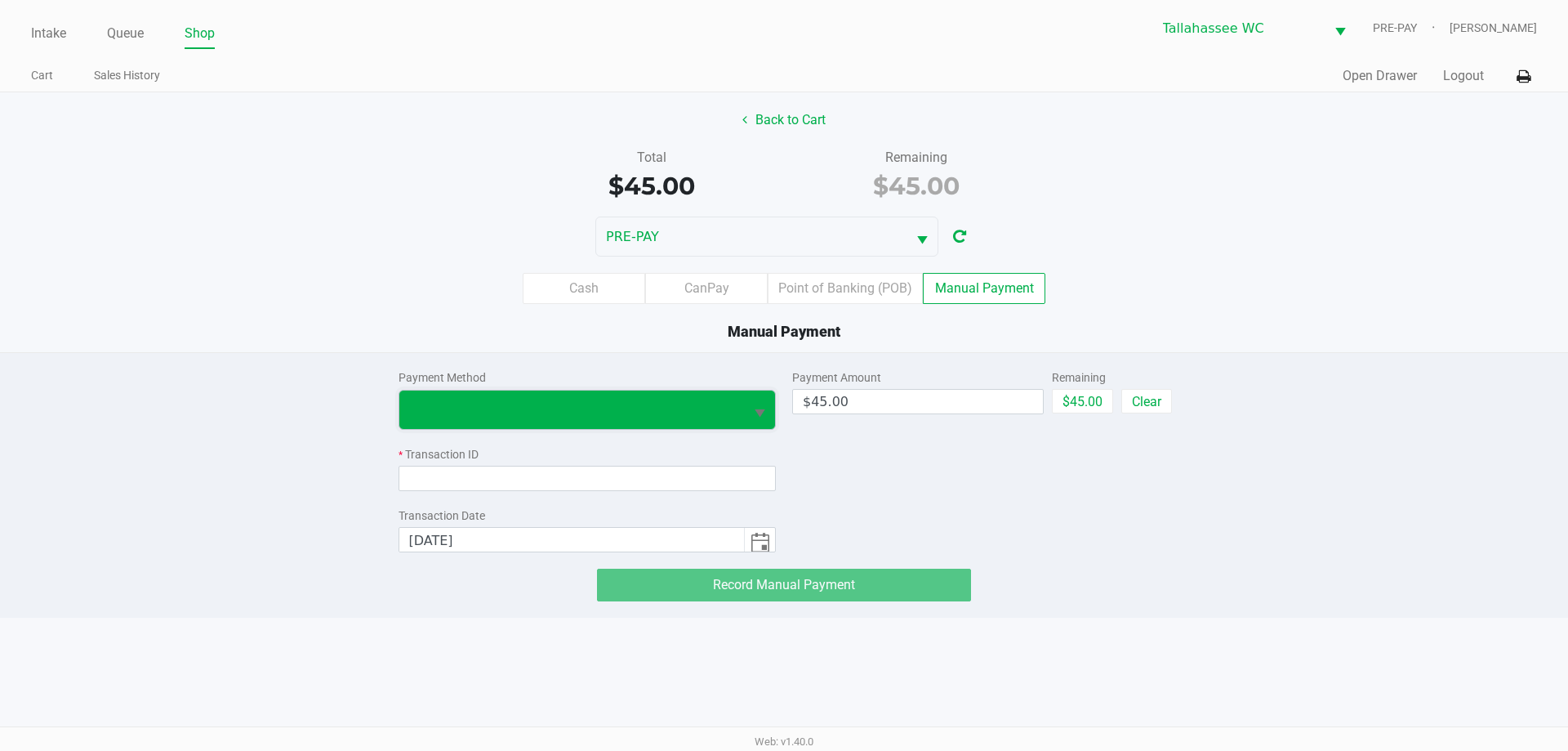
click at [715, 396] on span at bounding box center [571, 409] width 345 height 38
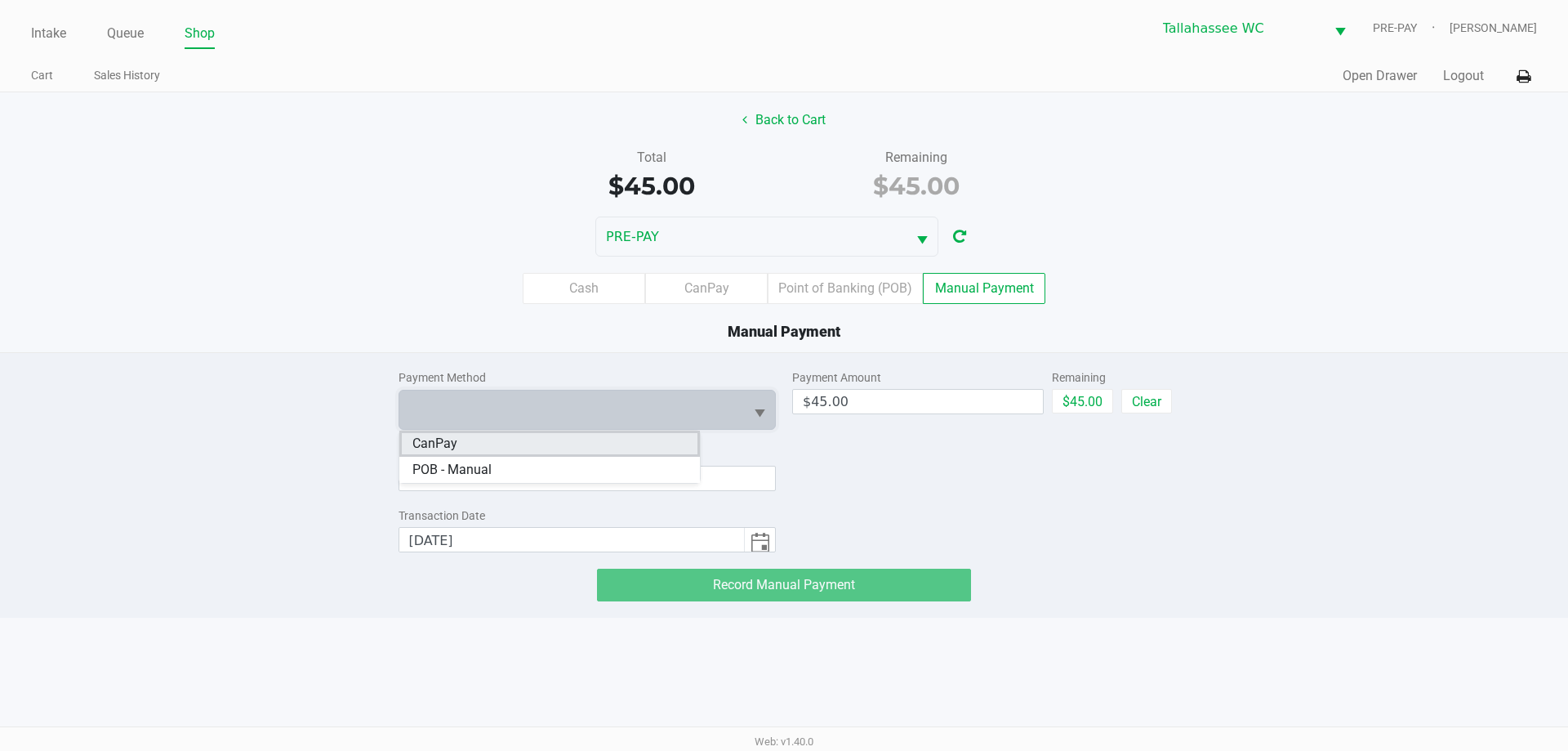
click at [563, 442] on li "CanPay" at bounding box center [549, 443] width 300 height 27
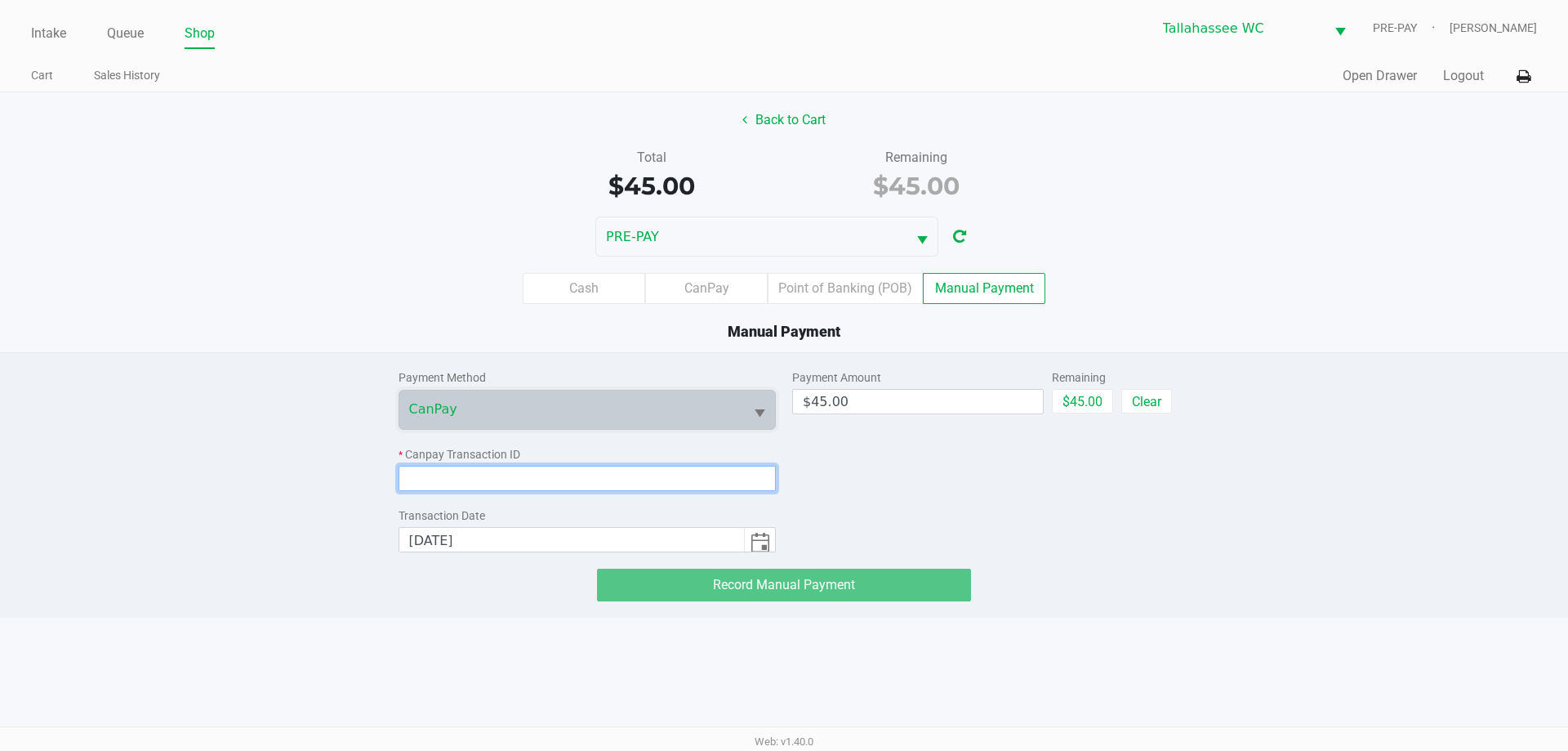
click at [598, 478] on input at bounding box center [587, 478] width 378 height 26
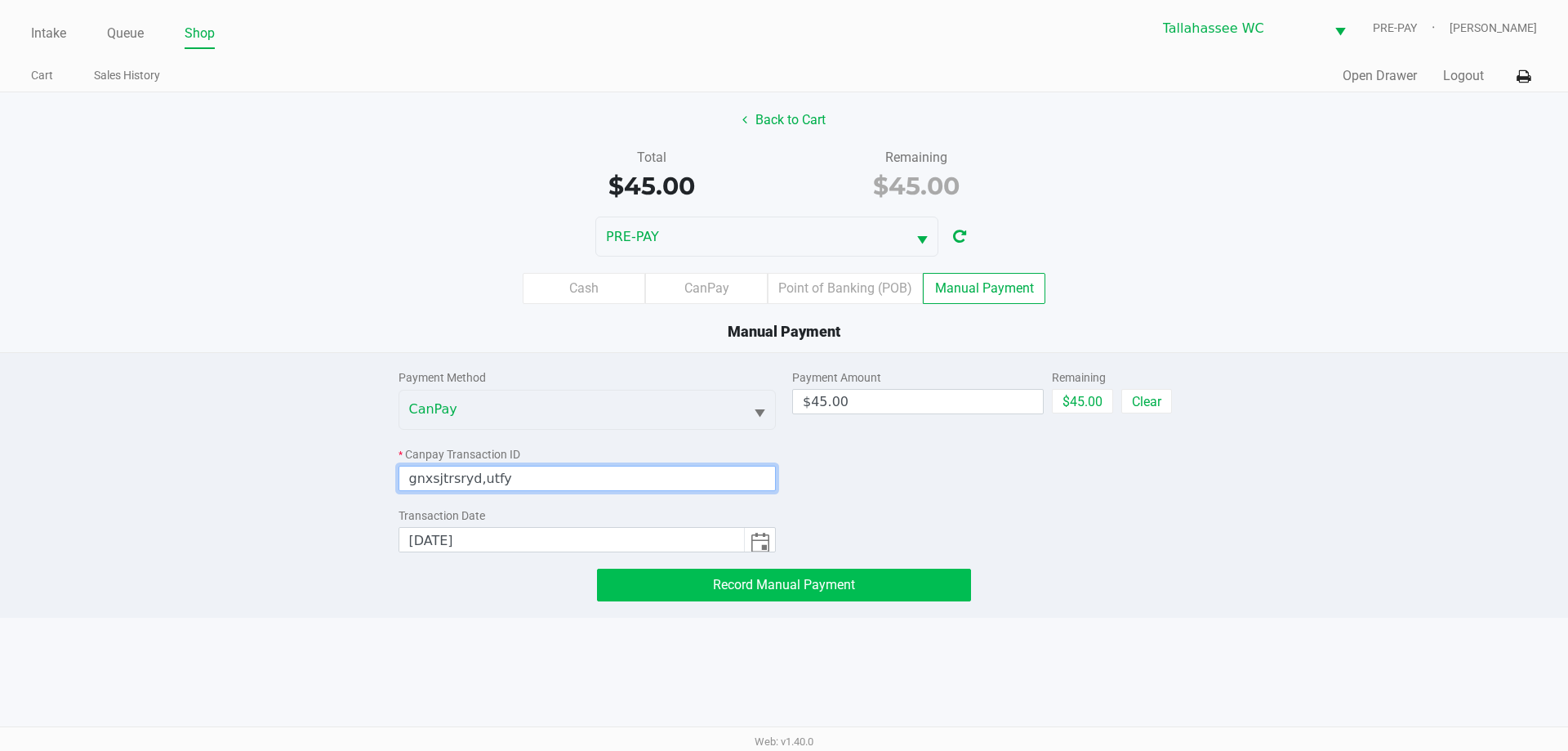
type input "gnxsjtrsryd,utfy"
click at [901, 590] on button "Record Manual Payment" at bounding box center [784, 585] width 374 height 33
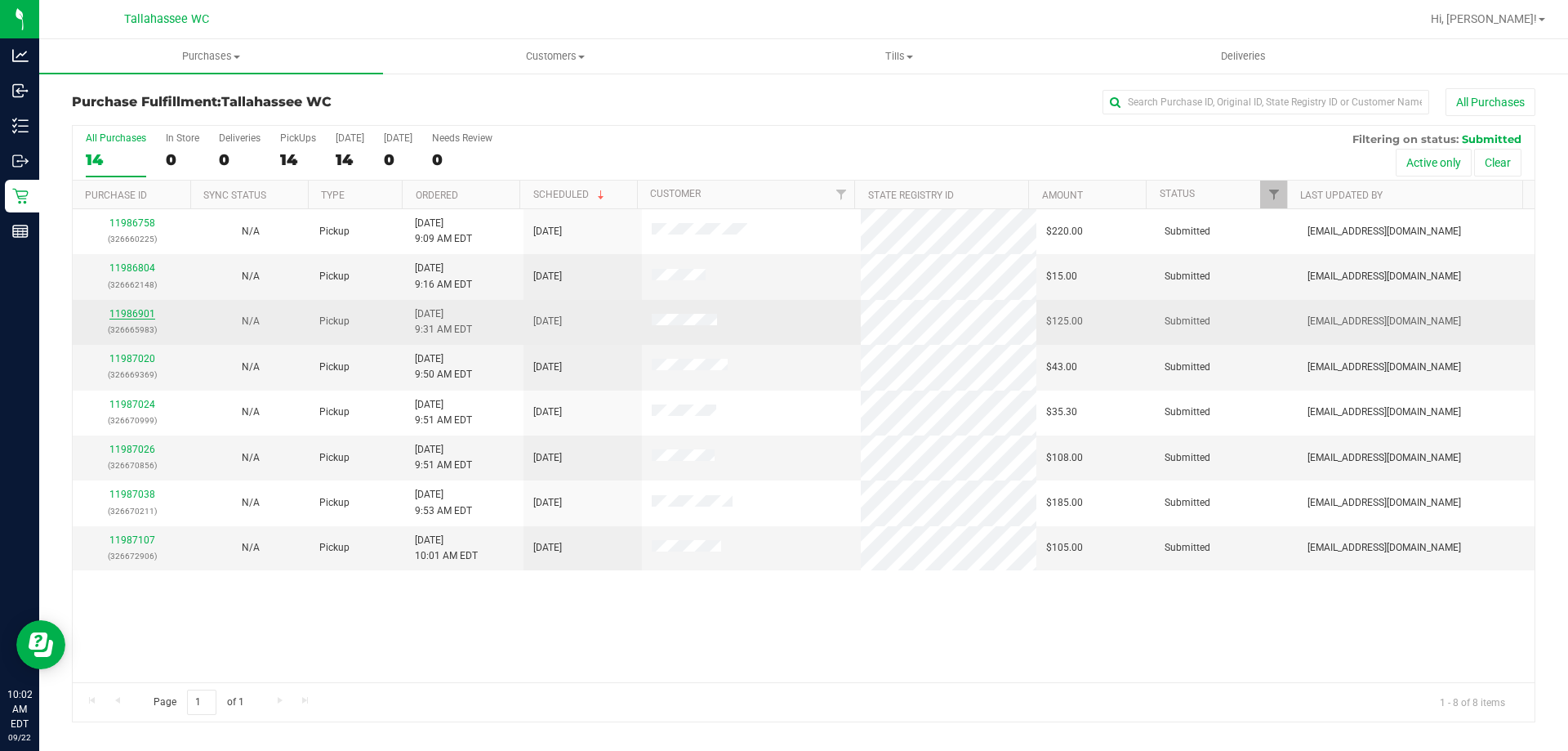
click at [124, 315] on link "11986901" at bounding box center [133, 313] width 46 height 11
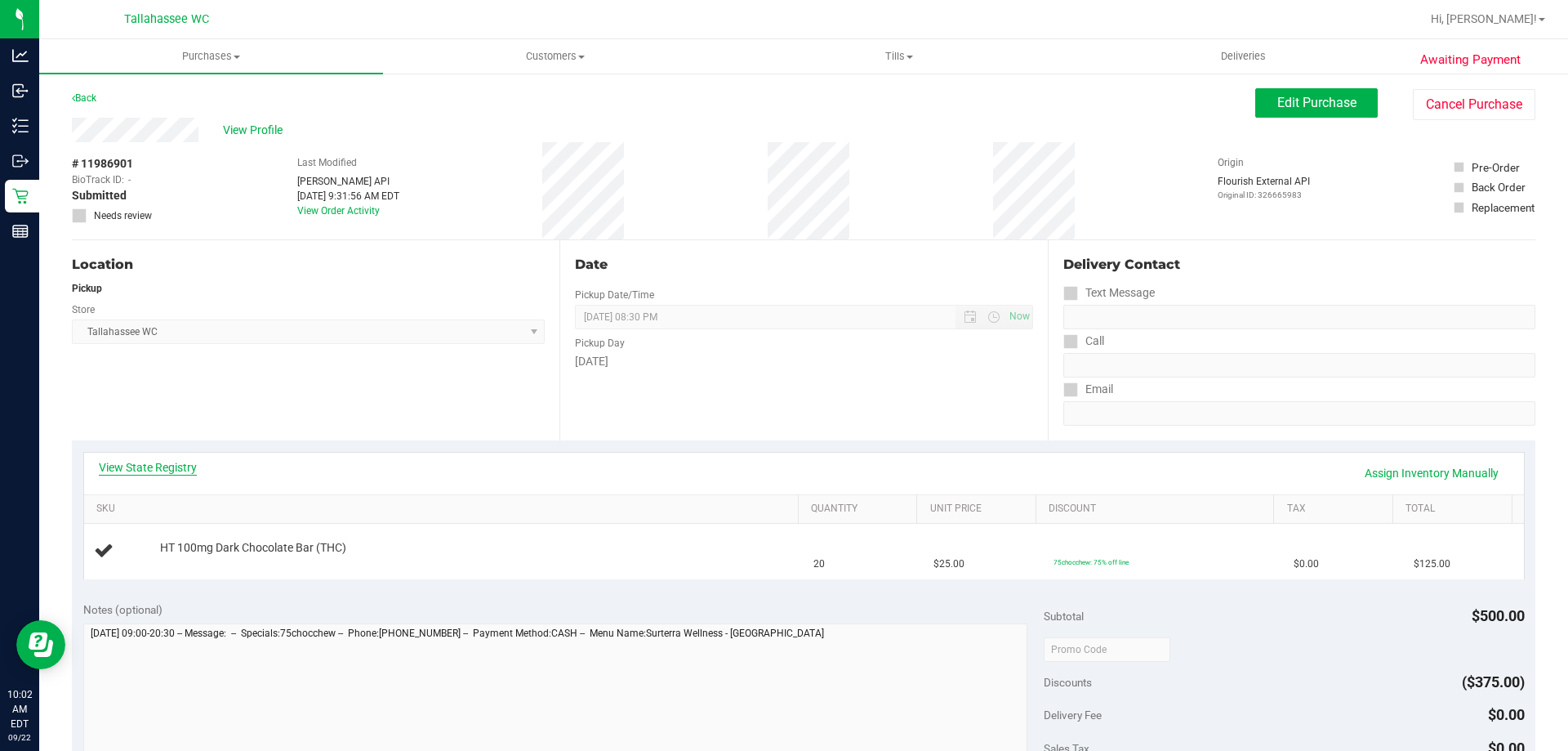
click at [185, 463] on link "View State Registry" at bounding box center [147, 467] width 98 height 16
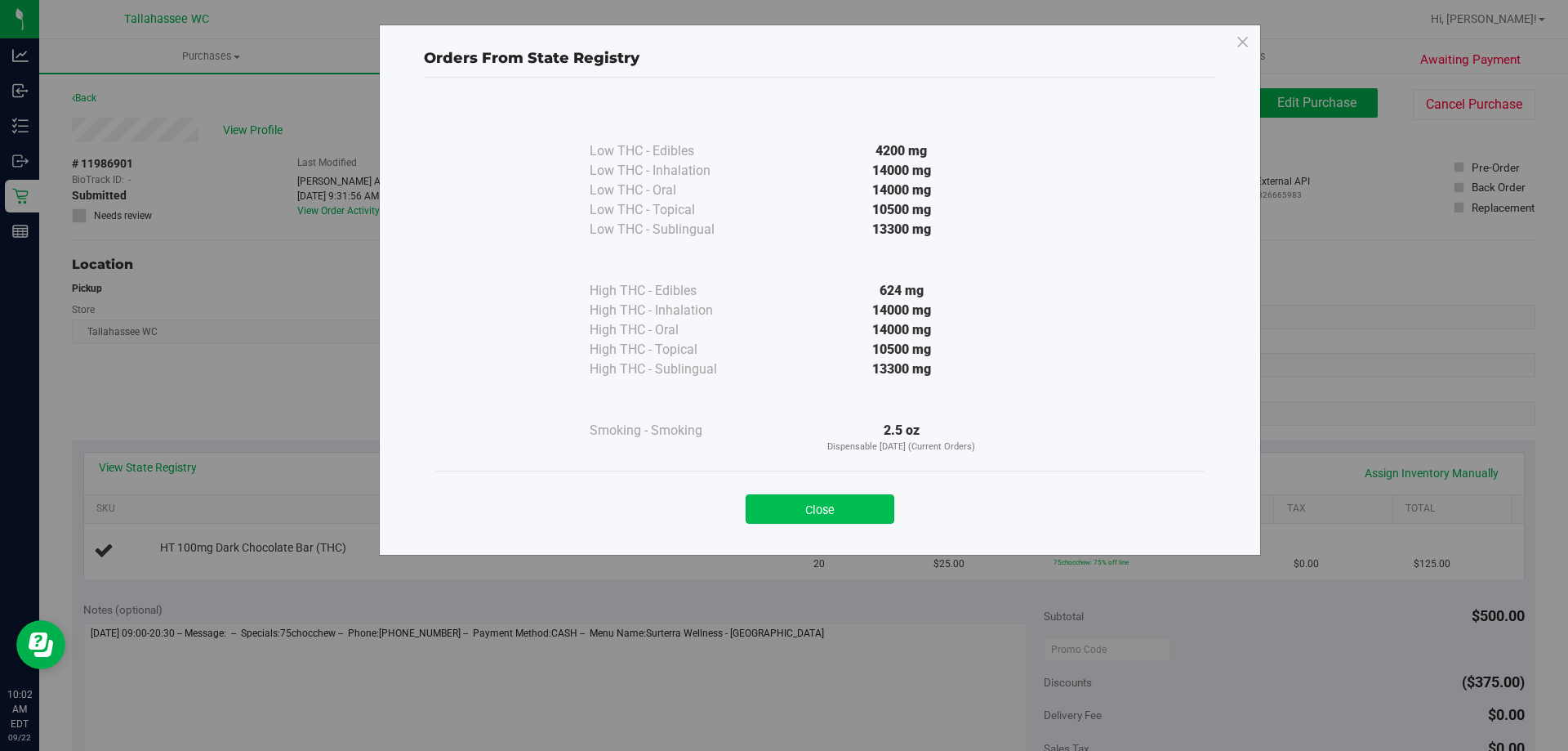
click at [872, 506] on button "Close" at bounding box center [819, 509] width 148 height 29
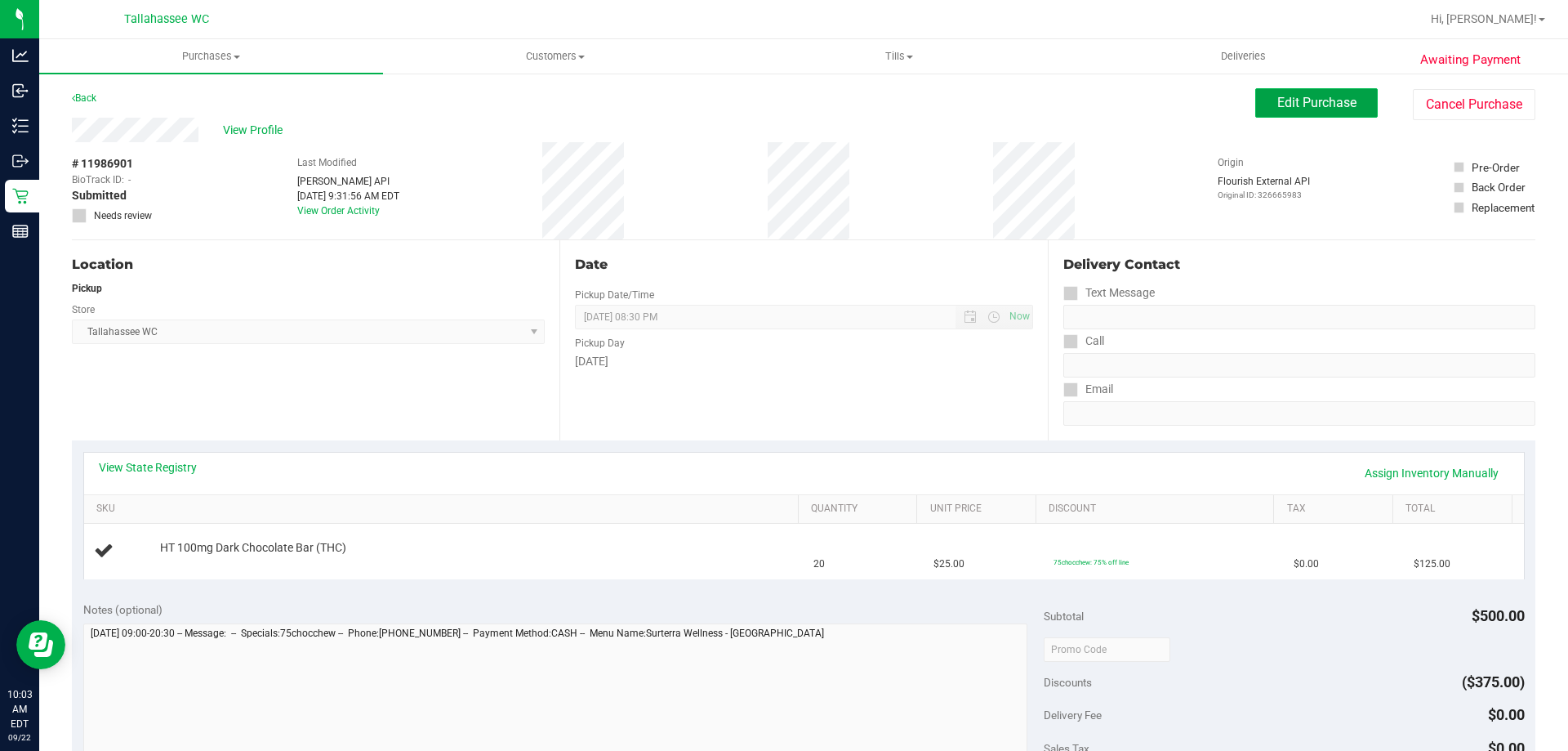
click at [1305, 94] on button "Edit Purchase" at bounding box center [1316, 103] width 123 height 29
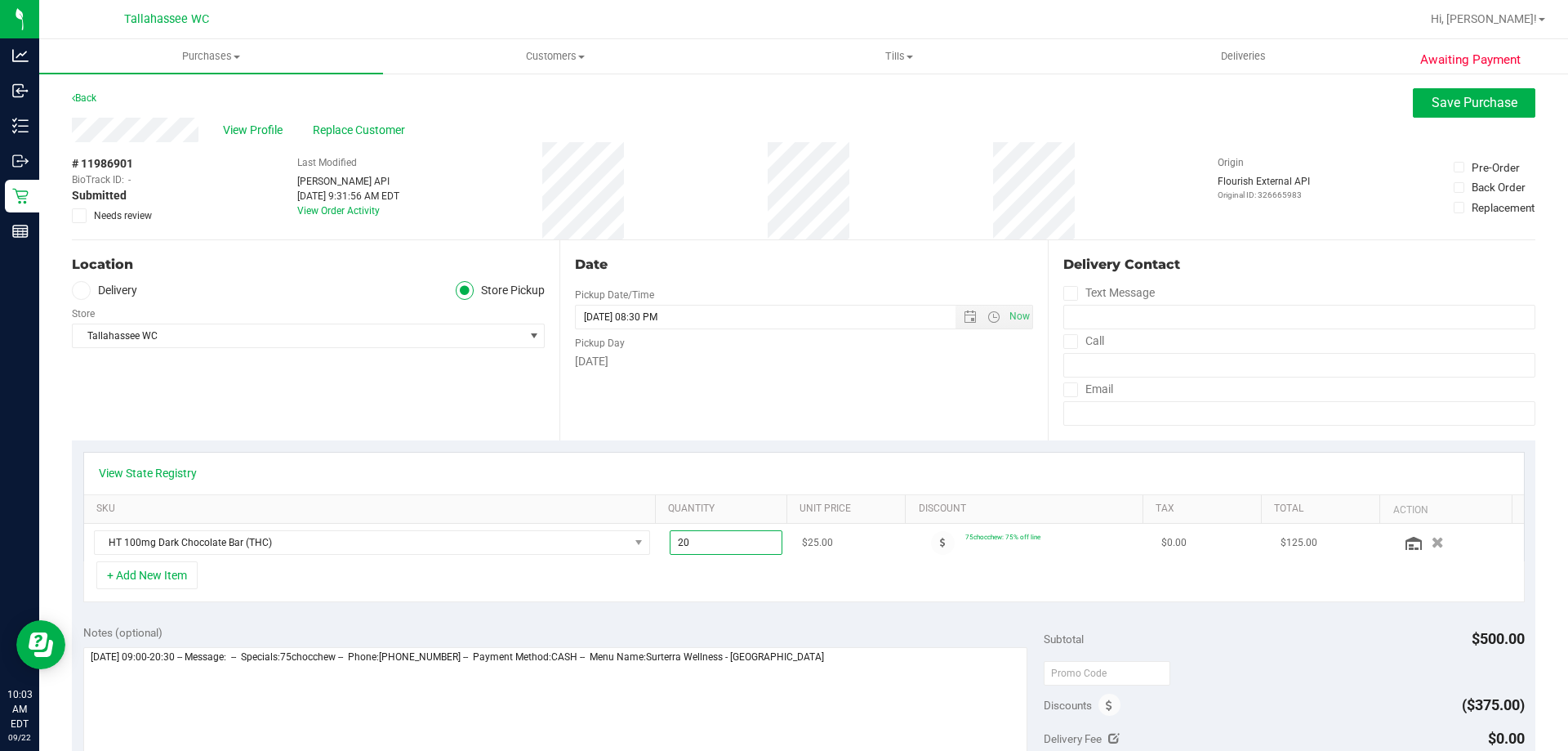
click at [719, 539] on span "20.00 20" at bounding box center [726, 542] width 114 height 25
click at [719, 539] on input "20" at bounding box center [726, 542] width 112 height 23
type input "6"
type input "6.00"
click at [763, 433] on div "Date Pickup Date/Time [DATE] Now [DATE] 08:30 PM Now Pickup Day [DATE]" at bounding box center [803, 340] width 488 height 201
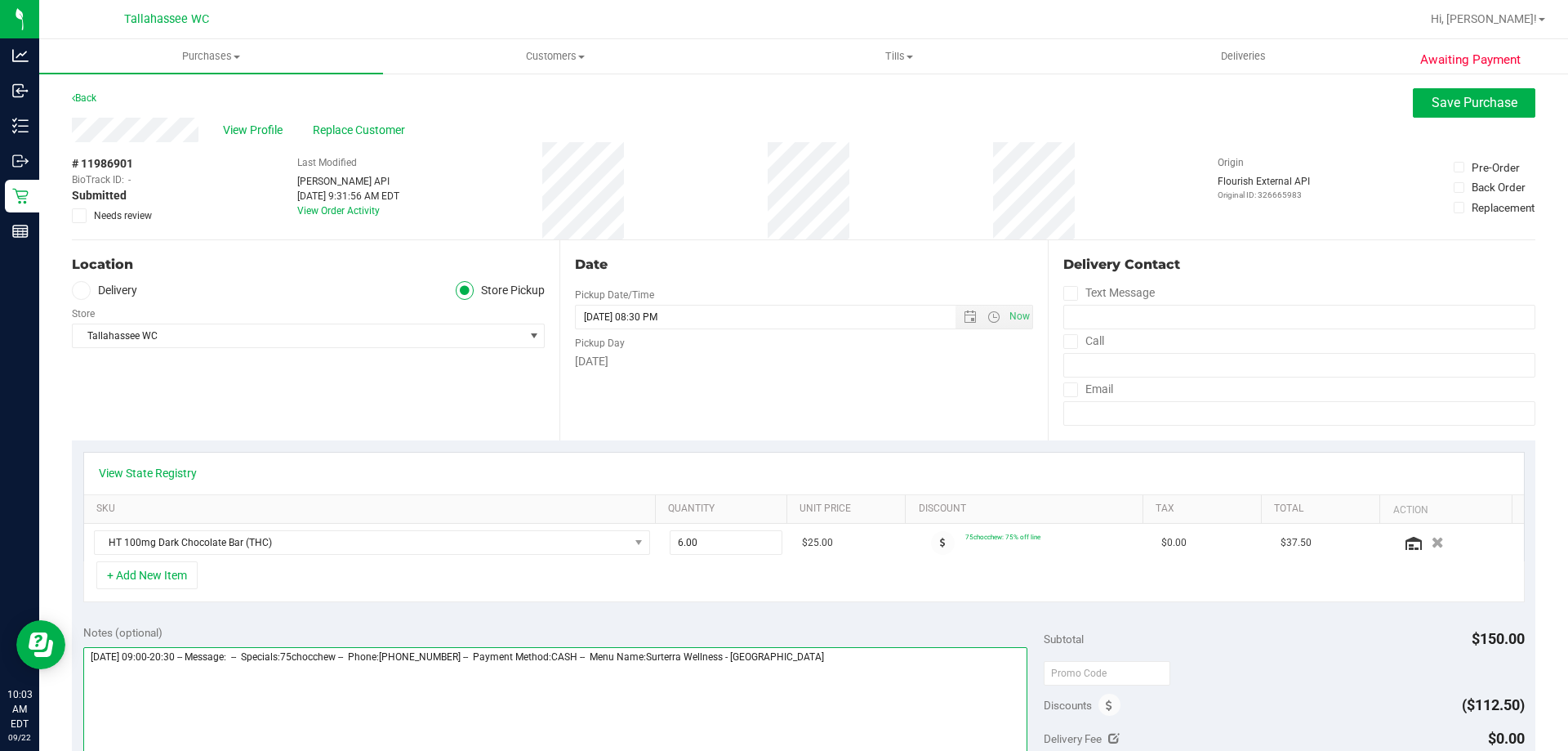
click at [954, 669] on textarea at bounding box center [556, 724] width 945 height 157
type textarea "**********"
click at [78, 215] on icon at bounding box center [80, 215] width 11 height 0
click at [0, 0] on input "Needs review" at bounding box center [0, 0] width 0 height 0
drag, startPoint x: 1482, startPoint y: 110, endPoint x: 1463, endPoint y: 110, distance: 19.0
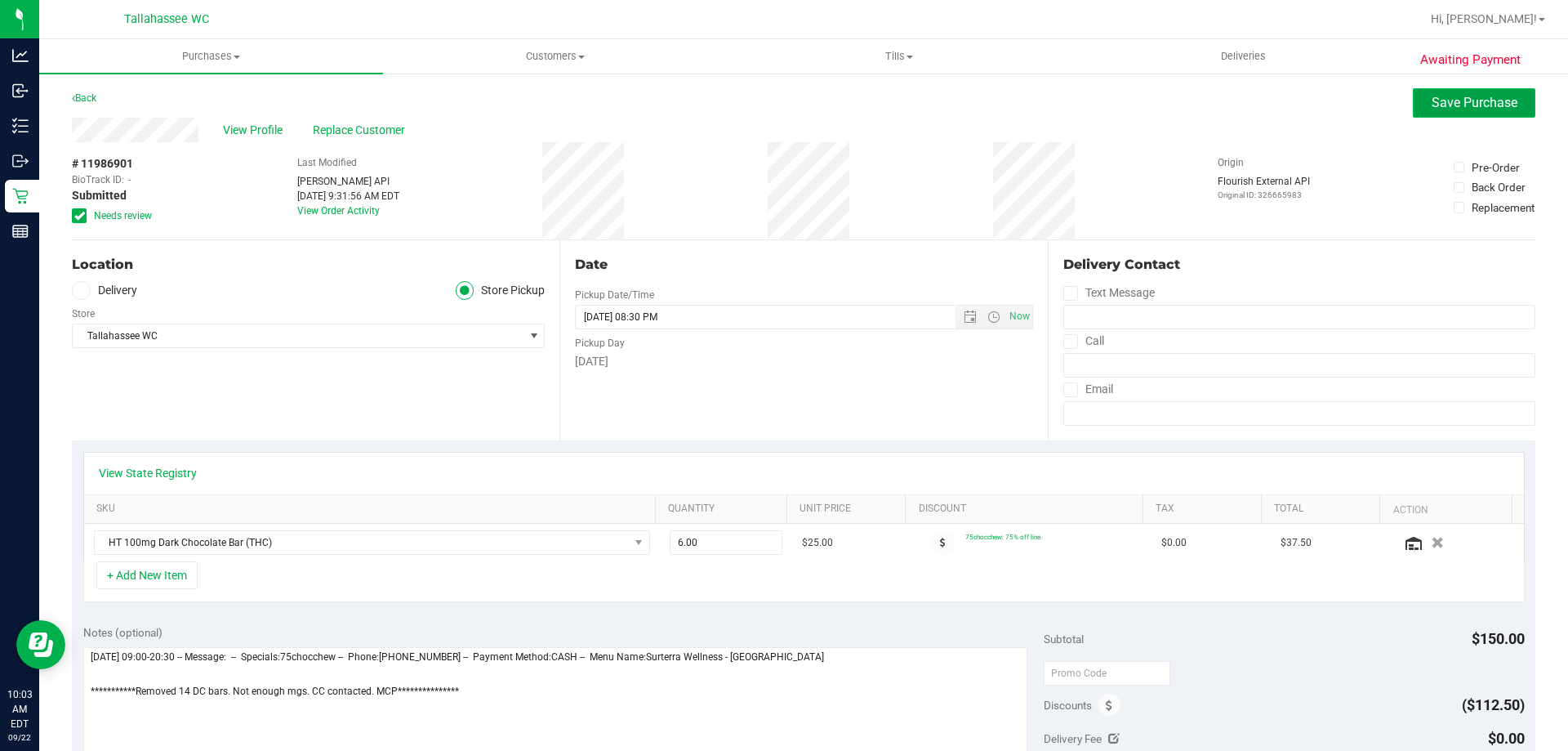
click at [1480, 110] on span "Save Purchase" at bounding box center [1475, 102] width 86 height 16
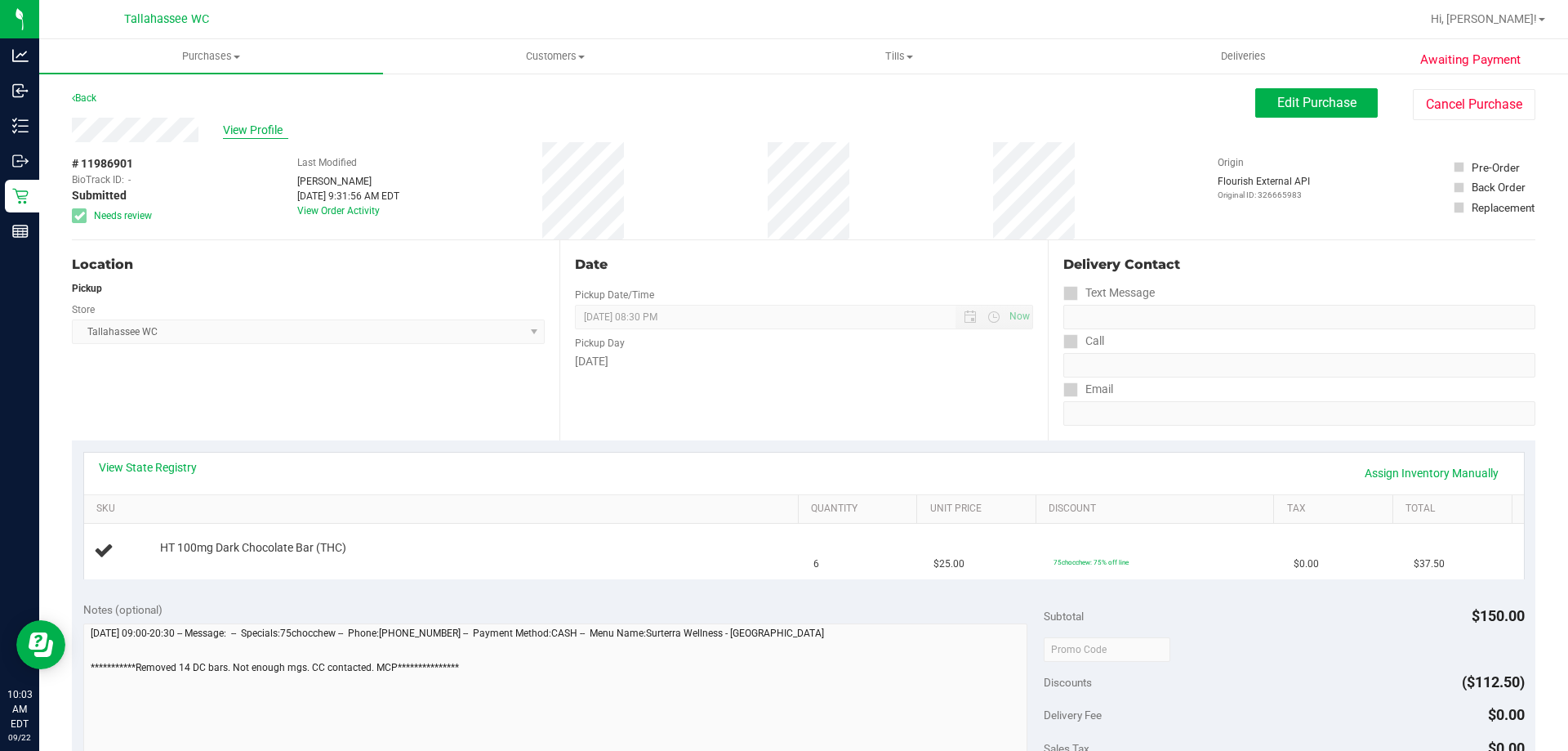
click at [264, 132] on span "View Profile" at bounding box center [255, 130] width 65 height 17
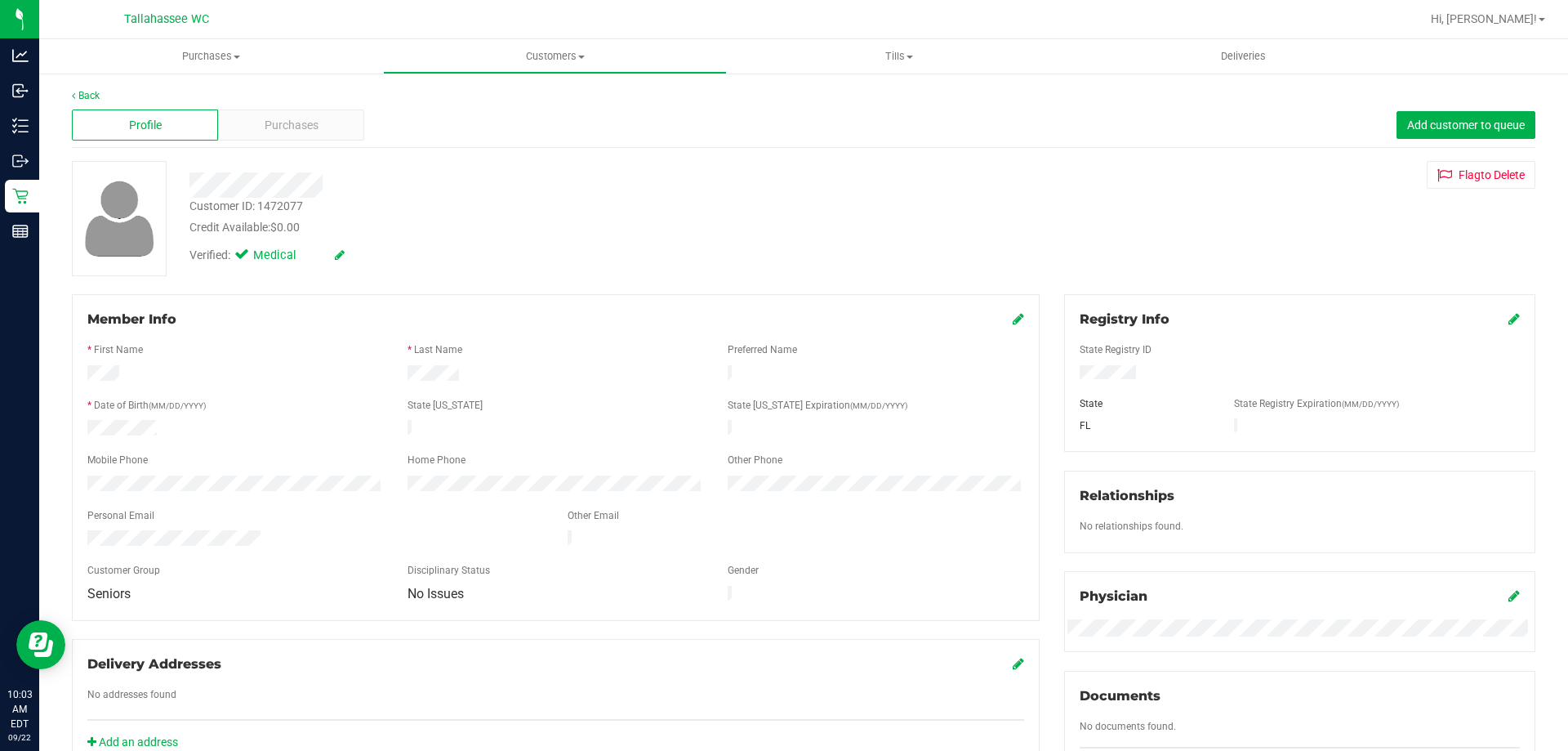
click at [287, 202] on div "Customer ID: 1472077" at bounding box center [246, 206] width 114 height 17
copy div "1472077"
click at [266, 133] on span "Purchases" at bounding box center [291, 125] width 54 height 17
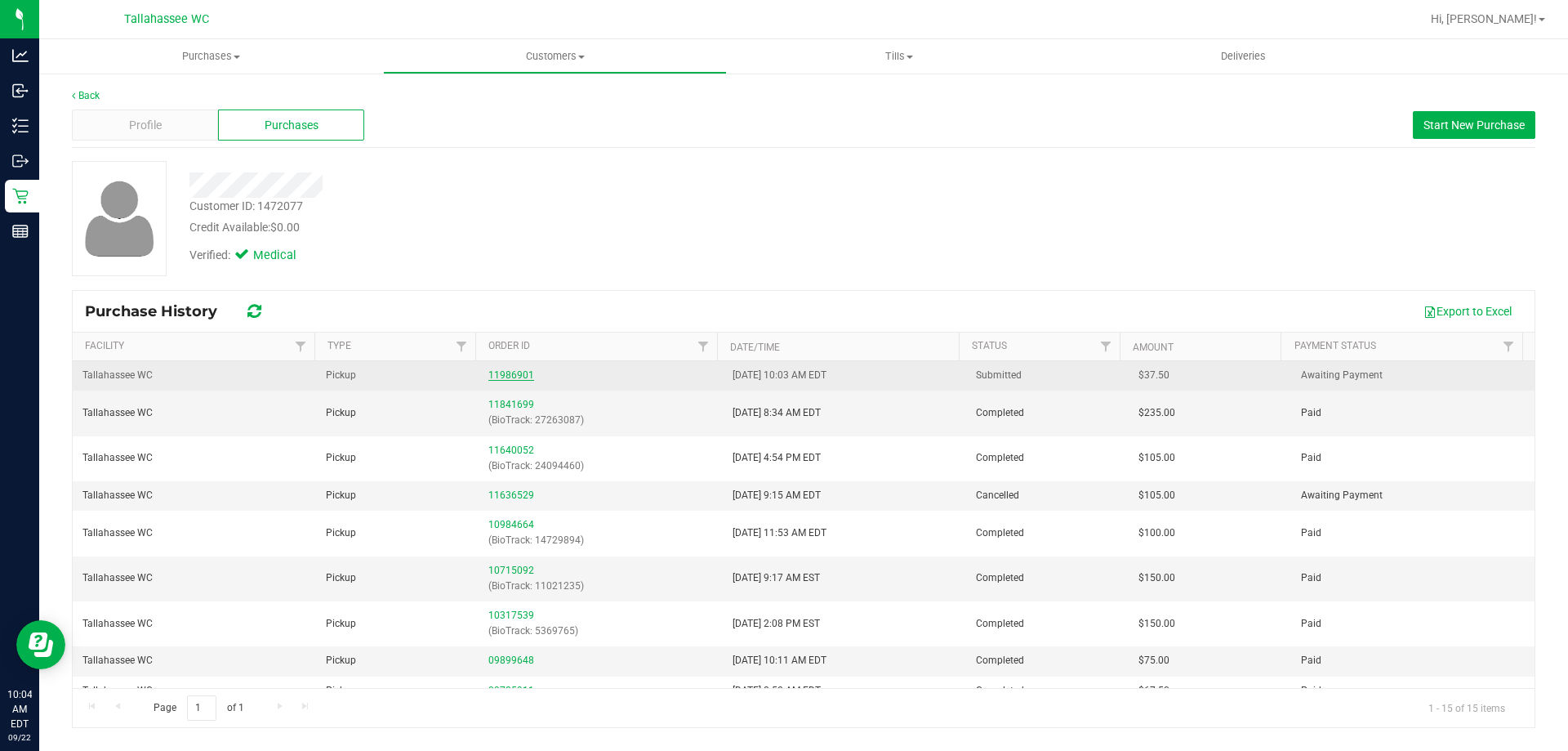
click at [511, 371] on link "11986901" at bounding box center [511, 375] width 46 height 11
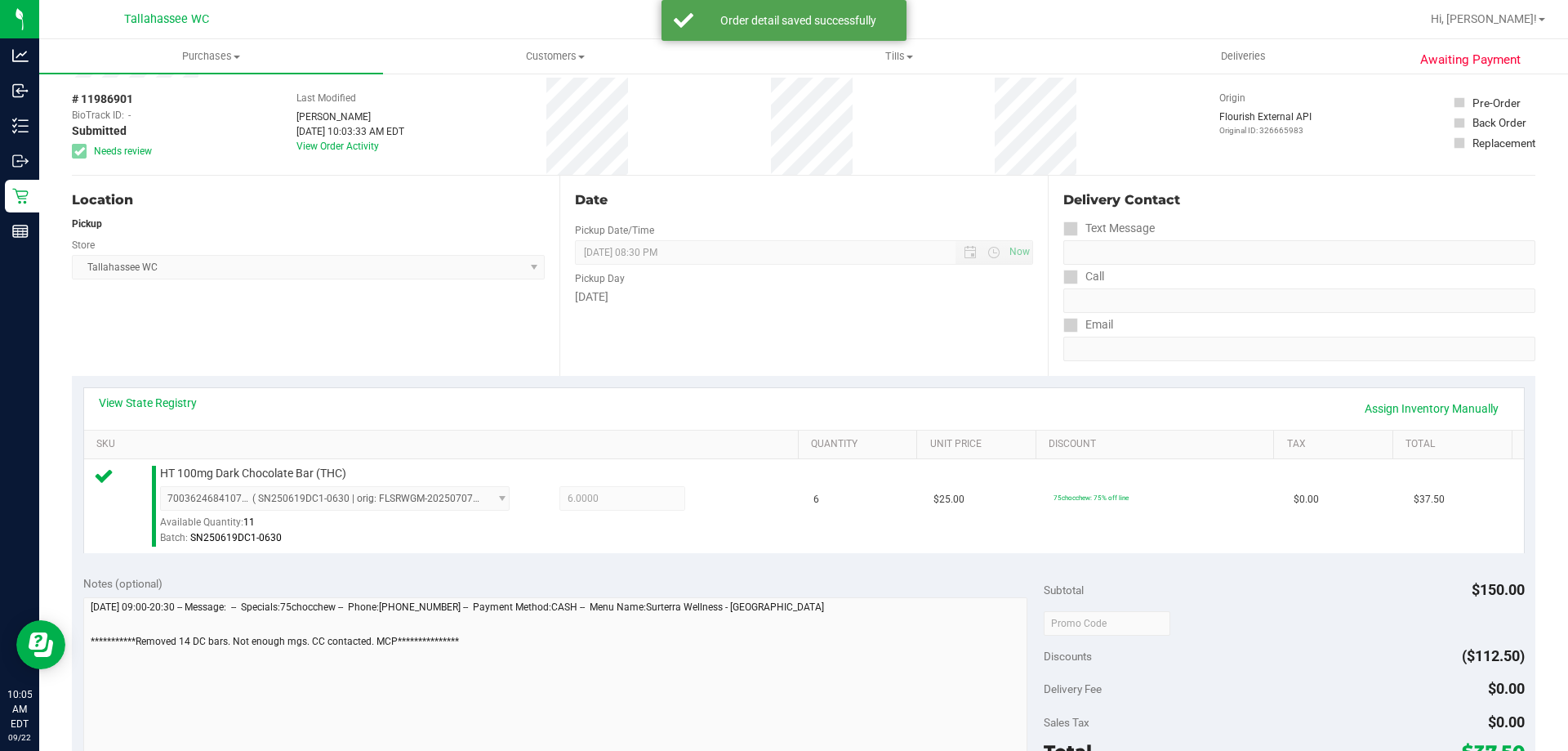
scroll to position [408, 0]
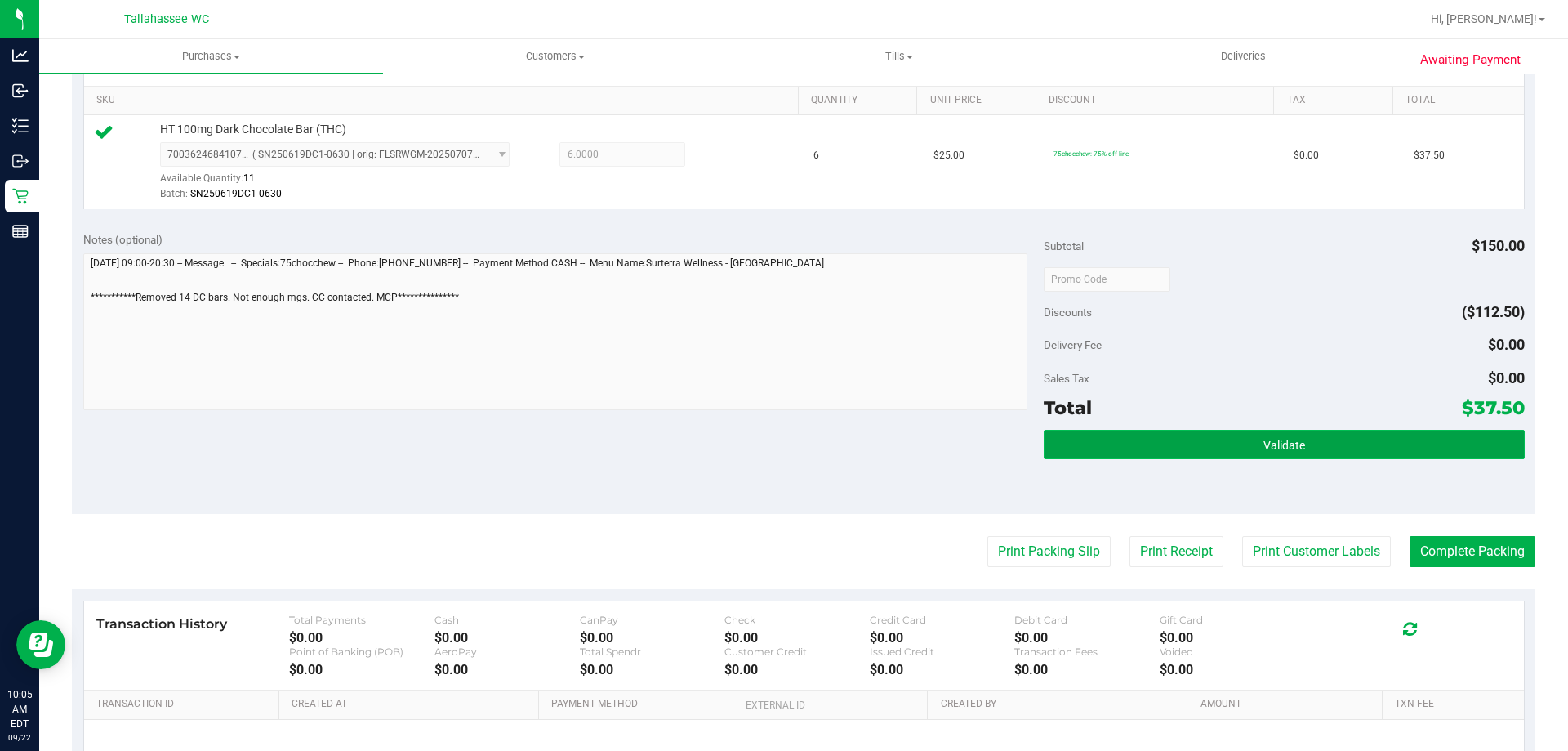
click at [1210, 458] on button "Validate" at bounding box center [1283, 444] width 480 height 29
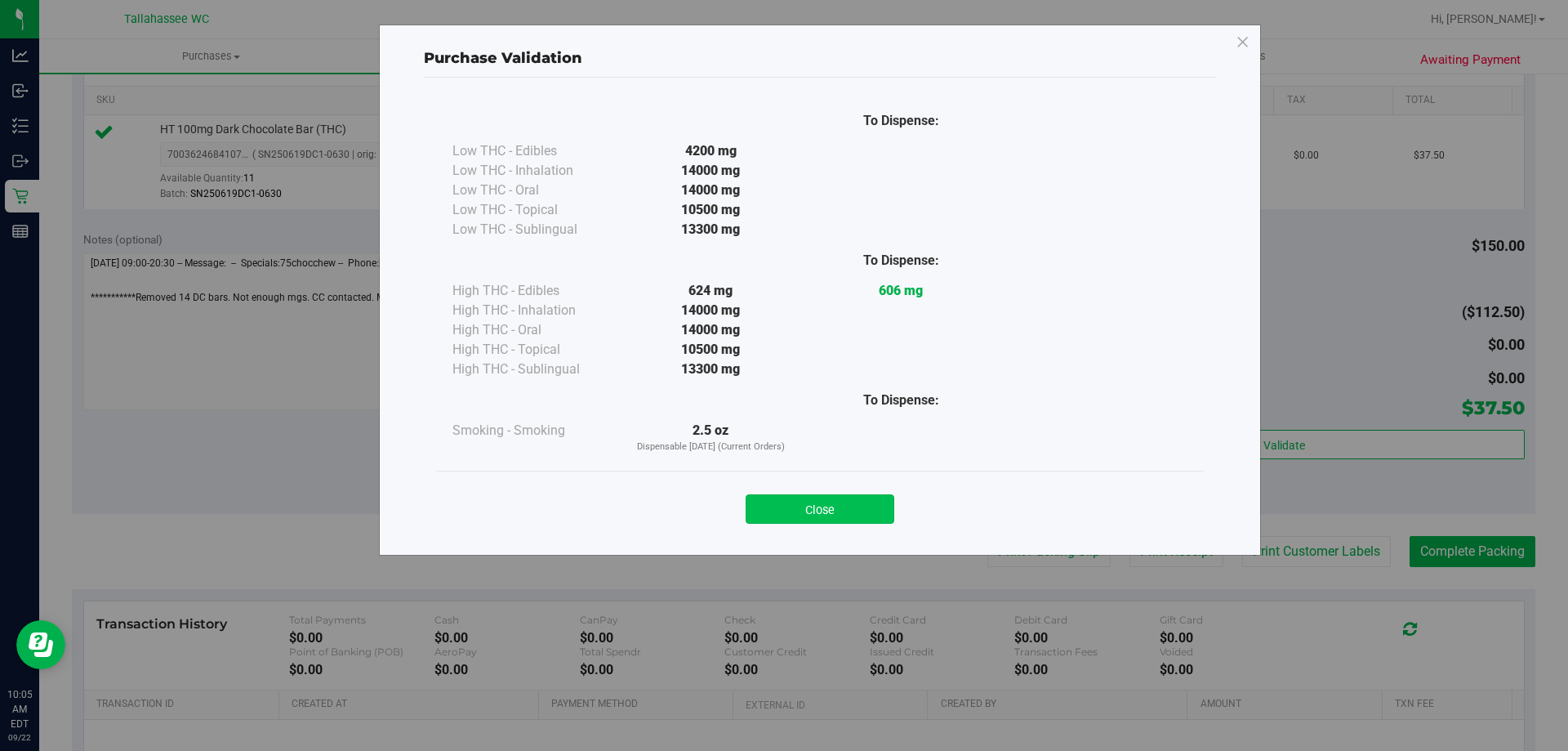
click at [850, 506] on button "Close" at bounding box center [819, 509] width 148 height 29
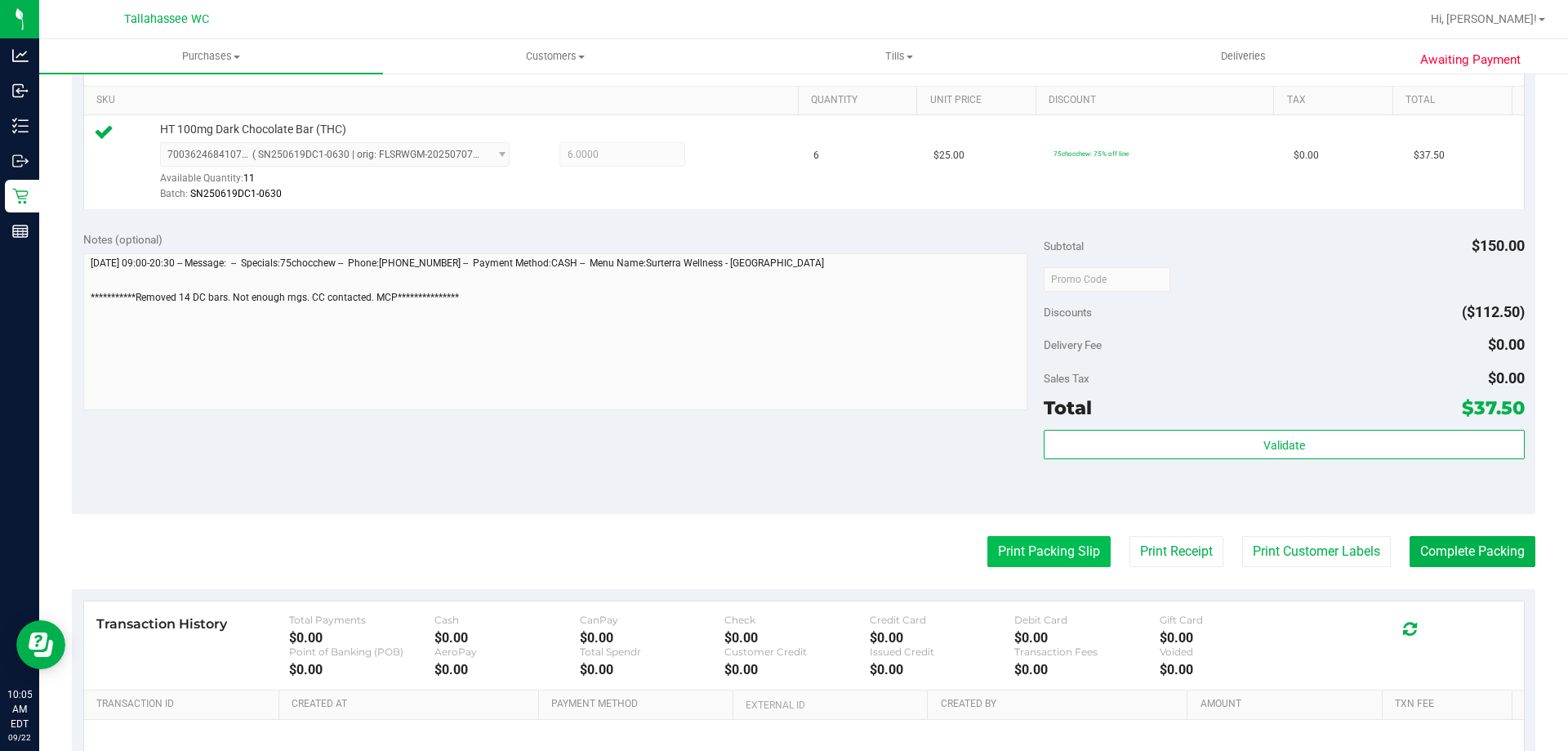
click at [1046, 550] on button "Print Packing Slip" at bounding box center [1048, 551] width 124 height 31
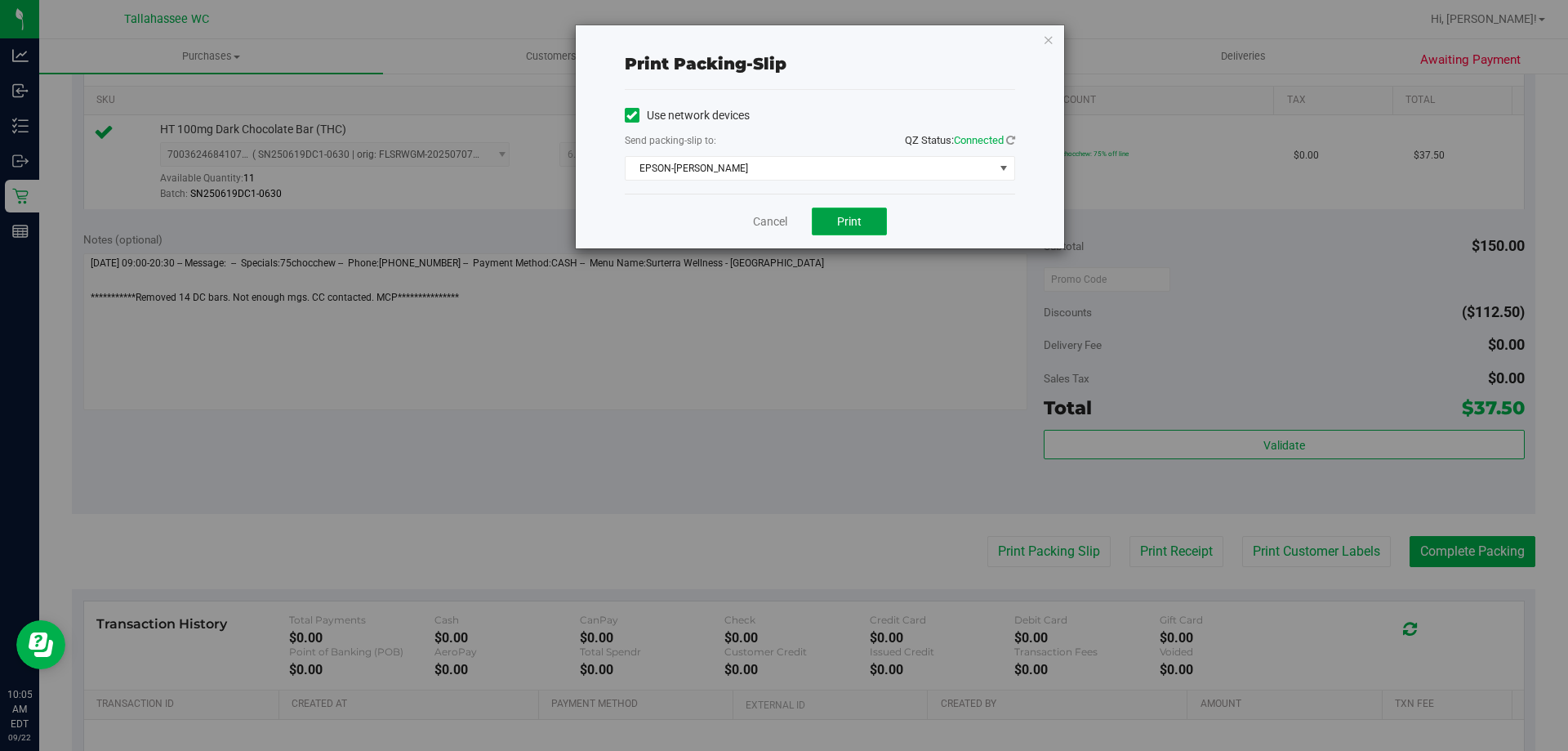
click at [842, 217] on span "Print" at bounding box center [849, 222] width 25 height 13
click at [787, 222] on link "Cancel" at bounding box center [769, 222] width 34 height 17
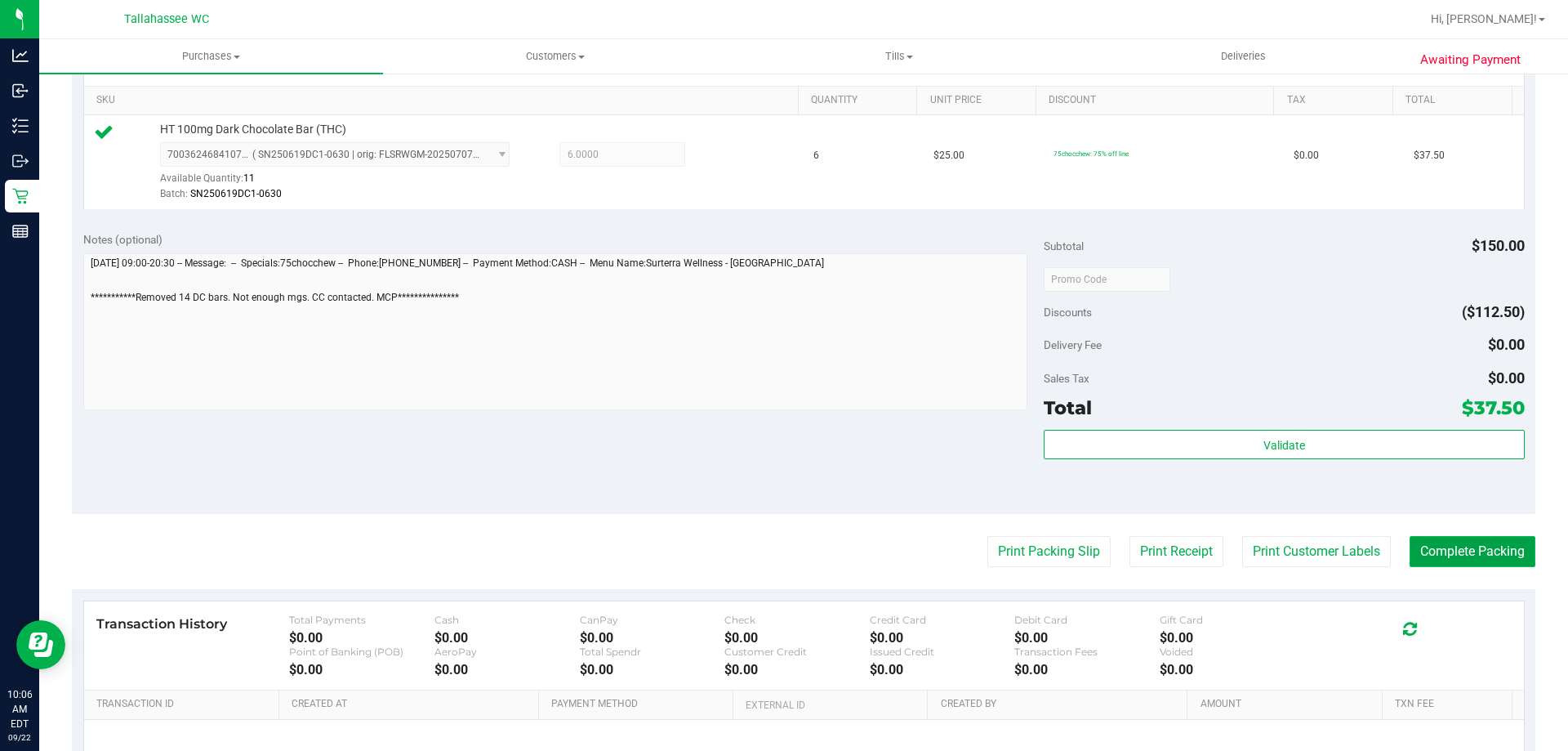
click at [1442, 557] on button "Complete Packing" at bounding box center [1472, 551] width 125 height 31
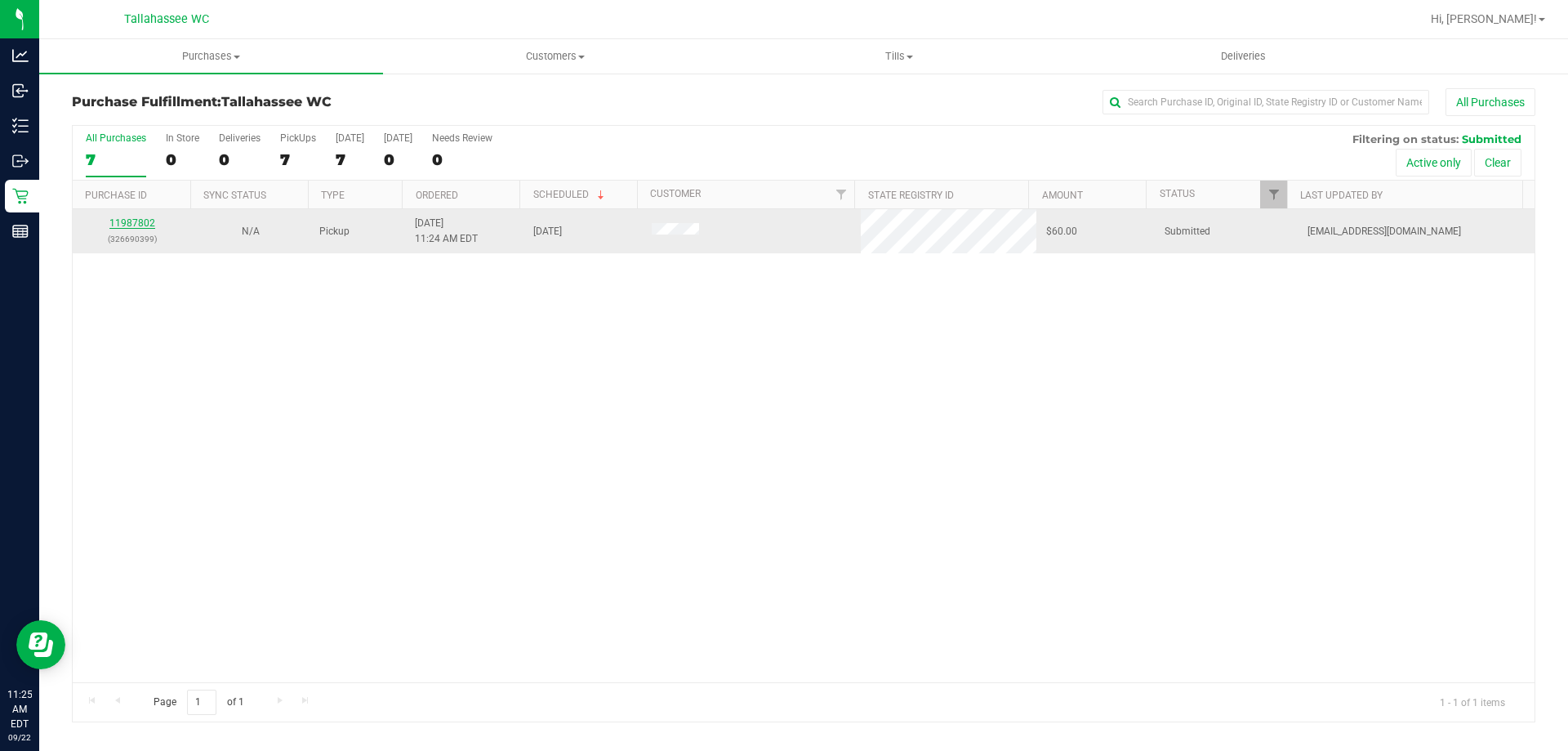
click at [132, 226] on link "11987802" at bounding box center [133, 223] width 46 height 11
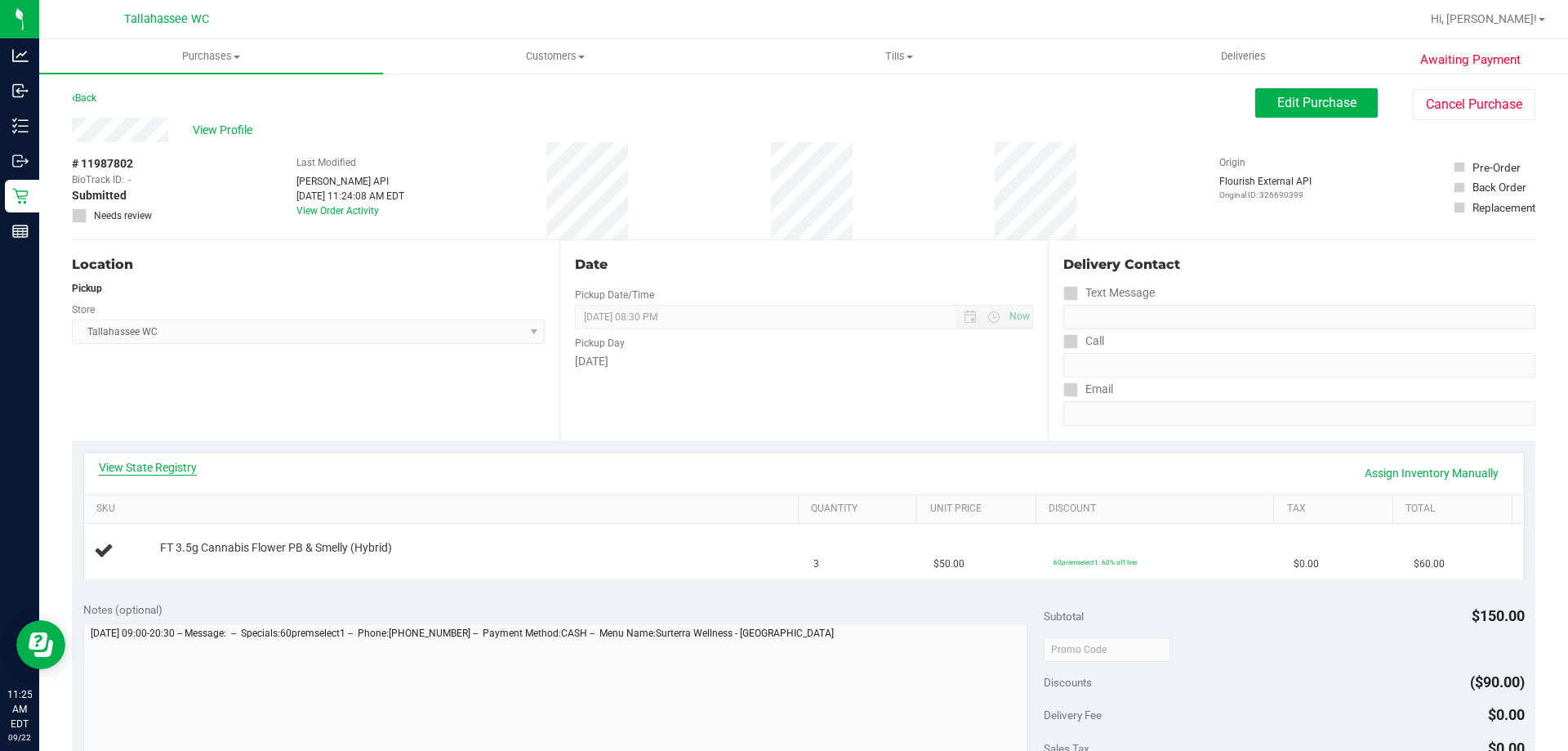
click at [153, 468] on link "View State Registry" at bounding box center [147, 467] width 98 height 16
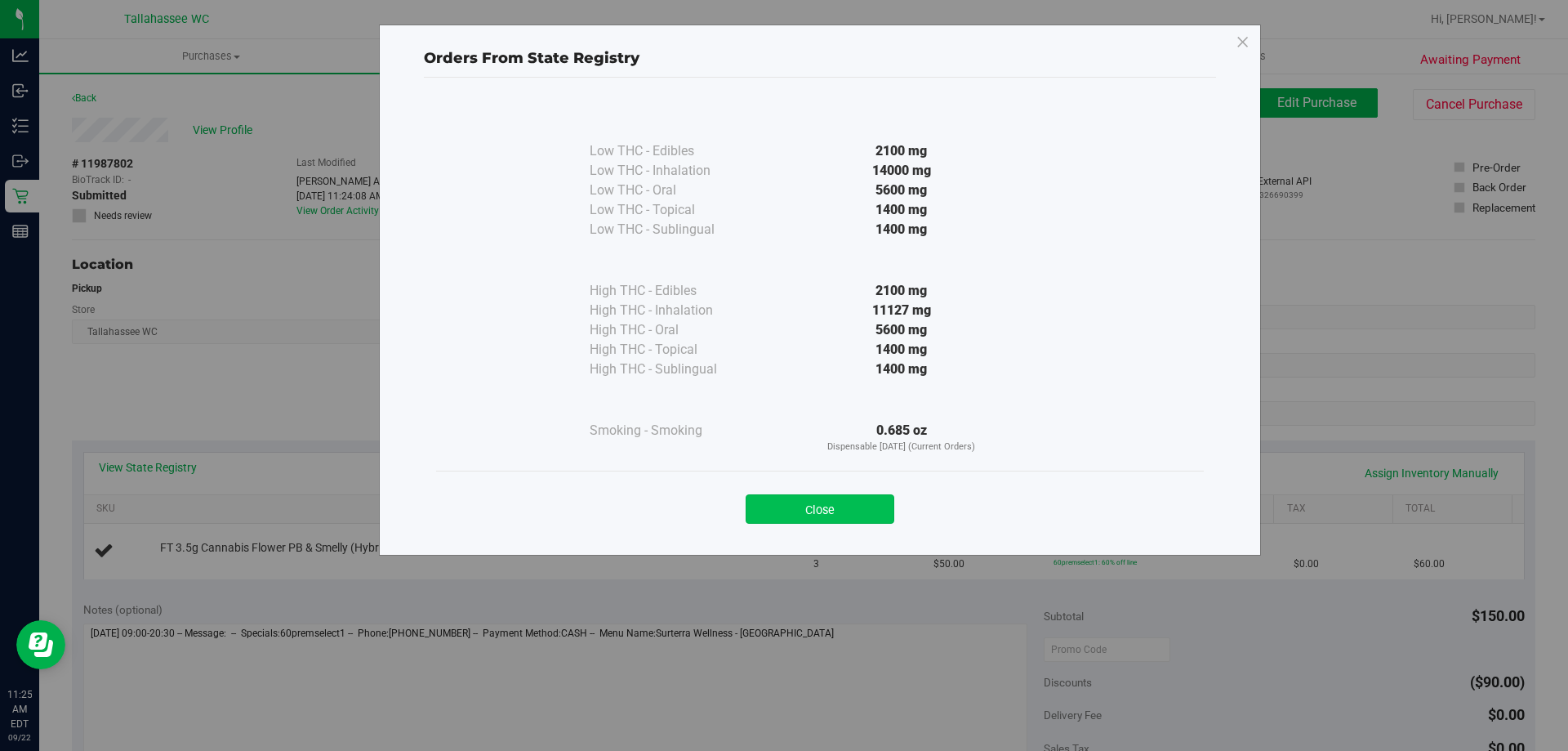
click at [820, 510] on button "Close" at bounding box center [819, 509] width 148 height 29
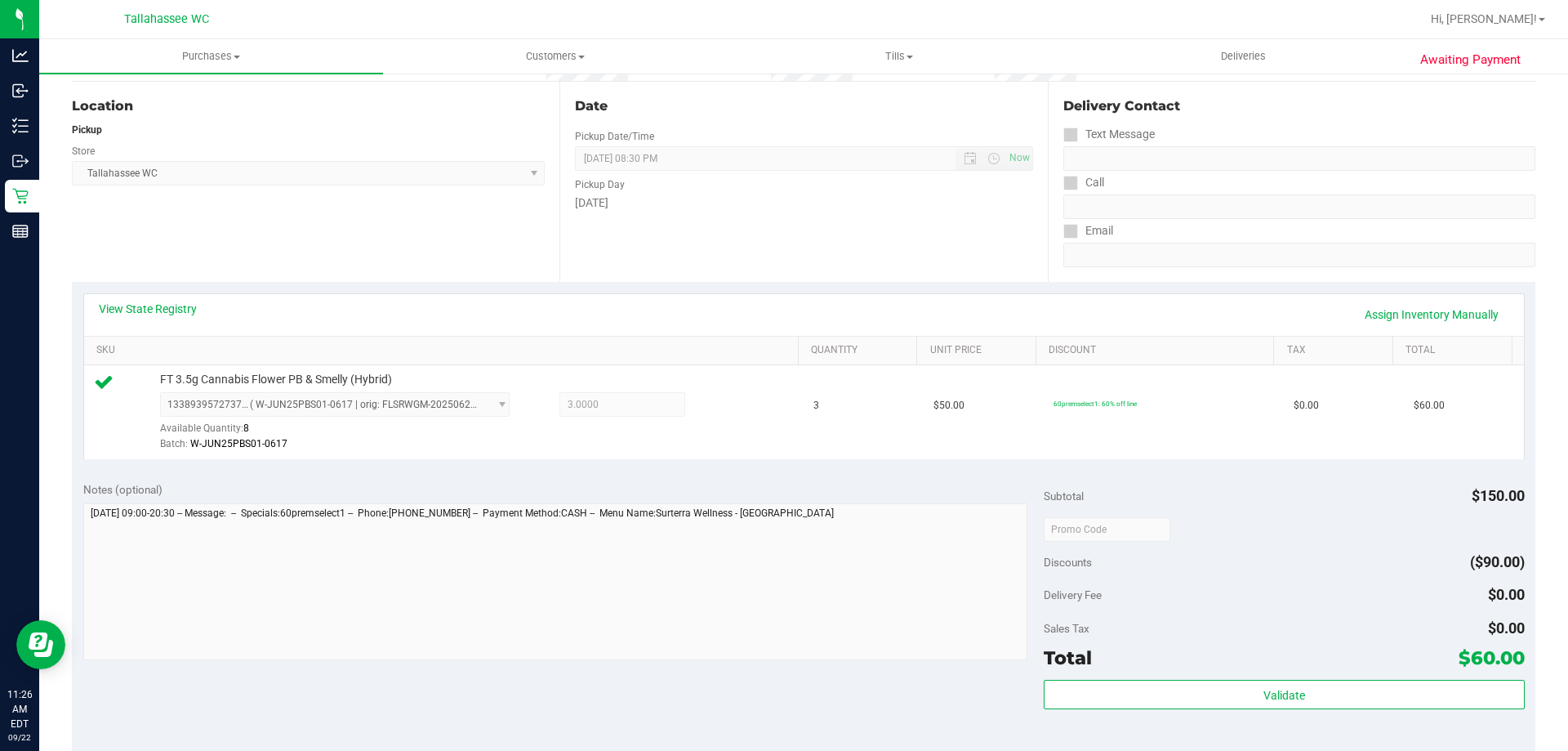
scroll to position [408, 0]
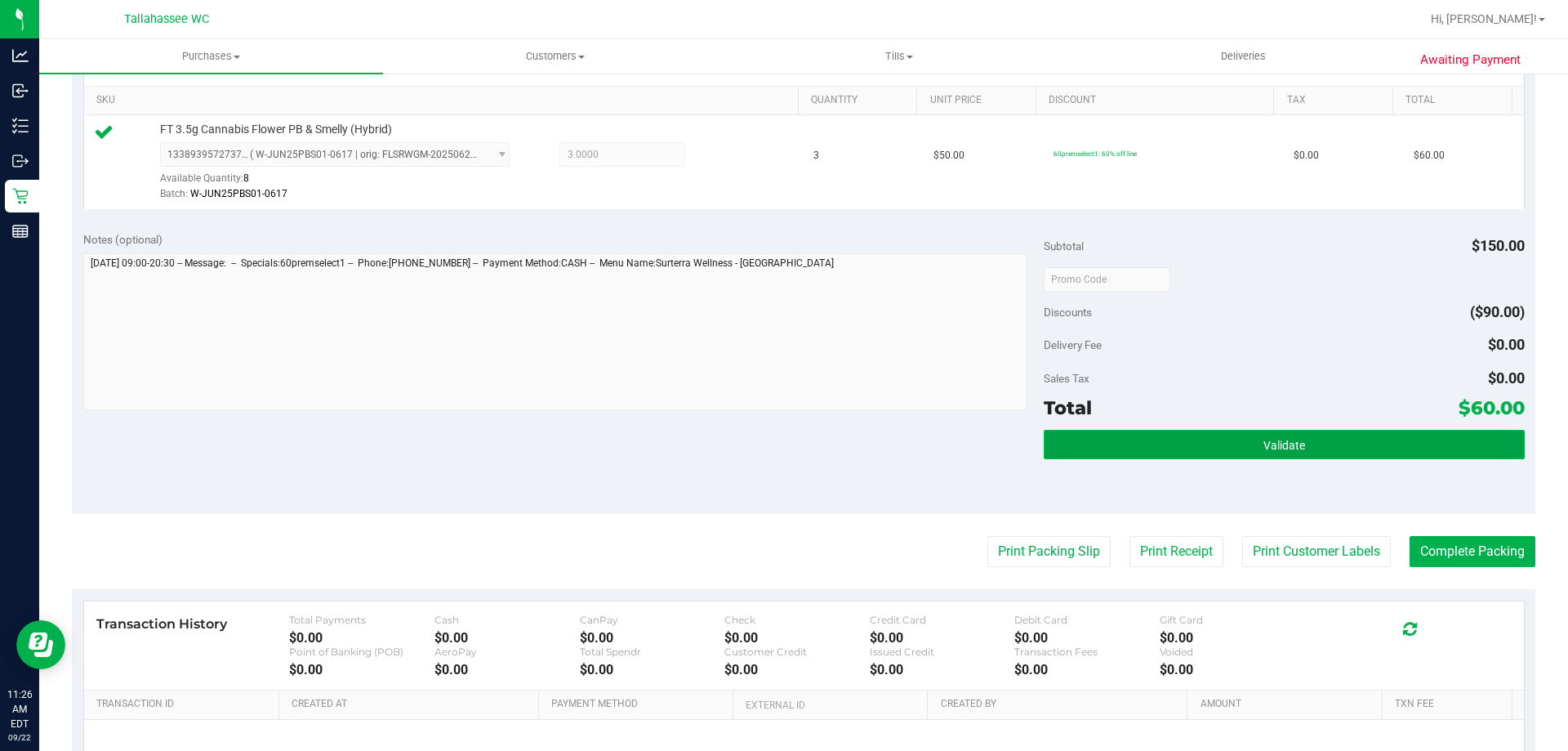
click at [1160, 442] on button "Validate" at bounding box center [1283, 444] width 480 height 29
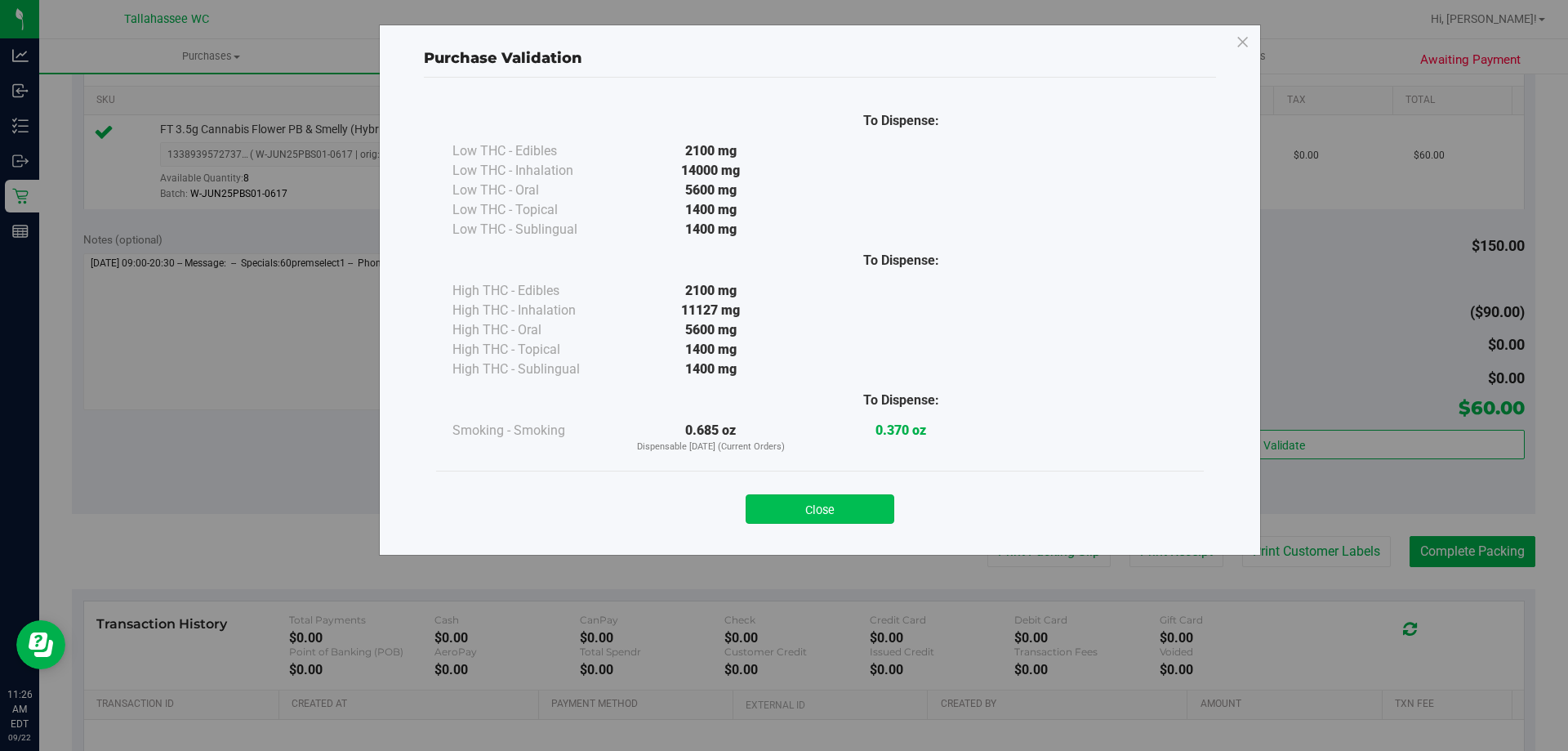
click at [871, 501] on button "Close" at bounding box center [819, 509] width 148 height 29
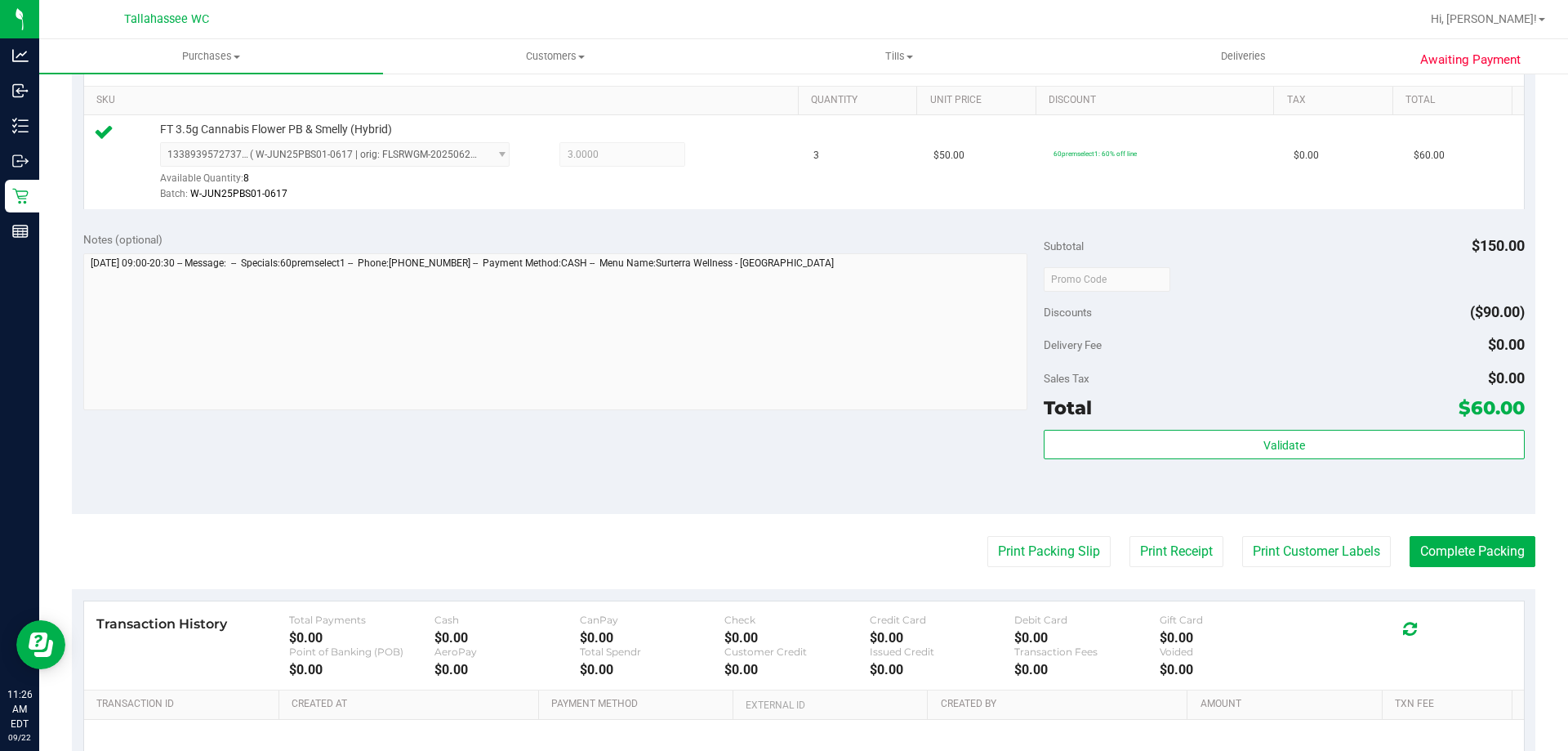
click at [1051, 534] on purchase-details "Back Edit Purchase Cancel Purchase View Profile # 11987802 BioTrack ID: - Submi…" at bounding box center [803, 287] width 1463 height 1214
click at [1049, 538] on button "Print Packing Slip" at bounding box center [1048, 551] width 124 height 31
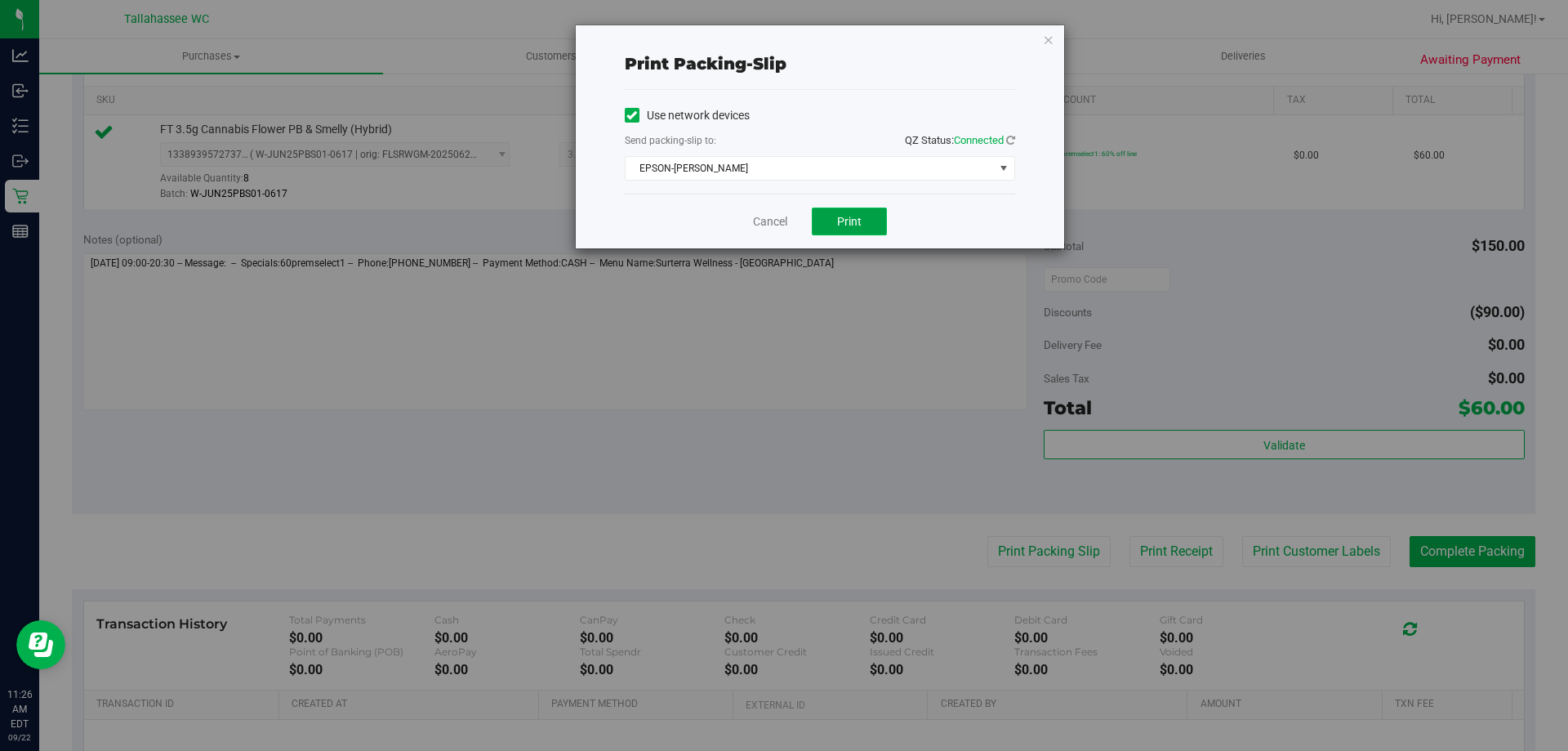
click at [863, 222] on button "Print" at bounding box center [849, 222] width 75 height 27
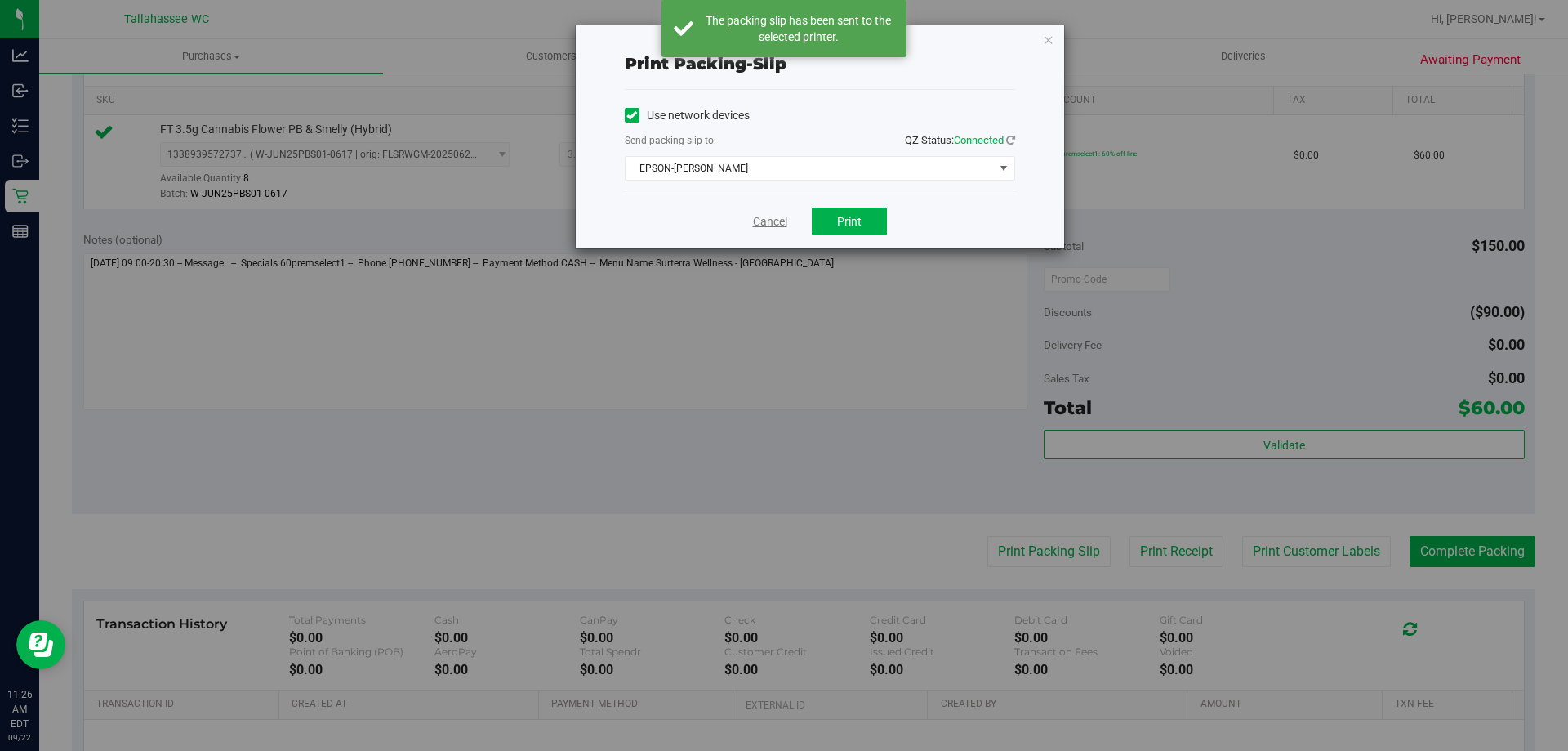
click at [770, 223] on link "Cancel" at bounding box center [769, 222] width 34 height 17
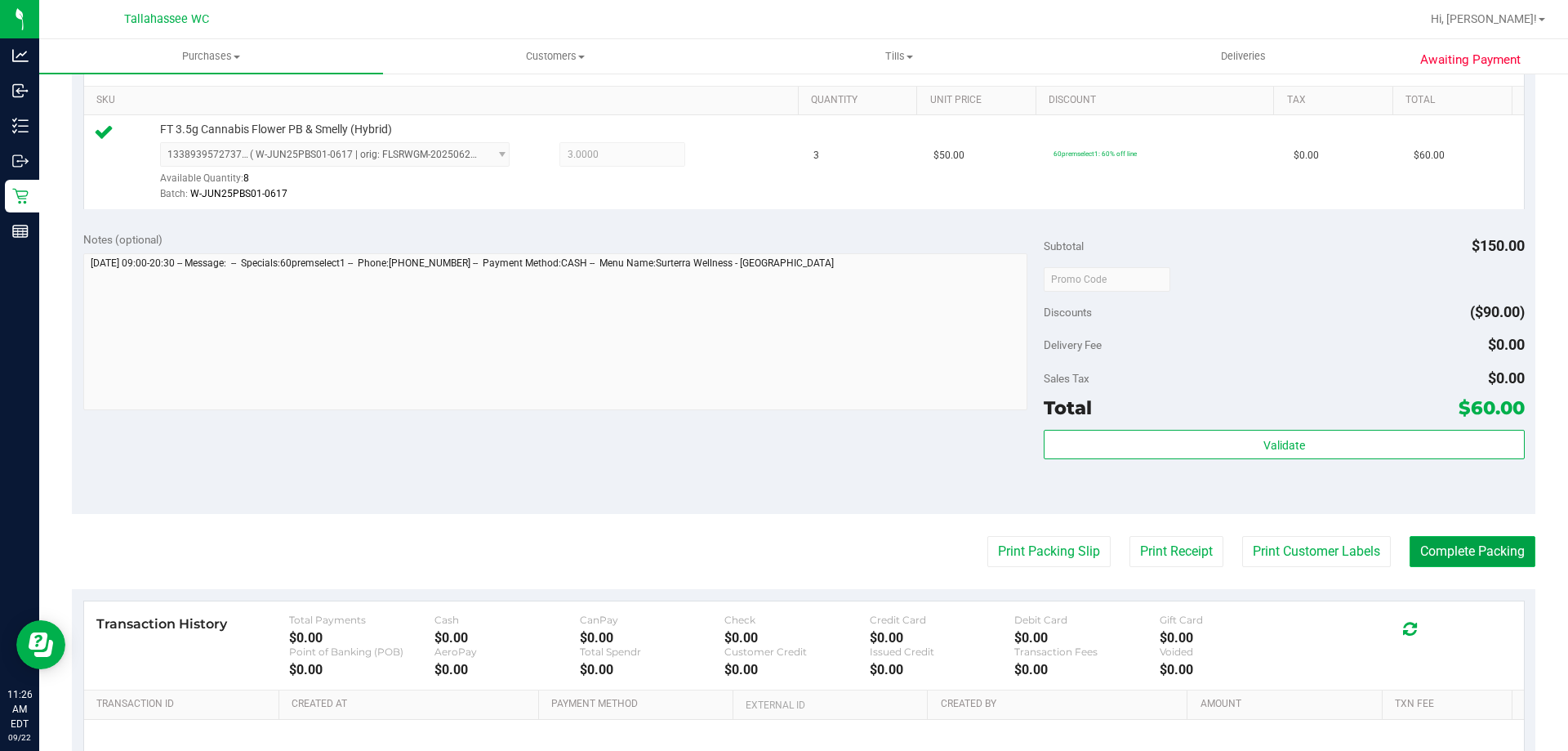
click at [1498, 553] on button "Complete Packing" at bounding box center [1472, 551] width 125 height 31
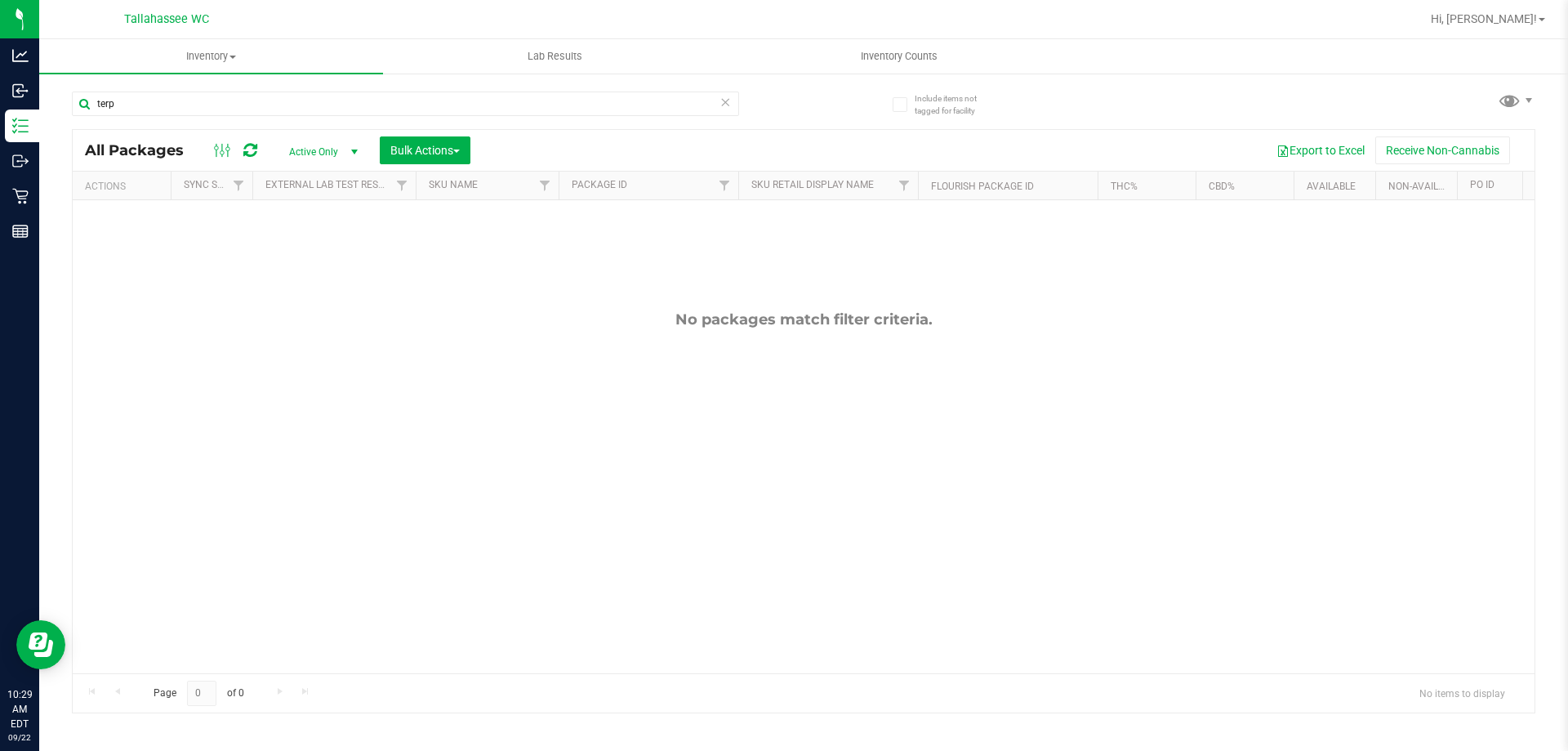
click at [385, 100] on input "terp" at bounding box center [405, 103] width 667 height 25
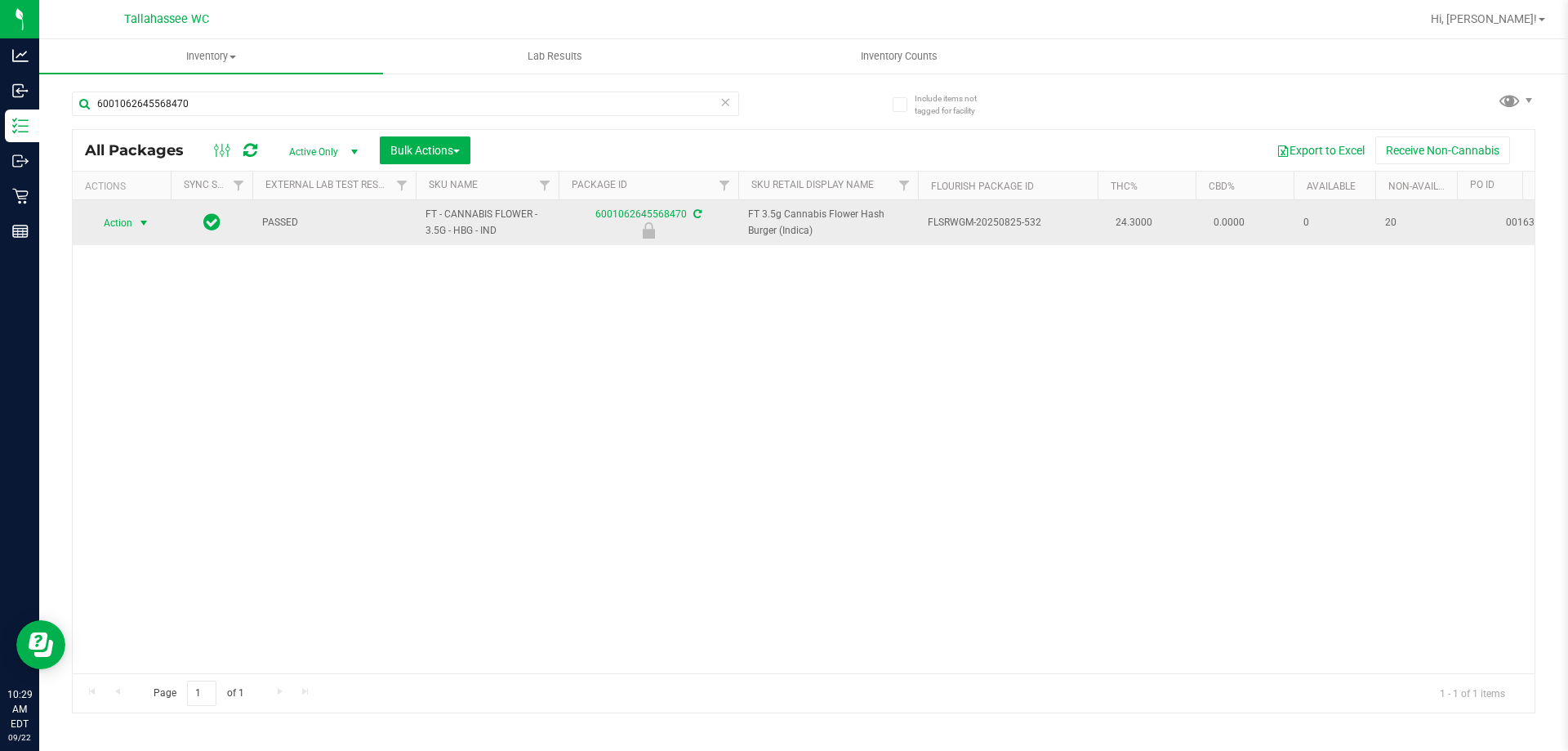
type input "6001062645568470"
click at [134, 238] on td "Action Action Edit attributes Global inventory Locate package Package audit log…" at bounding box center [121, 223] width 98 height 45
click at [146, 227] on span "select" at bounding box center [144, 223] width 13 height 13
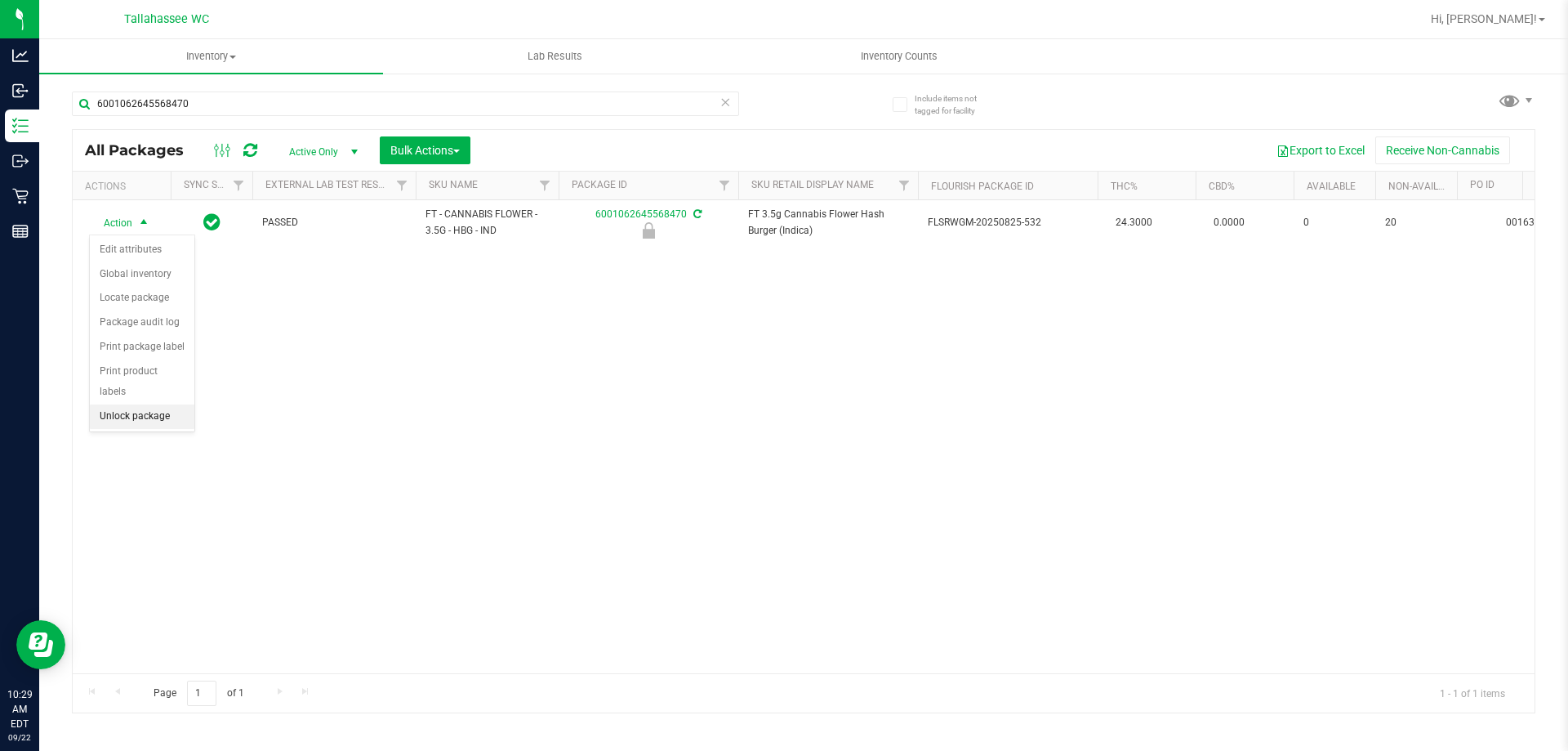
click at [187, 405] on li "Unlock package" at bounding box center [142, 417] width 104 height 25
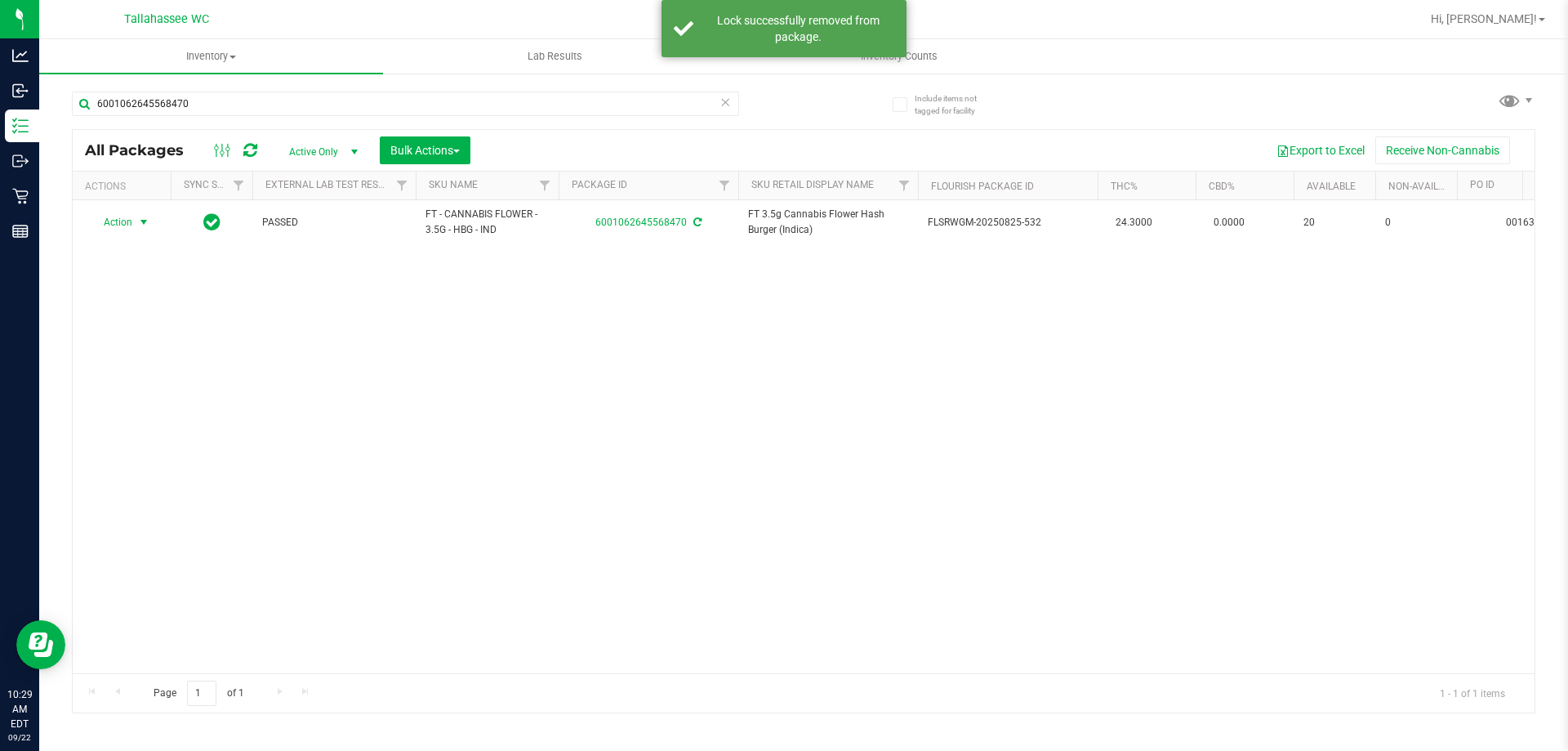
click at [139, 223] on span "select" at bounding box center [144, 222] width 13 height 13
click at [205, 415] on li "Print package label" at bounding box center [153, 419] width 126 height 25
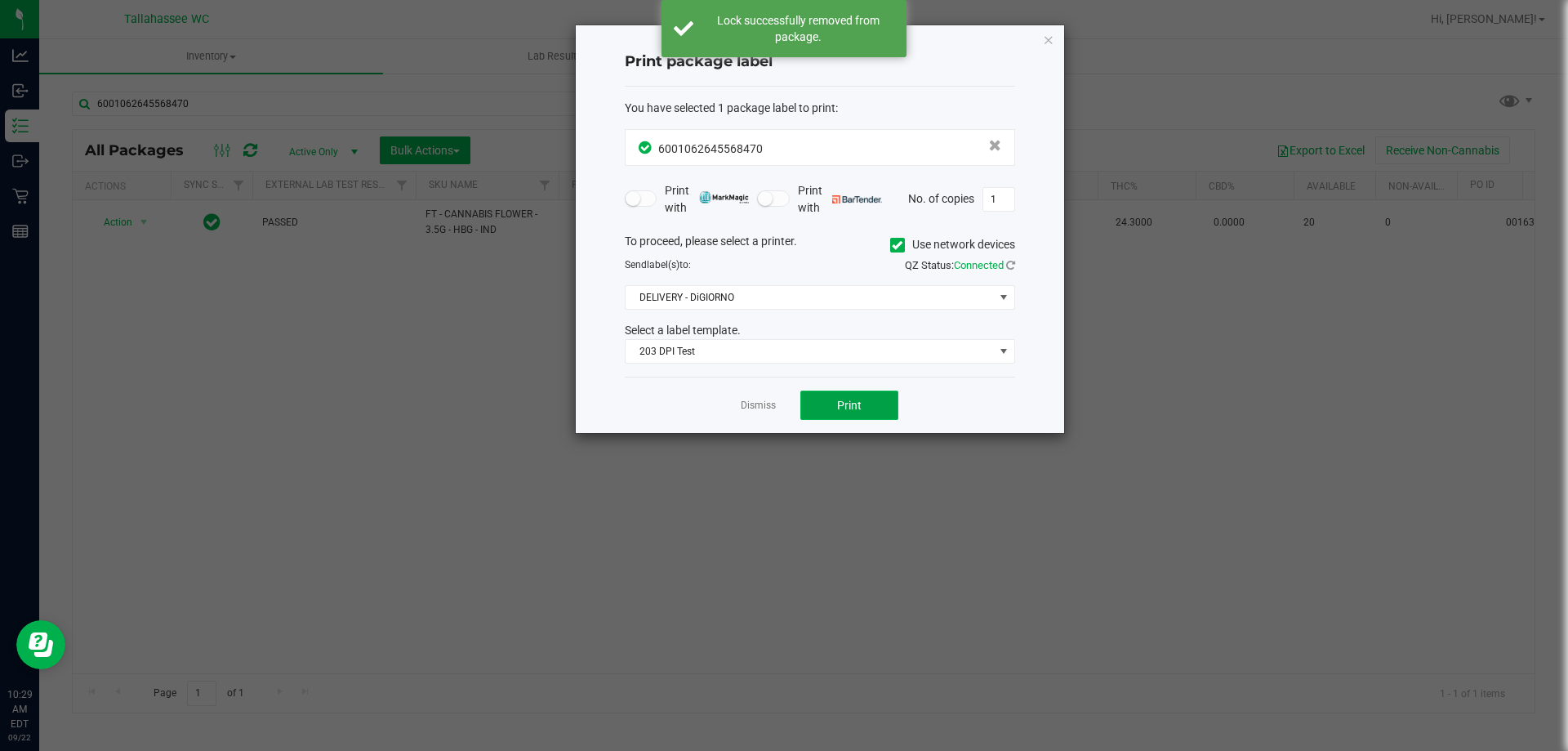
click at [845, 408] on span "Print" at bounding box center [849, 405] width 25 height 13
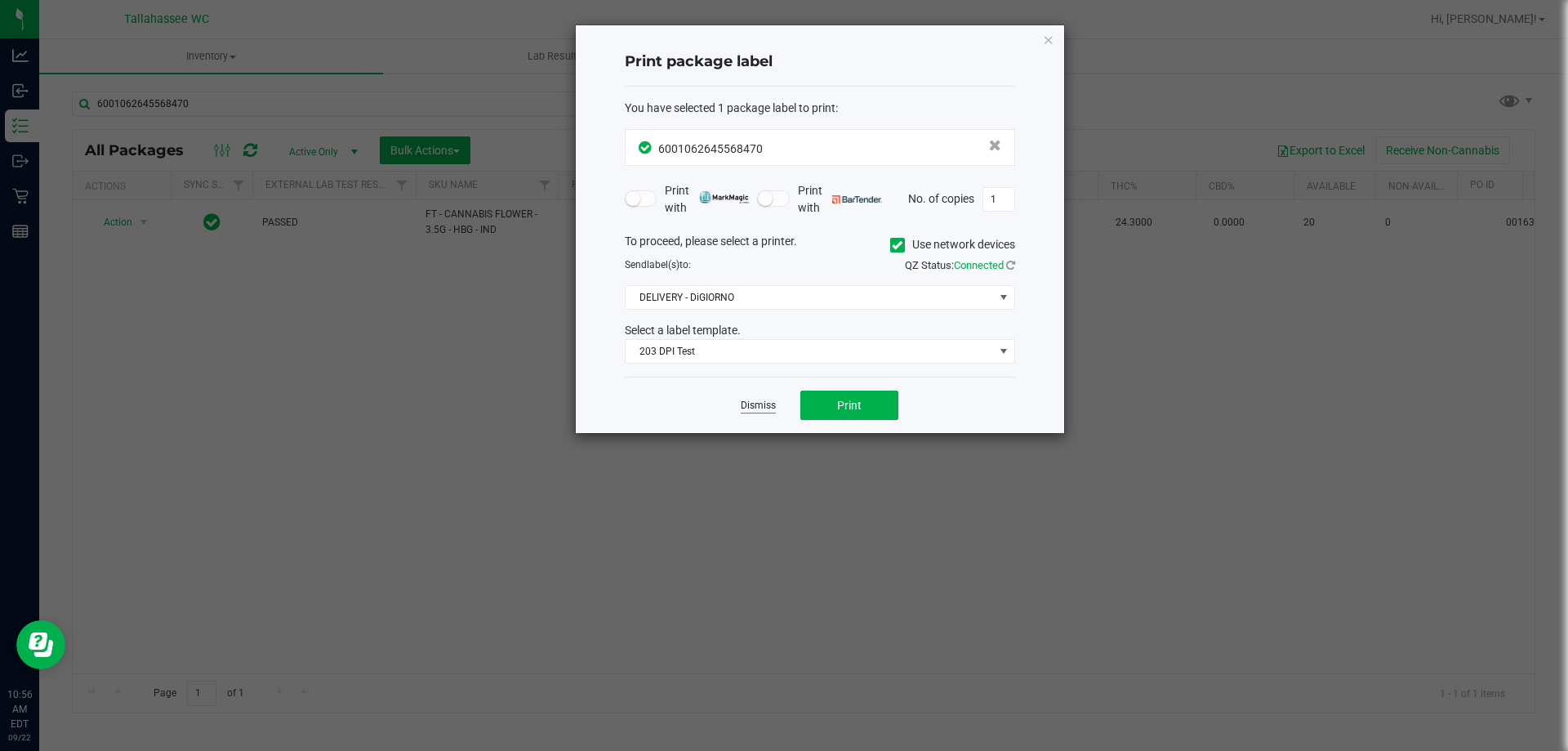
click at [766, 408] on link "Dismiss" at bounding box center [758, 405] width 35 height 14
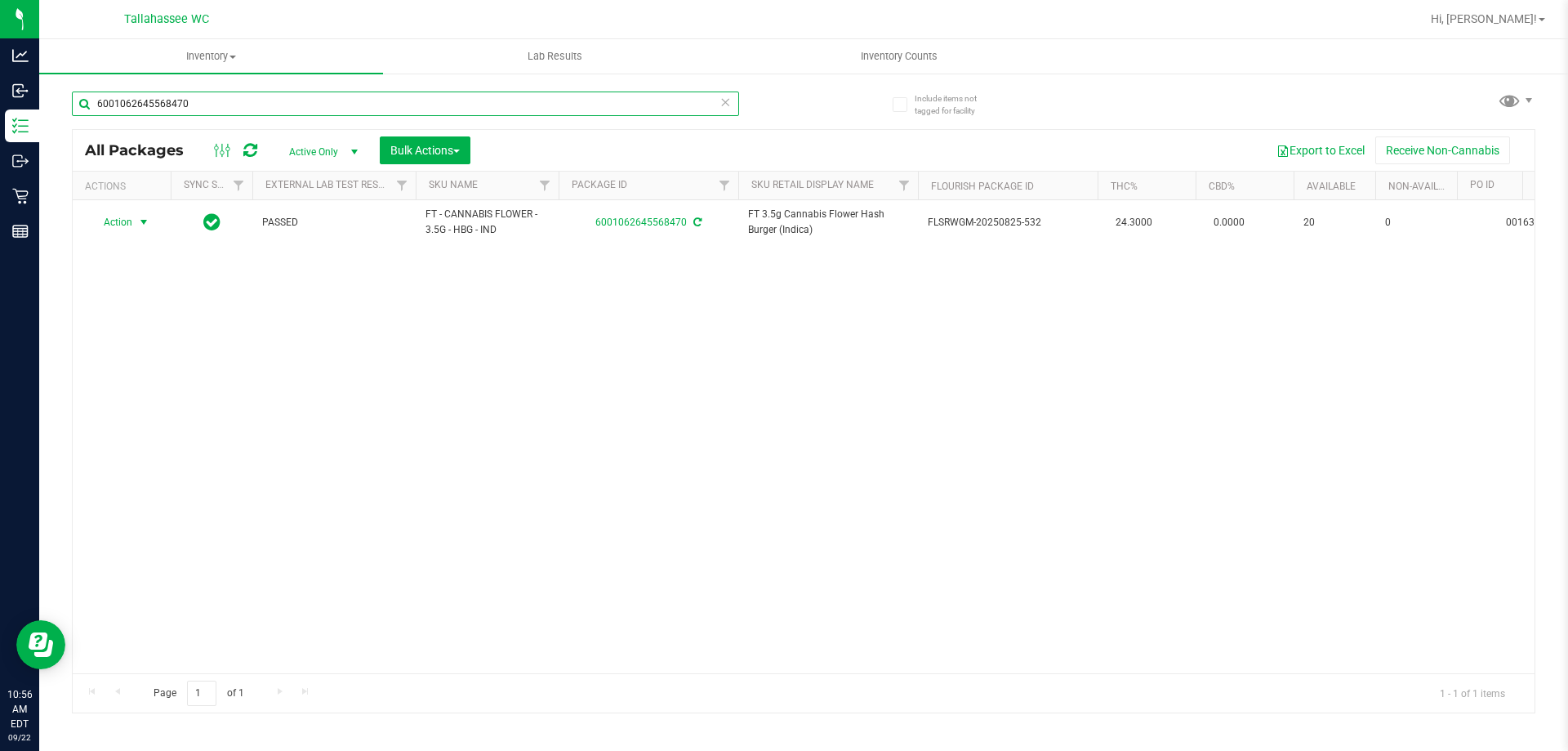
click at [582, 96] on input "6001062645568470" at bounding box center [405, 103] width 667 height 25
type input "3967885020141951"
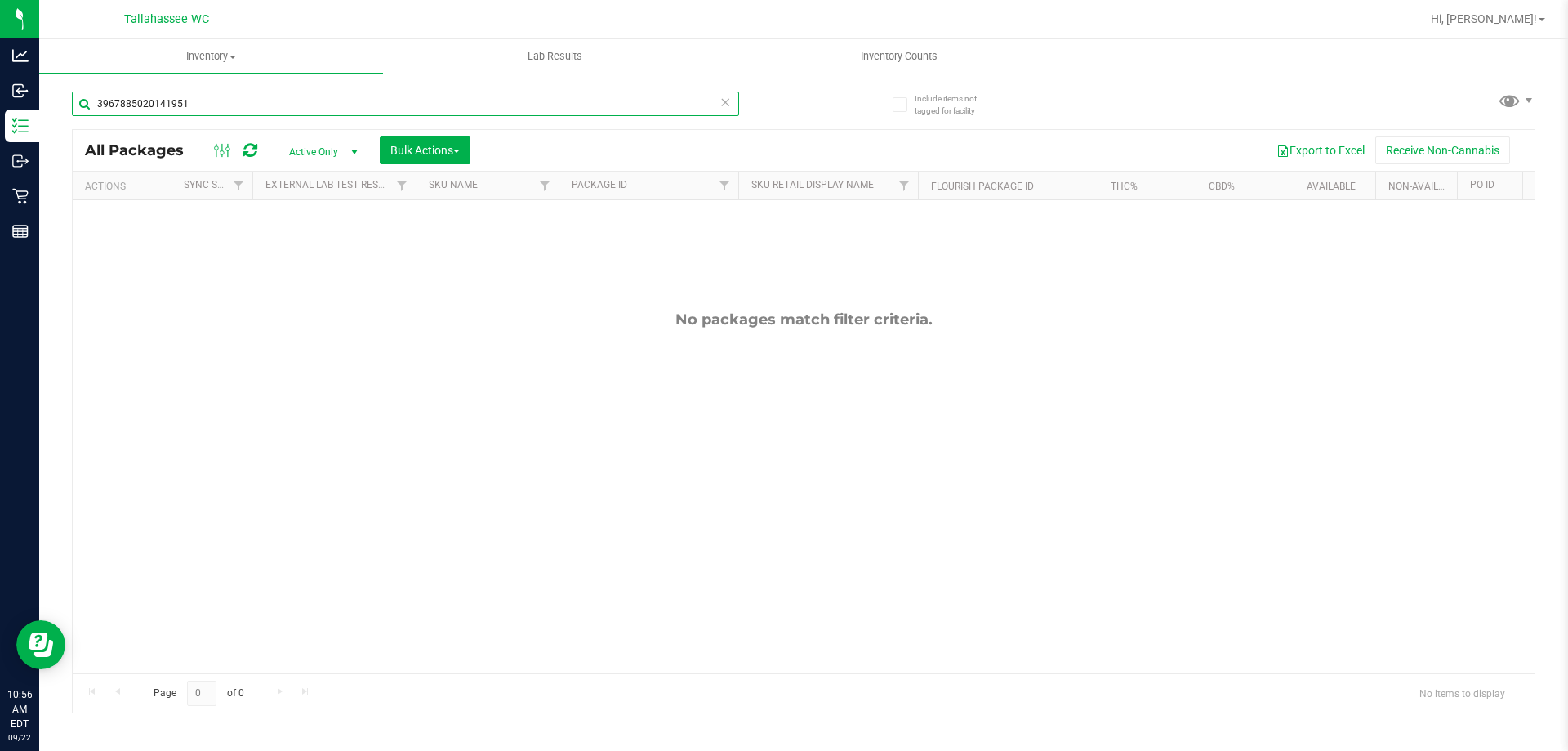
click at [548, 109] on input "3967885020141951" at bounding box center [405, 103] width 667 height 25
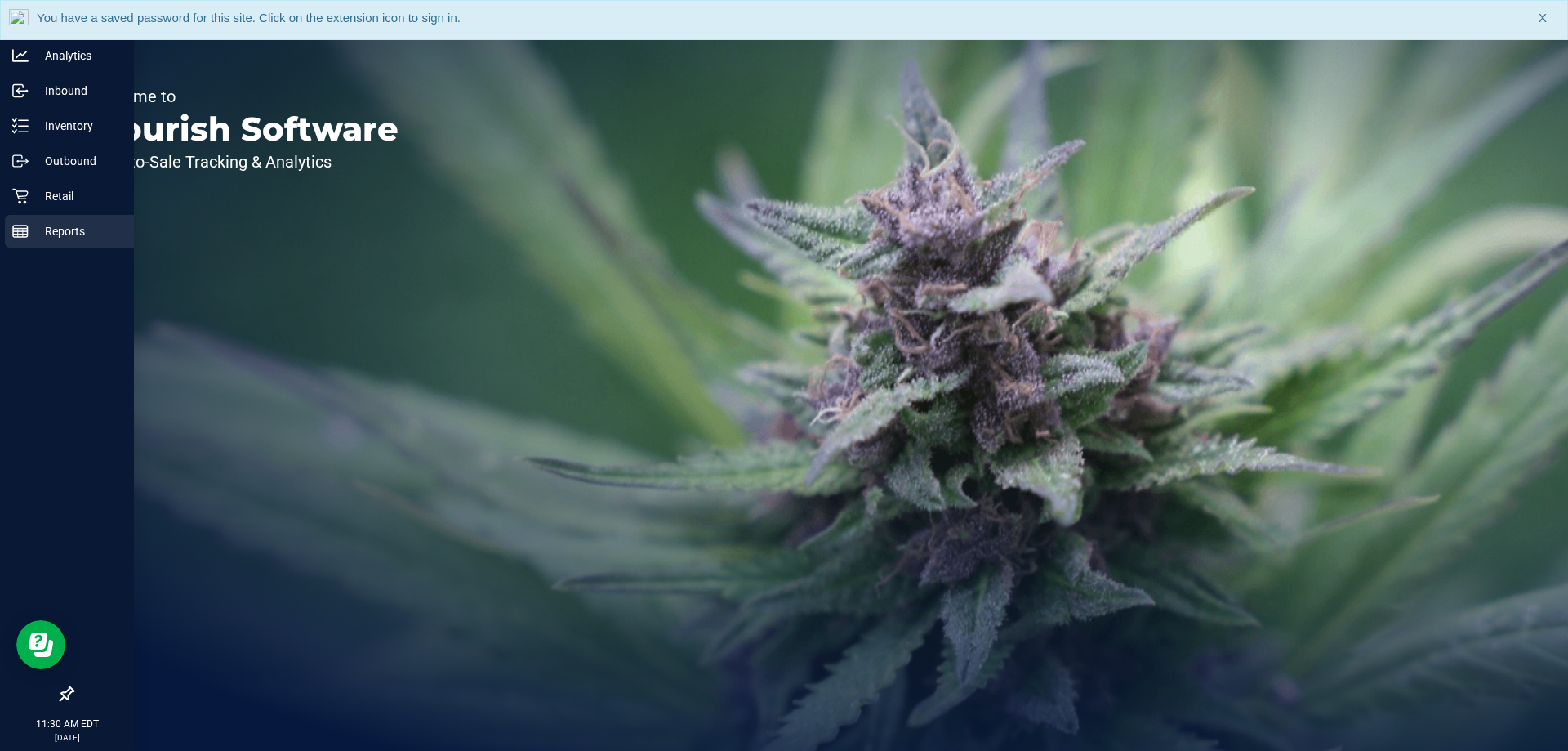
click at [39, 239] on p "Reports" at bounding box center [77, 231] width 98 height 19
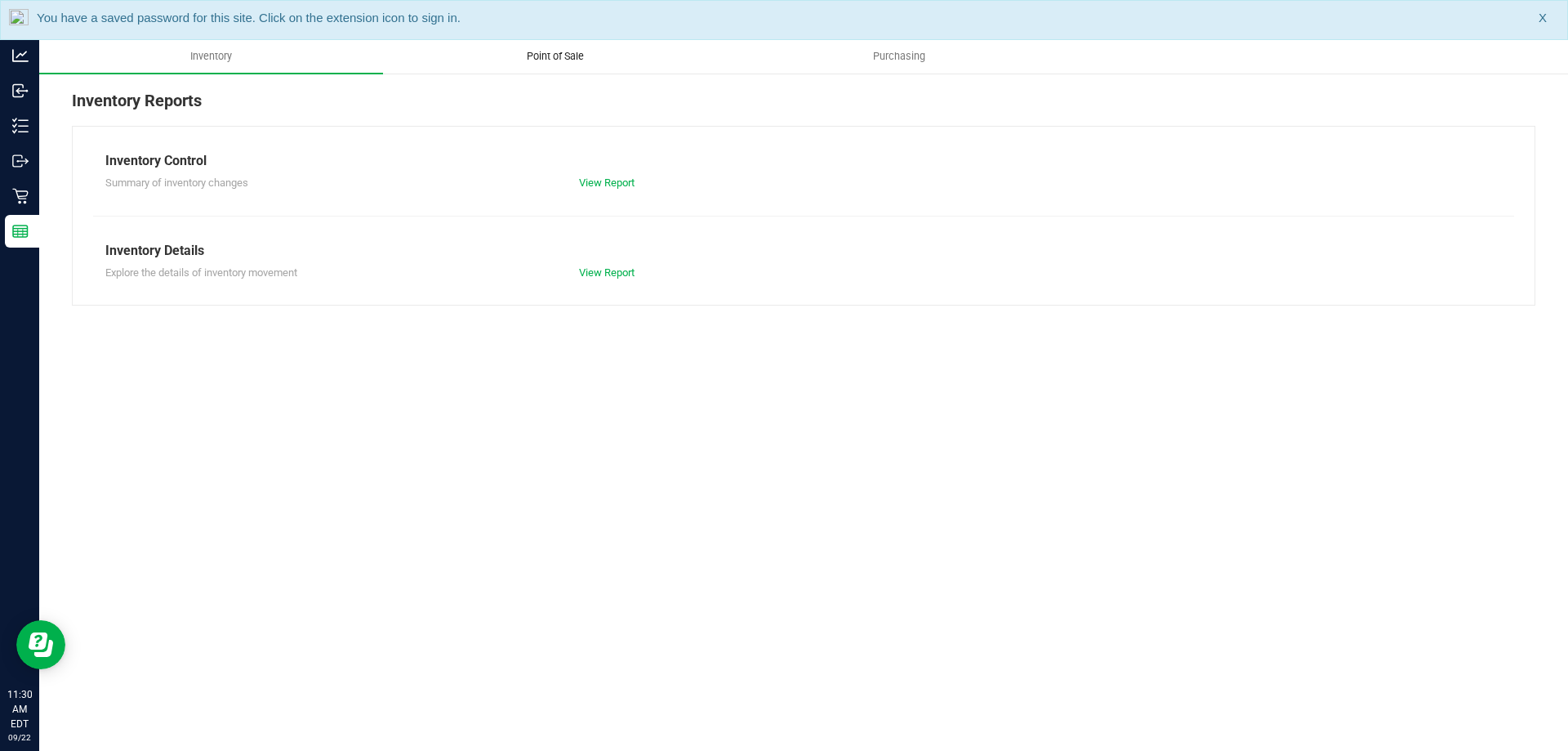
click at [548, 64] on uib-tab-heading "Point of Sale" at bounding box center [555, 57] width 342 height 33
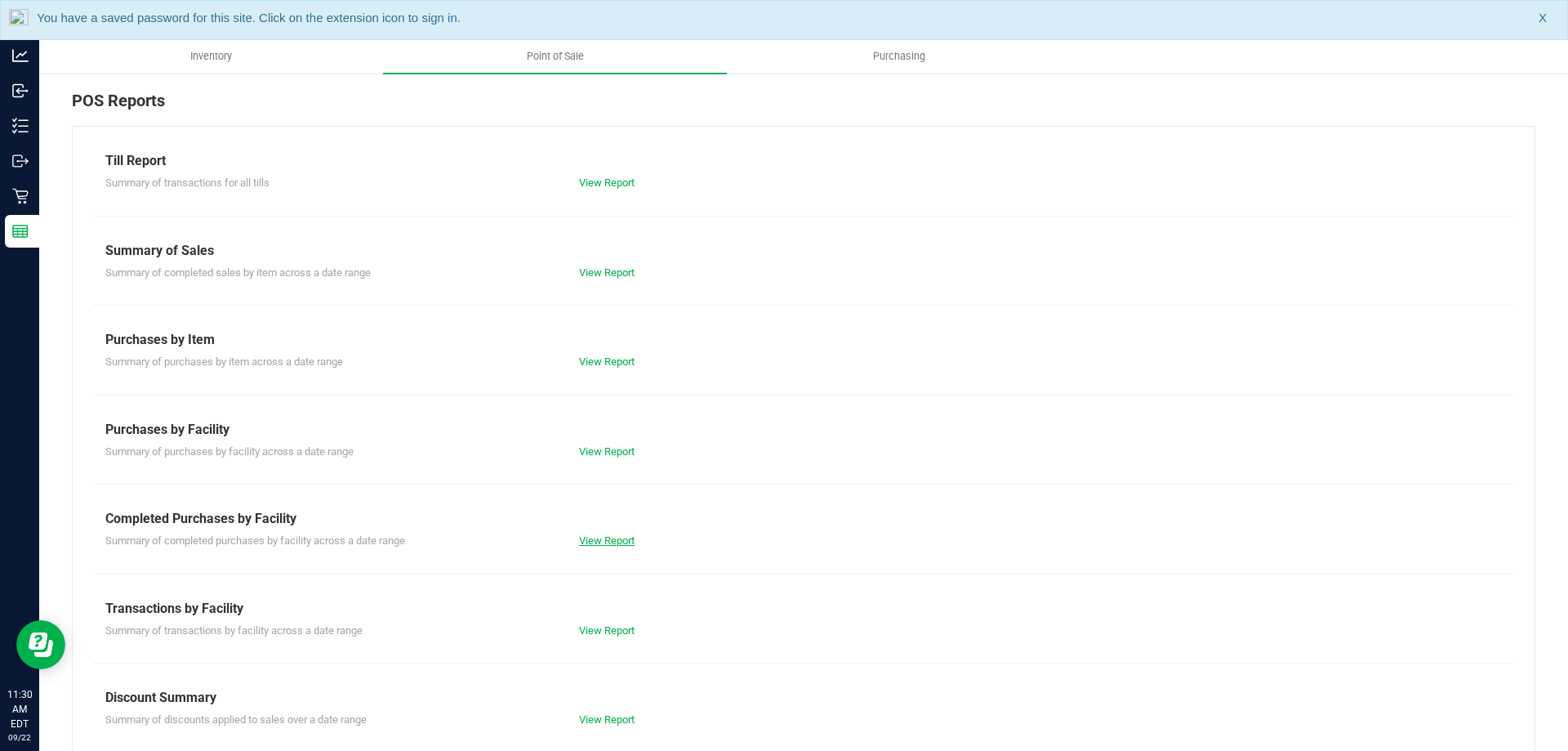
click at [609, 541] on link "View Report" at bounding box center [606, 539] width 56 height 12
